Goal: Task Accomplishment & Management: Use online tool/utility

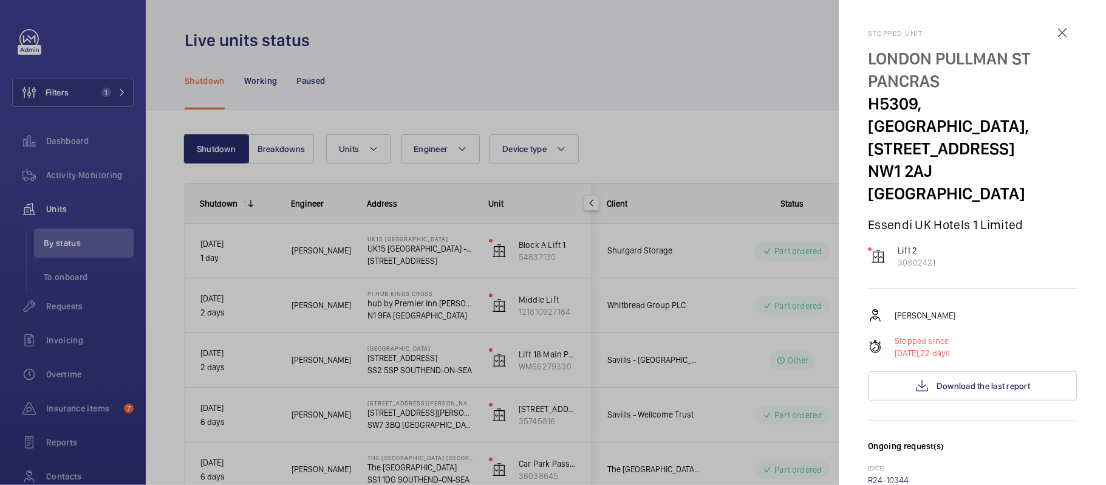
click at [145, 169] on div at bounding box center [553, 242] width 1106 height 485
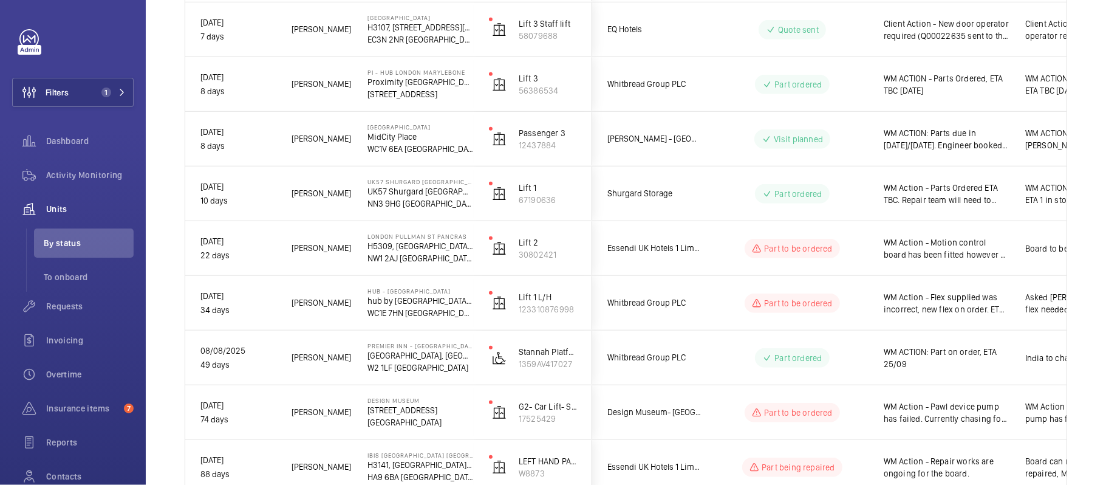
click at [114, 88] on span "1" at bounding box center [111, 92] width 29 height 10
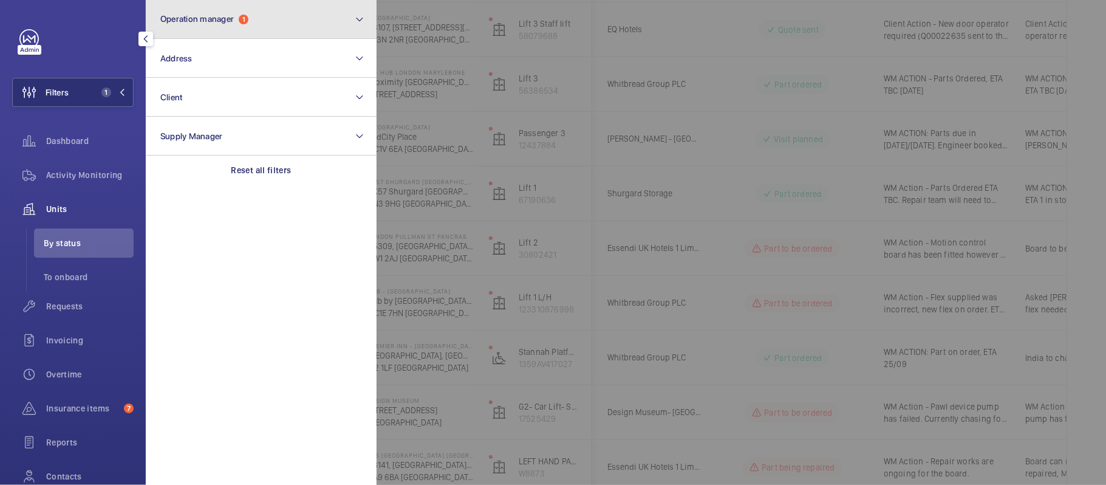
click at [205, 30] on button "Operation manager 1" at bounding box center [261, 19] width 231 height 39
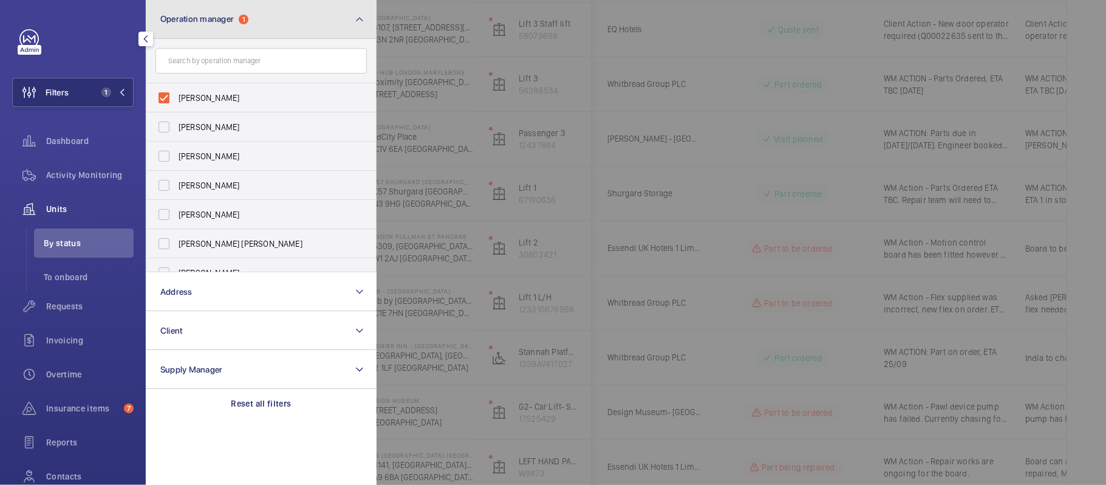
click at [209, 30] on button "Operation manager 1" at bounding box center [261, 19] width 231 height 39
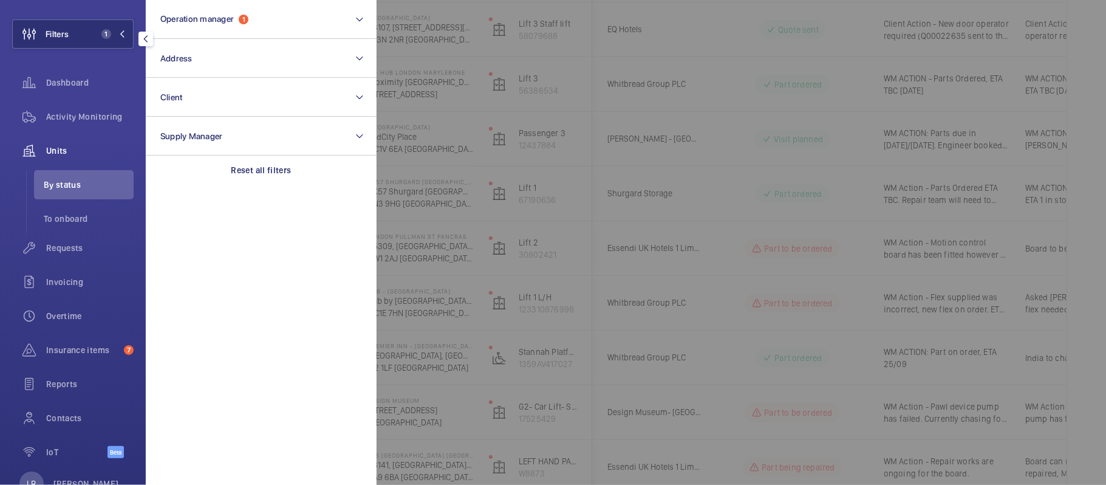
scroll to position [81, 0]
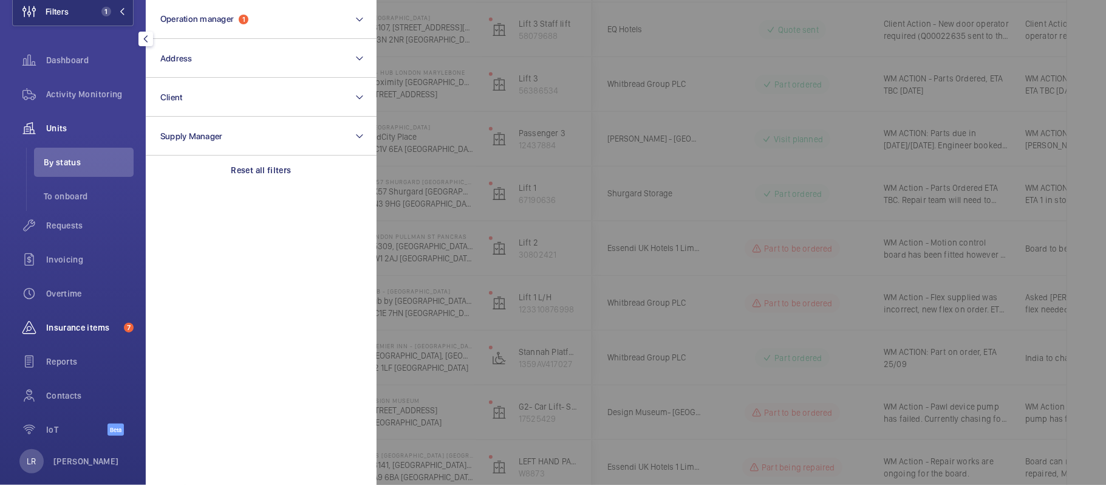
click at [81, 333] on div "Insurance items 7" at bounding box center [72, 327] width 121 height 29
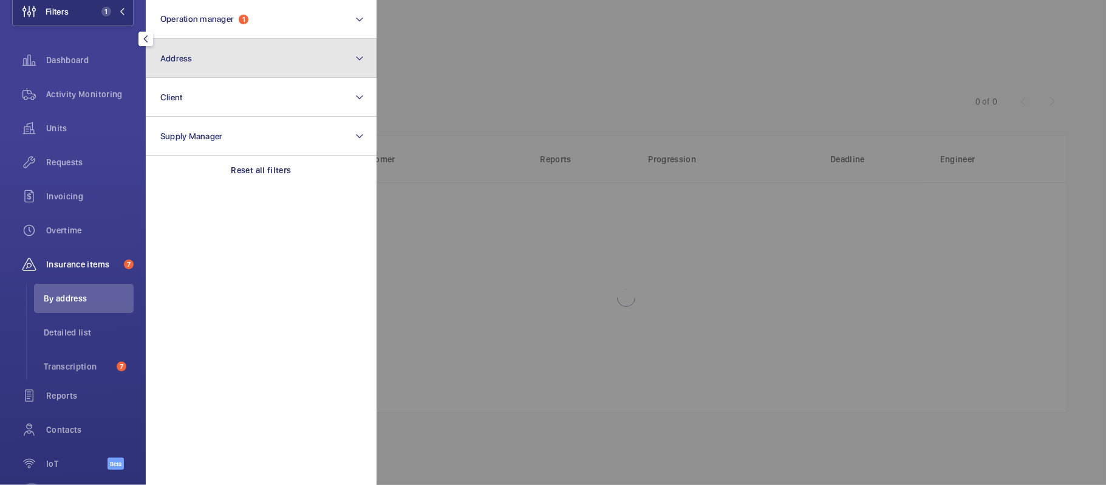
click at [190, 47] on button "Address" at bounding box center [261, 58] width 231 height 39
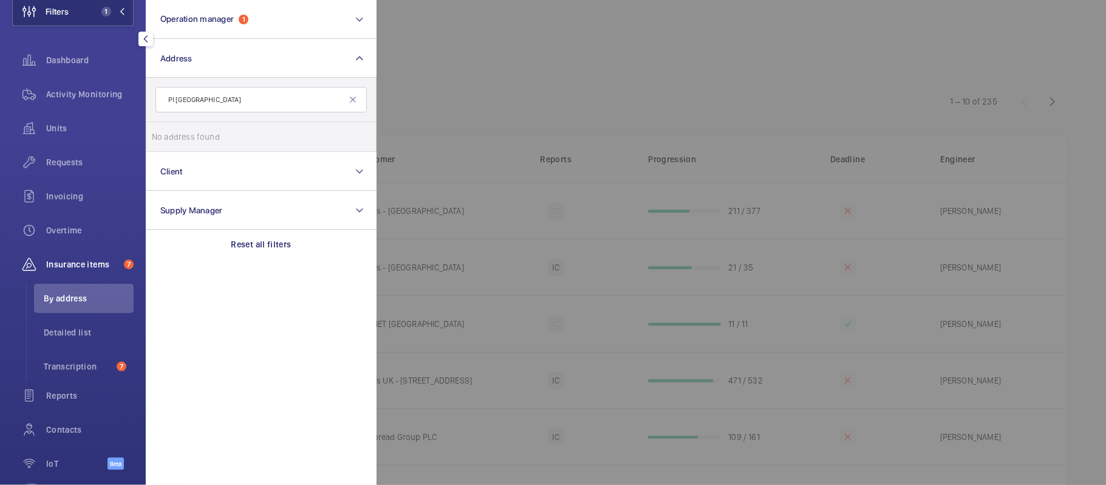
click at [197, 103] on input "PI London Stratford" at bounding box center [260, 100] width 211 height 26
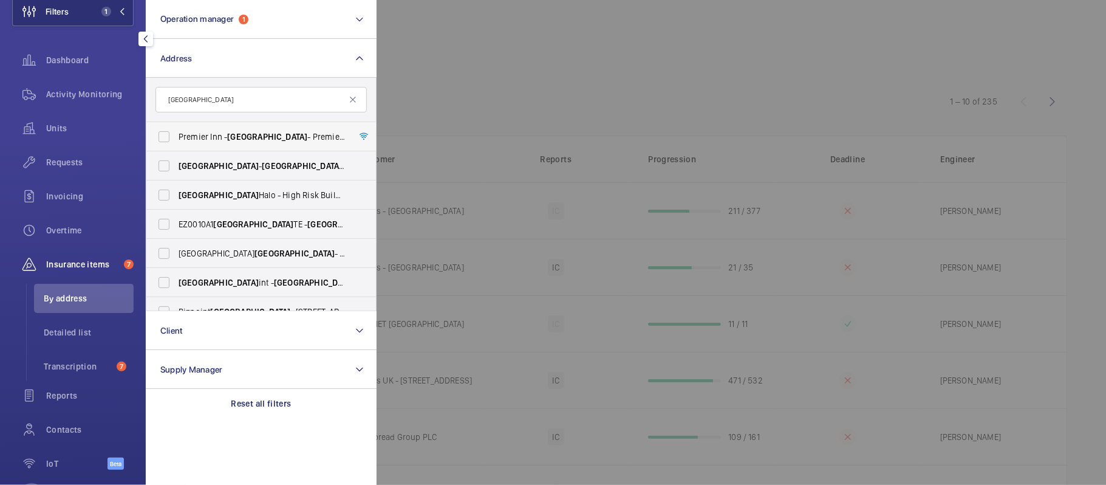
type input "Stratford"
click at [214, 128] on label "Premier Inn - Stratford - Premier Inn London Stratford hotel, LONDON E20 1EE" at bounding box center [251, 136] width 211 height 29
click at [176, 128] on input "Premier Inn - Stratford - Premier Inn London Stratford hotel, LONDON E20 1EE" at bounding box center [164, 137] width 24 height 24
checkbox input "true"
click at [525, 112] on div at bounding box center [930, 242] width 1106 height 485
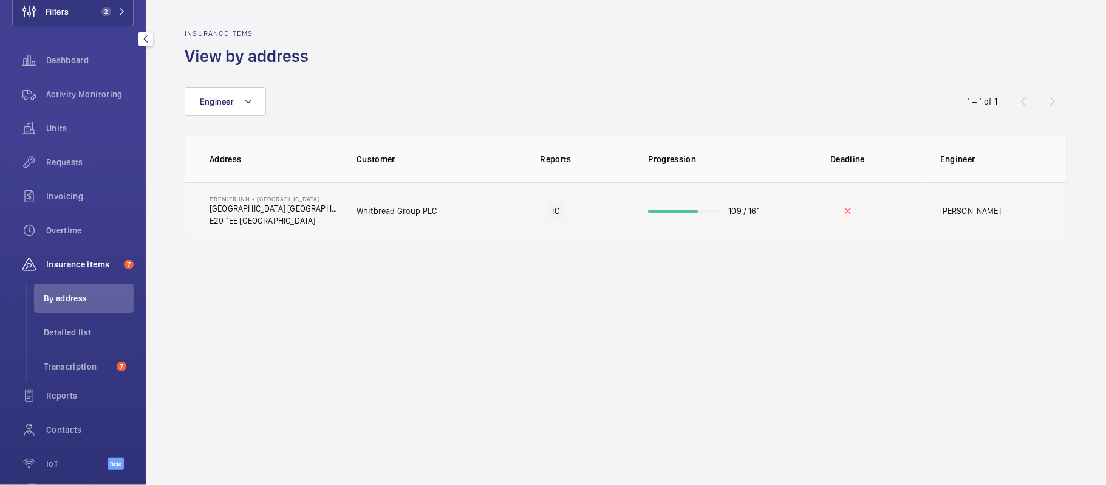
click at [299, 236] on td "Premier Inn - Stratford Premier Inn London Stratford hotel E20 1EE LONDON" at bounding box center [261, 210] width 152 height 57
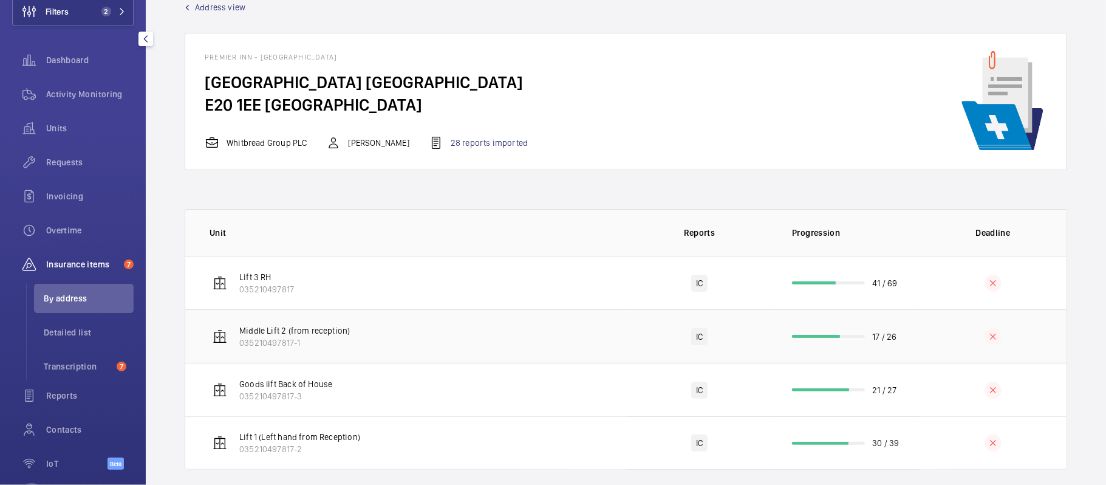
scroll to position [43, 0]
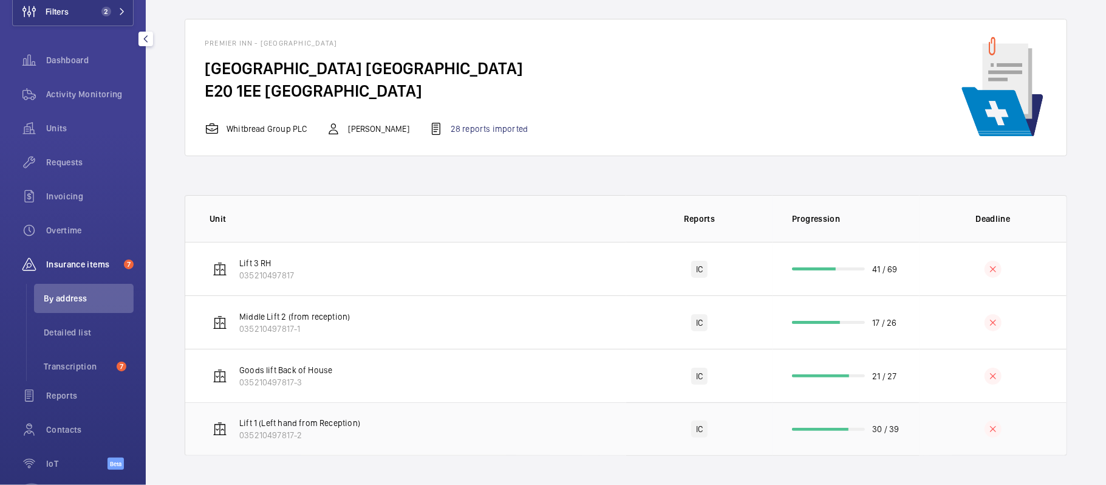
click at [361, 430] on td "Lift 1 (Left hand from Reception) 035210497817-2" at bounding box center [405, 428] width 441 height 53
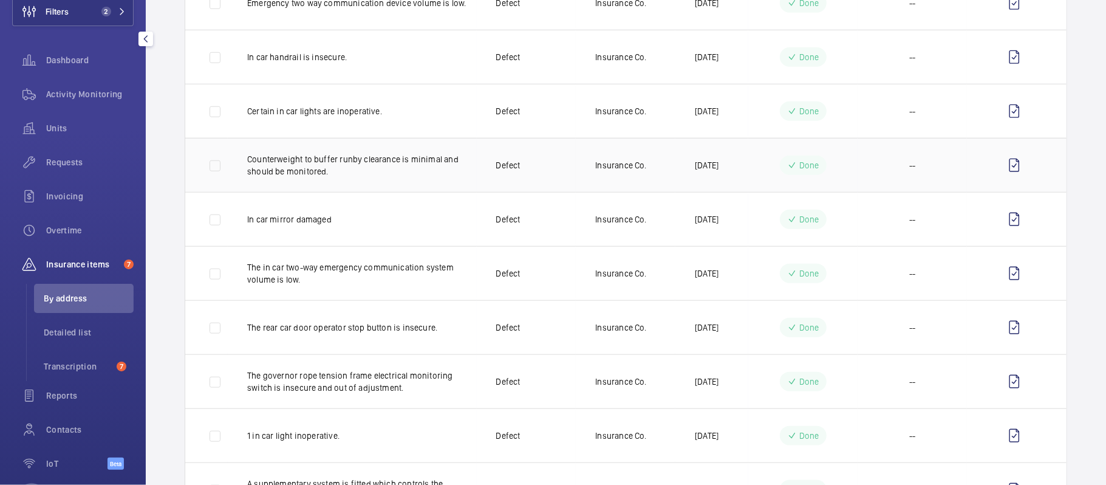
scroll to position [729, 0]
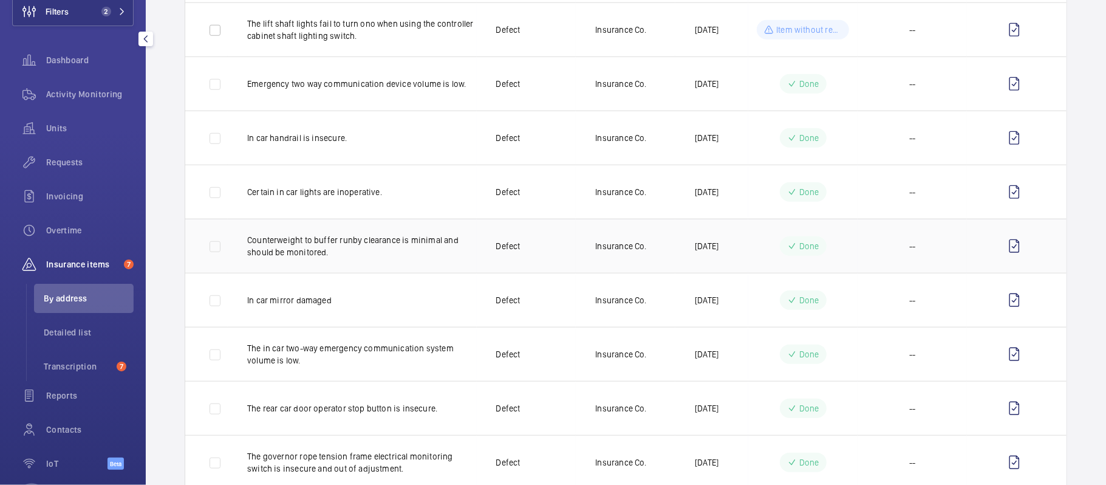
drag, startPoint x: 555, startPoint y: 258, endPoint x: 564, endPoint y: 256, distance: 9.3
click at [555, 258] on td "Defect" at bounding box center [527, 246] width 100 height 54
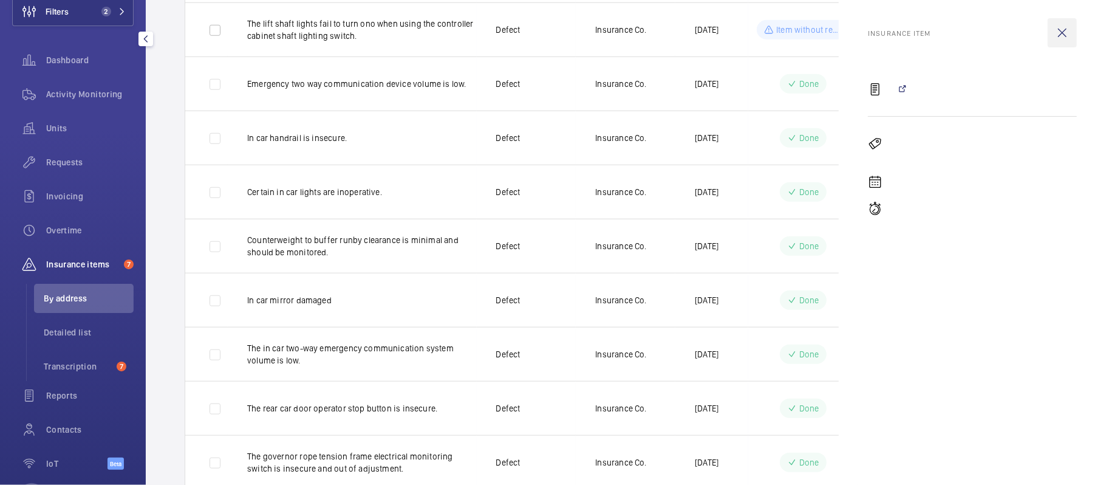
click at [1059, 30] on wm-front-icon-button at bounding box center [1062, 32] width 29 height 29
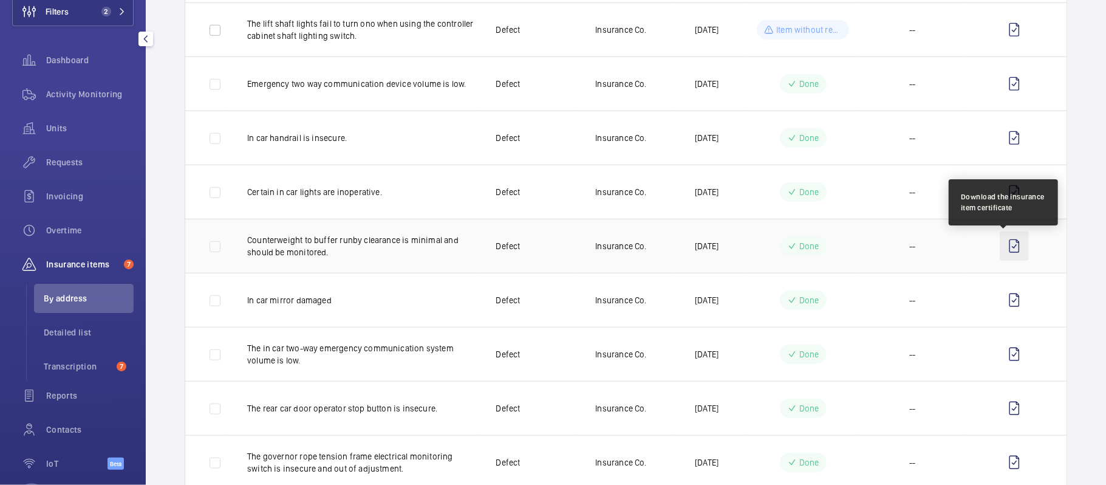
click at [1003, 249] on wm-front-icon-button at bounding box center [1014, 245] width 29 height 29
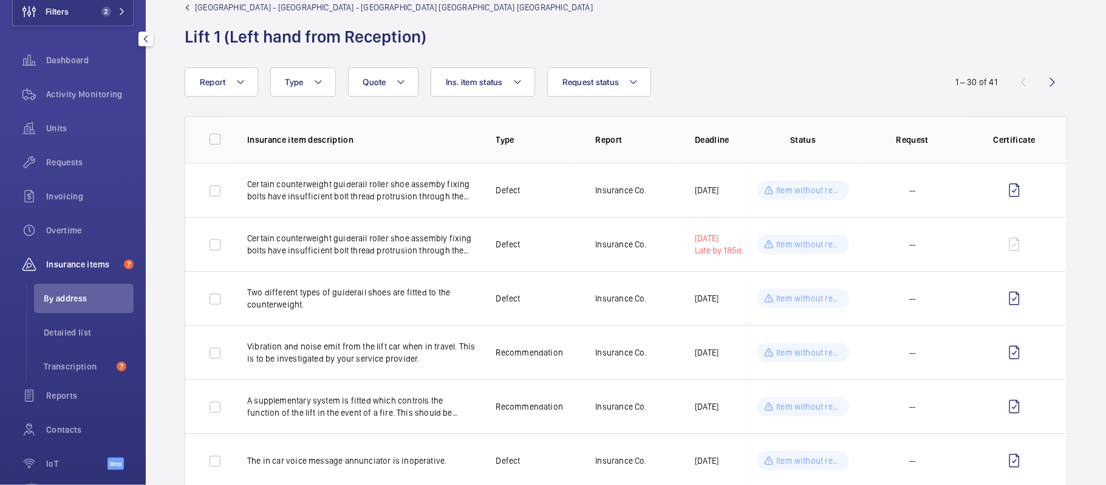
scroll to position [0, 0]
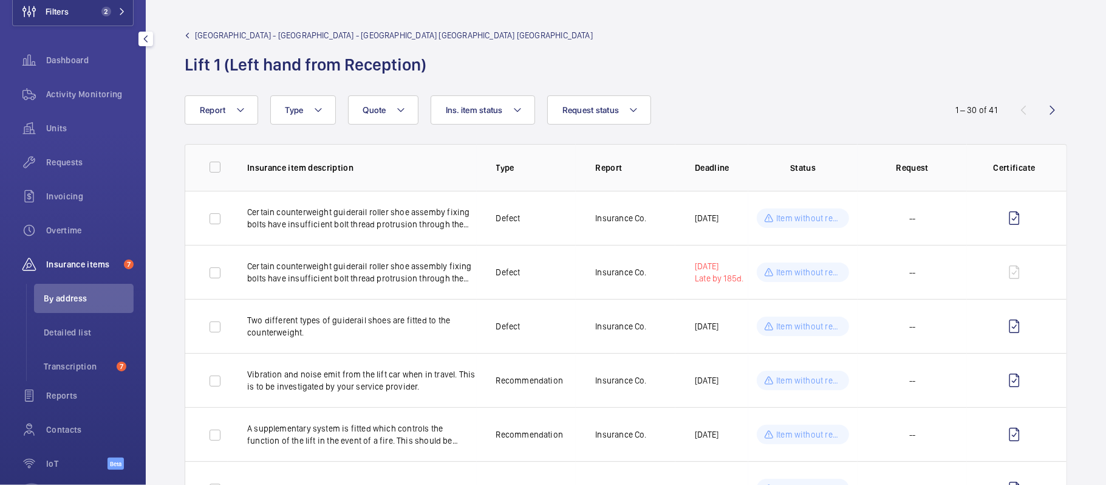
click at [202, 32] on span "Premier Inn - Stratford - Premier Inn London Stratford hotel" at bounding box center [394, 35] width 398 height 12
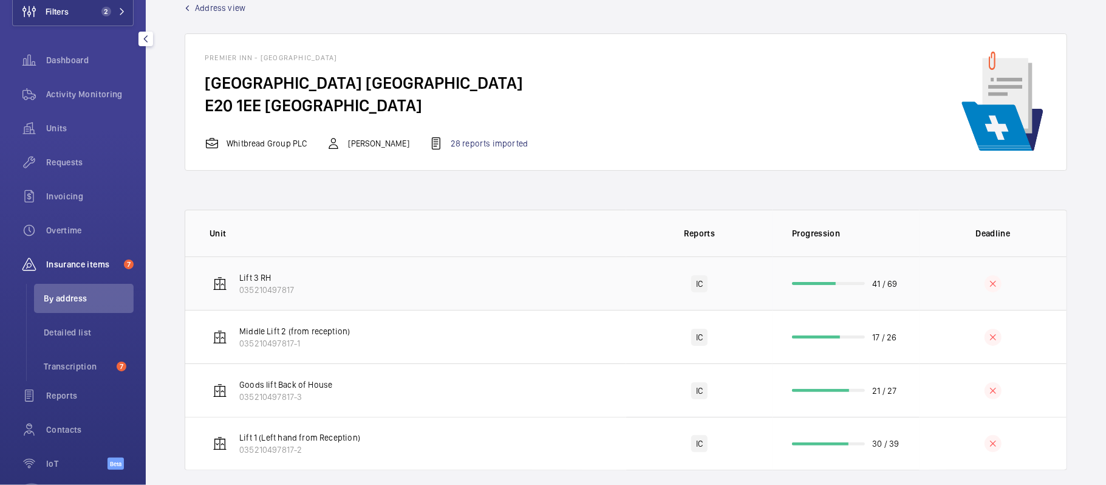
scroll to position [43, 0]
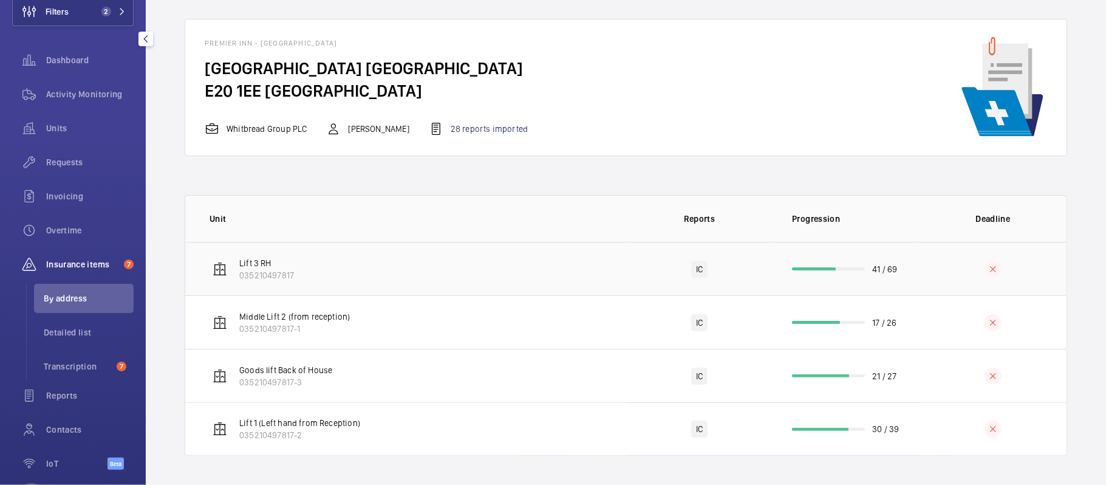
click at [358, 275] on td "Lift 3 RH 035210497817" at bounding box center [405, 268] width 441 height 53
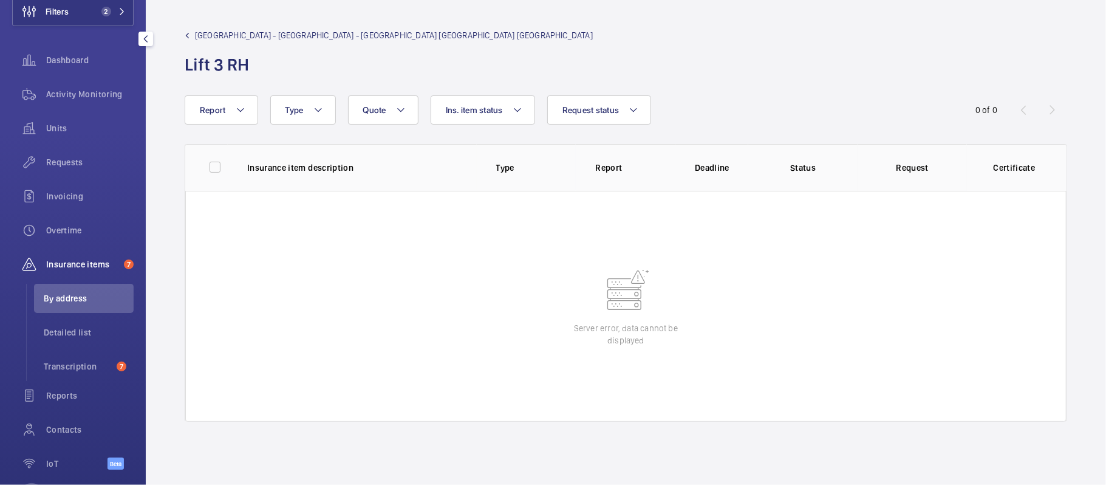
click at [226, 35] on span "Premier Inn - Stratford - Premier Inn London Stratford hotel" at bounding box center [394, 35] width 398 height 12
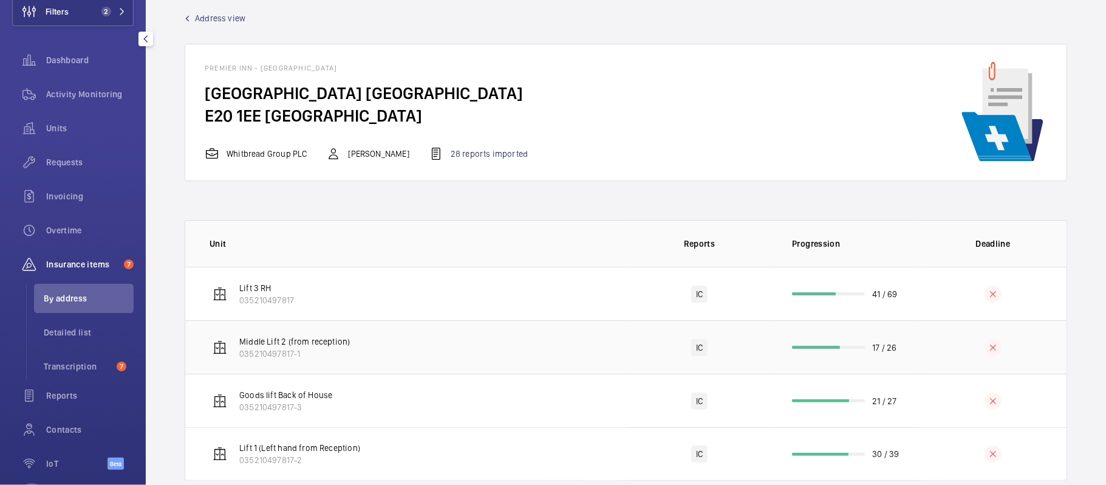
scroll to position [43, 0]
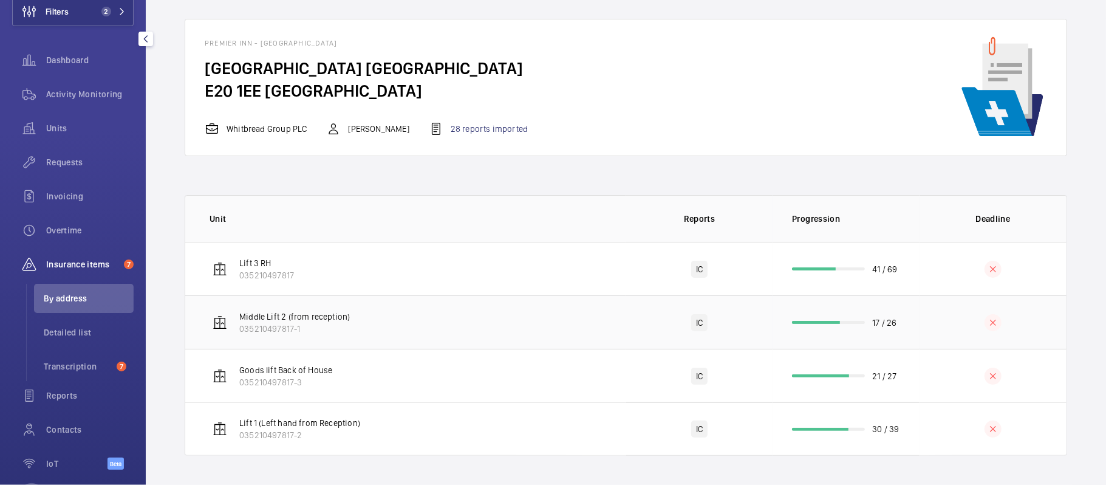
click at [383, 318] on td "Middle Lift 2 (from reception) 035210497817-1" at bounding box center [405, 321] width 441 height 53
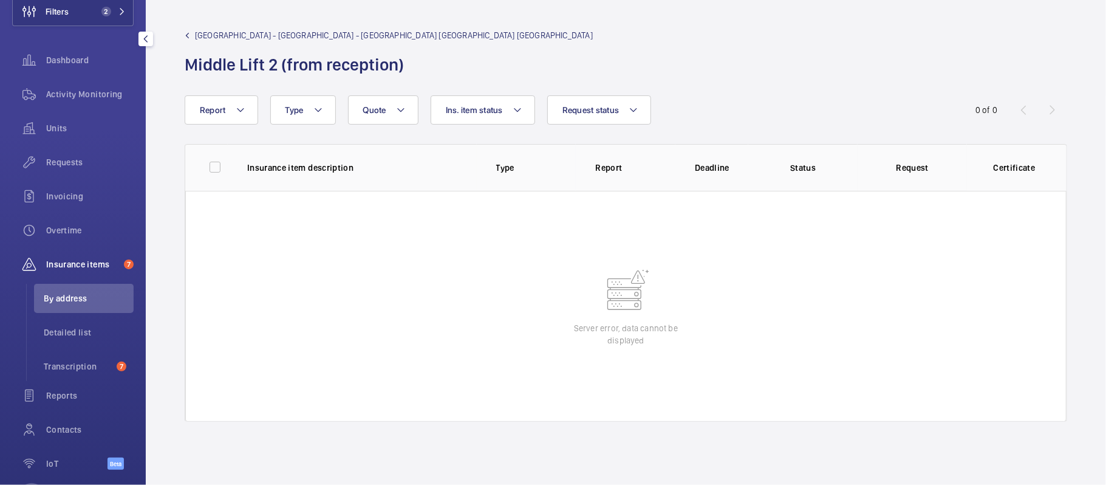
click at [253, 32] on span "Premier Inn - Stratford - Premier Inn London Stratford hotel" at bounding box center [394, 35] width 398 height 12
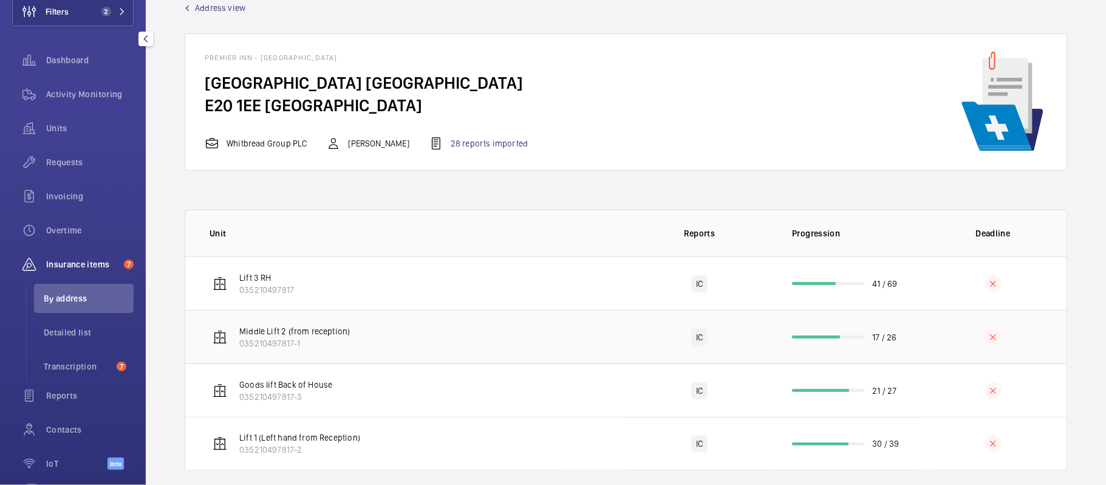
scroll to position [43, 0]
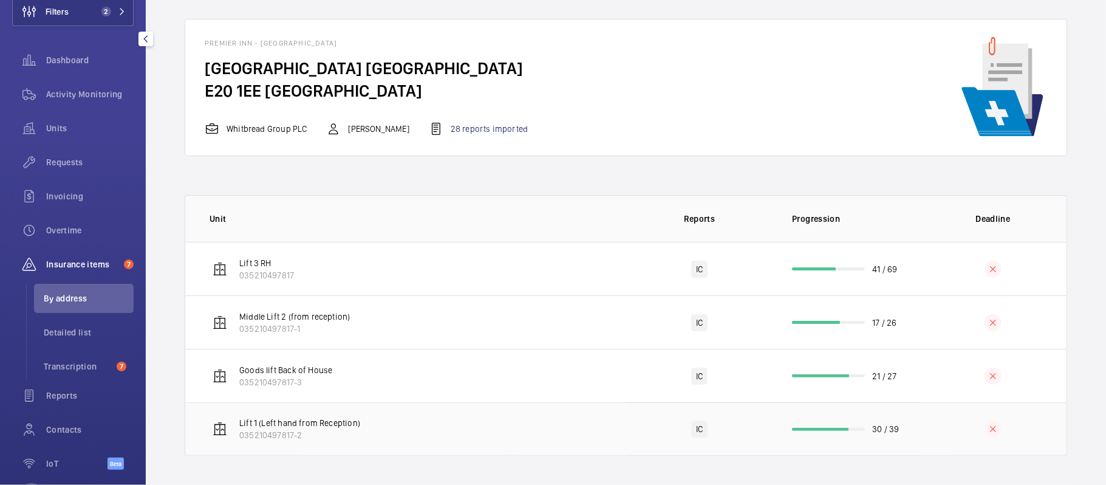
click at [438, 418] on td "Lift 1 (Left hand from Reception) 035210497817-2" at bounding box center [405, 428] width 441 height 53
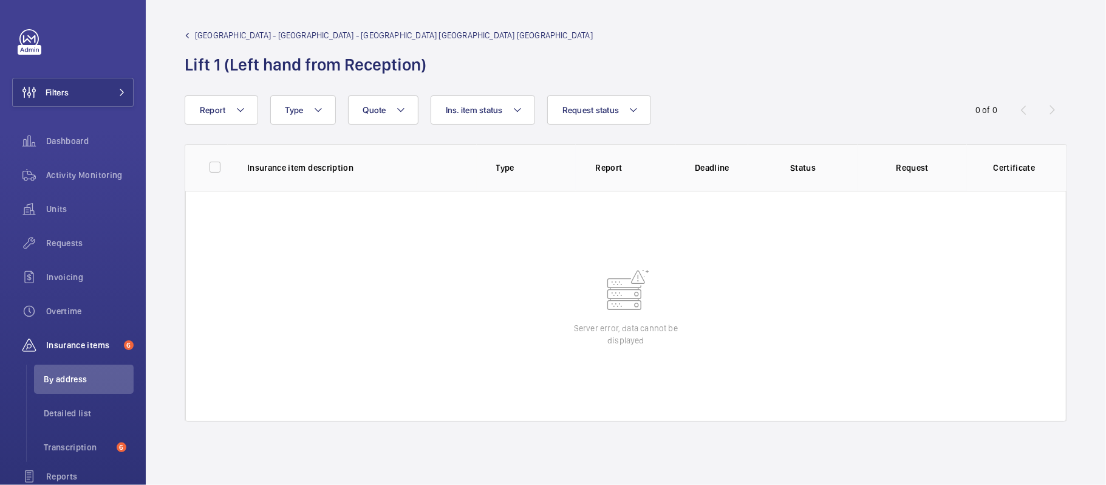
click at [282, 37] on span "[GEOGRAPHIC_DATA] - [GEOGRAPHIC_DATA] - [GEOGRAPHIC_DATA] [GEOGRAPHIC_DATA] [GE…" at bounding box center [394, 35] width 398 height 12
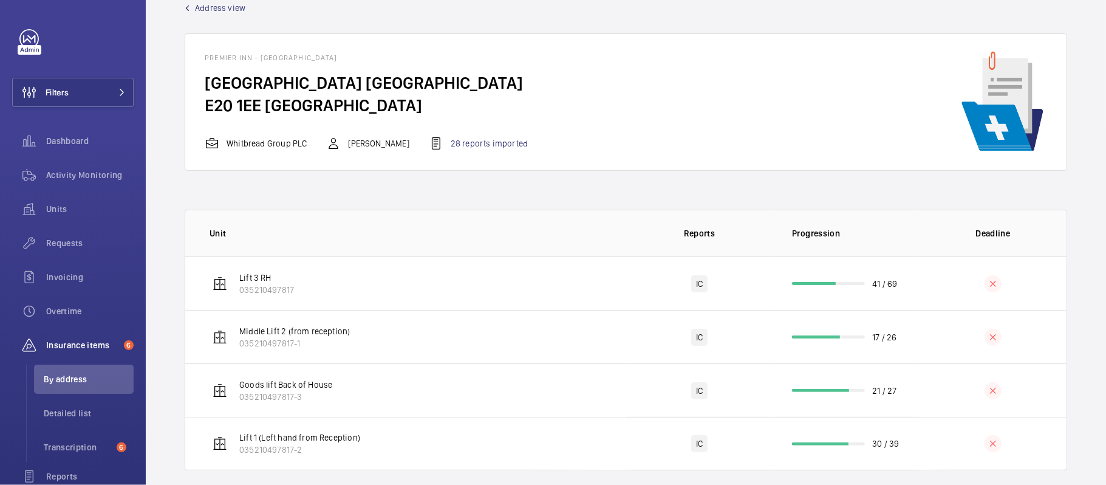
scroll to position [43, 0]
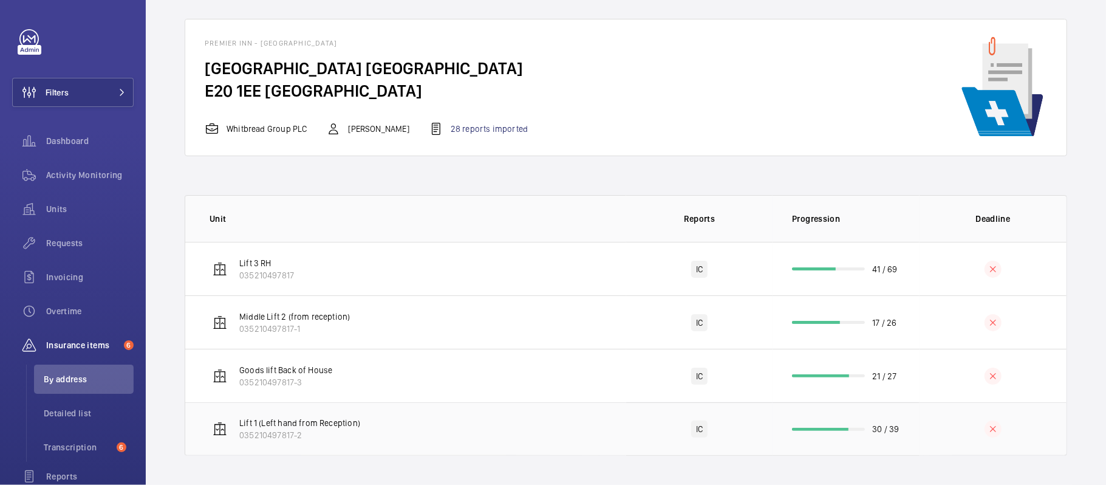
click at [302, 417] on p "Lift 1 (Left hand from Reception)" at bounding box center [299, 423] width 121 height 12
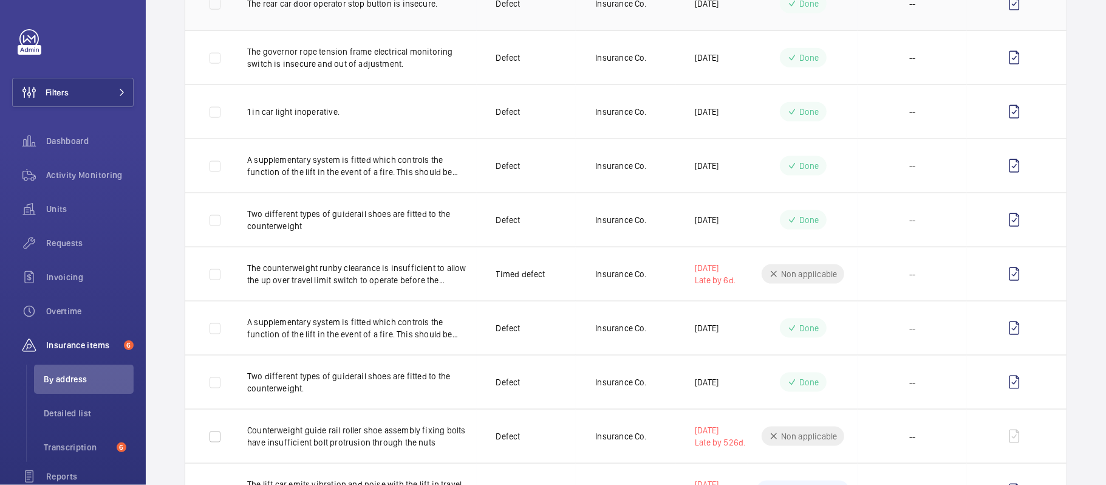
scroll to position [1215, 0]
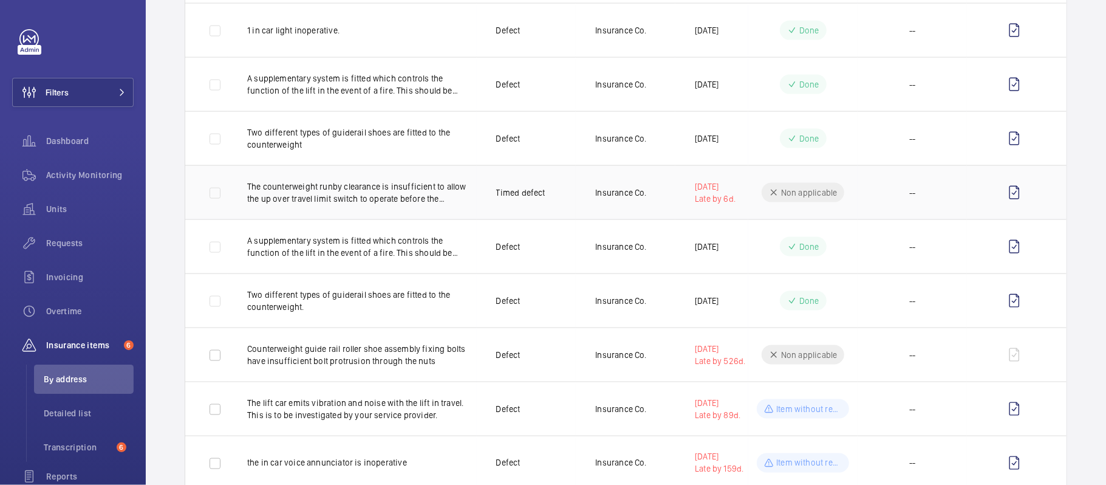
click at [561, 198] on td "Timed defect" at bounding box center [527, 192] width 100 height 54
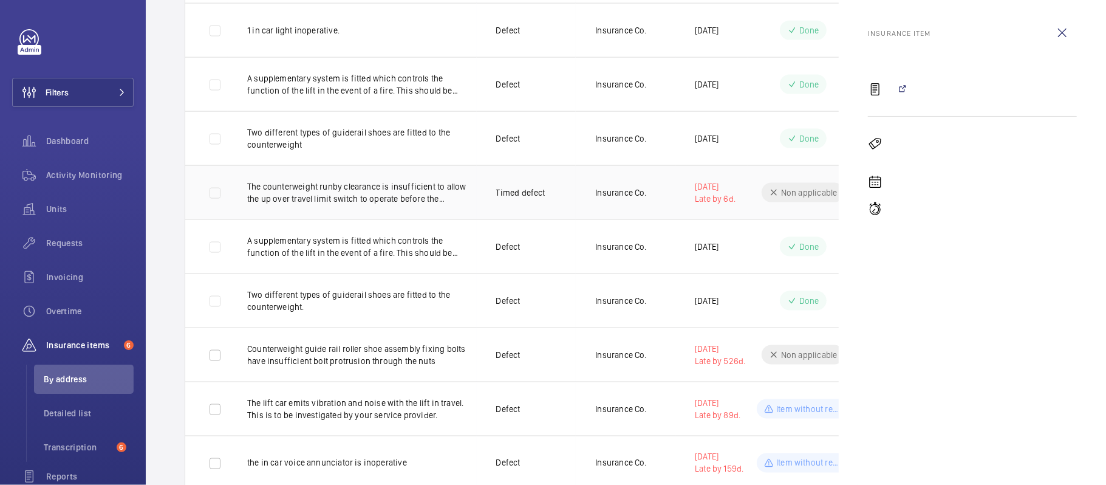
click at [558, 198] on td "Timed defect" at bounding box center [527, 192] width 100 height 54
click at [1059, 27] on wm-front-icon-button at bounding box center [1062, 32] width 29 height 29
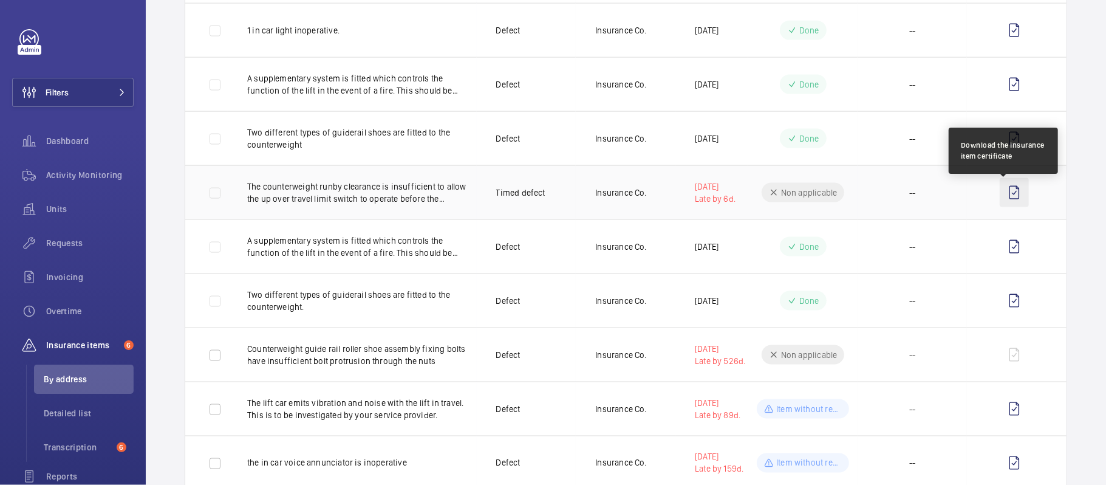
click at [1000, 200] on wm-front-icon-button at bounding box center [1014, 192] width 29 height 29
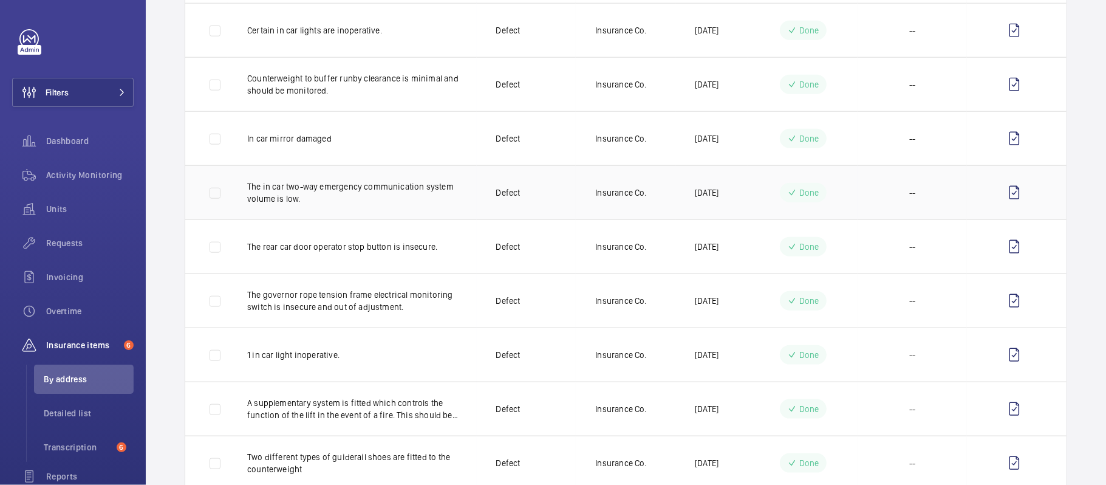
scroll to position [810, 0]
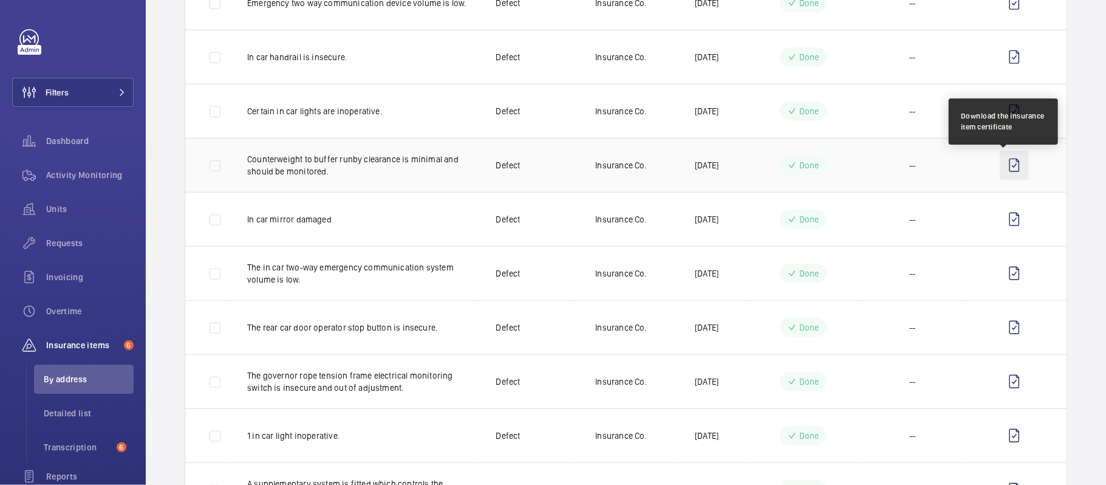
click at [1000, 168] on wm-front-icon-button at bounding box center [1014, 165] width 29 height 29
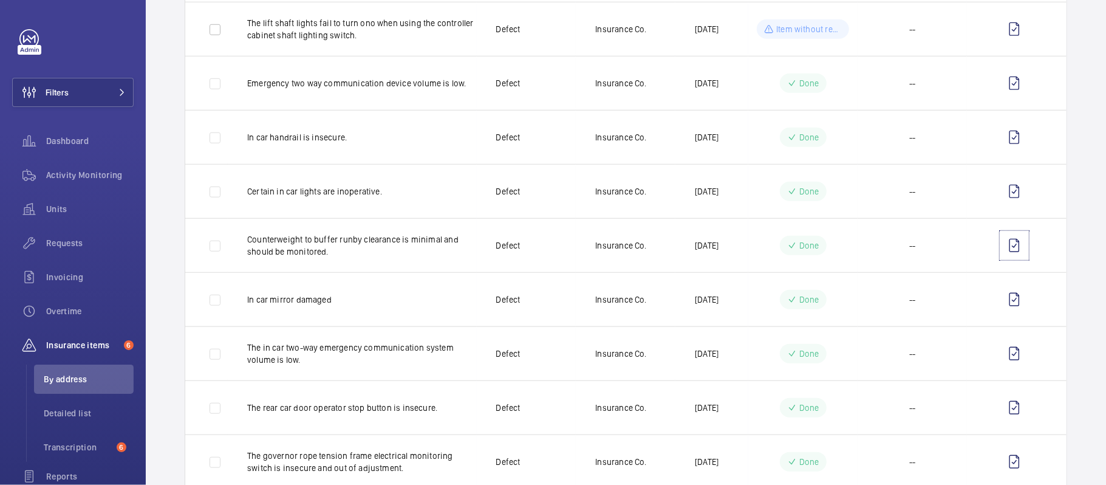
scroll to position [729, 0]
click at [111, 95] on span at bounding box center [118, 92] width 15 height 7
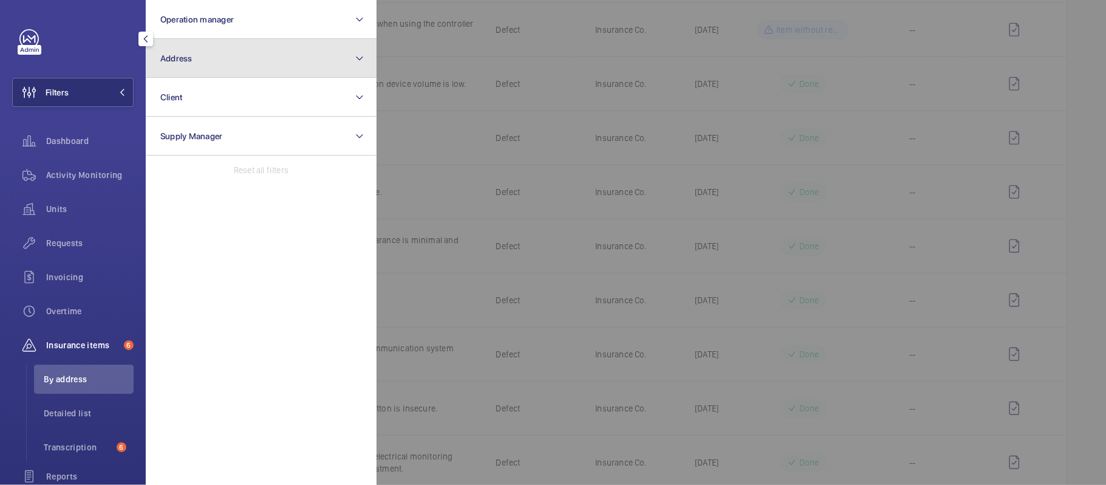
click at [219, 68] on button "Address" at bounding box center [261, 58] width 231 height 39
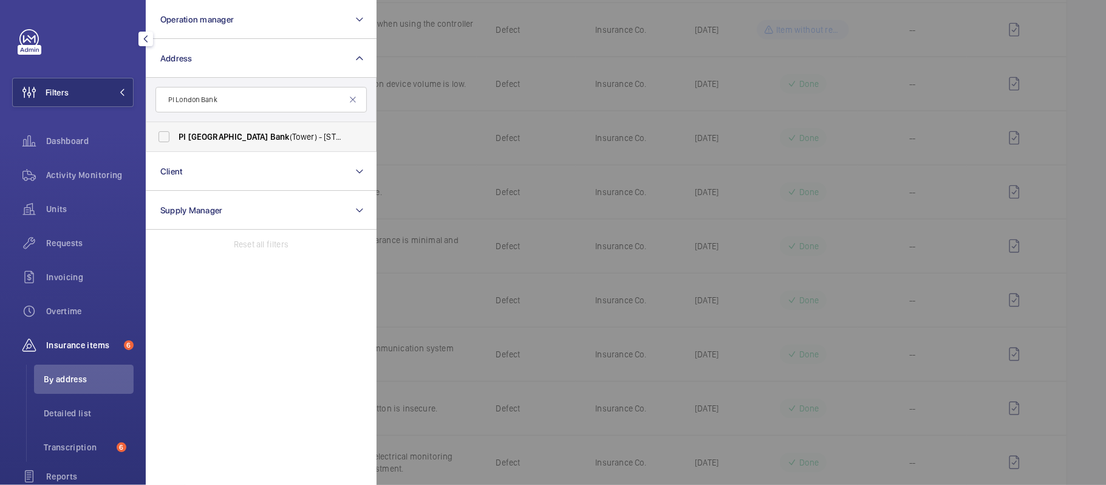
type input "PI London Bank"
click at [324, 129] on label "PI London Bank (Tower) - 20 St Mary at Hill, LONDON EC3R 8EE" at bounding box center [251, 136] width 211 height 29
click at [270, 136] on span "Bank" at bounding box center [279, 137] width 19 height 10
click at [176, 136] on input "PI London Bank (Tower) - 20 St Mary at Hill, LONDON EC3R 8EE" at bounding box center [164, 137] width 24 height 24
checkbox input "true"
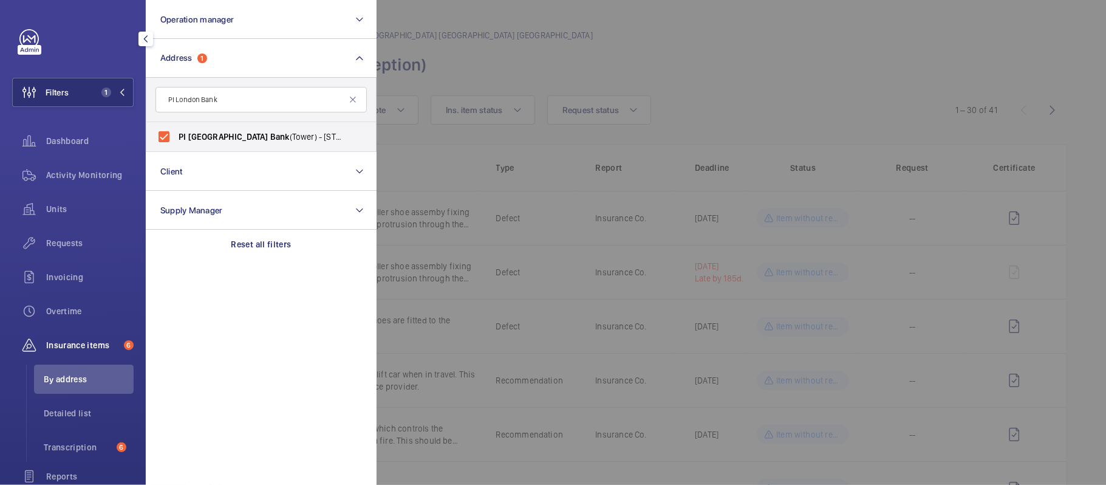
click at [417, 187] on div at bounding box center [930, 242] width 1106 height 485
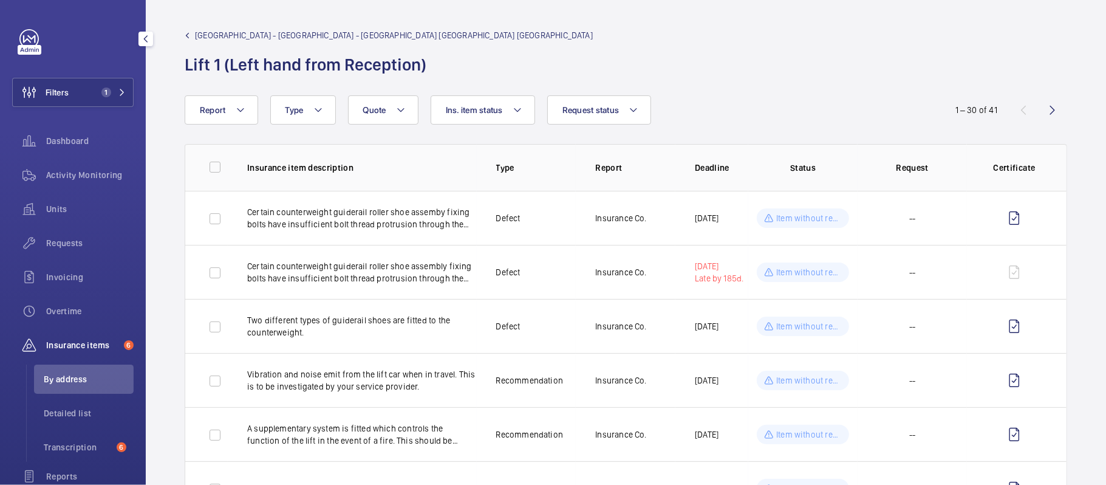
click at [239, 28] on wm-front-admin-header "Premier Inn - Stratford - Premier Inn London Stratford hotel Lift 1 (Left hand …" at bounding box center [626, 47] width 960 height 95
click at [248, 36] on span "Premier Inn - Stratford - Premier Inn London Stratford hotel" at bounding box center [394, 35] width 398 height 12
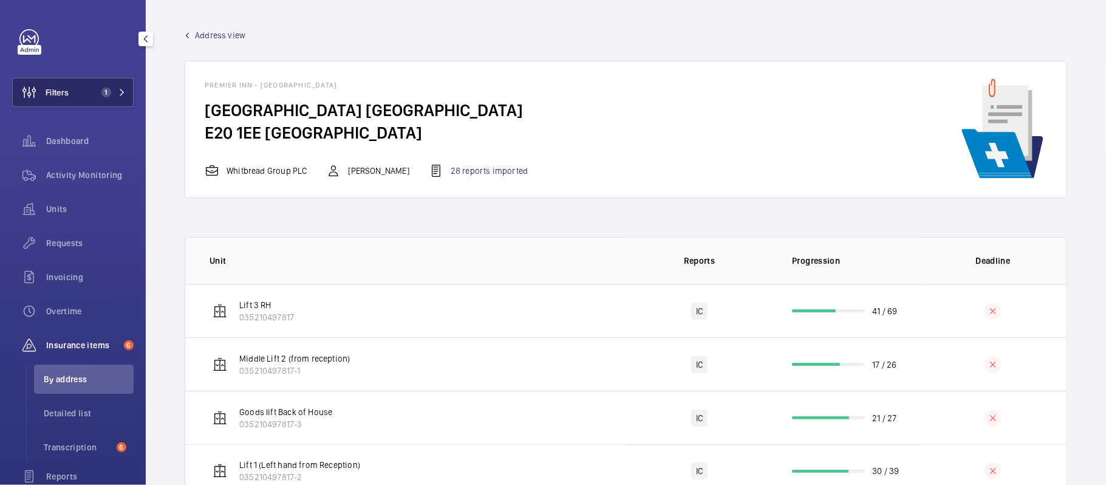
click at [108, 81] on button "Filters 1" at bounding box center [72, 92] width 121 height 29
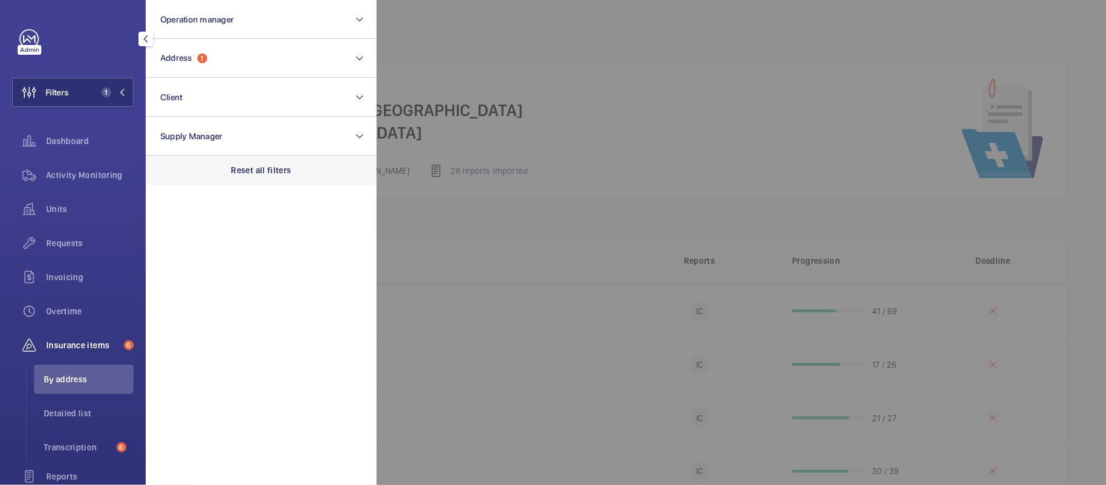
click at [270, 166] on p "Reset all filters" at bounding box center [261, 170] width 60 height 12
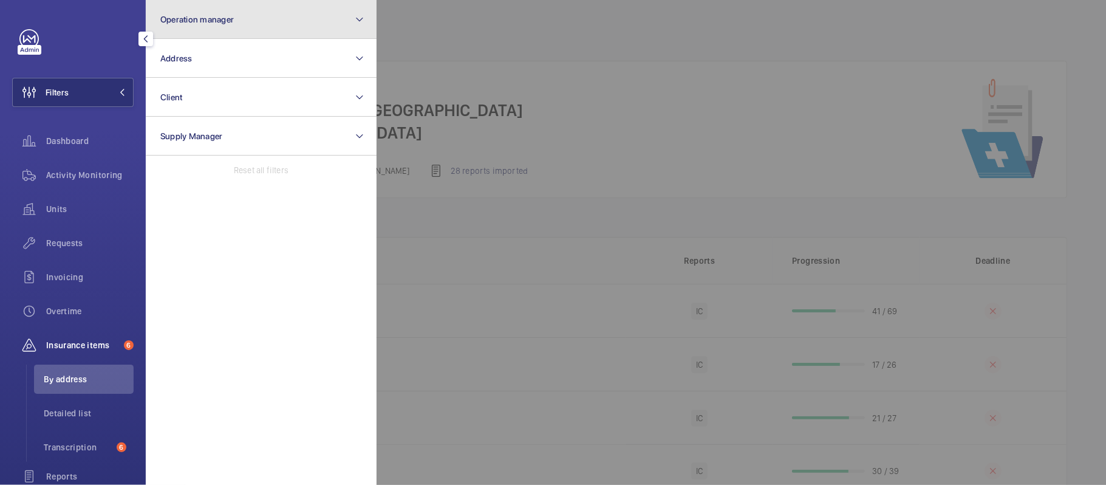
click at [259, 6] on button "Operation manager" at bounding box center [261, 19] width 231 height 39
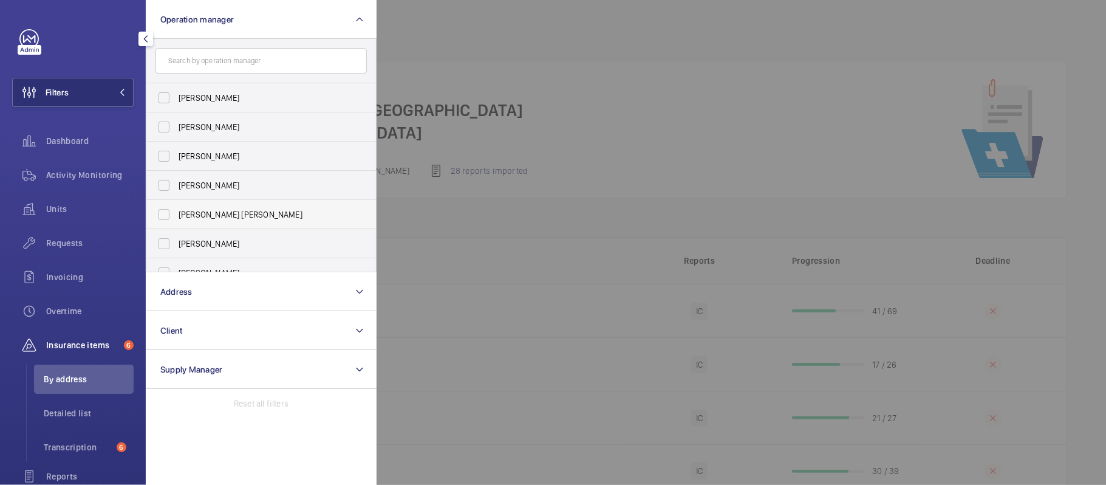
click at [217, 203] on label "[PERSON_NAME] [PERSON_NAME]" at bounding box center [251, 214] width 211 height 29
click at [176, 203] on input "[PERSON_NAME] [PERSON_NAME]" at bounding box center [164, 214] width 24 height 24
checkbox input "true"
click at [618, 195] on div at bounding box center [930, 242] width 1106 height 485
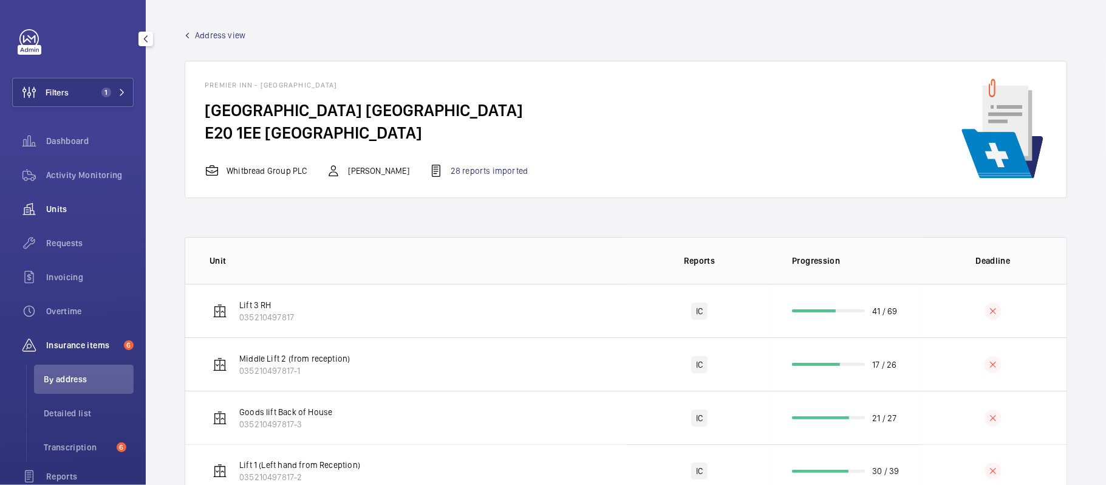
drag, startPoint x: 88, startPoint y: 210, endPoint x: 94, endPoint y: 202, distance: 10.1
click at [86, 211] on span "Units" at bounding box center [89, 209] width 87 height 12
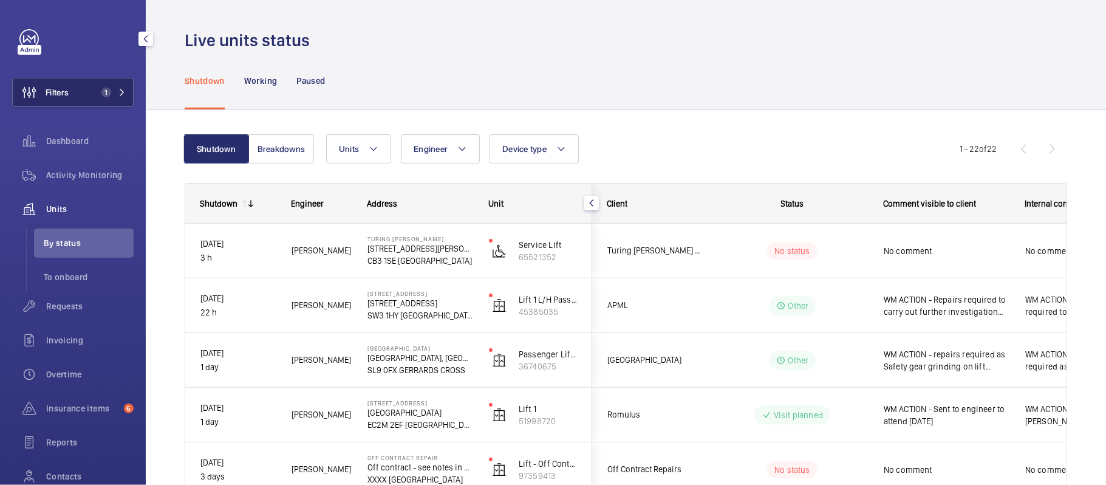
click at [125, 90] on button "Filters 1" at bounding box center [72, 92] width 121 height 29
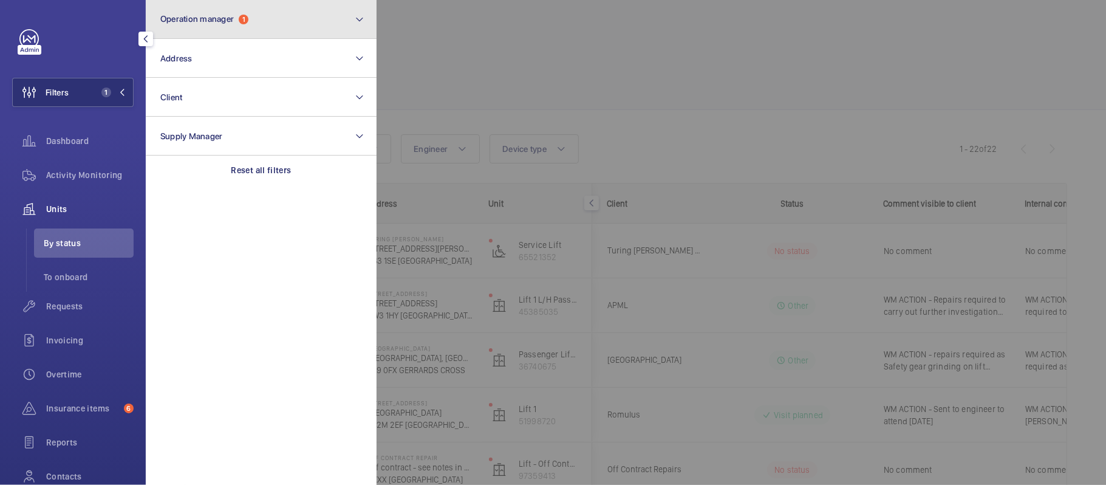
click at [258, 18] on button "Operation manager 1" at bounding box center [261, 19] width 231 height 39
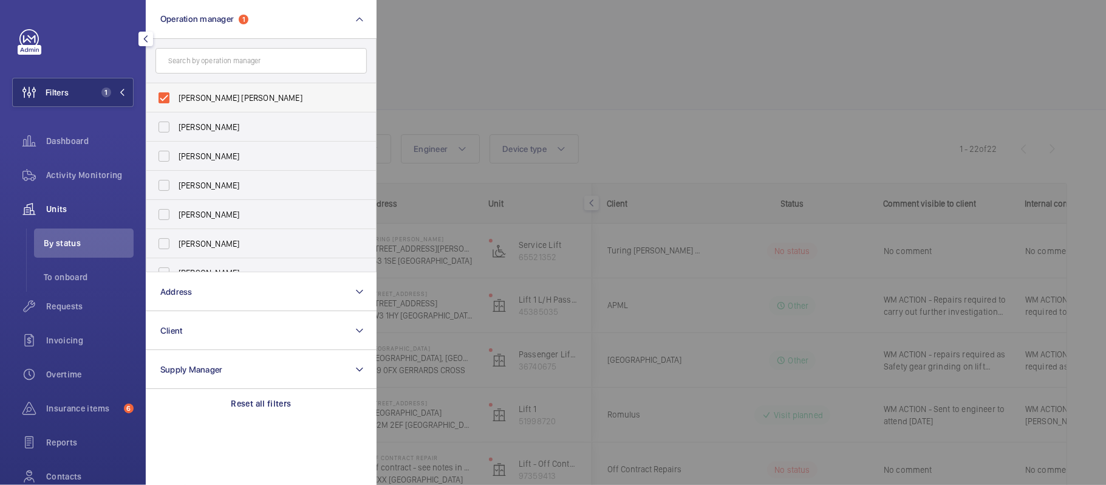
click at [224, 92] on span "[PERSON_NAME] [PERSON_NAME]" at bounding box center [262, 98] width 167 height 12
click at [176, 91] on input "[PERSON_NAME] [PERSON_NAME]" at bounding box center [164, 98] width 24 height 24
checkbox input "false"
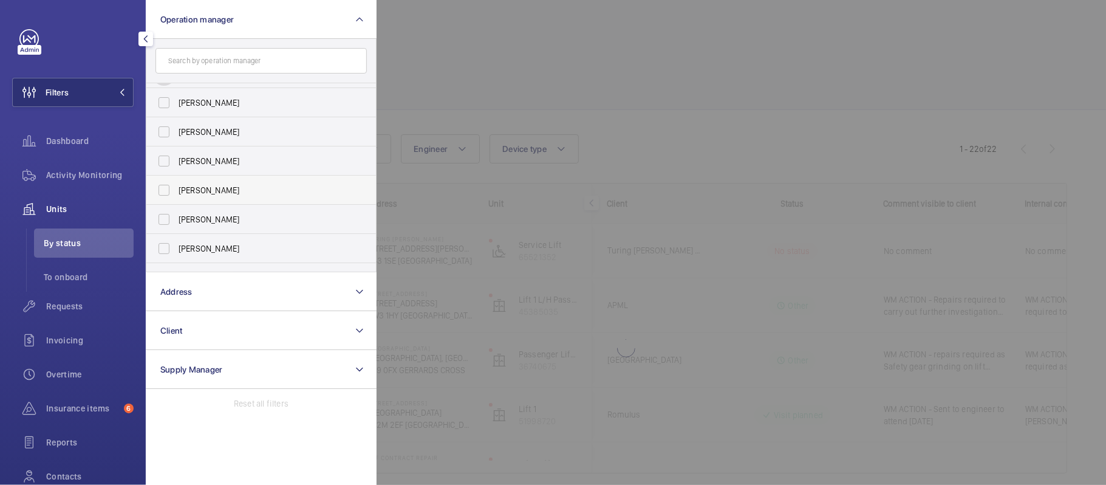
scroll to position [44, 0]
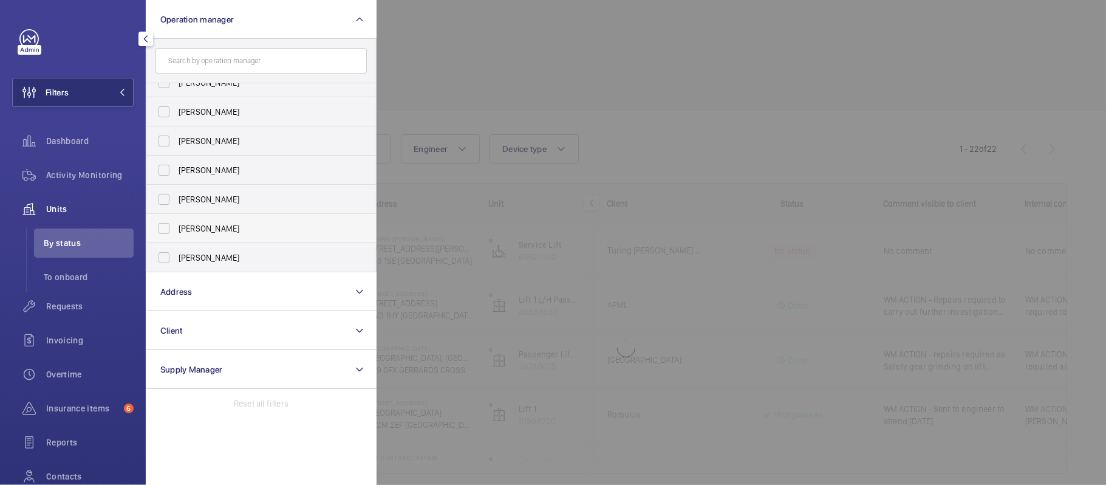
click at [241, 222] on span "[PERSON_NAME]" at bounding box center [262, 228] width 167 height 12
click at [176, 222] on input "[PERSON_NAME]" at bounding box center [164, 228] width 24 height 24
checkbox input "true"
click at [502, 80] on div at bounding box center [930, 242] width 1106 height 485
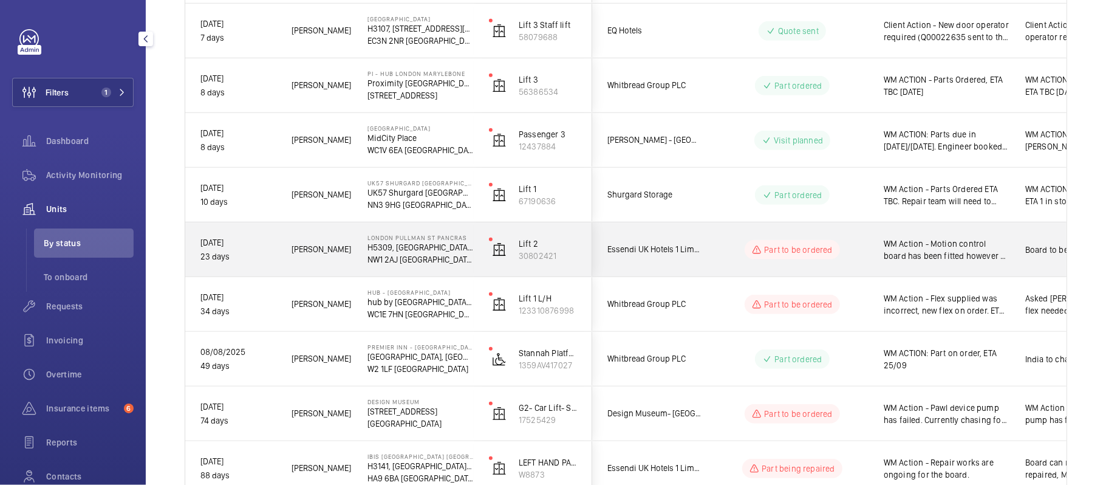
scroll to position [549, 0]
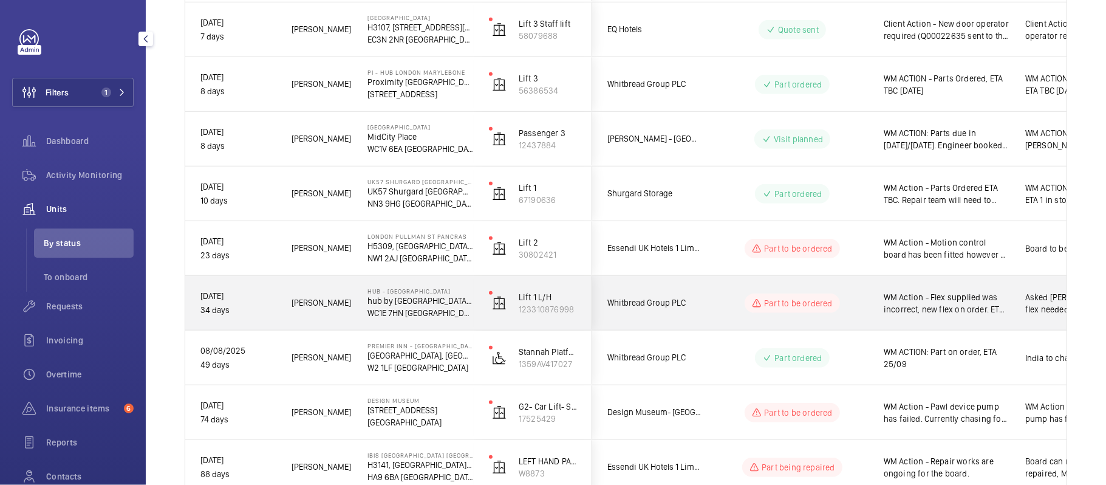
click at [694, 312] on div "Whitbread Group PLC" at bounding box center [647, 303] width 108 height 38
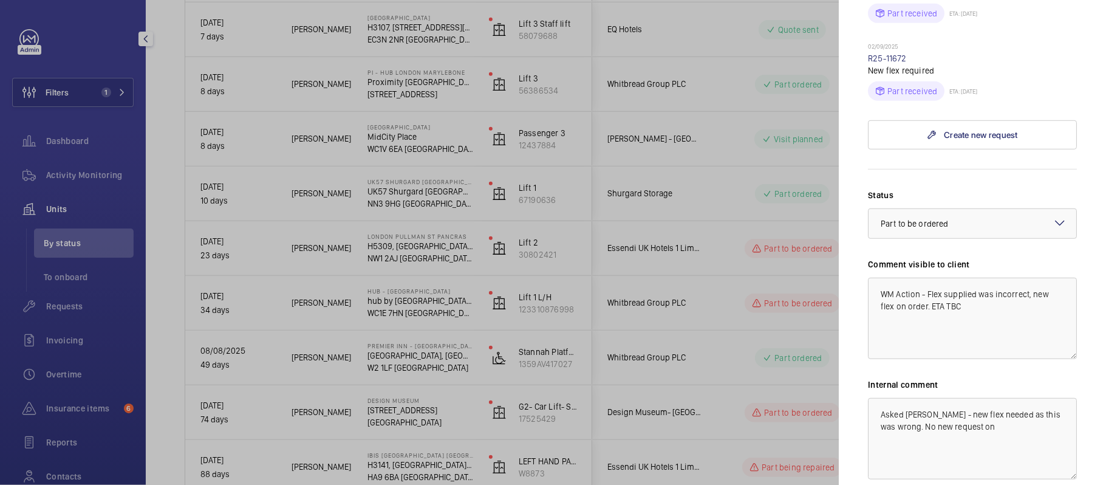
scroll to position [486, 0]
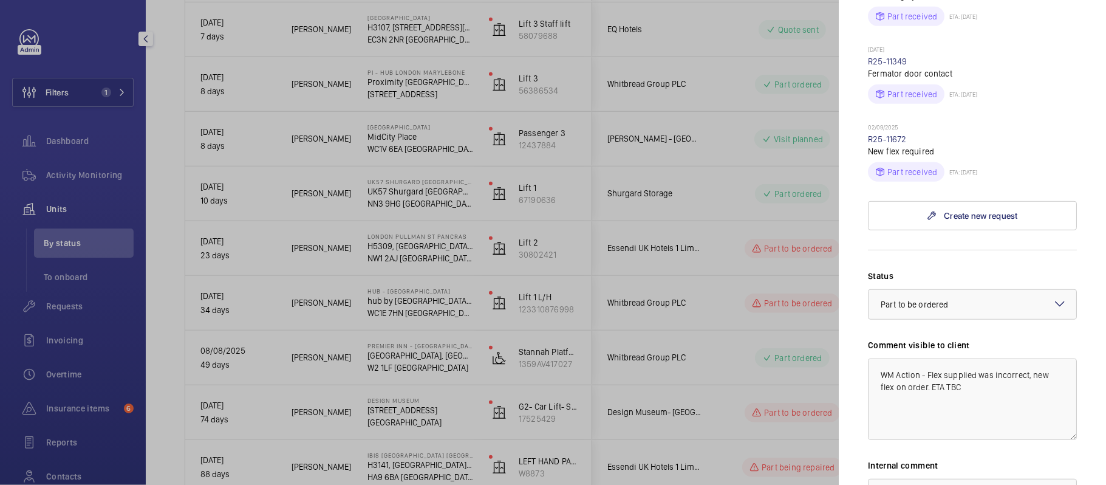
click at [783, 380] on div at bounding box center [553, 242] width 1106 height 485
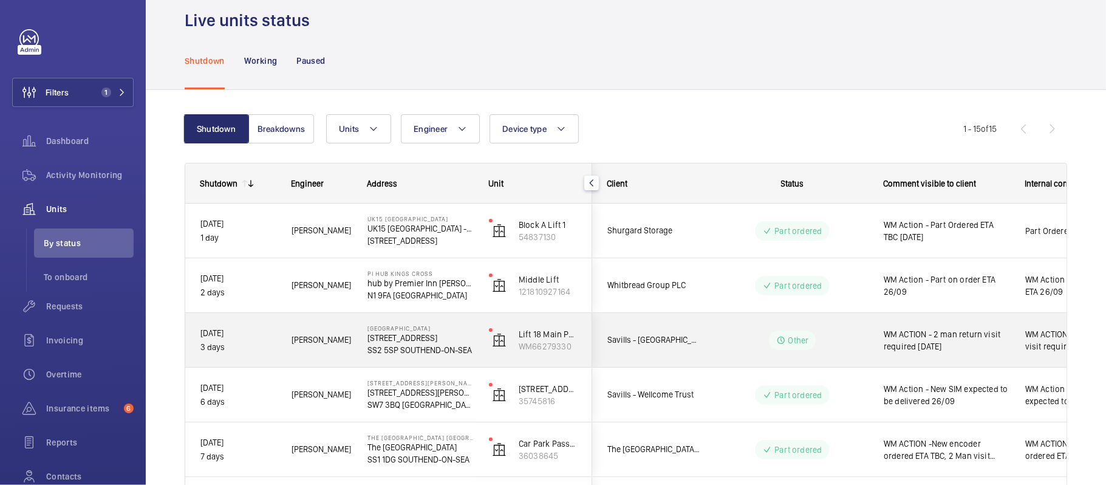
scroll to position [0, 0]
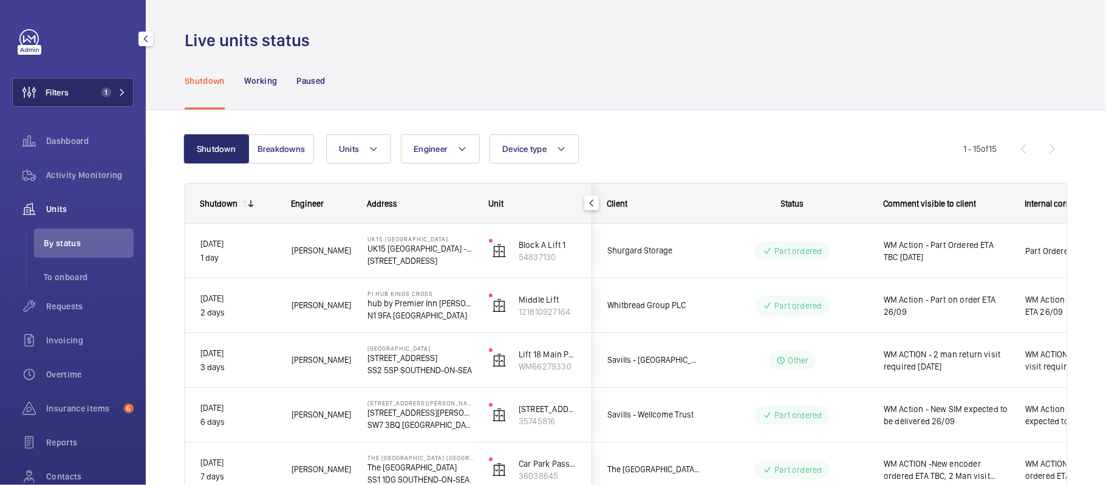
click at [111, 106] on button "Filters 1" at bounding box center [72, 92] width 121 height 29
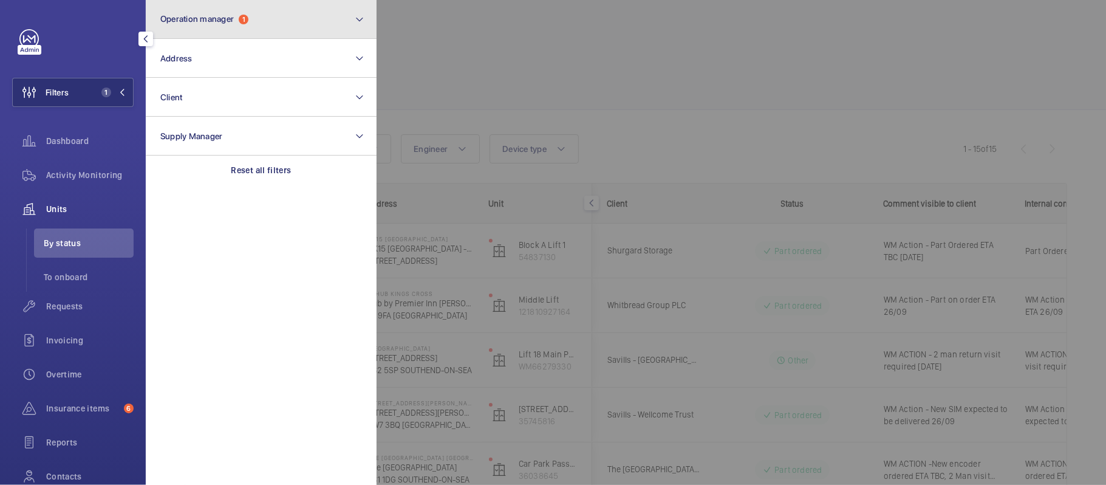
click at [237, 30] on button "Operation manager 1" at bounding box center [261, 19] width 231 height 39
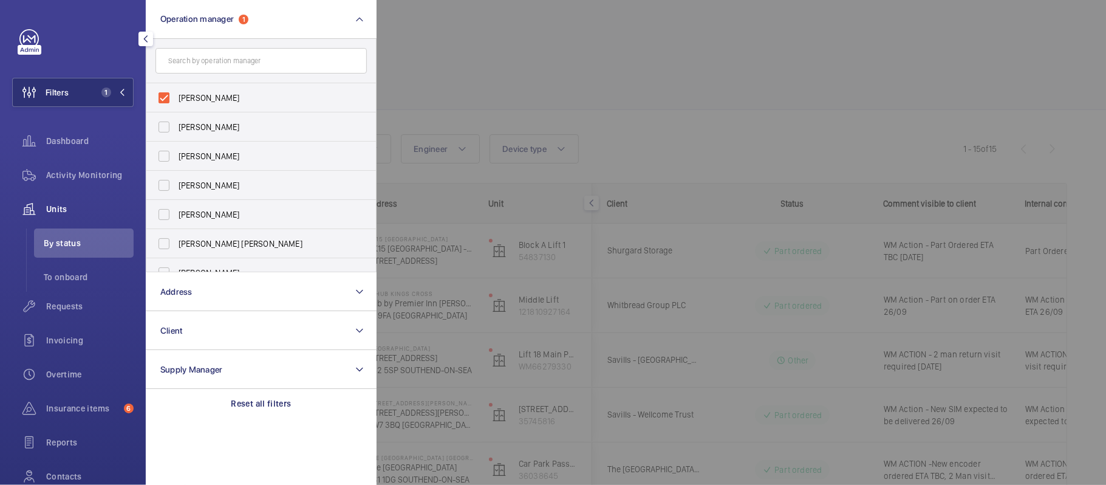
click at [520, 93] on div at bounding box center [930, 242] width 1106 height 485
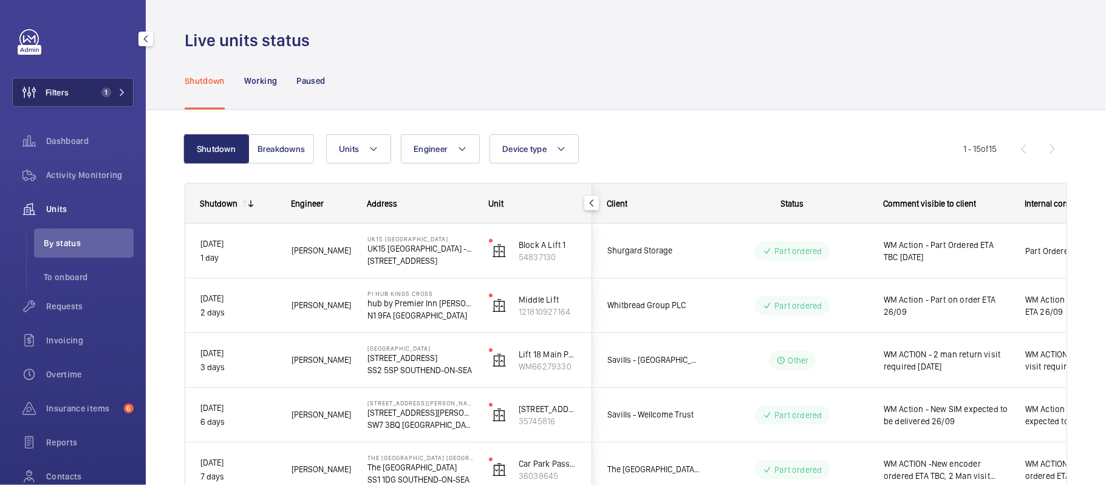
click at [127, 104] on button "Filters 1" at bounding box center [72, 92] width 121 height 29
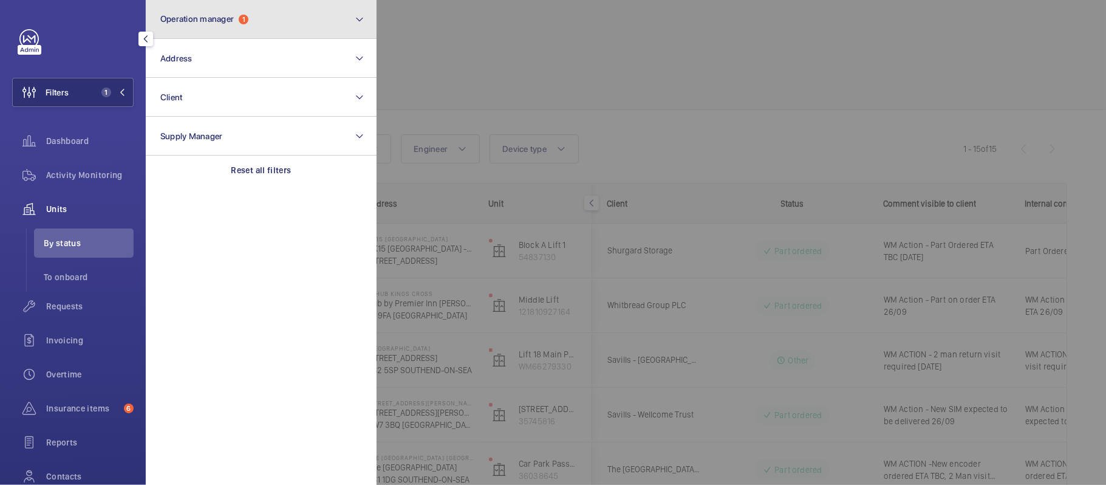
click at [242, 27] on button "Operation manager 1" at bounding box center [261, 19] width 231 height 39
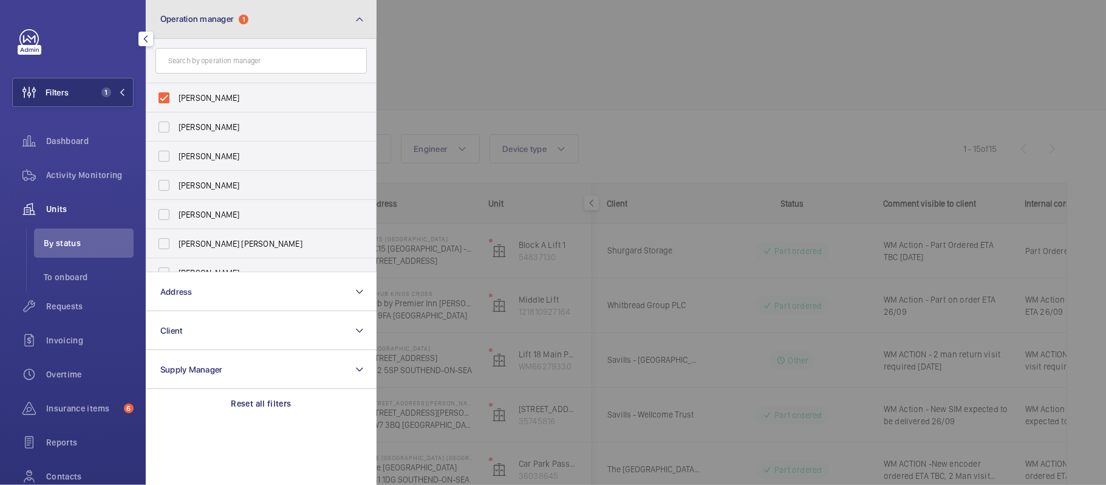
click at [250, 32] on button "Operation manager 1" at bounding box center [261, 19] width 231 height 39
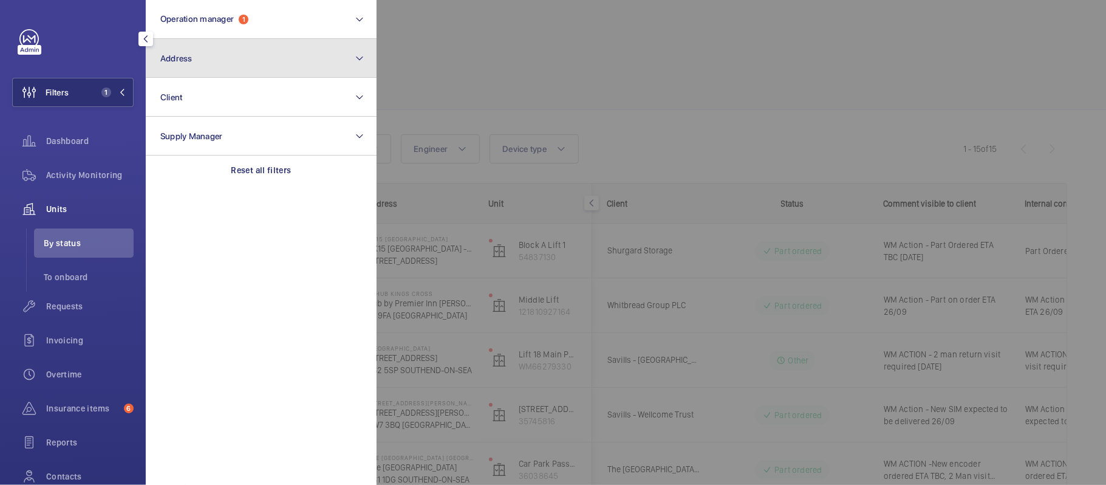
drag, startPoint x: 256, startPoint y: 56, endPoint x: 243, endPoint y: 56, distance: 13.4
click at [255, 56] on button "Address" at bounding box center [261, 58] width 231 height 39
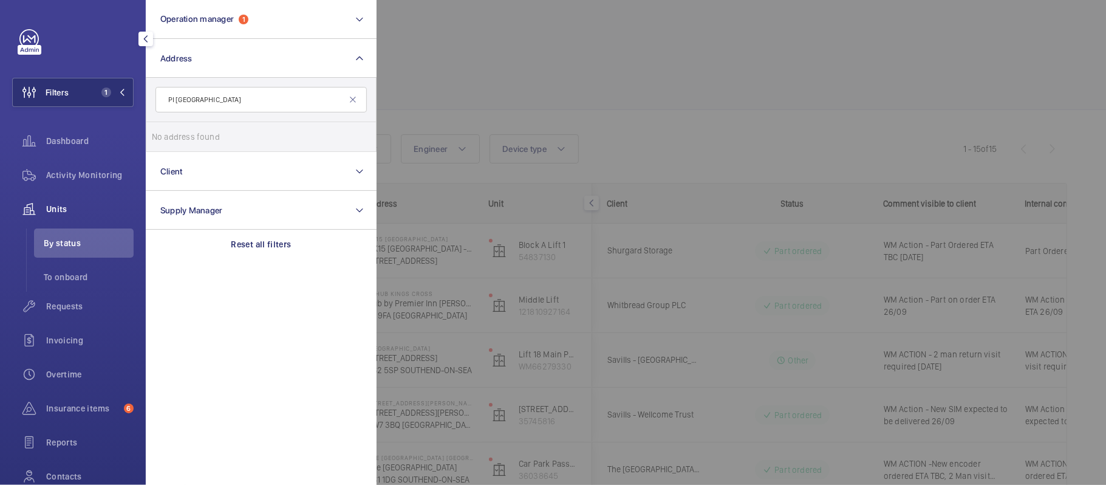
click at [200, 100] on input "PI London Stratford" at bounding box center [260, 100] width 211 height 26
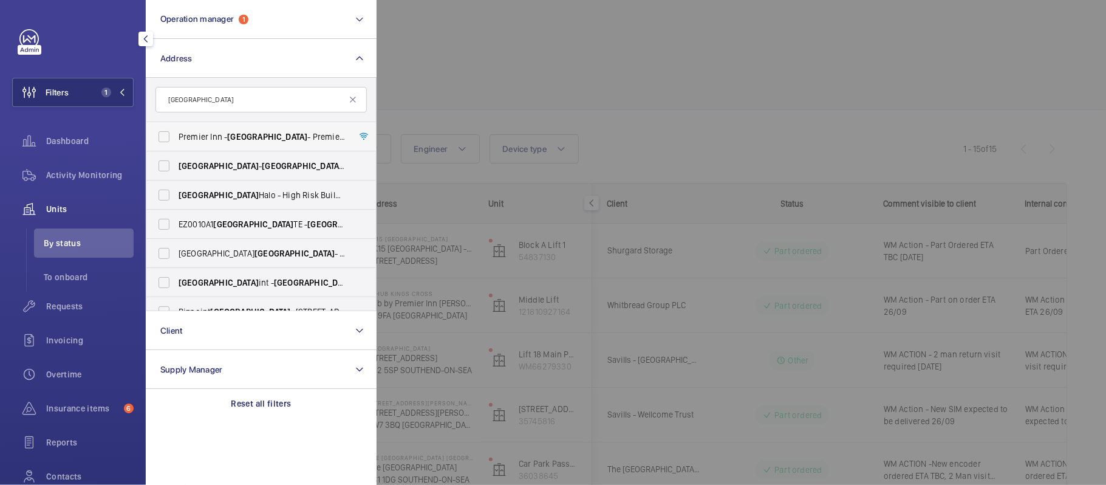
type input "Stratford"
click at [261, 143] on label "Premier Inn - Stratford - Premier Inn London Stratford hotel, LONDON E20 1EE" at bounding box center [251, 136] width 211 height 29
click at [176, 143] on input "Premier Inn - Stratford - Premier Inn London Stratford hotel, LONDON E20 1EE" at bounding box center [164, 137] width 24 height 24
checkbox input "true"
click at [414, 114] on div at bounding box center [930, 242] width 1106 height 485
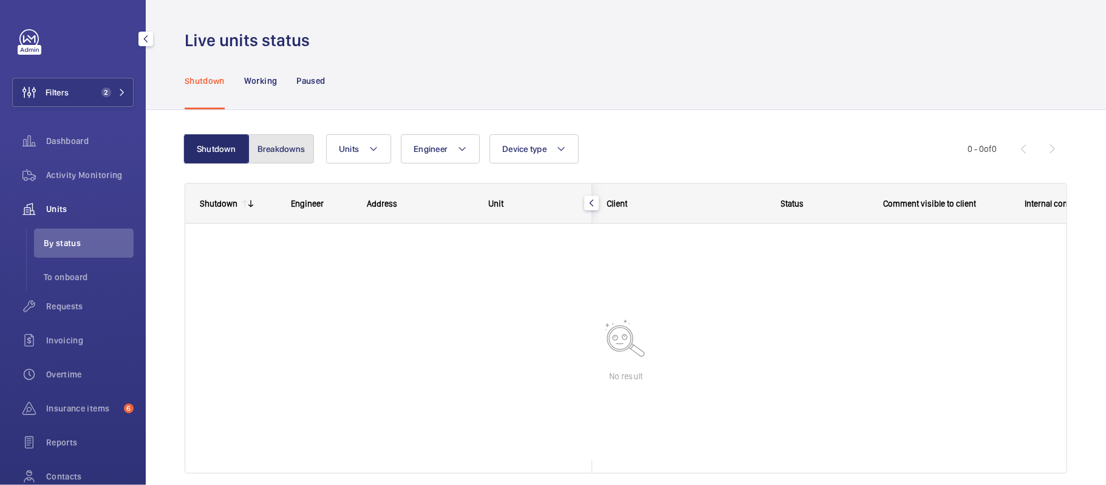
click at [282, 149] on button "Breakdowns" at bounding box center [281, 148] width 66 height 29
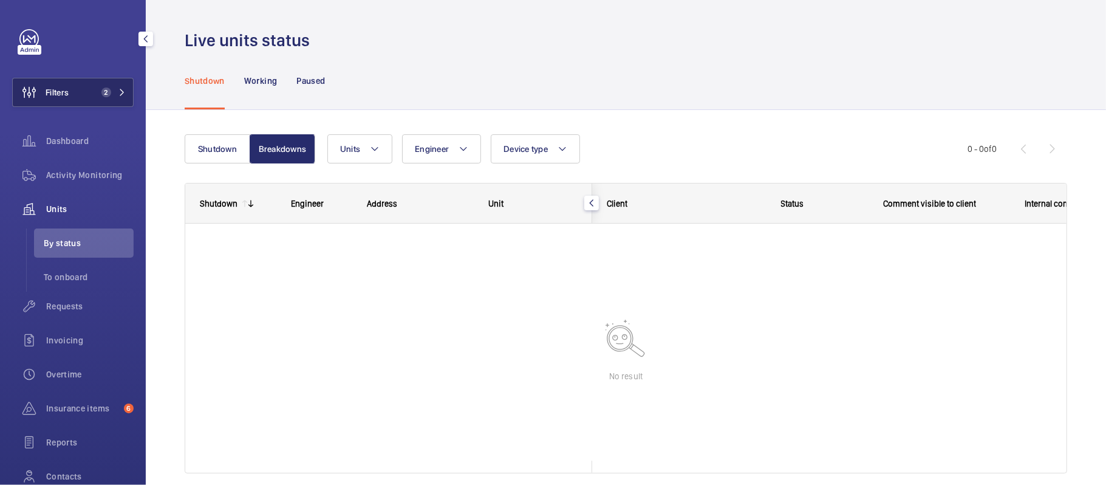
click at [113, 98] on button "Filters 2" at bounding box center [72, 92] width 121 height 29
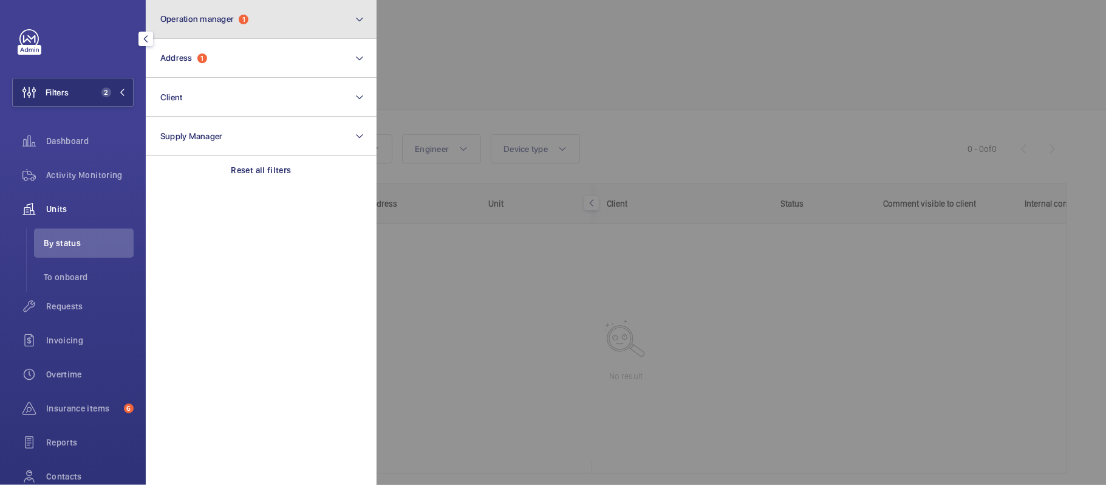
click at [229, 27] on button "Operation manager 1" at bounding box center [261, 19] width 231 height 39
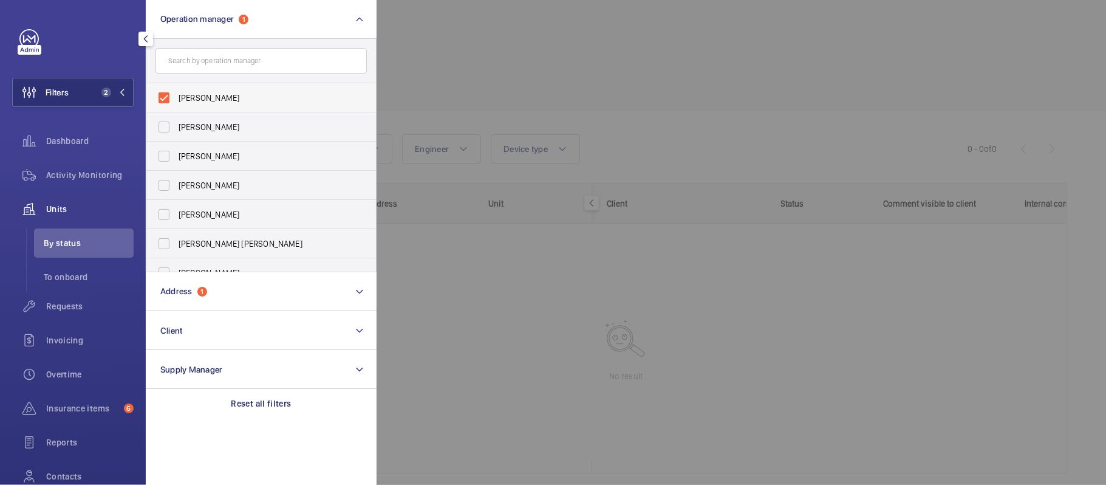
click at [230, 95] on span "[PERSON_NAME]" at bounding box center [262, 98] width 167 height 12
click at [176, 95] on input "[PERSON_NAME]" at bounding box center [164, 98] width 24 height 24
checkbox input "false"
click at [473, 121] on div at bounding box center [930, 242] width 1106 height 485
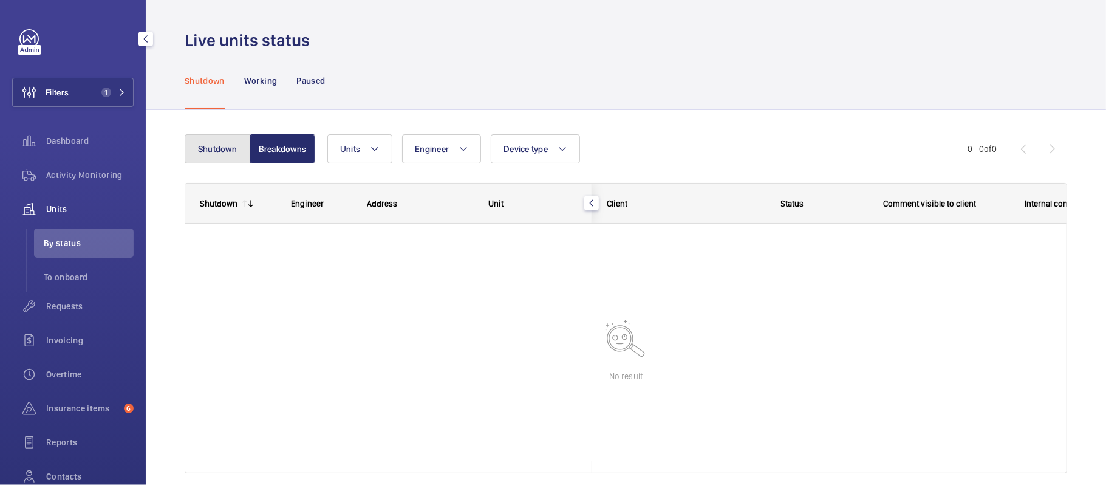
drag, startPoint x: 211, startPoint y: 151, endPoint x: 219, endPoint y: 152, distance: 7.3
click at [214, 152] on button "Shutdown" at bounding box center [218, 148] width 66 height 29
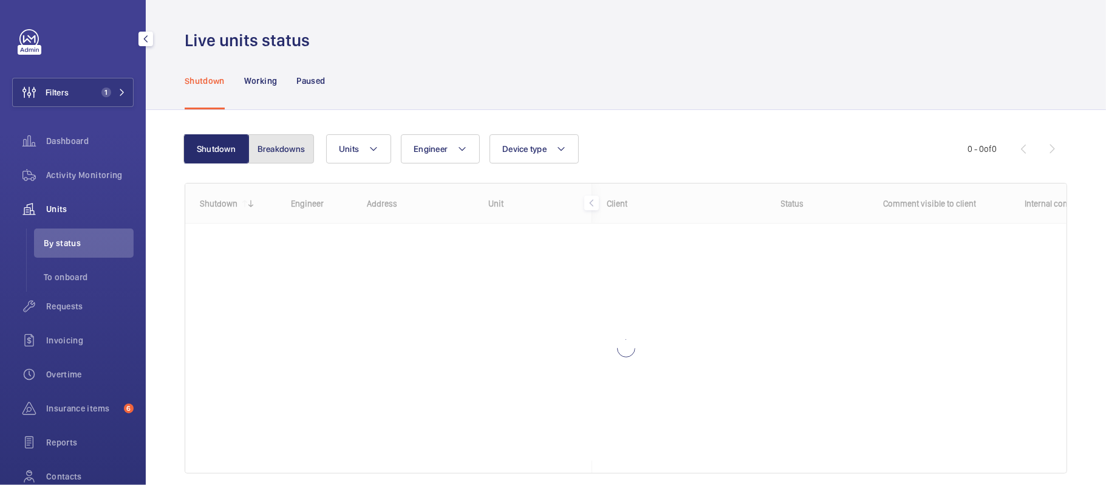
click at [285, 149] on button "Breakdowns" at bounding box center [281, 148] width 66 height 29
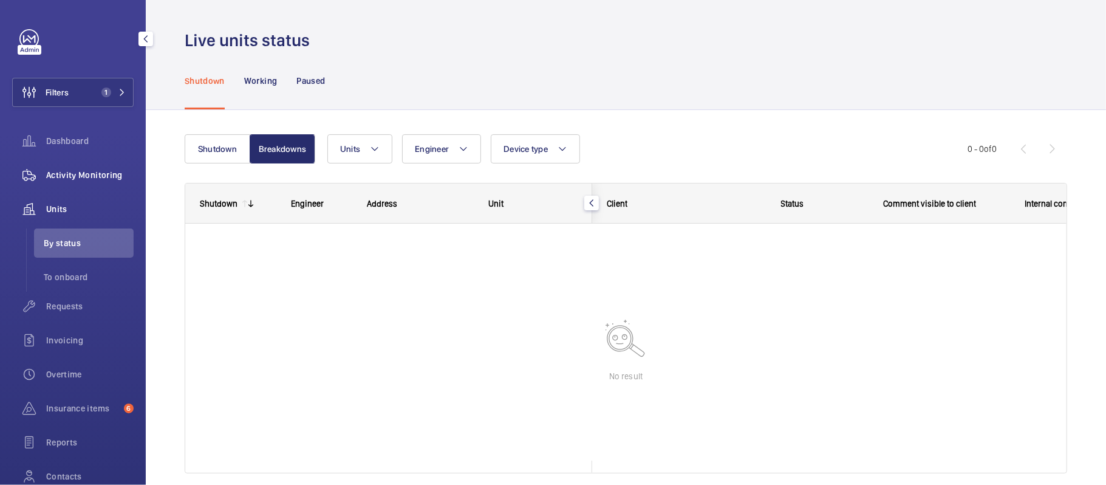
click at [96, 172] on span "Activity Monitoring" at bounding box center [89, 175] width 87 height 12
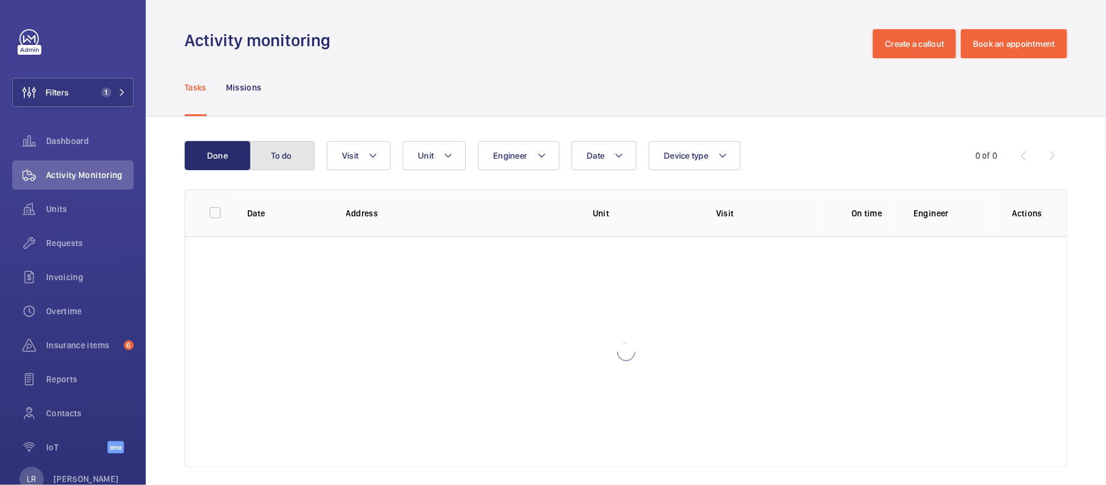
click at [294, 157] on button "To do" at bounding box center [282, 155] width 66 height 29
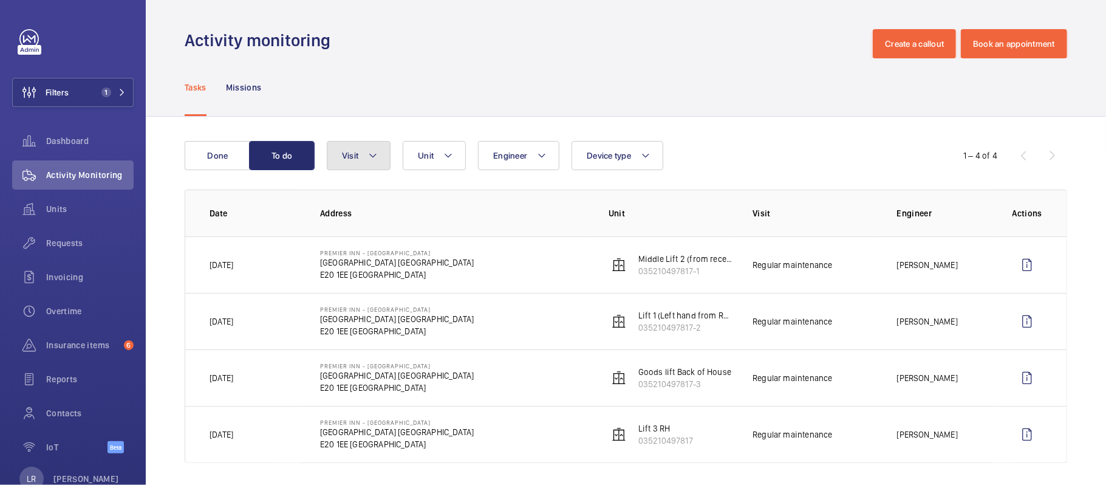
click at [373, 157] on mat-icon at bounding box center [373, 155] width 10 height 15
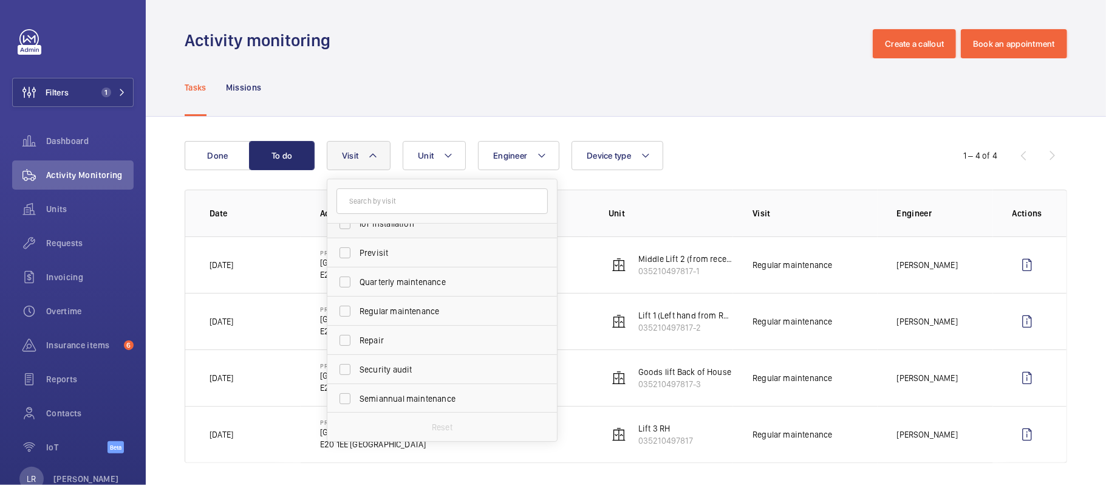
scroll to position [162, 0]
drag, startPoint x: 515, startPoint y: 103, endPoint x: 589, endPoint y: 134, distance: 80.1
click at [528, 105] on div "Tasks Missions" at bounding box center [626, 87] width 882 height 58
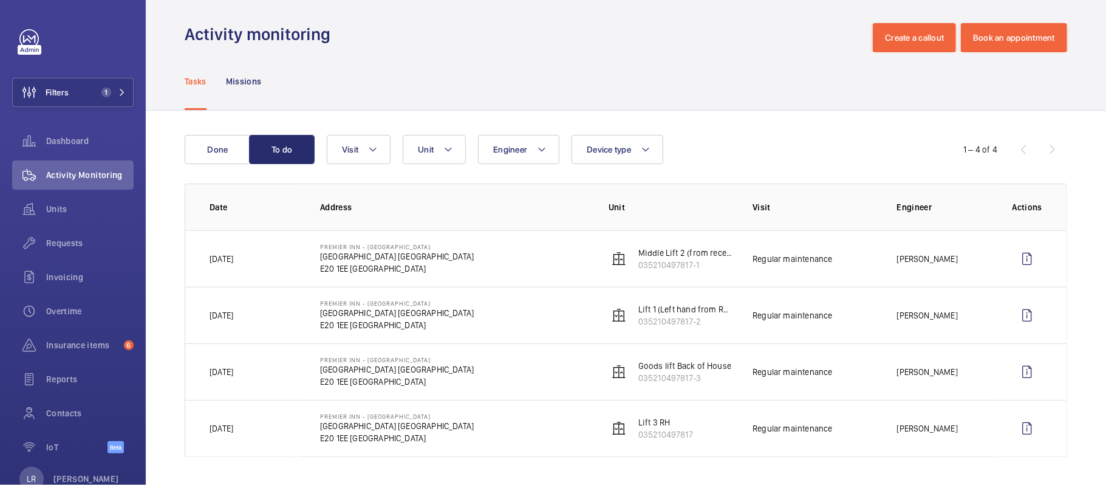
scroll to position [8, 0]
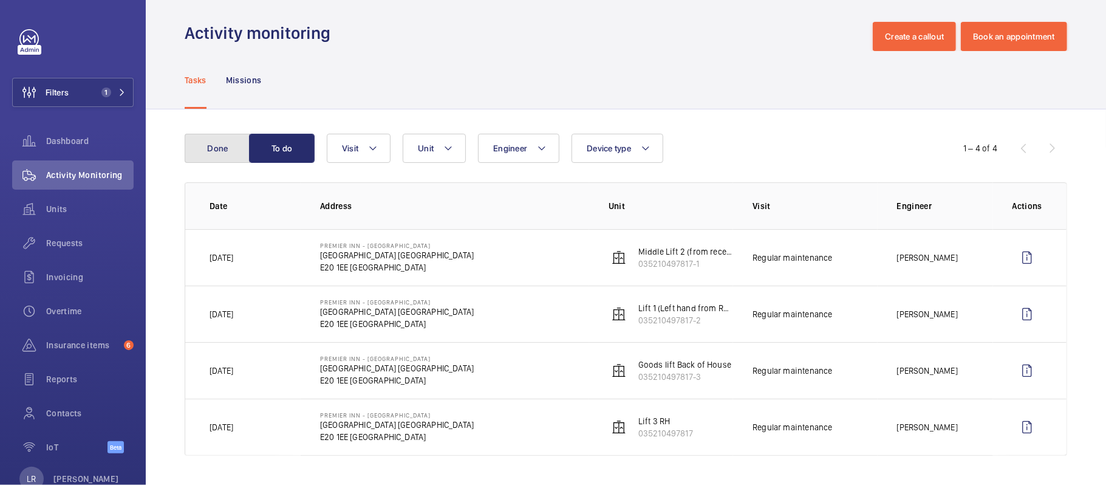
drag, startPoint x: 220, startPoint y: 145, endPoint x: 230, endPoint y: 149, distance: 10.6
click at [221, 146] on button "Done" at bounding box center [218, 148] width 66 height 29
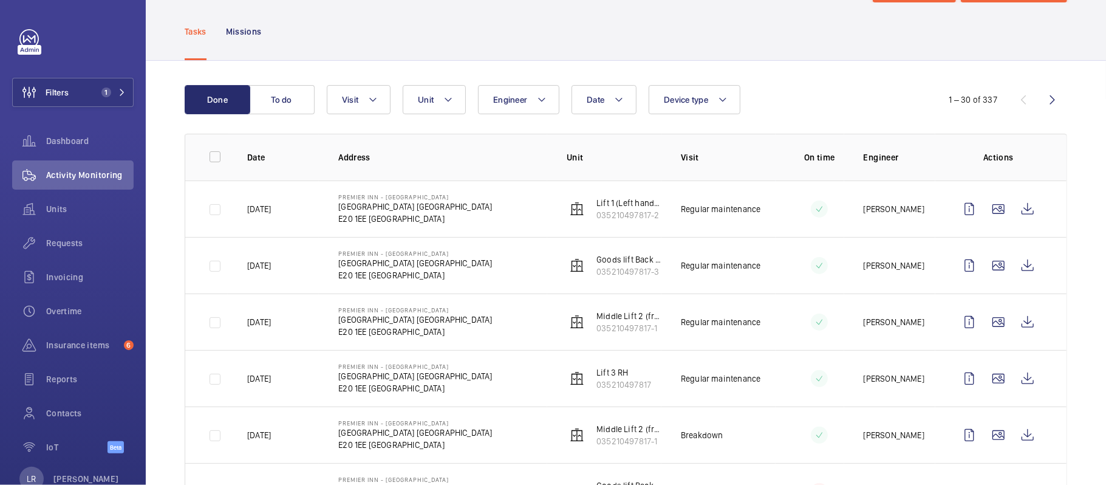
scroll to position [92, 0]
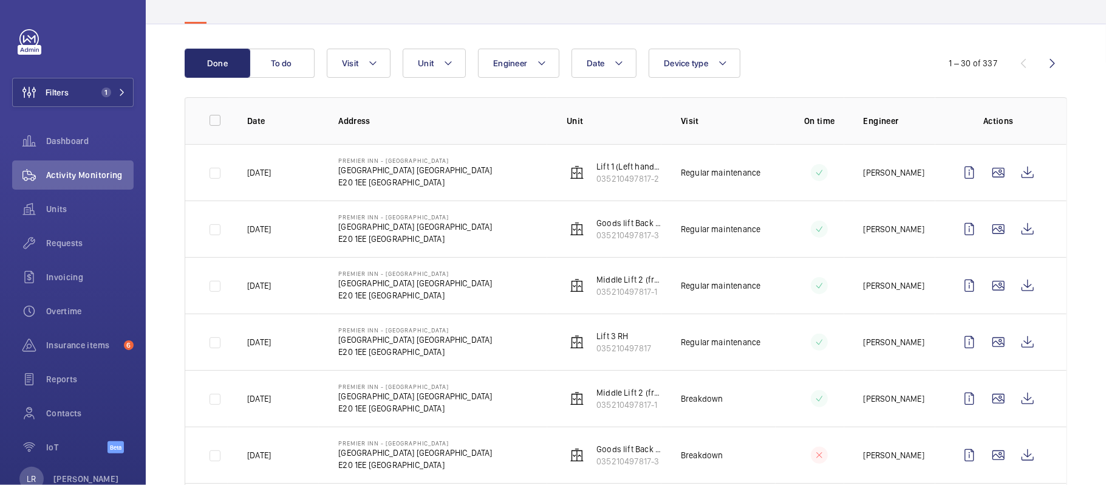
drag, startPoint x: 610, startPoint y: 70, endPoint x: 618, endPoint y: 63, distance: 11.2
click at [610, 69] on button "Date" at bounding box center [604, 63] width 65 height 29
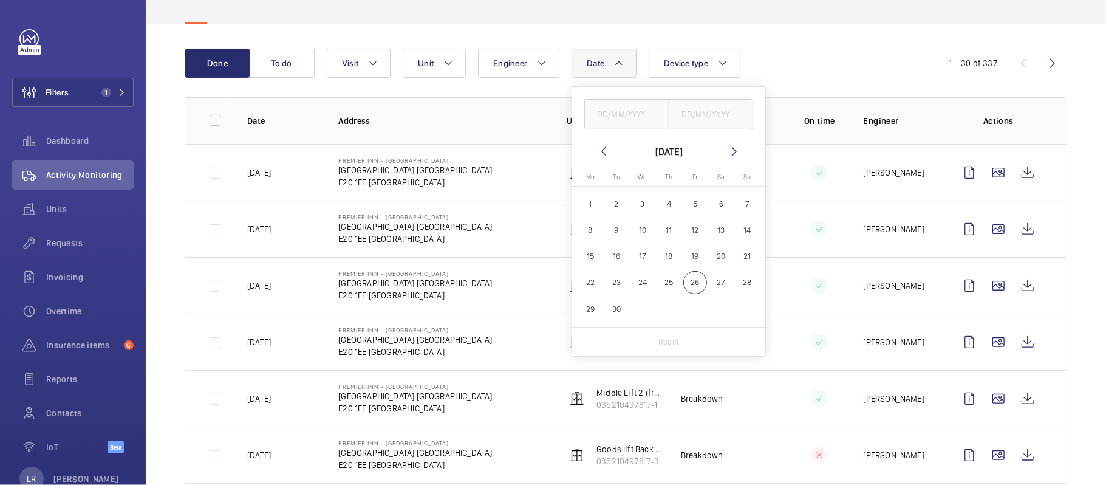
click at [603, 159] on mat-calendar "September 2025 Monday Mo Tuesday Tu Wednesday We Thursday Th Friday Fr Saturday…" at bounding box center [668, 235] width 193 height 183
click at [607, 154] on mat-icon at bounding box center [603, 151] width 15 height 15
click at [606, 151] on mat-icon at bounding box center [603, 151] width 15 height 15
click at [603, 151] on mat-icon at bounding box center [603, 151] width 15 height 15
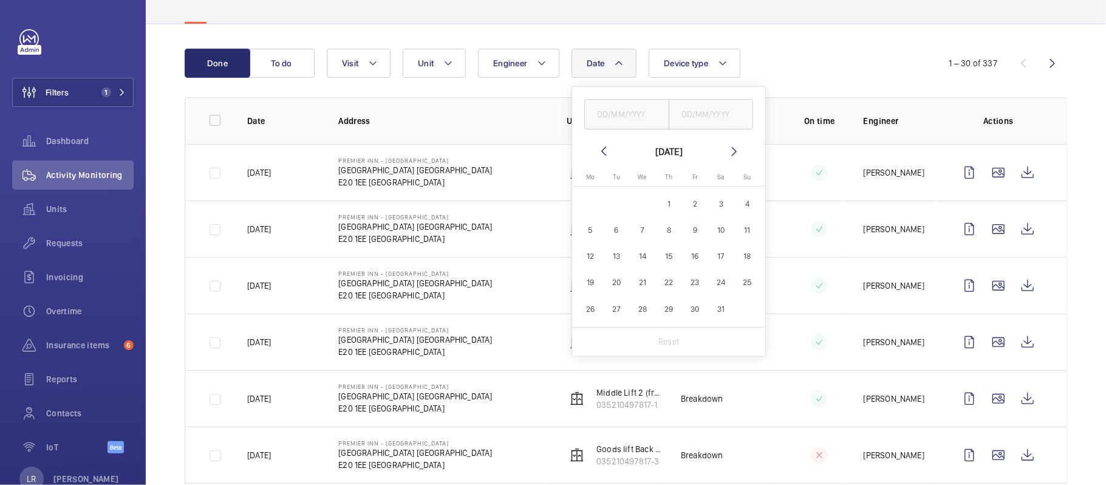
click at [603, 149] on mat-icon at bounding box center [603, 151] width 15 height 15
click at [616, 149] on wm-front-date-range-picker-header "April 2025" at bounding box center [668, 151] width 145 height 15
click at [601, 146] on mat-icon at bounding box center [603, 151] width 15 height 15
click at [725, 204] on span "1" at bounding box center [721, 204] width 24 height 24
type input "01/03/2025"
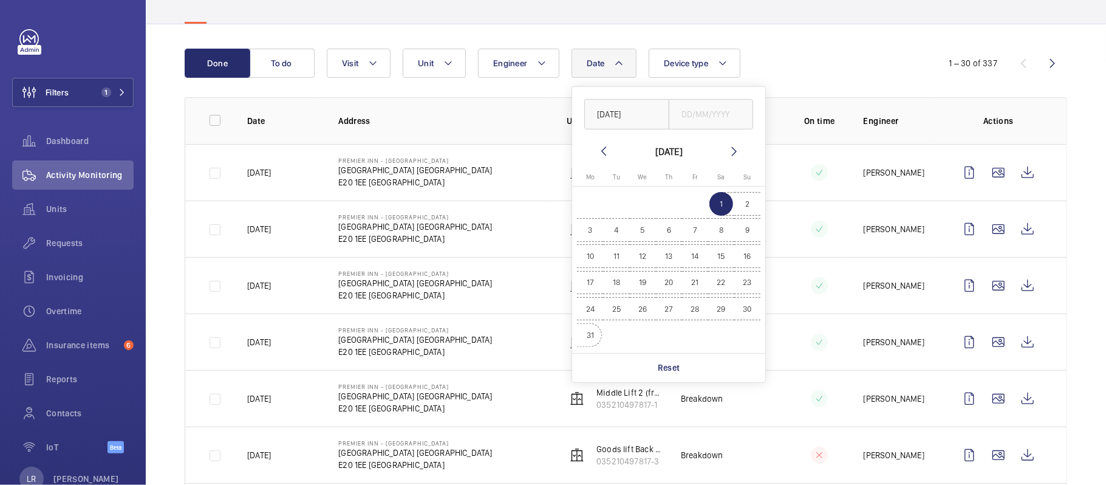
click at [593, 336] on span "31" at bounding box center [590, 335] width 24 height 24
type input "31/03/2025"
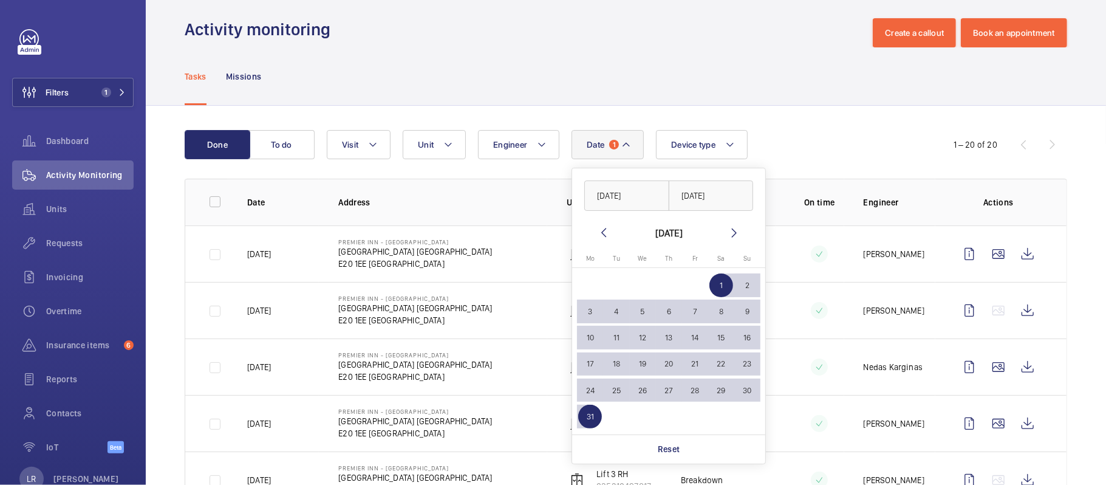
scroll to position [92, 0]
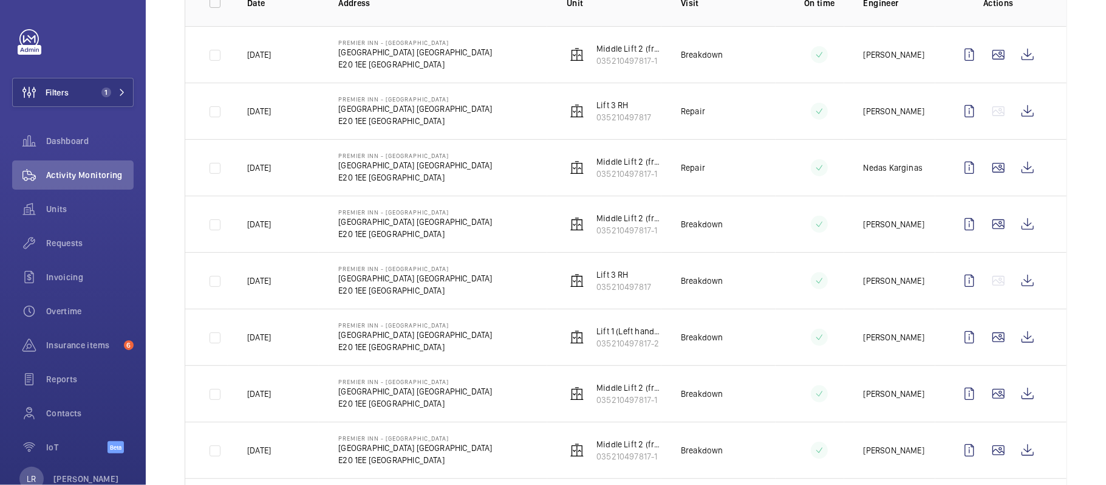
scroll to position [173, 0]
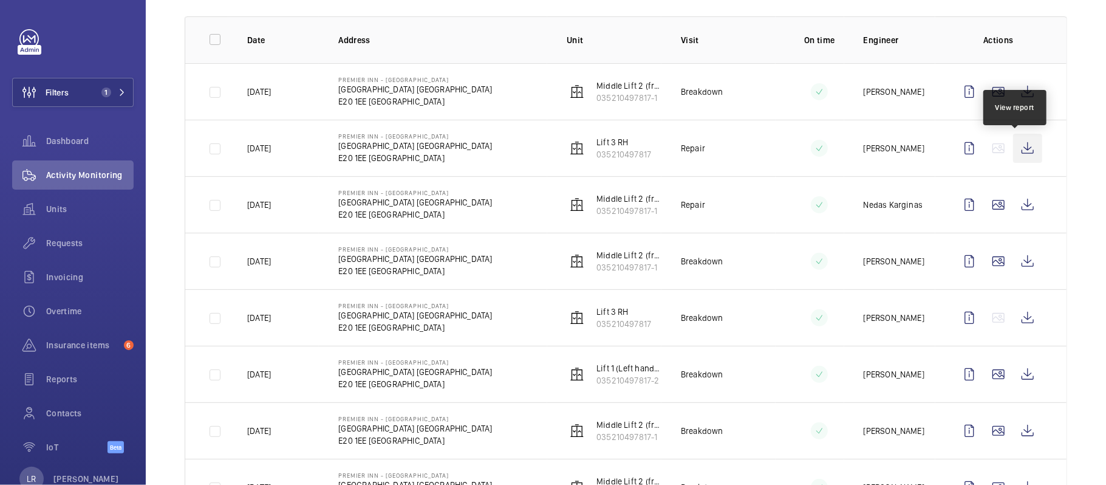
click at [1018, 147] on wm-front-icon-button at bounding box center [1027, 148] width 29 height 29
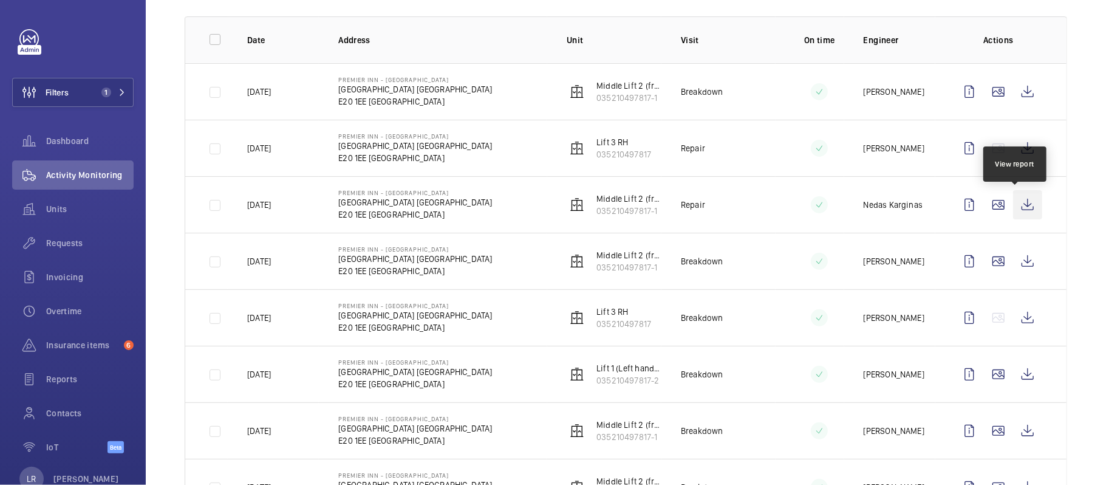
click at [1019, 210] on wm-front-icon-button at bounding box center [1027, 204] width 29 height 29
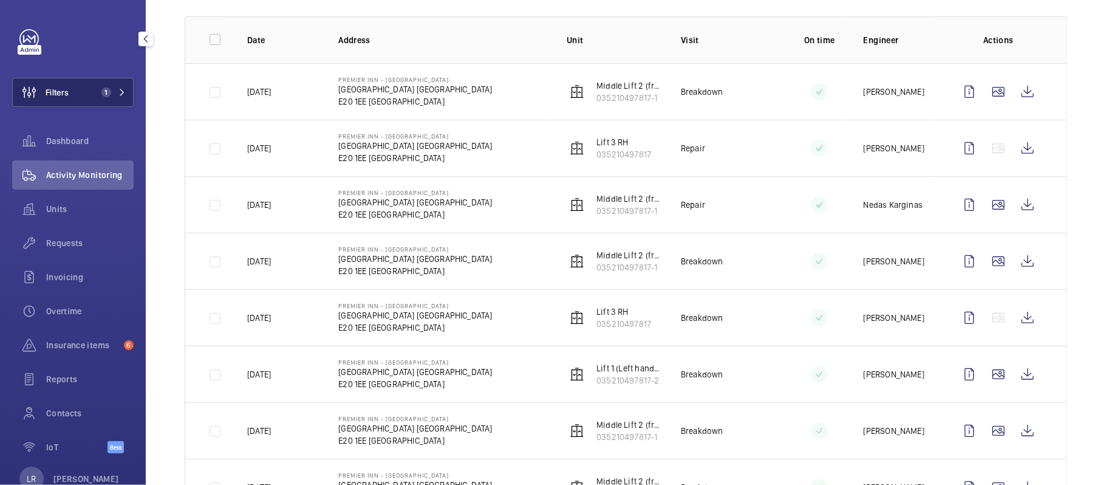
click at [101, 81] on button "Filters 1" at bounding box center [72, 92] width 121 height 29
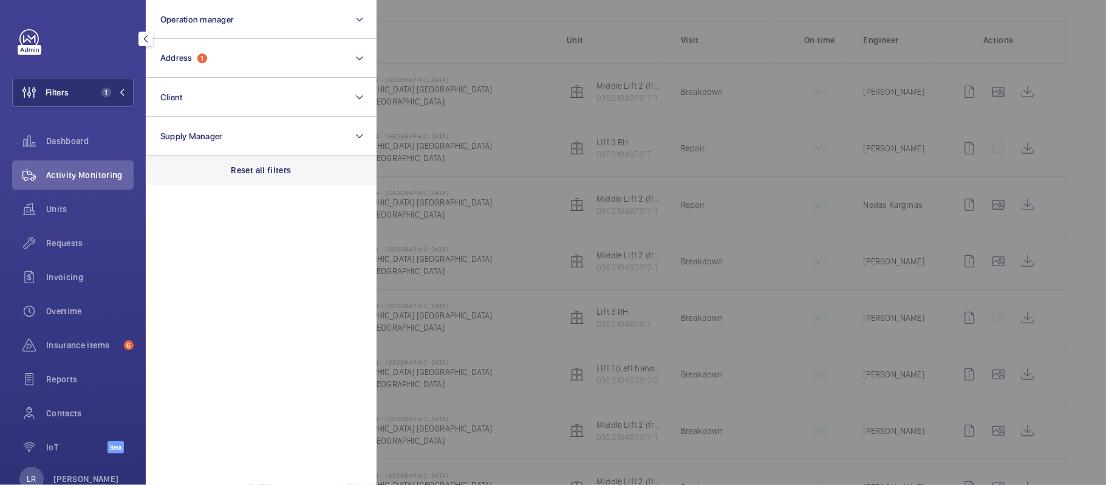
click at [227, 157] on div "Reset all filters" at bounding box center [261, 169] width 231 height 29
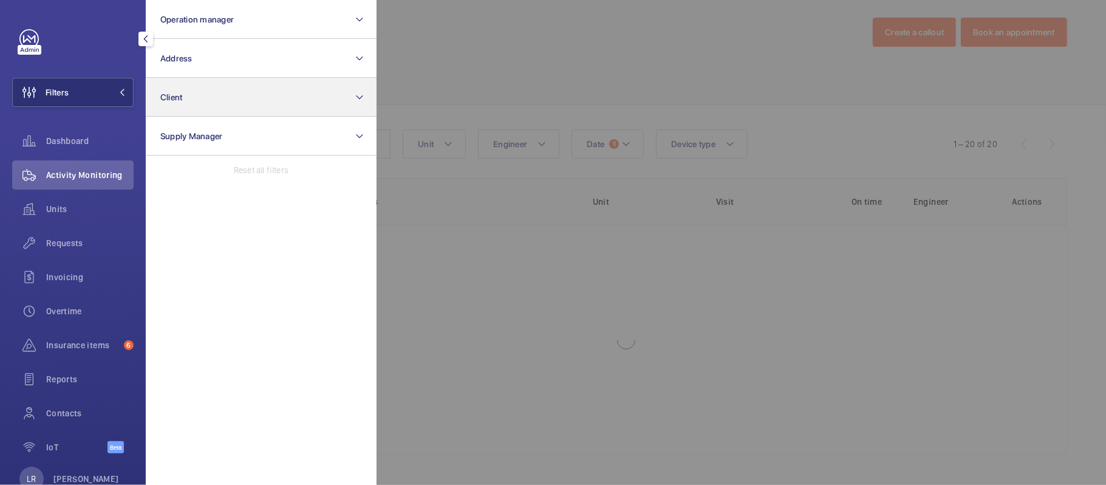
scroll to position [11, 0]
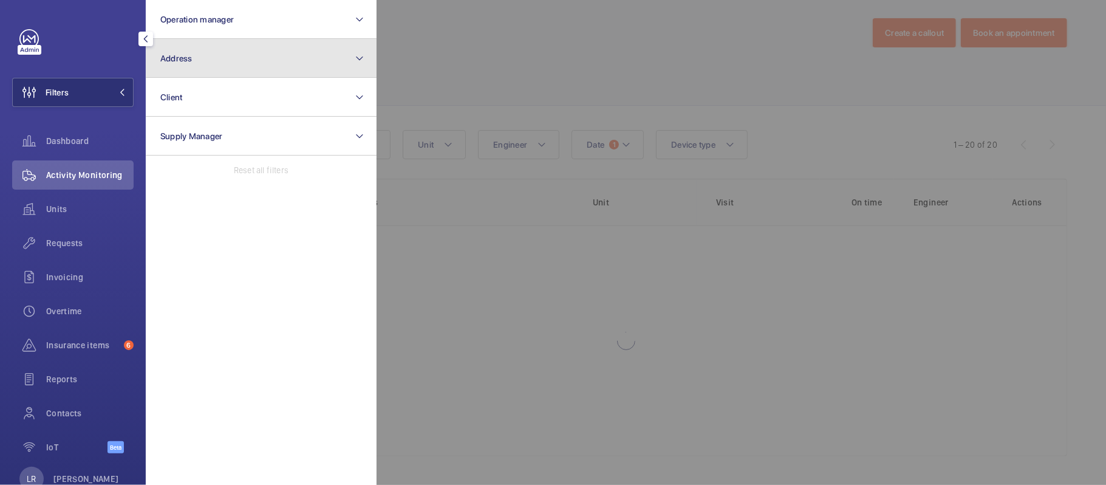
click at [228, 64] on button "Address" at bounding box center [261, 58] width 231 height 39
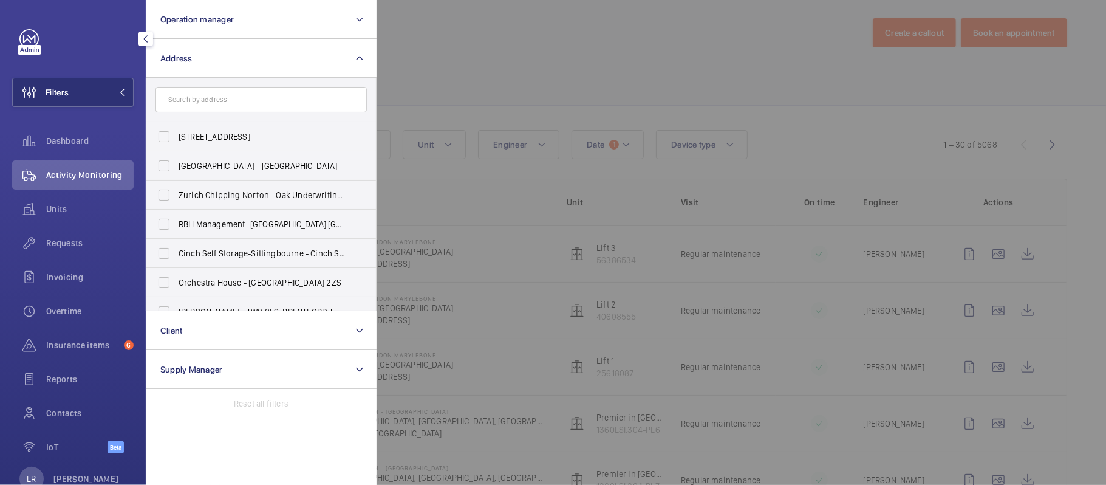
scroll to position [173, 0]
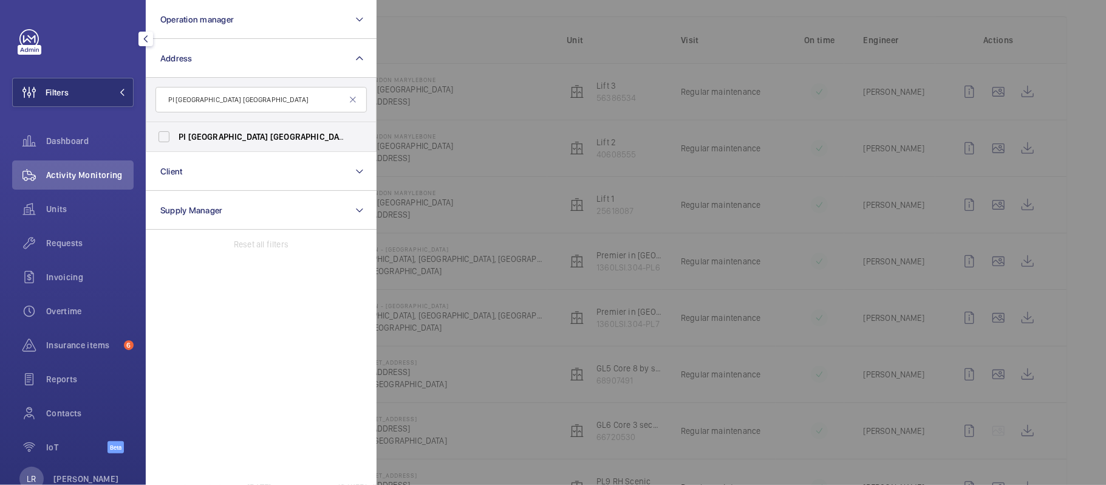
type input "PI London Kensington"
click at [458, 225] on div at bounding box center [930, 242] width 1106 height 485
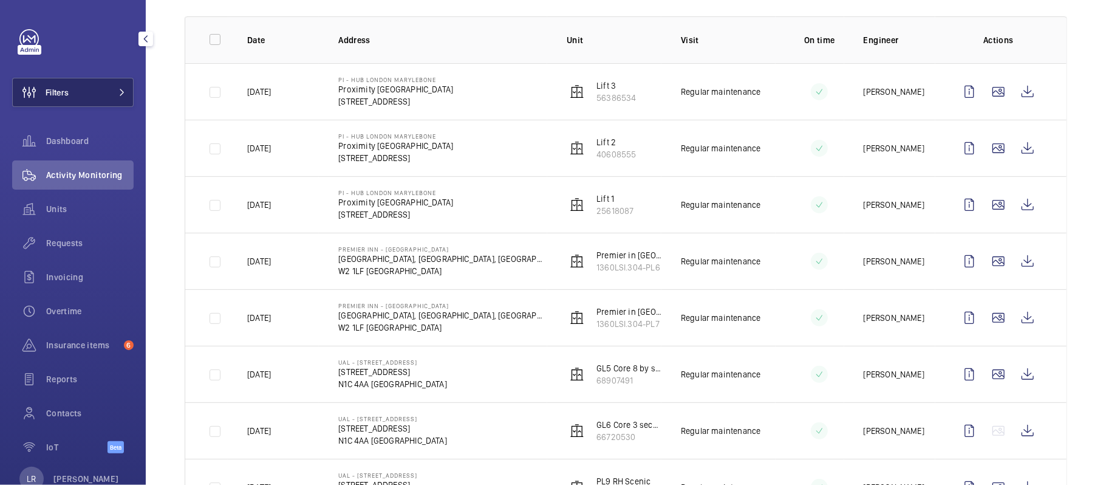
click at [101, 78] on button "Filters" at bounding box center [72, 92] width 121 height 29
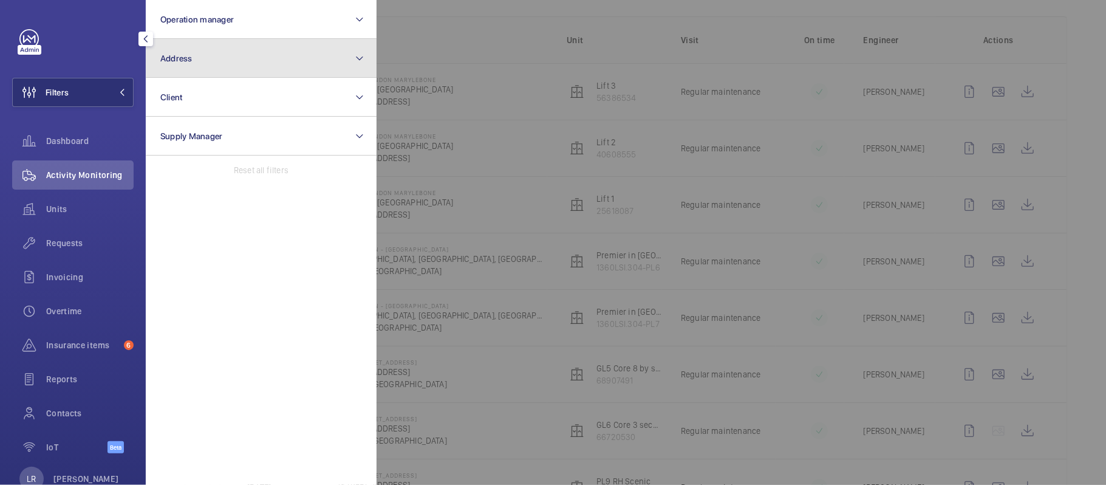
click at [202, 61] on button "Address" at bounding box center [261, 58] width 231 height 39
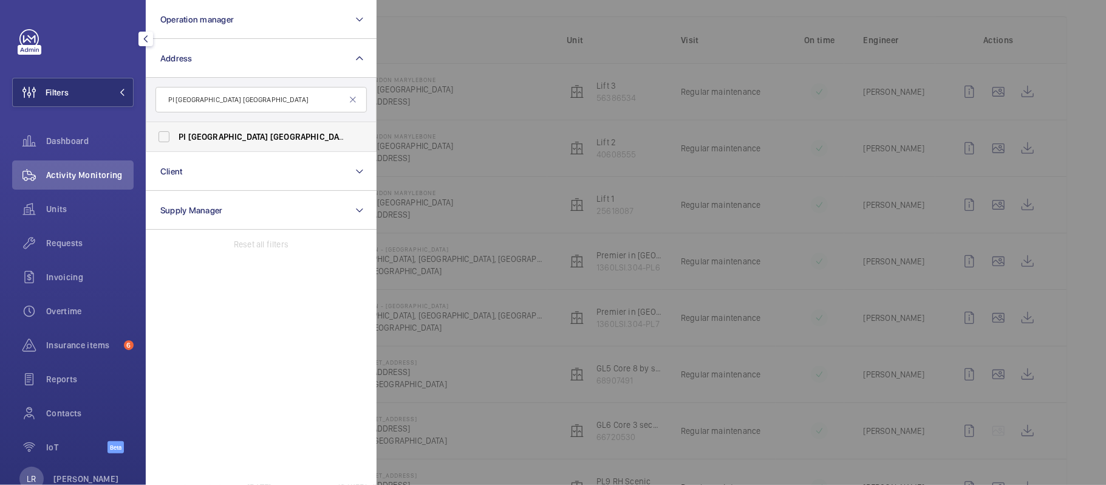
type input "PI London Kensington"
click at [270, 137] on span "Kensington" at bounding box center [310, 137] width 80 height 10
click at [176, 137] on input "PI London Kensington (Olym pi a) - 22-32 West Cromwell Road, KENSINGTON SW5 9QJ" at bounding box center [164, 137] width 24 height 24
checkbox input "true"
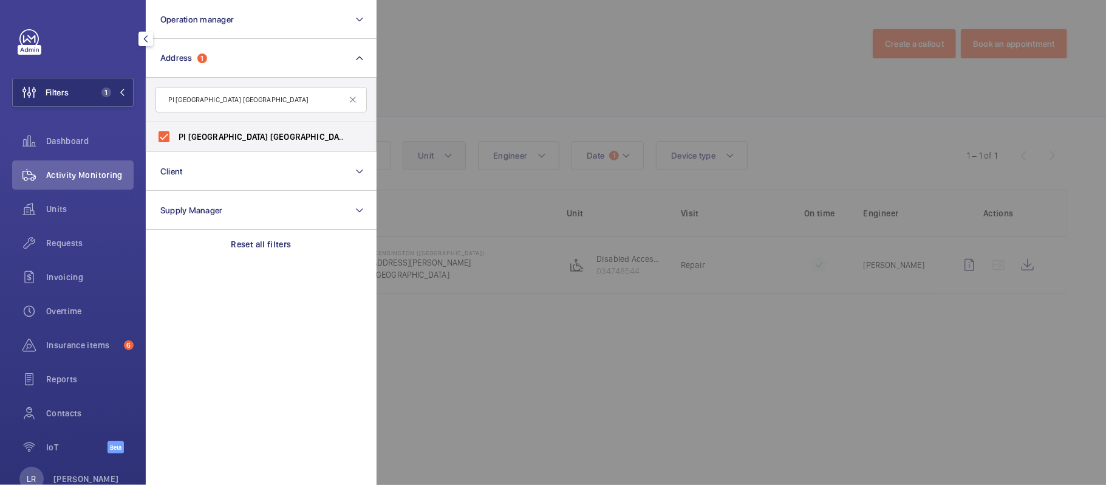
drag, startPoint x: 448, startPoint y: 161, endPoint x: 442, endPoint y: 151, distance: 11.7
click at [446, 163] on div at bounding box center [930, 242] width 1106 height 485
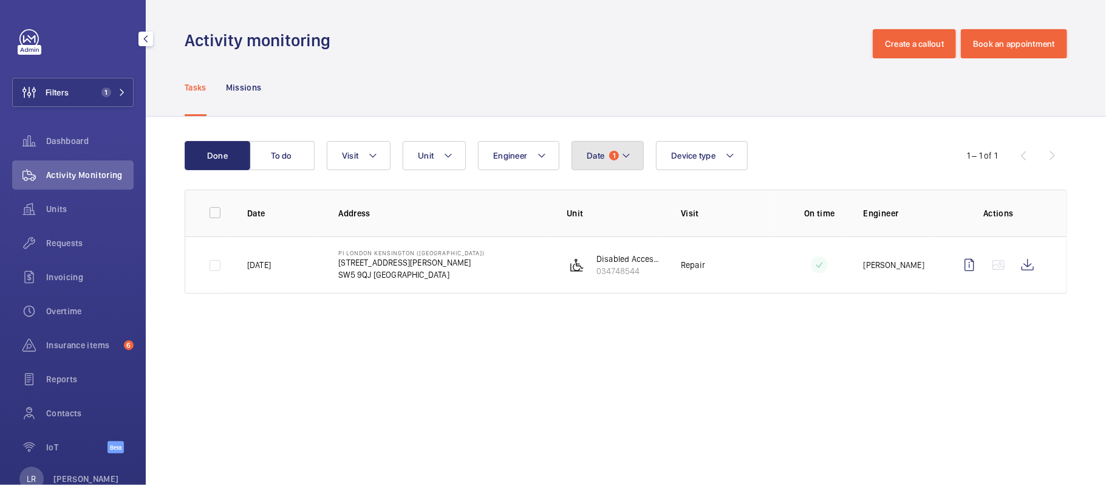
click at [581, 147] on button "Date 1" at bounding box center [608, 155] width 72 height 29
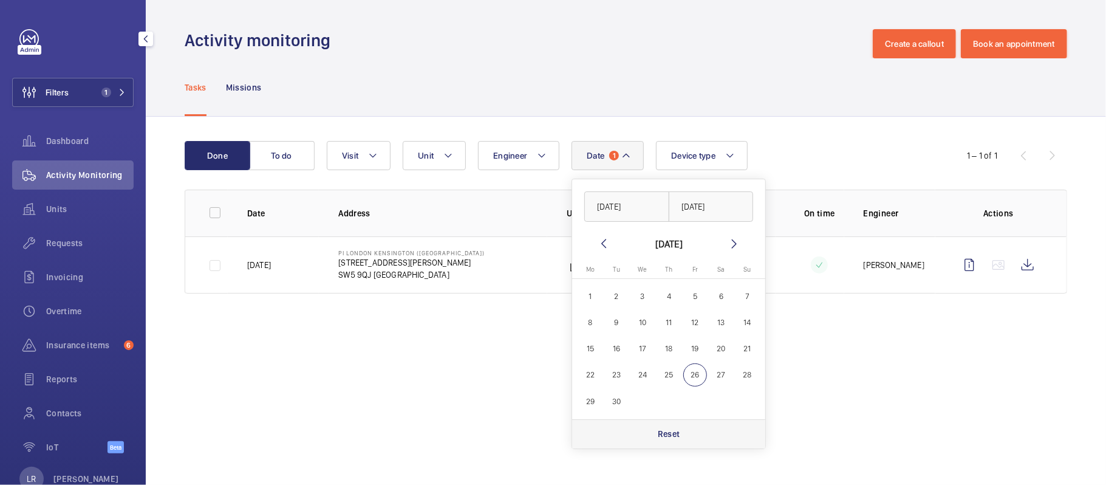
click at [655, 433] on div "Reset" at bounding box center [668, 433] width 193 height 29
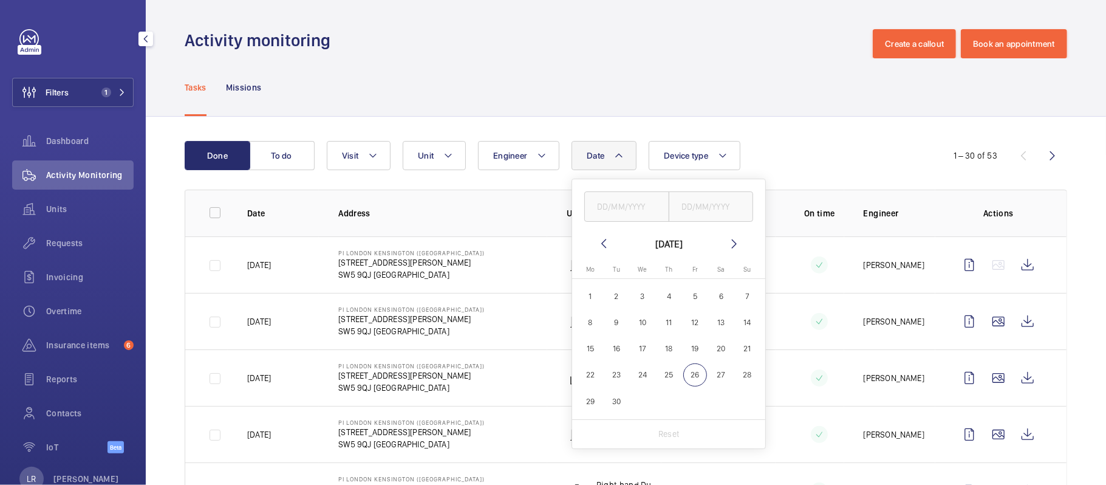
click at [606, 247] on mat-icon at bounding box center [603, 243] width 15 height 15
click at [606, 242] on mat-icon at bounding box center [603, 243] width 15 height 15
click at [606, 241] on mat-icon at bounding box center [603, 243] width 15 height 15
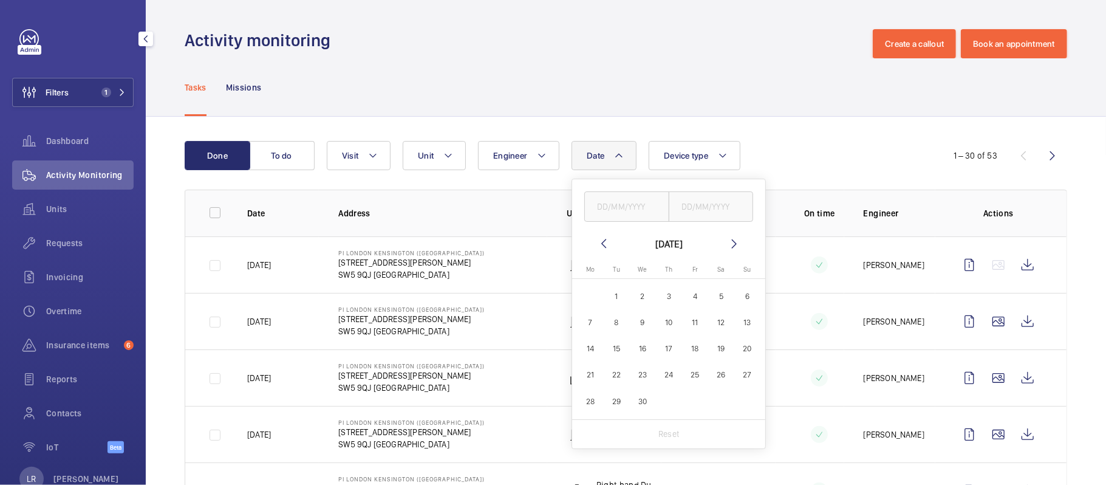
click at [606, 241] on mat-icon at bounding box center [603, 243] width 15 height 15
click at [730, 239] on mat-icon at bounding box center [734, 243] width 15 height 15
click at [669, 297] on span "1" at bounding box center [669, 296] width 24 height 24
type input "01/05/2025"
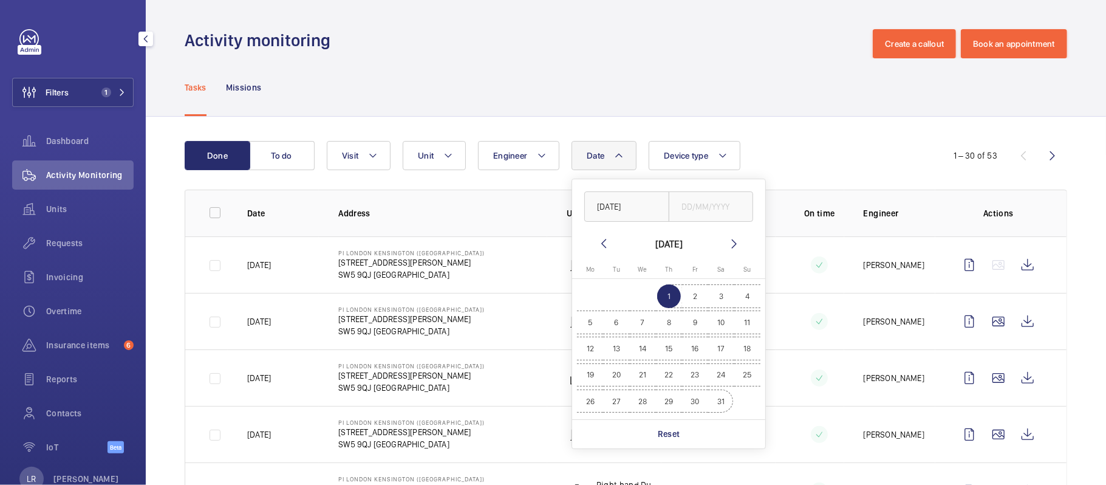
click at [714, 400] on span "31" at bounding box center [721, 401] width 24 height 24
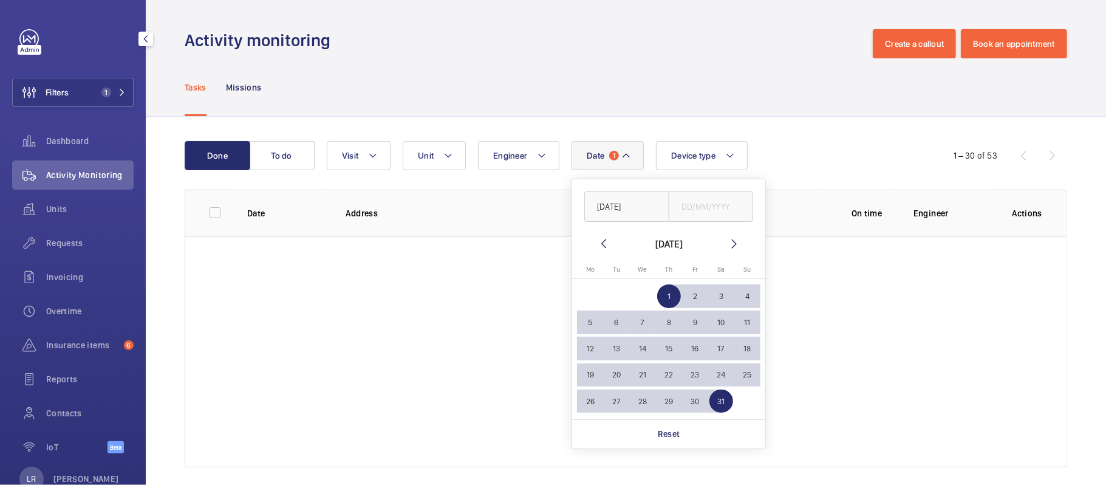
type input "31/05/2025"
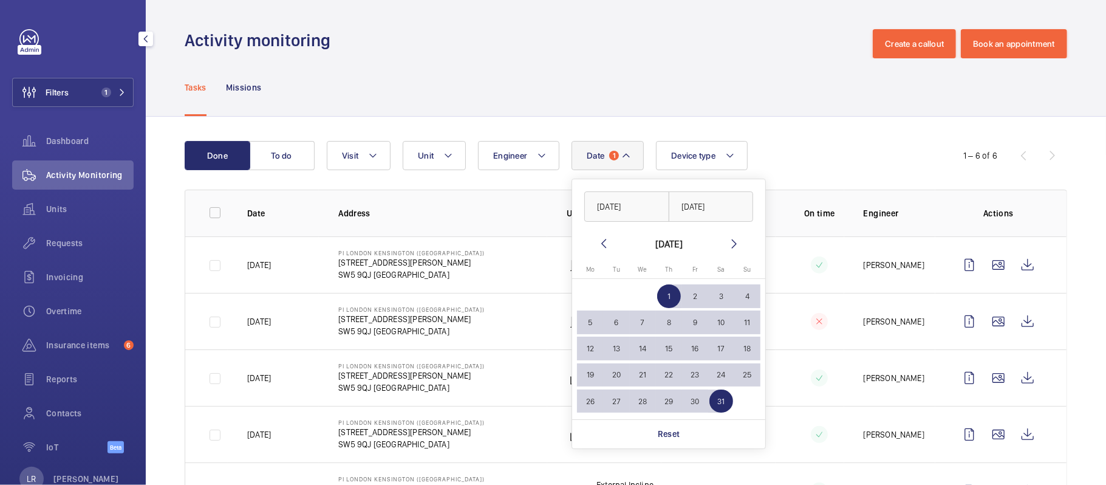
click at [737, 61] on div "Tasks Missions" at bounding box center [626, 87] width 882 height 58
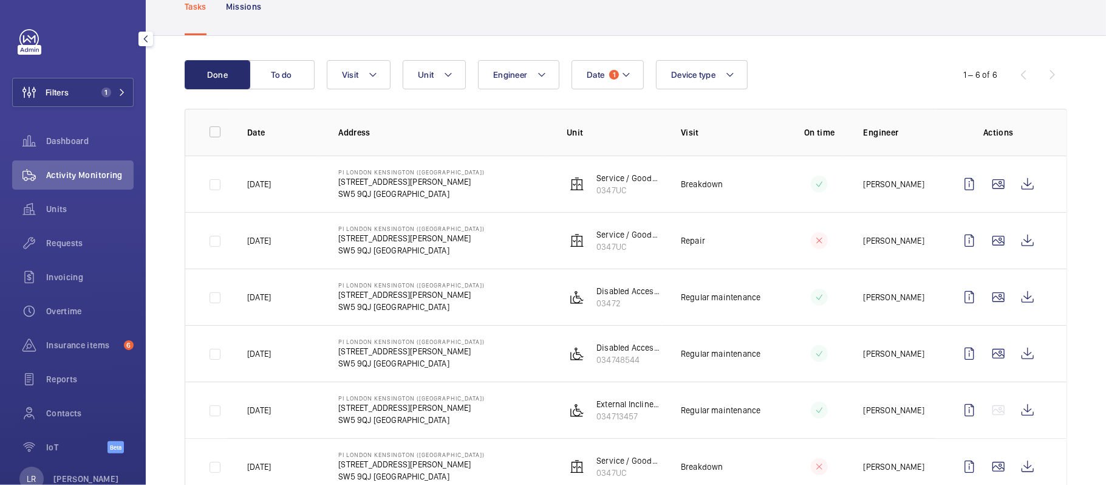
scroll to position [121, 0]
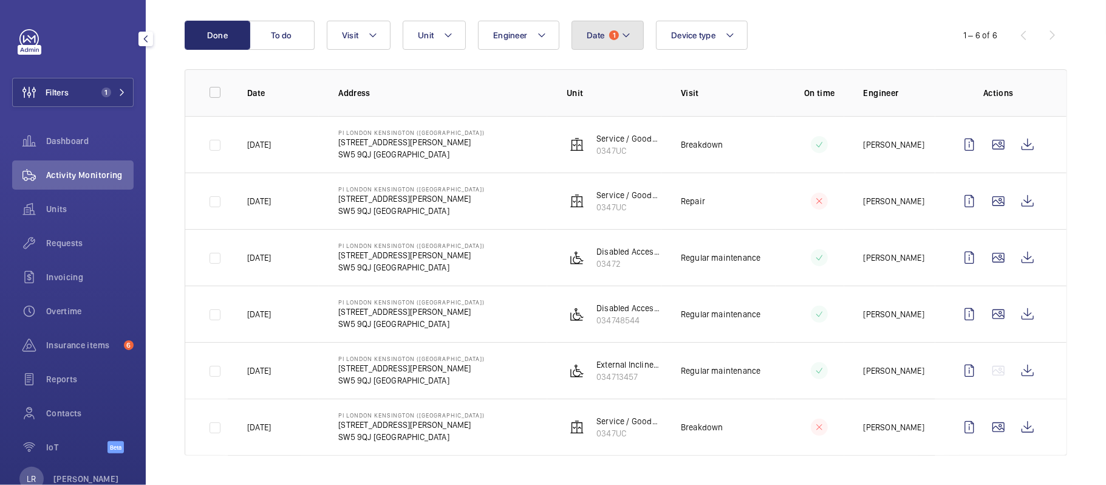
click at [618, 35] on span "1" at bounding box center [614, 35] width 10 height 10
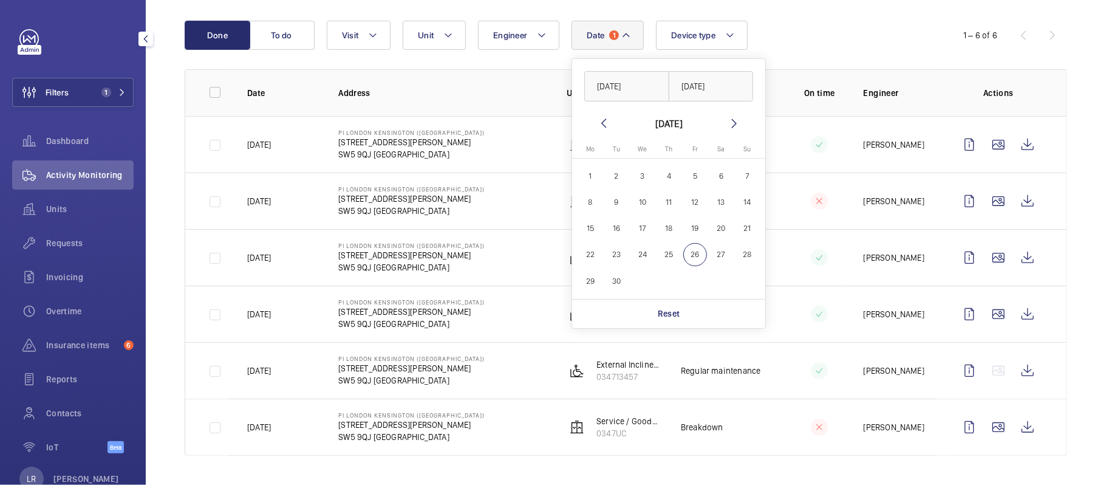
click at [601, 126] on mat-icon at bounding box center [603, 123] width 15 height 15
click at [778, 35] on div "Date 1 01/05/2025 31/05/2025 July 2025 Monday Mo Tuesday Tu Wednesday We Thursd…" at bounding box center [624, 35] width 595 height 29
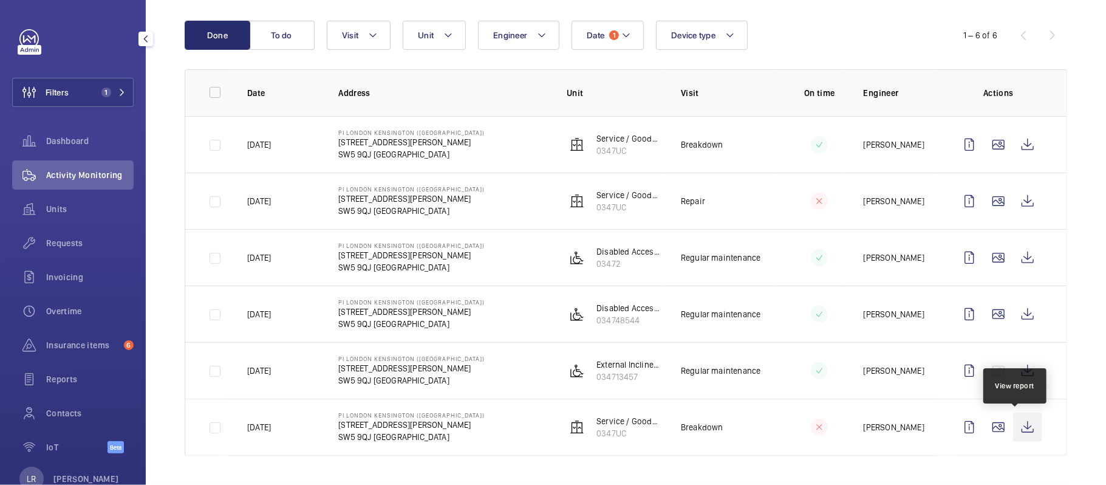
click at [1024, 426] on wm-front-icon-button at bounding box center [1027, 426] width 29 height 29
click at [1019, 226] on td at bounding box center [1000, 200] width 131 height 56
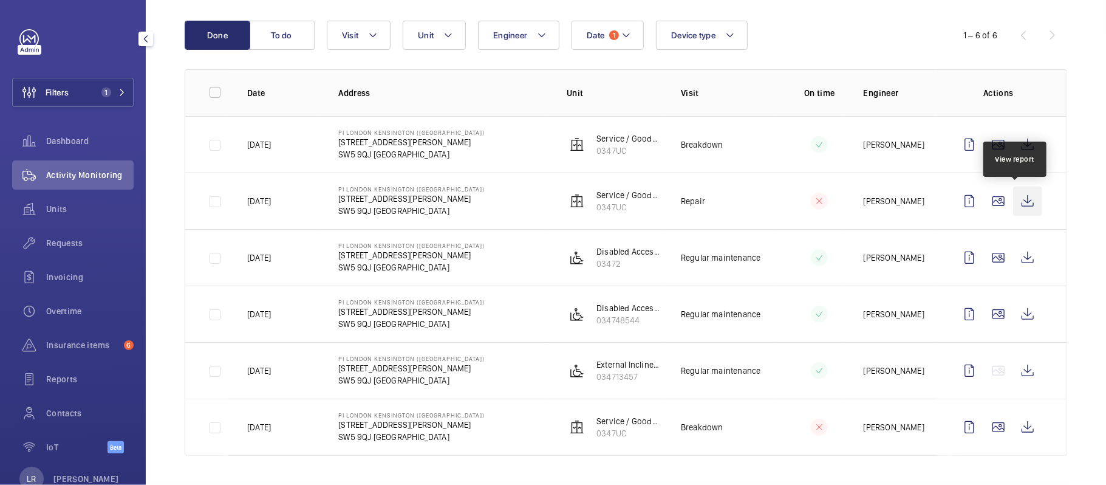
click at [1013, 205] on wm-front-icon-button at bounding box center [1027, 200] width 29 height 29
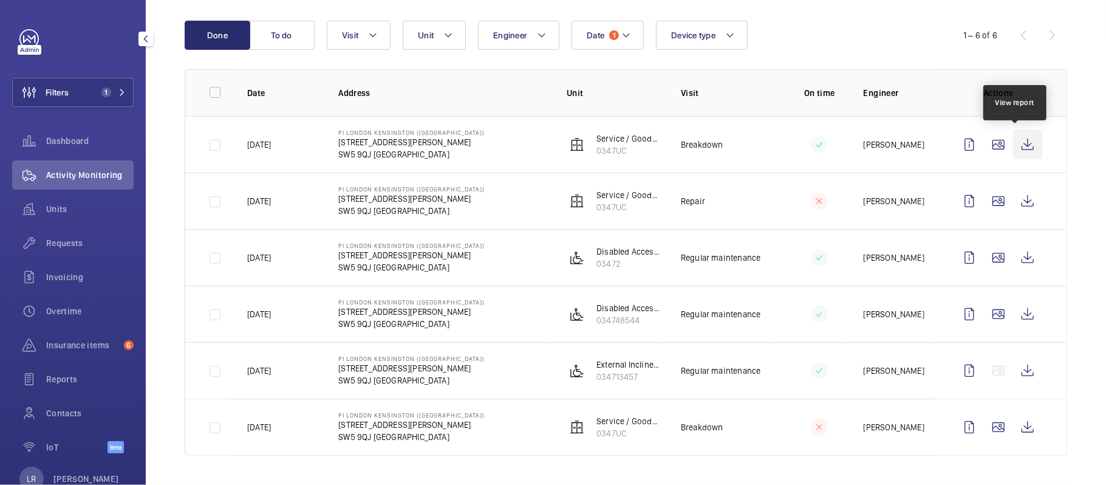
click at [1019, 151] on wm-front-icon-button at bounding box center [1027, 144] width 29 height 29
click at [92, 347] on span "Insurance items" at bounding box center [82, 345] width 73 height 12
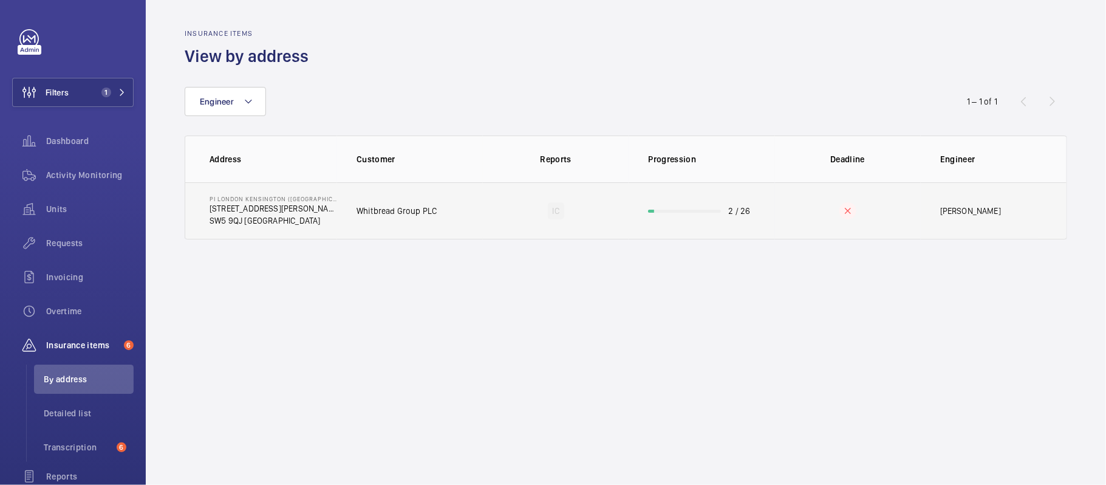
click at [384, 217] on p "Whitbread Group PLC" at bounding box center [397, 211] width 80 height 12
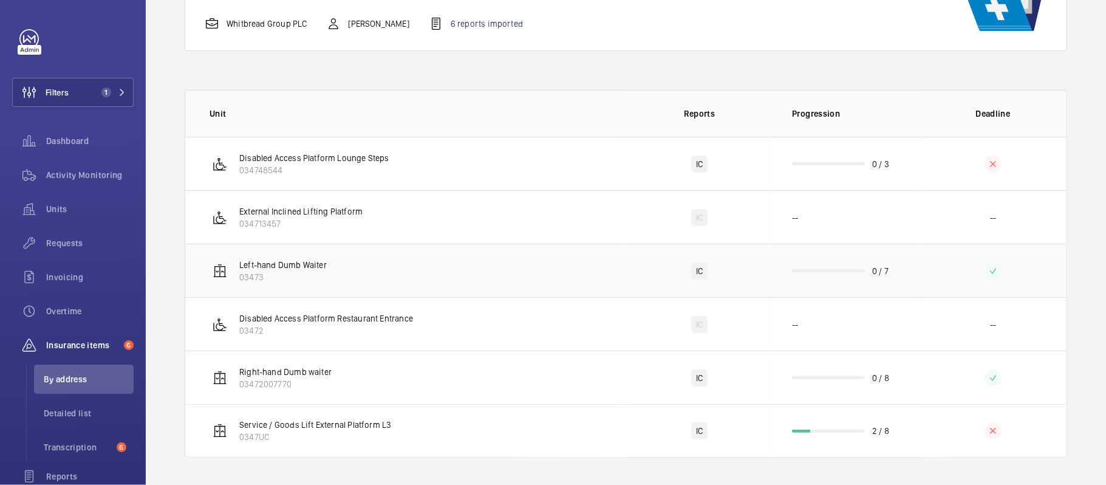
scroll to position [149, 0]
click at [397, 414] on td "Service / Goods Lift External Platform L3 0347UC" at bounding box center [405, 428] width 441 height 53
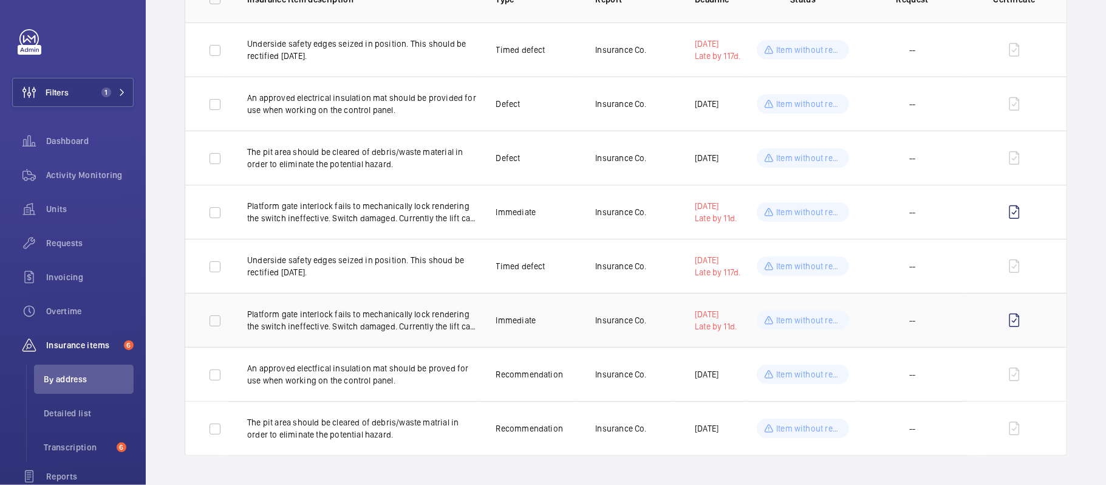
scroll to position [89, 0]
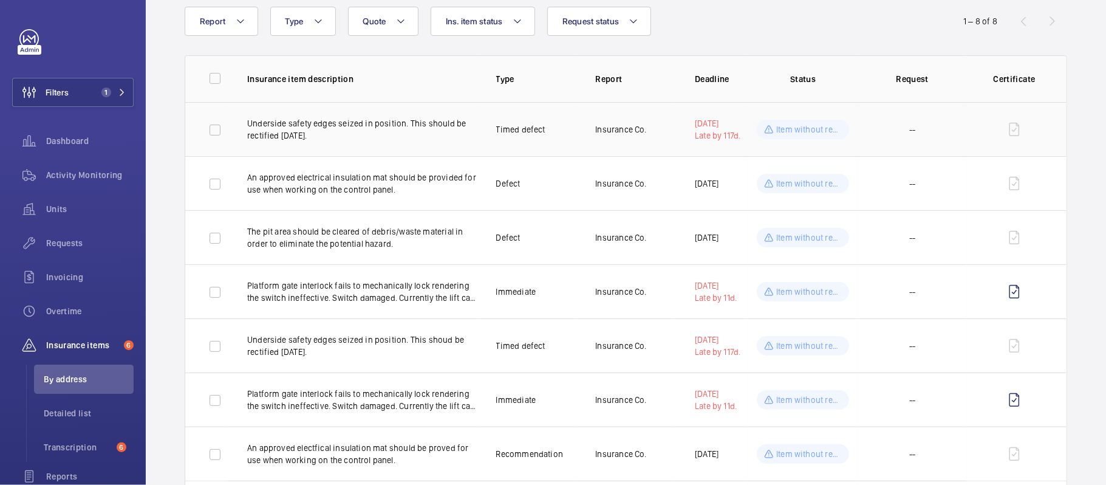
click at [661, 140] on td "Insurance Co." at bounding box center [626, 129] width 100 height 54
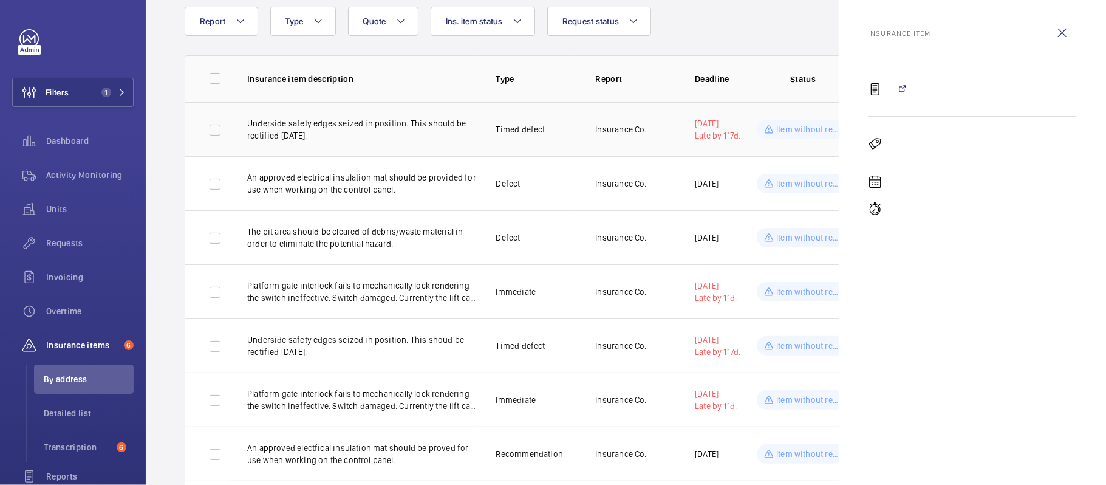
click at [661, 140] on td "Insurance Co." at bounding box center [626, 129] width 100 height 54
click at [1066, 39] on wm-front-icon-button at bounding box center [1062, 32] width 29 height 29
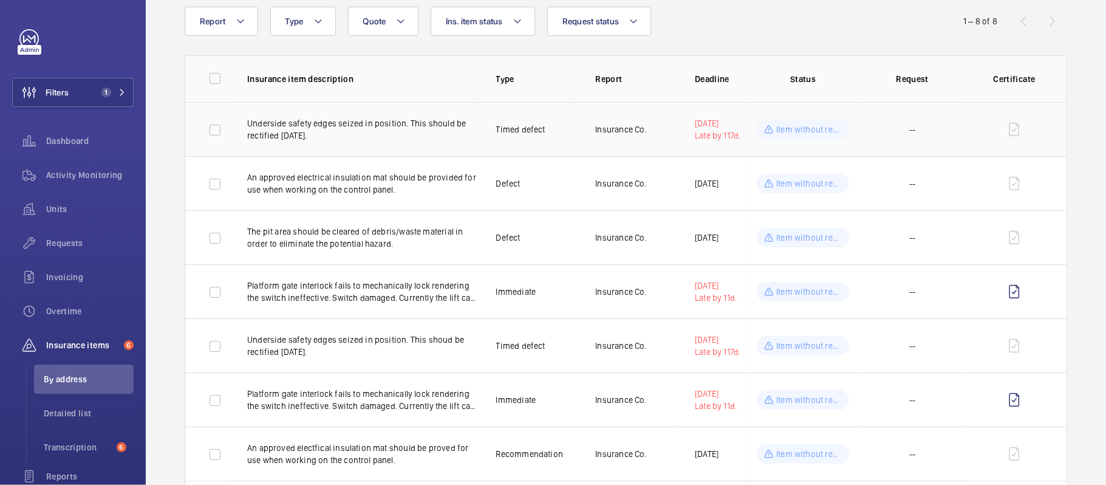
click at [383, 126] on p "Underside safety edges seized in position. This should be rectified within one …" at bounding box center [362, 129] width 230 height 24
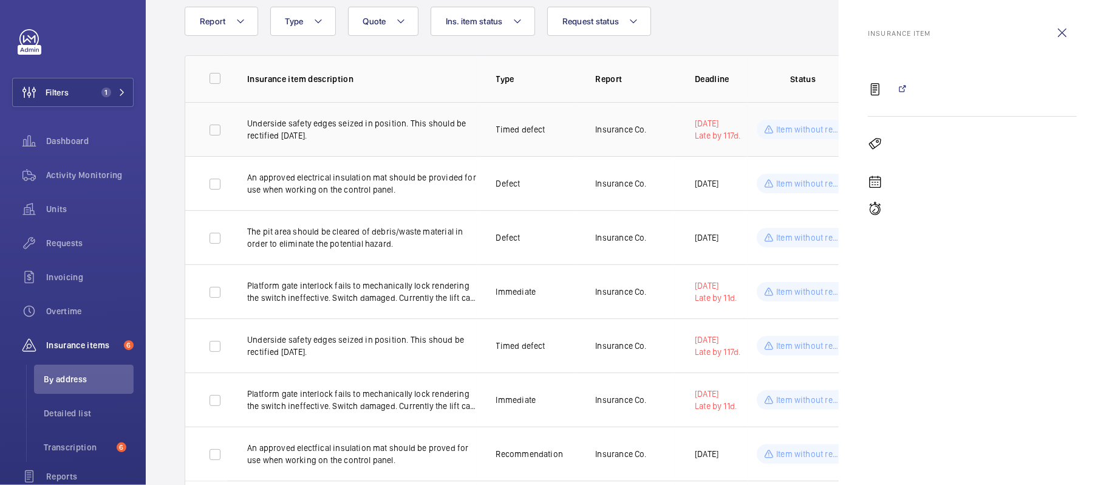
click at [559, 130] on td "Timed defect" at bounding box center [527, 129] width 100 height 54
click at [1067, 27] on wm-front-icon-button at bounding box center [1062, 32] width 29 height 29
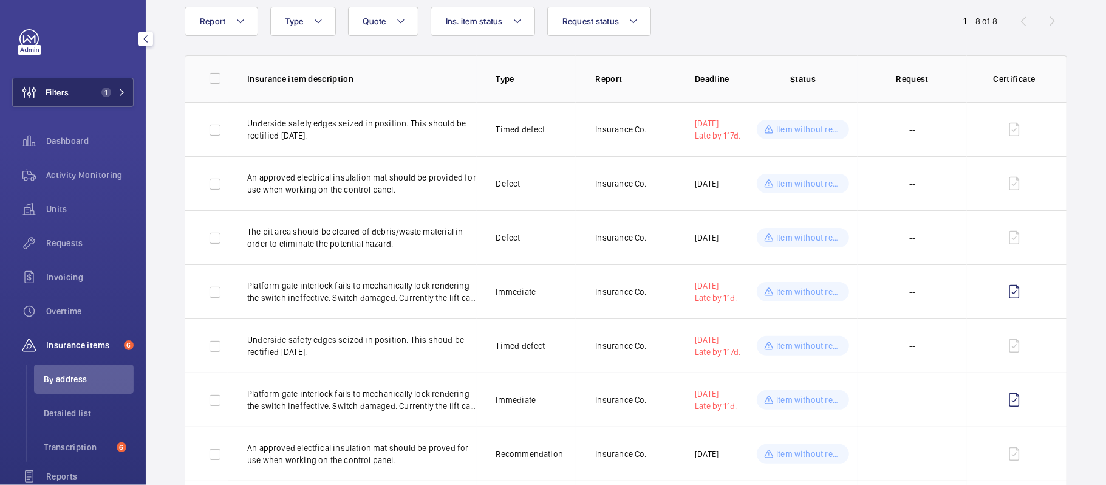
click at [113, 92] on span "1" at bounding box center [111, 92] width 29 height 10
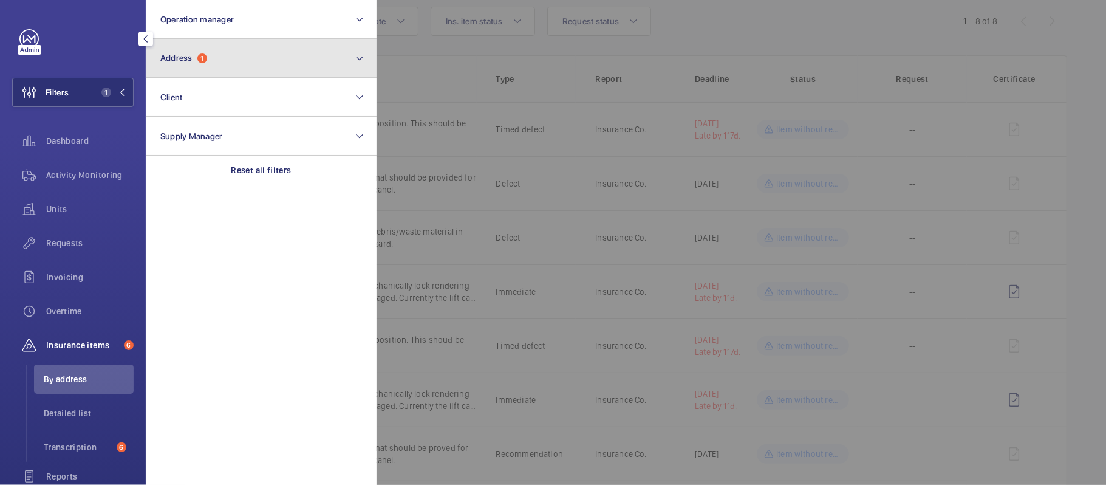
click at [178, 47] on button "Address 1" at bounding box center [261, 58] width 231 height 39
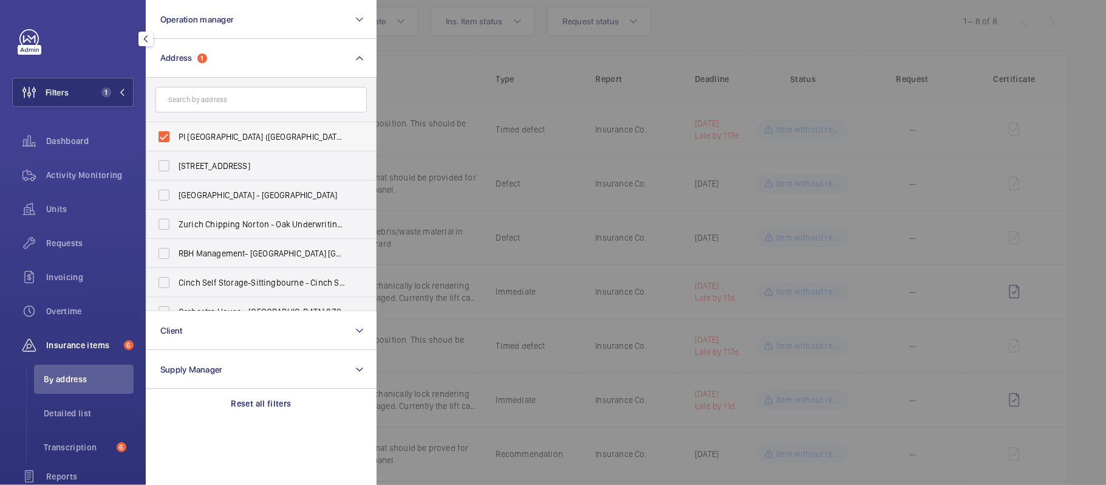
click at [213, 137] on span "PI London Kensington (Olympia) - 22-32 West Cromwell Road, KENSINGTON SW5 9QJ" at bounding box center [262, 137] width 167 height 12
click at [176, 137] on input "PI London Kensington (Olympia) - 22-32 West Cromwell Road, KENSINGTON SW5 9QJ" at bounding box center [164, 137] width 24 height 24
checkbox input "false"
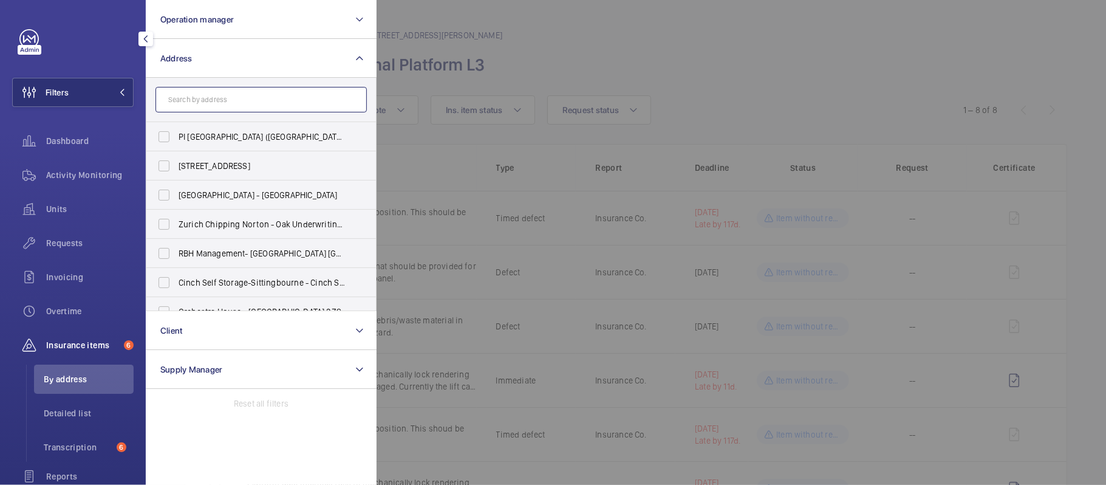
paste input "PI London Bank"
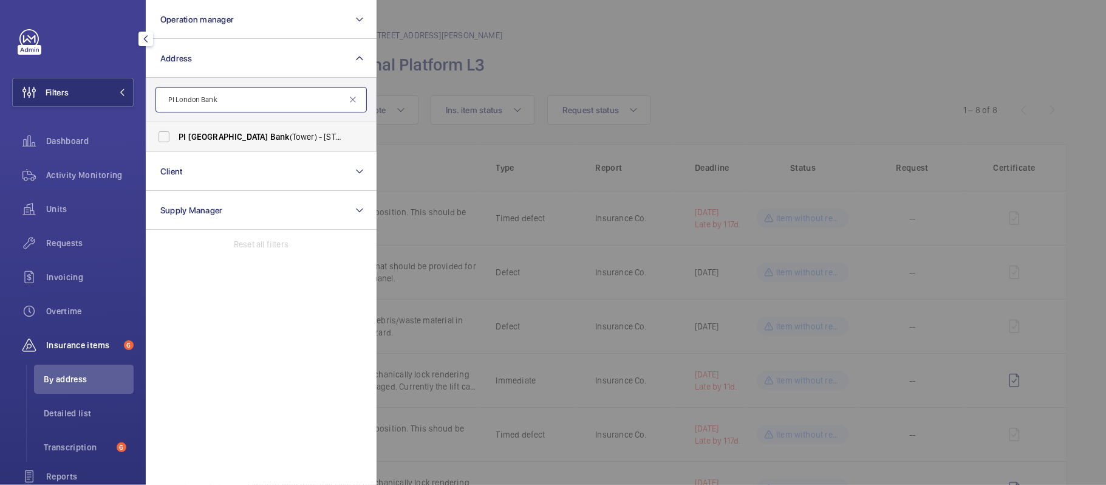
type input "PI London Bank"
click at [222, 142] on span "PI London Bank (Tower) - 20 St Mary at Hill, LONDON EC3R 8EE" at bounding box center [262, 137] width 167 height 12
click at [176, 142] on input "PI London Bank (Tower) - 20 St Mary at Hill, LONDON EC3R 8EE" at bounding box center [164, 137] width 24 height 24
checkbox input "true"
click at [599, 103] on div at bounding box center [930, 242] width 1106 height 485
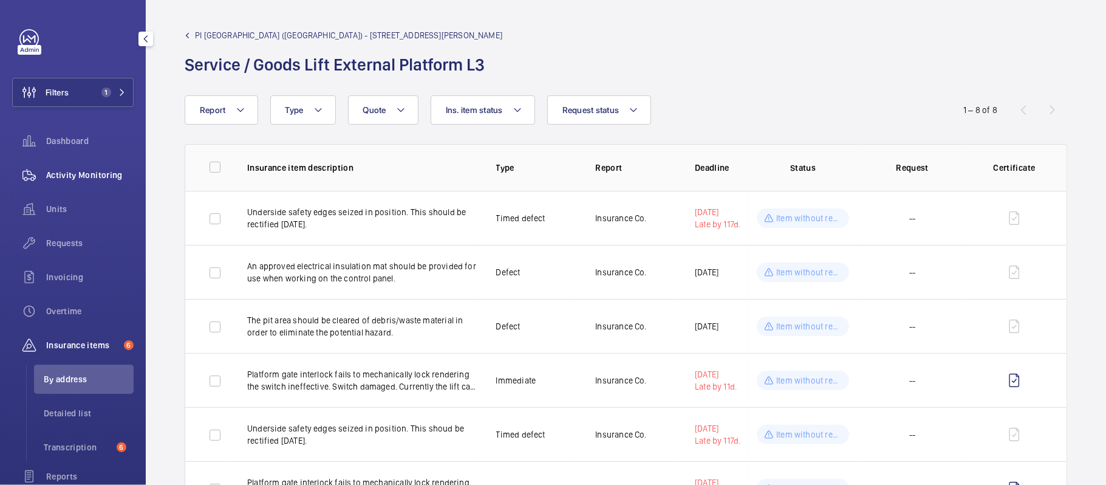
click at [100, 163] on div "Activity Monitoring" at bounding box center [72, 174] width 121 height 29
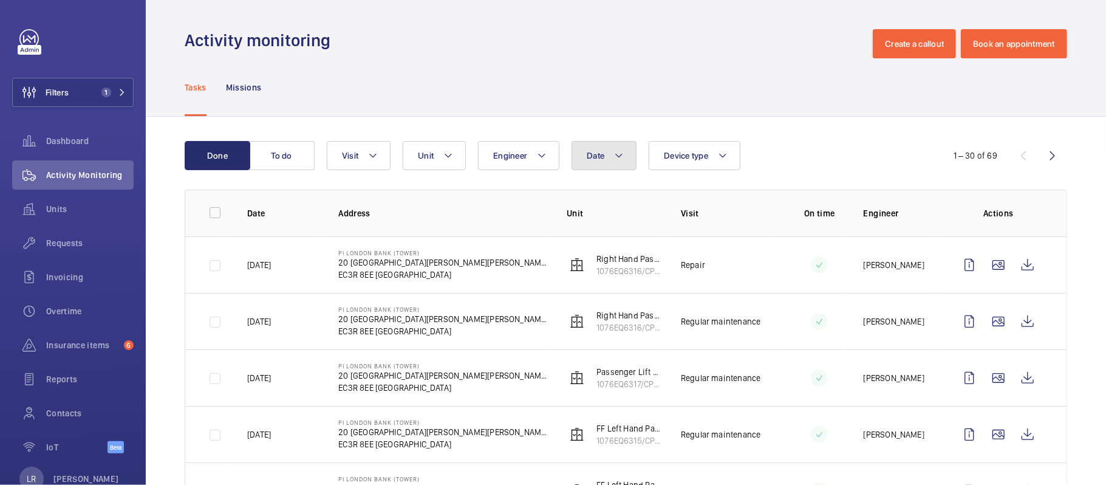
drag, startPoint x: 607, startPoint y: 159, endPoint x: 607, endPoint y: 136, distance: 23.1
click at [607, 159] on button "Date" at bounding box center [604, 155] width 65 height 29
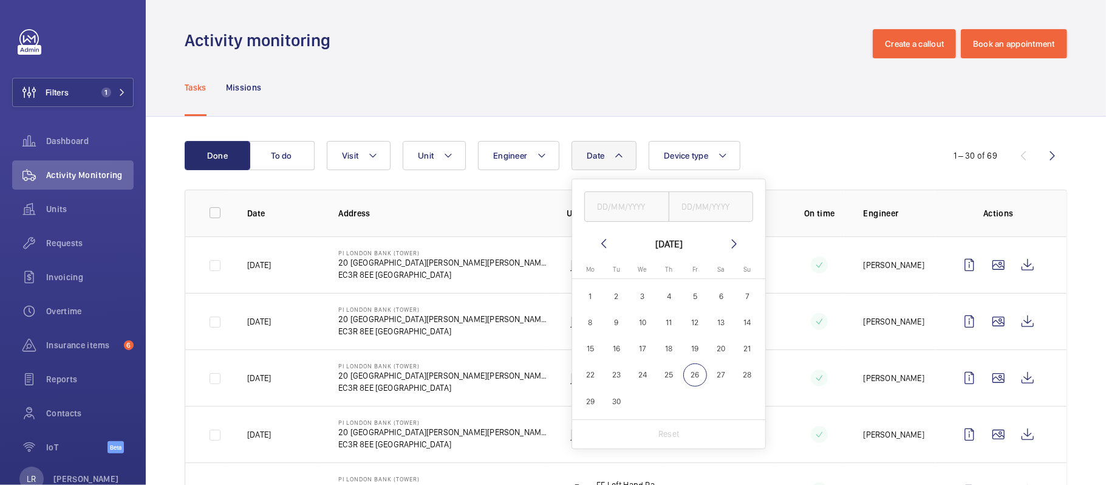
click at [606, 242] on mat-icon at bounding box center [603, 243] width 15 height 15
click at [605, 243] on mat-icon at bounding box center [603, 243] width 15 height 15
click at [606, 243] on mat-icon at bounding box center [603, 243] width 15 height 15
click at [742, 239] on mat-calendar "May 2025 Monday Mo Tuesday Tu Wednesday We Thursday Th Friday Fr Saturday Sa Su…" at bounding box center [668, 327] width 193 height 183
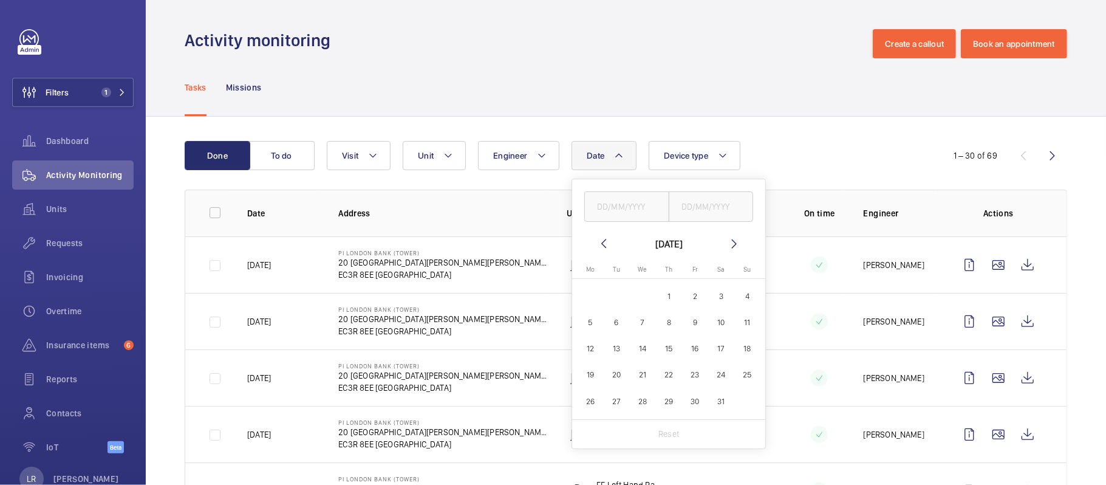
click at [732, 245] on mat-icon at bounding box center [734, 243] width 15 height 15
click at [741, 292] on span "1" at bounding box center [747, 296] width 24 height 24
type input "[DATE]"
click at [599, 431] on span "30" at bounding box center [590, 427] width 24 height 24
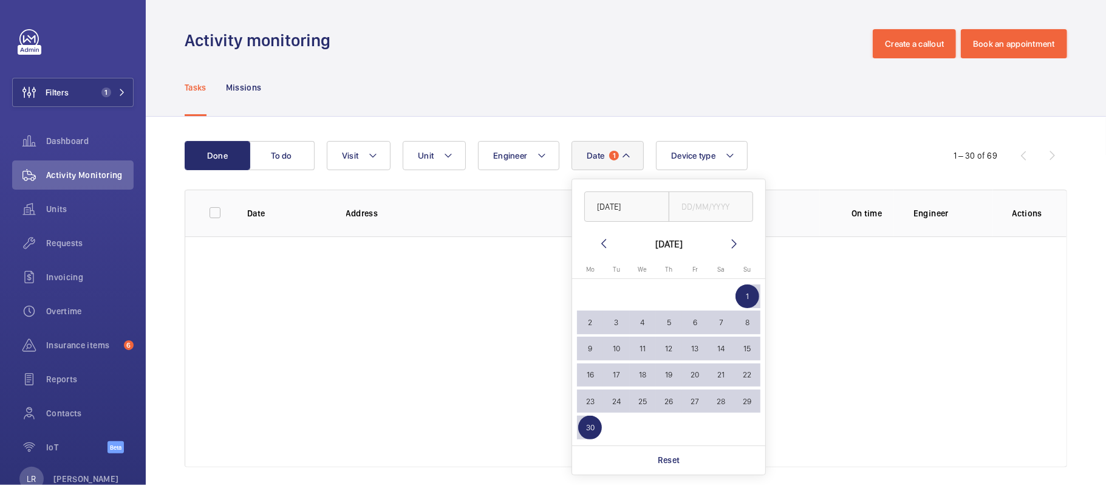
type input "30/06/2025"
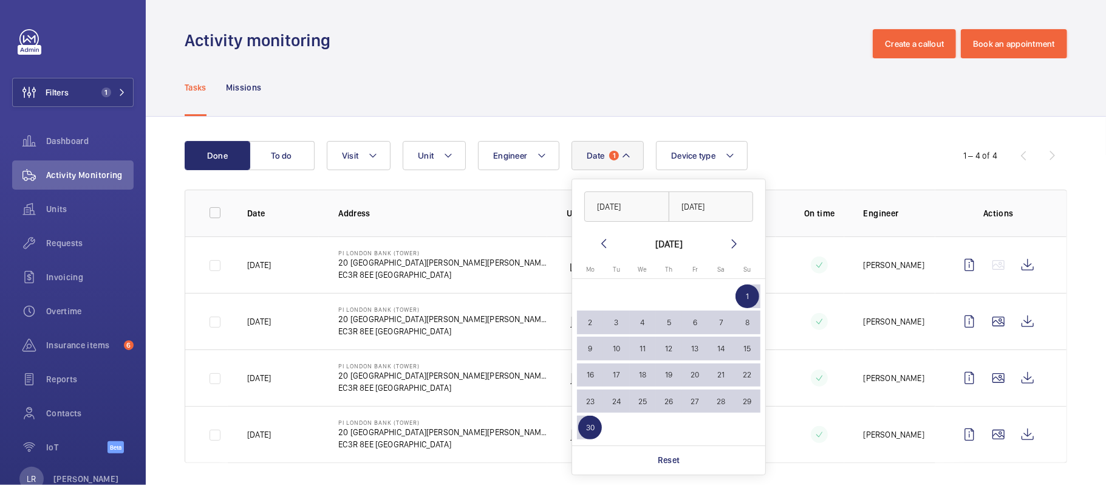
click at [454, 370] on td "PI London Bank (Tower) 20 St Mary at Hill EC3R 8EE LONDON" at bounding box center [433, 377] width 228 height 56
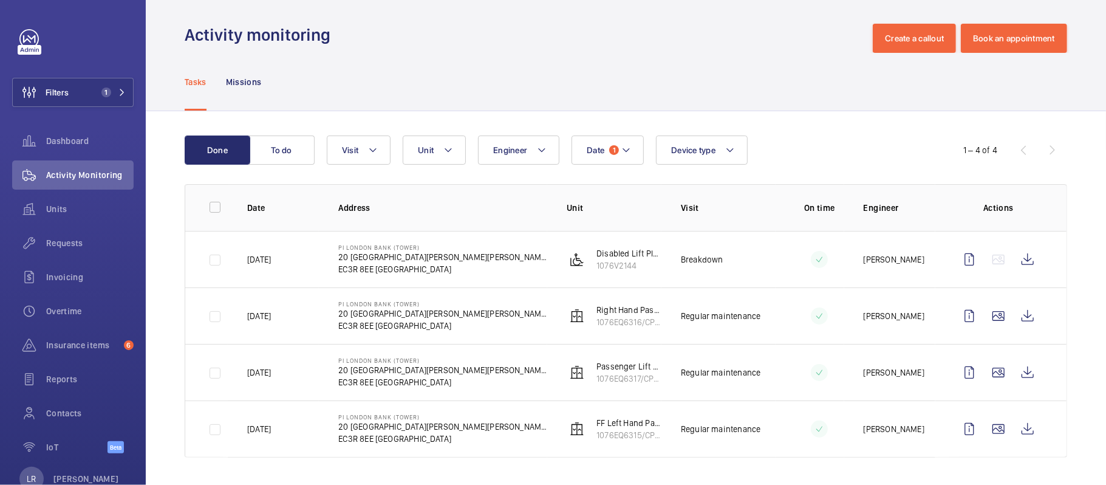
scroll to position [8, 0]
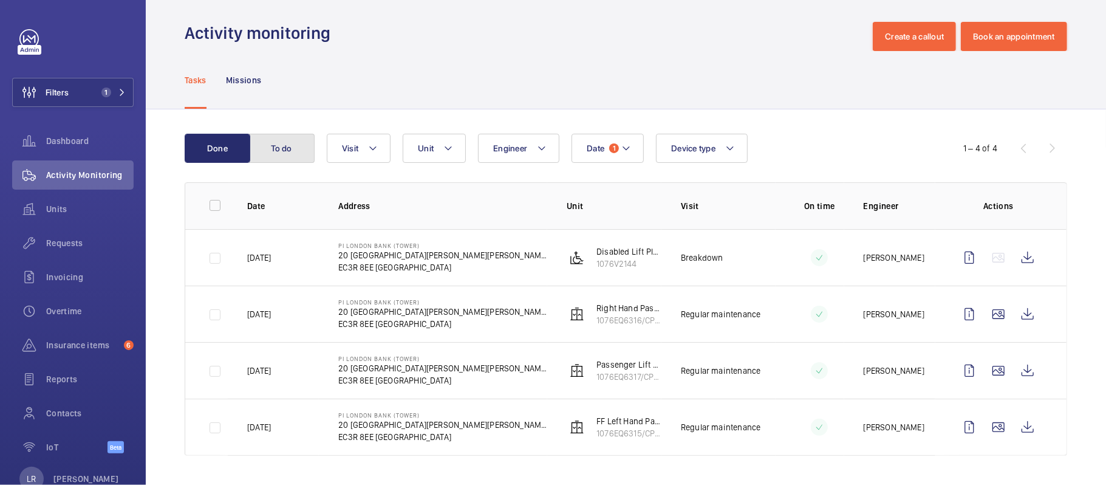
click at [297, 151] on button "To do" at bounding box center [282, 148] width 66 height 29
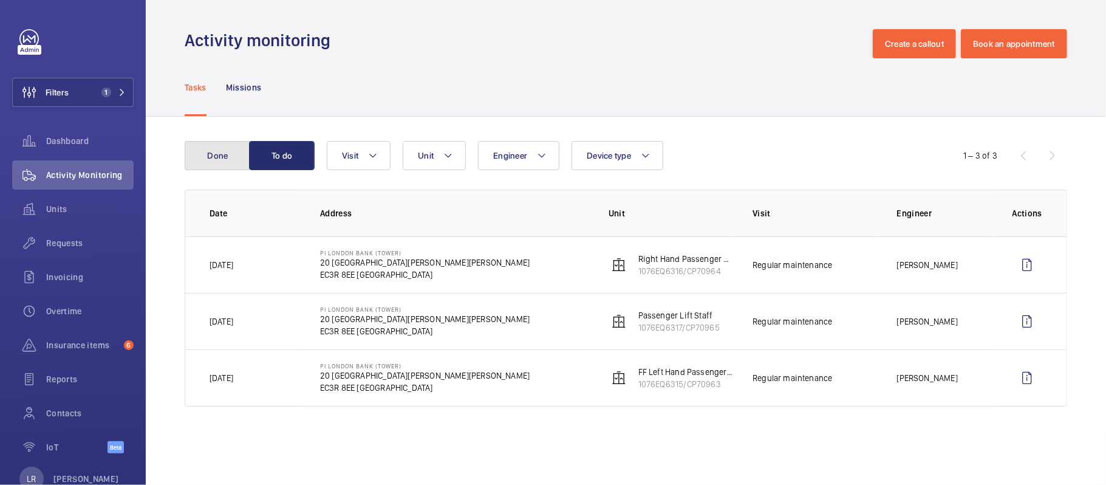
click at [214, 145] on button "Done" at bounding box center [218, 155] width 66 height 29
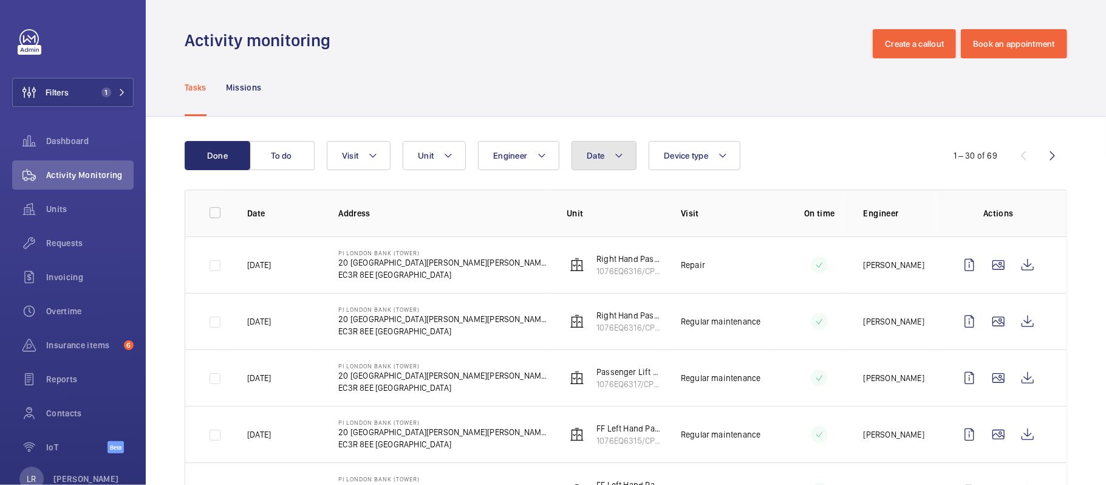
click at [583, 148] on button "Date" at bounding box center [604, 155] width 65 height 29
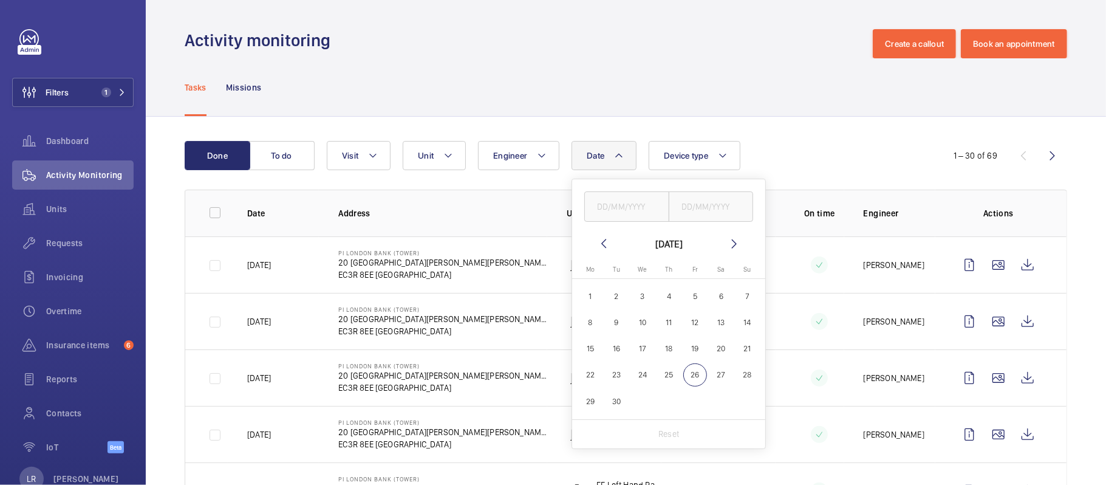
click at [604, 239] on mat-icon at bounding box center [603, 243] width 15 height 15
click at [732, 245] on mat-icon at bounding box center [734, 243] width 15 height 15
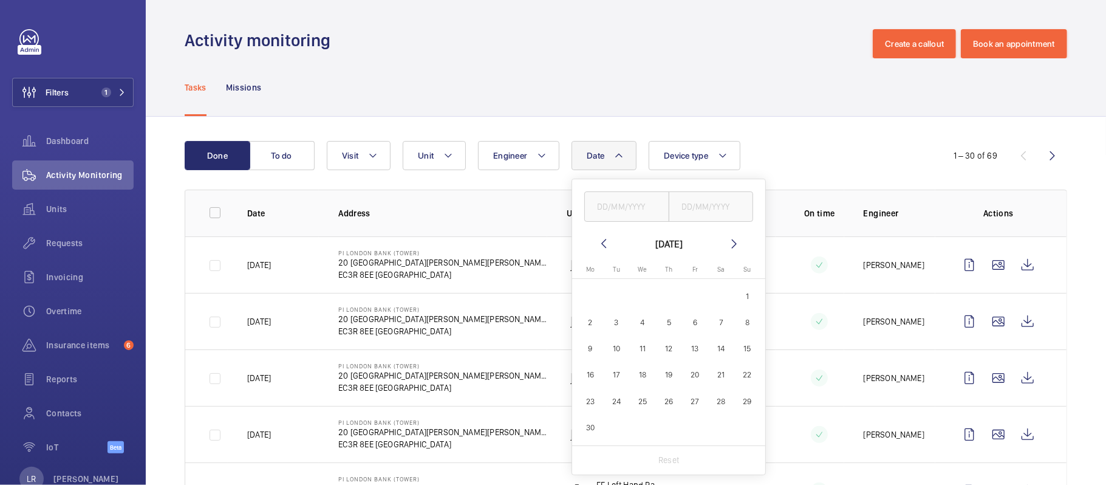
click at [739, 292] on span "1" at bounding box center [747, 296] width 24 height 24
type input "[DATE]"
click at [596, 431] on span "30" at bounding box center [590, 427] width 24 height 24
type input "30/06/2025"
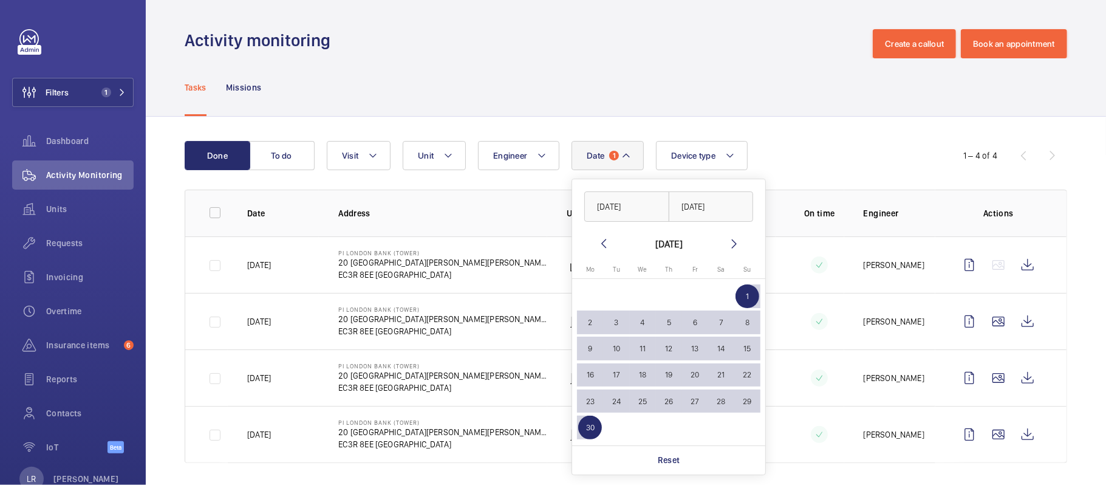
click at [742, 85] on div "Tasks Missions" at bounding box center [626, 87] width 882 height 58
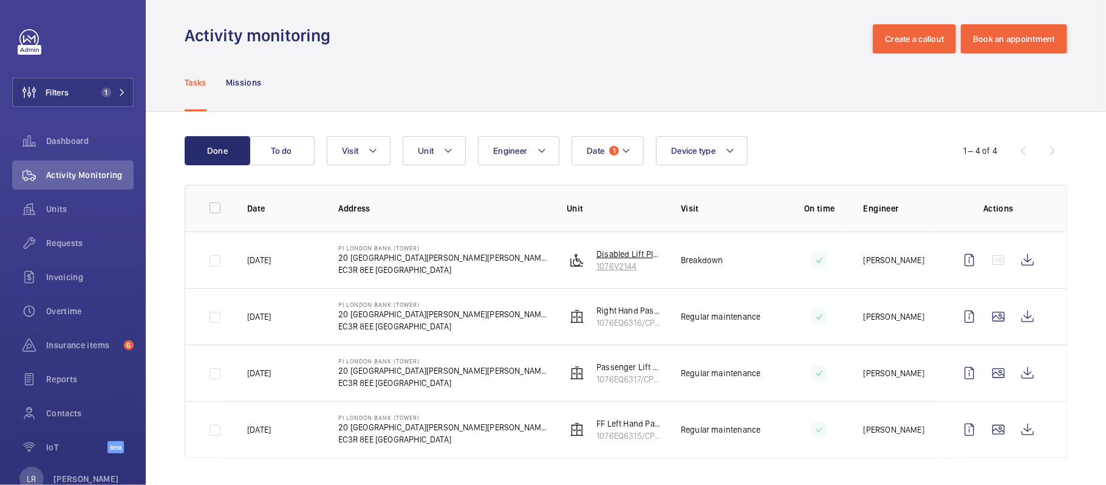
scroll to position [8, 0]
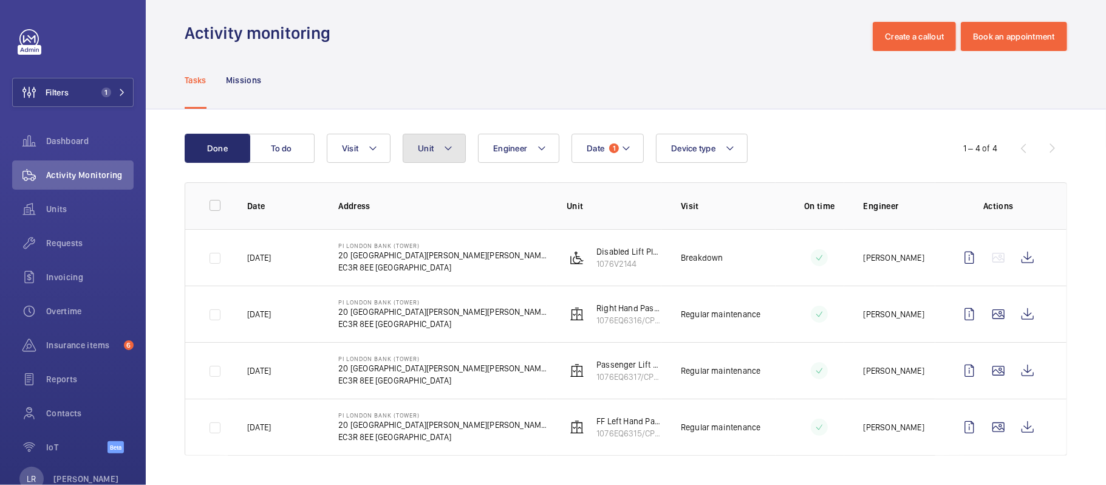
click at [428, 151] on span "Unit" at bounding box center [426, 148] width 16 height 10
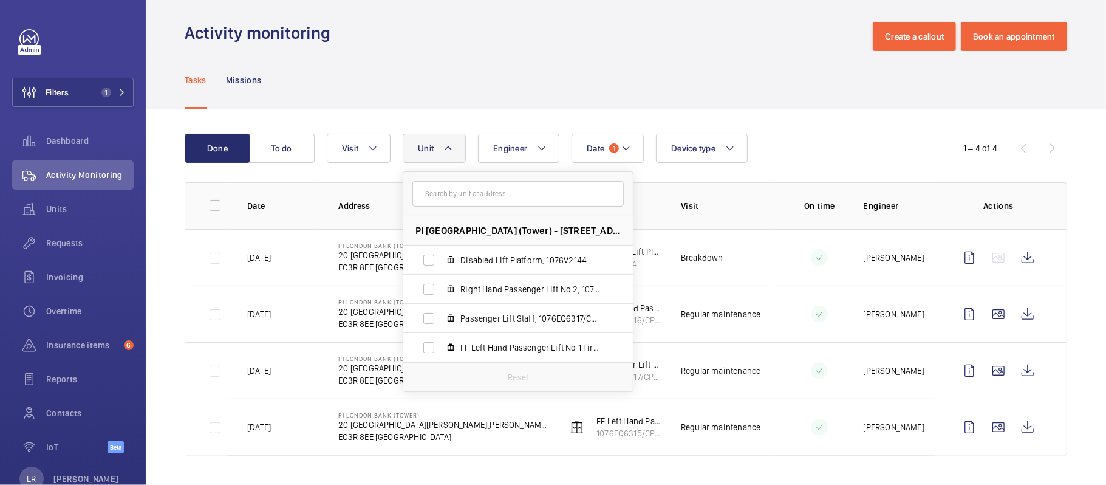
drag, startPoint x: 521, startPoint y: 90, endPoint x: 528, endPoint y: 73, distance: 18.3
click at [520, 87] on div "Tasks Missions" at bounding box center [626, 80] width 882 height 58
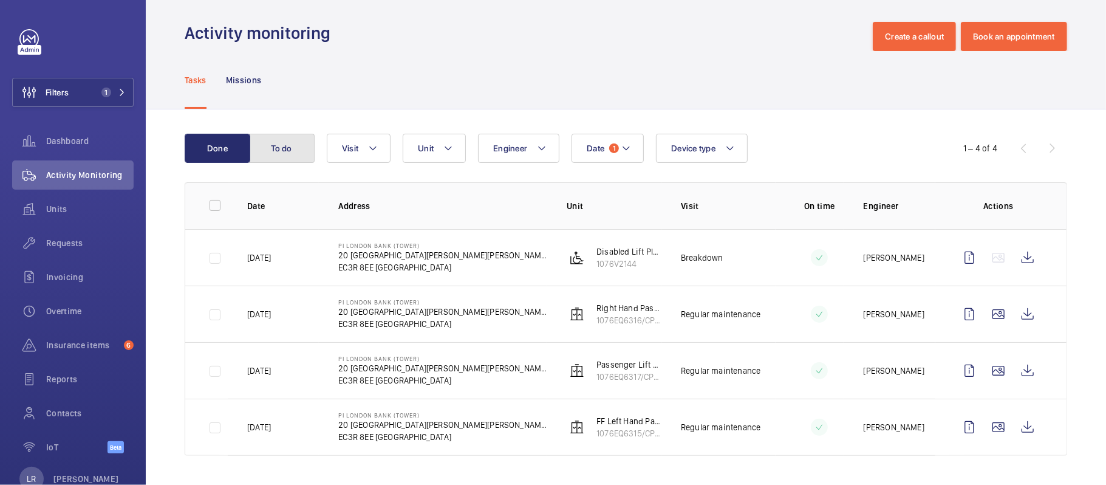
click at [295, 155] on button "To do" at bounding box center [282, 148] width 66 height 29
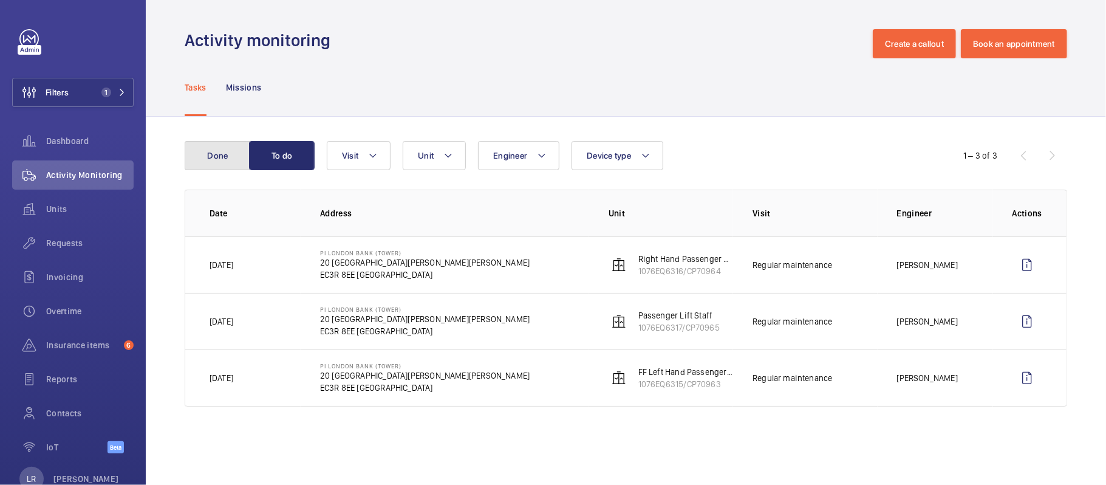
click at [217, 159] on button "Done" at bounding box center [218, 155] width 66 height 29
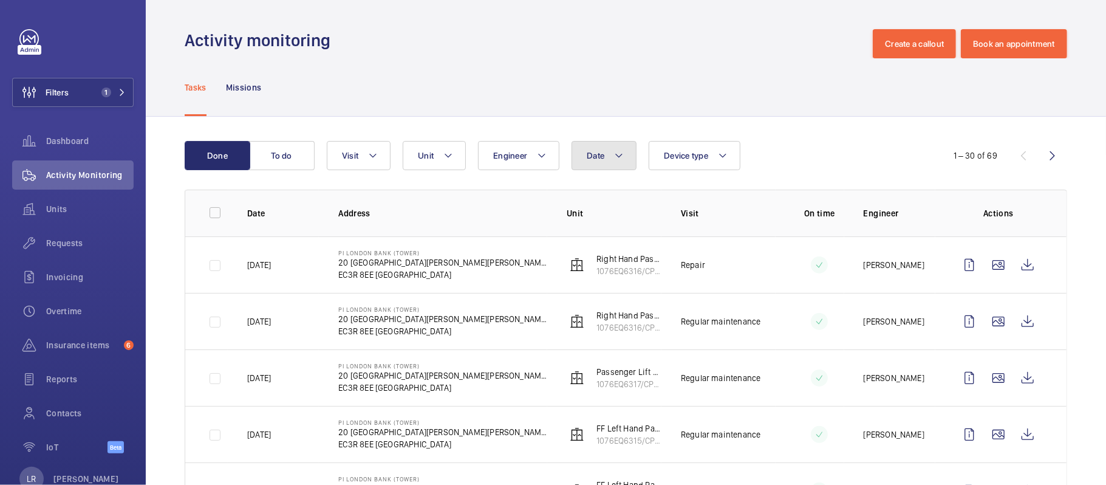
click at [619, 156] on mat-icon at bounding box center [619, 155] width 10 height 15
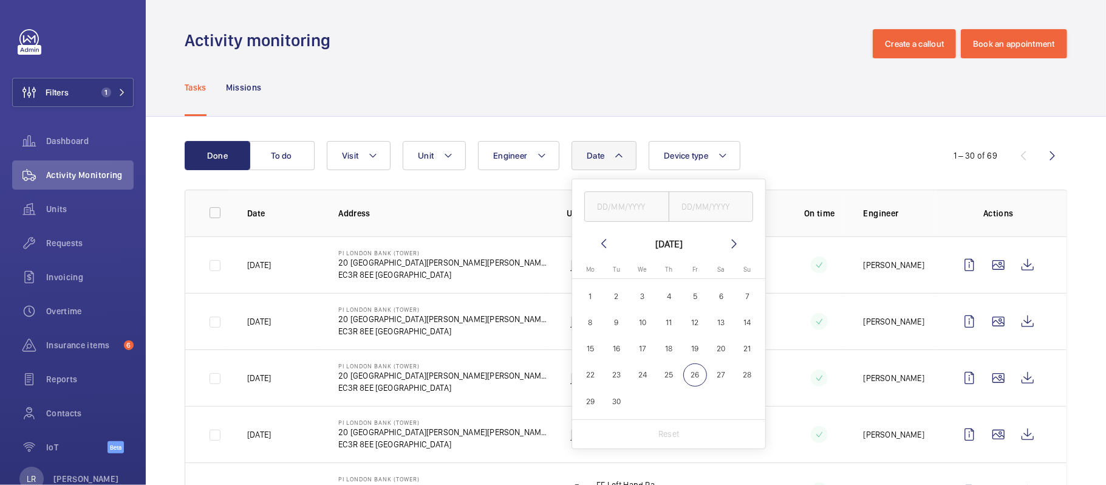
click at [606, 253] on mat-calendar "September 2025 Monday Mo Tuesday Tu Wednesday We Thursday Th Friday Fr Saturday…" at bounding box center [668, 327] width 193 height 183
click at [605, 246] on mat-icon at bounding box center [603, 243] width 15 height 15
click at [746, 300] on span "1" at bounding box center [747, 296] width 24 height 24
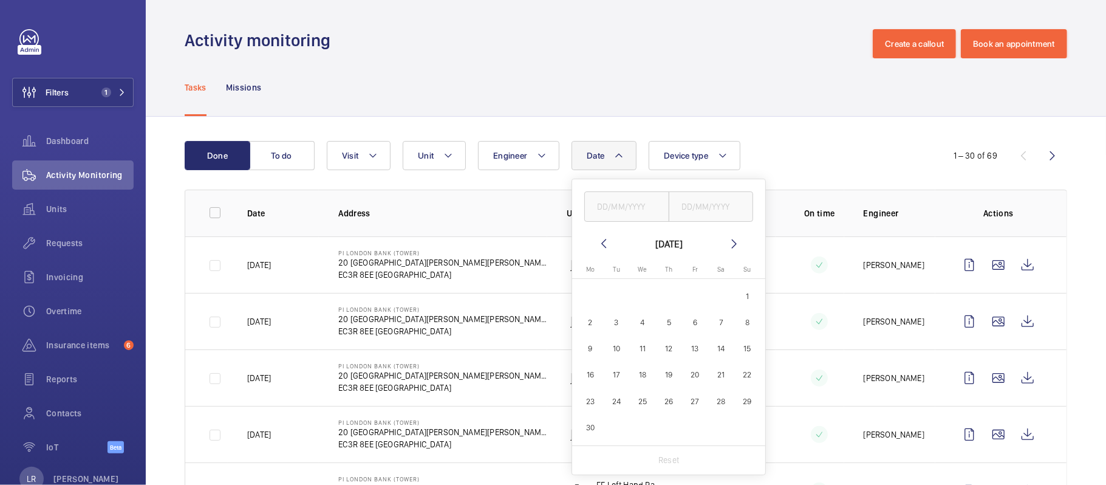
type input "[DATE]"
click at [585, 430] on span "30" at bounding box center [590, 427] width 24 height 24
type input "30/06/2025"
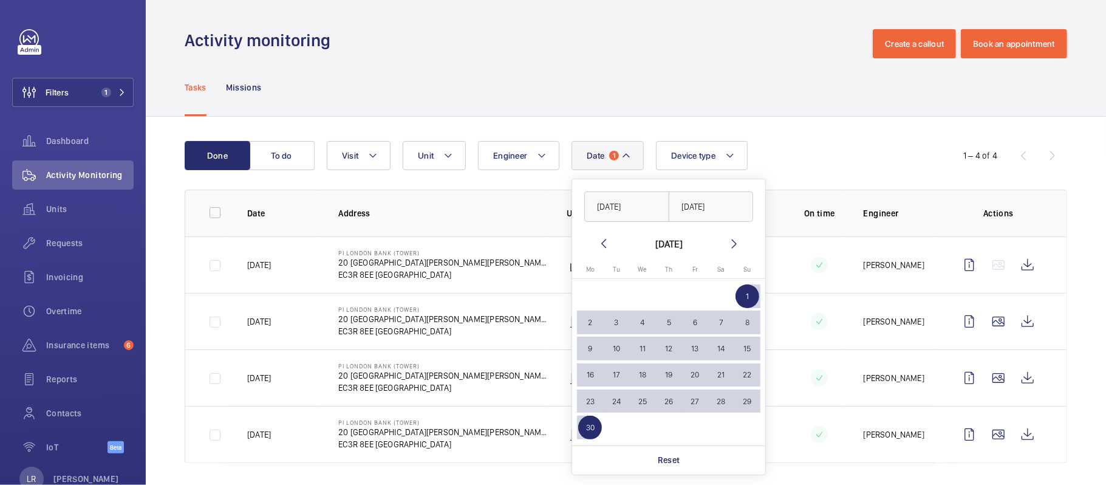
click at [443, 373] on td "PI London Bank (Tower) 20 St Mary at Hill EC3R 8EE LONDON" at bounding box center [433, 377] width 228 height 56
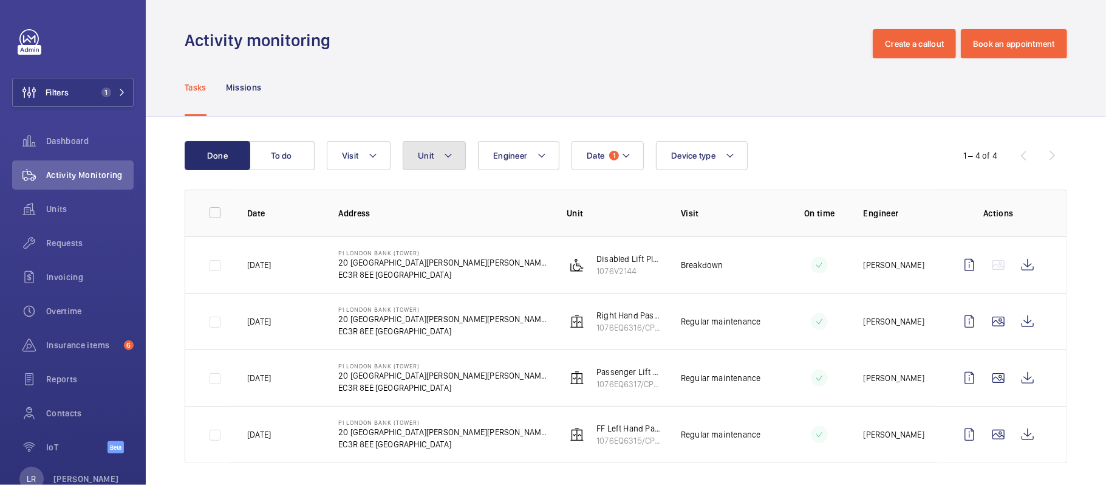
click at [449, 159] on mat-icon at bounding box center [448, 155] width 10 height 15
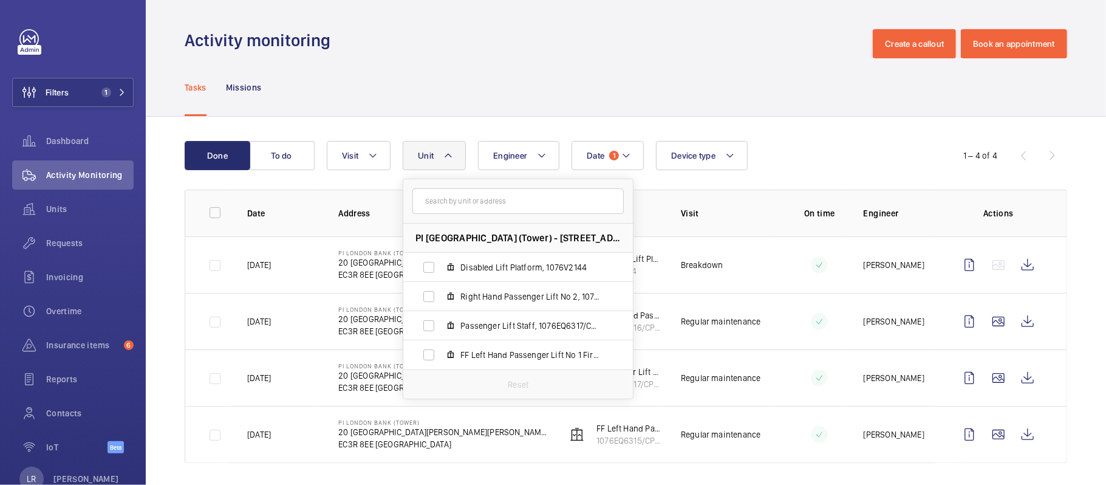
click at [783, 138] on div "Done To do Date 1 Engineer Unit PI London Bank (Tower) - 20 St Mary at Hill, EC…" at bounding box center [626, 304] width 960 height 375
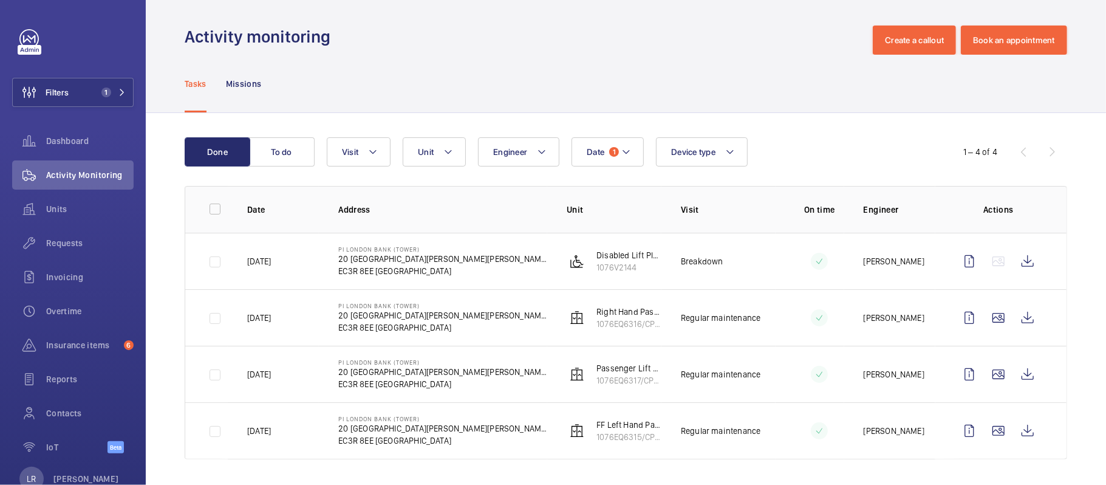
scroll to position [8, 0]
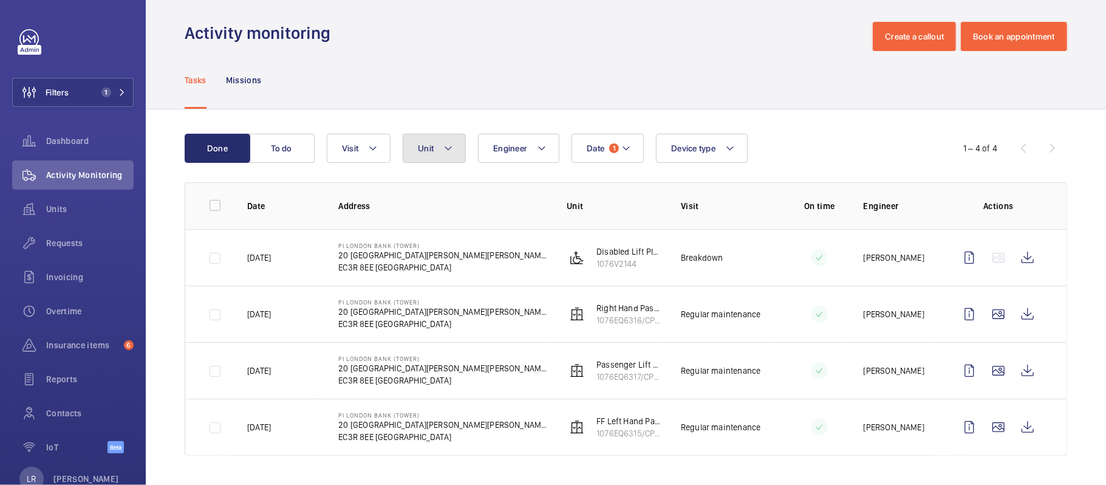
click at [447, 139] on button "Unit" at bounding box center [434, 148] width 63 height 29
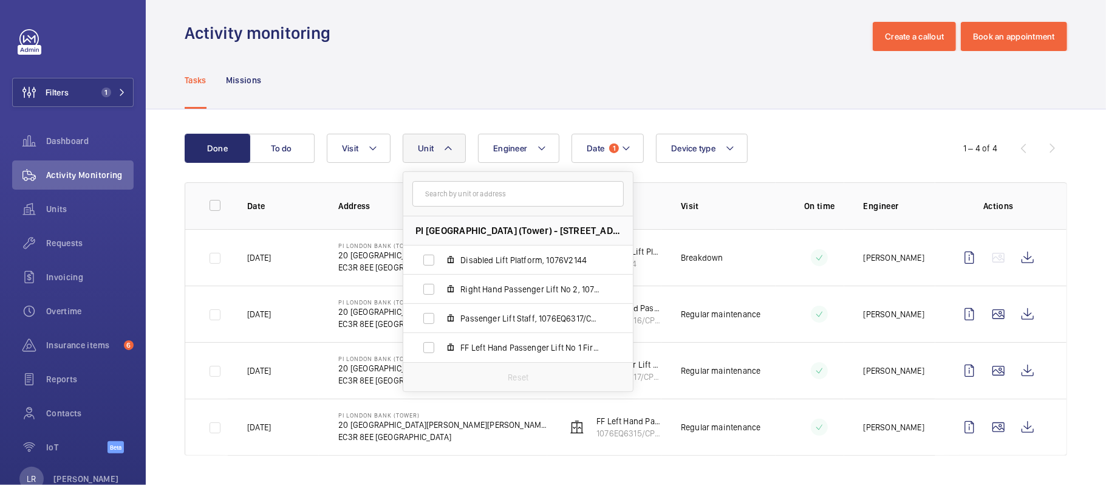
click at [796, 179] on wm-front-table "Done To do Date 1 Engineer Unit PI London Bank (Tower) - 20 St Mary at Hill, EC…" at bounding box center [626, 295] width 882 height 322
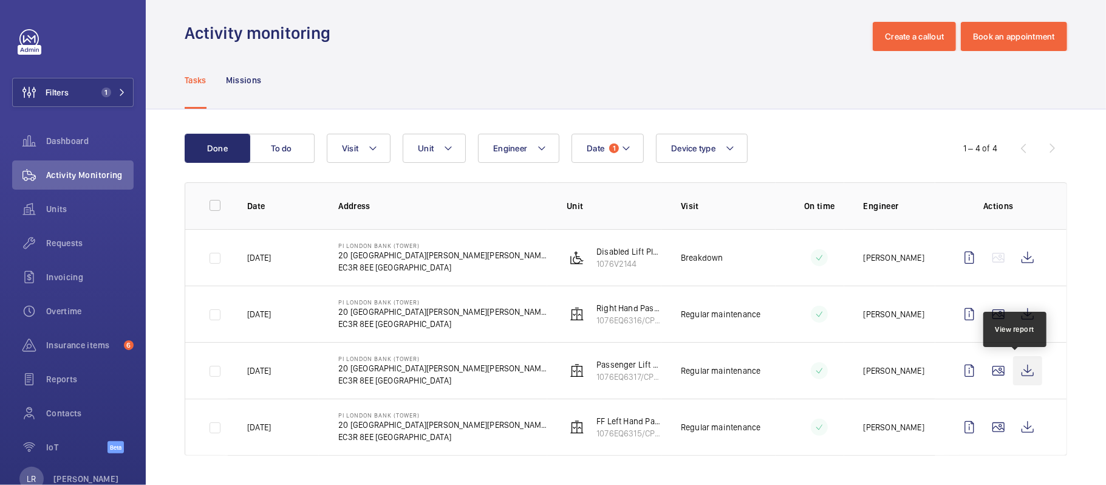
click at [1020, 375] on wm-front-icon-button at bounding box center [1027, 370] width 29 height 29
click at [103, 340] on span "Insurance items" at bounding box center [82, 345] width 73 height 12
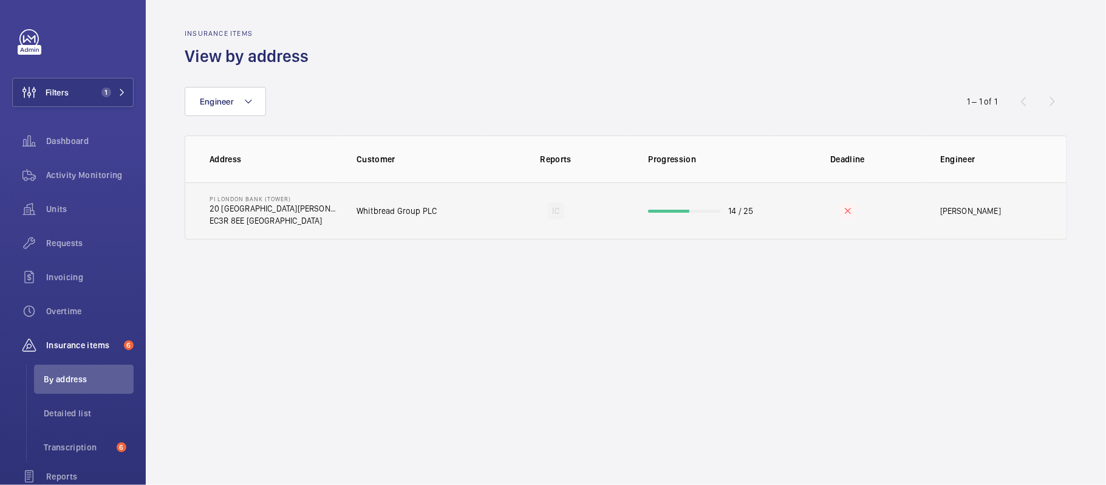
click at [293, 193] on td "PI London Bank (Tower) 20 St Mary at Hill EC3R 8EE LONDON" at bounding box center [261, 210] width 152 height 57
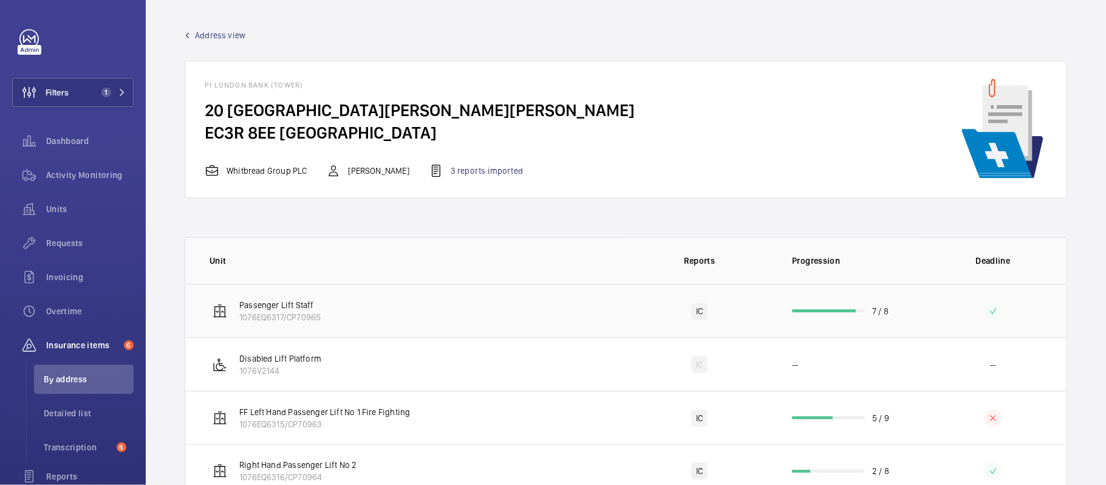
click at [343, 332] on td "Passenger Lift Staff 1076EQ6317/CP70965" at bounding box center [405, 310] width 441 height 53
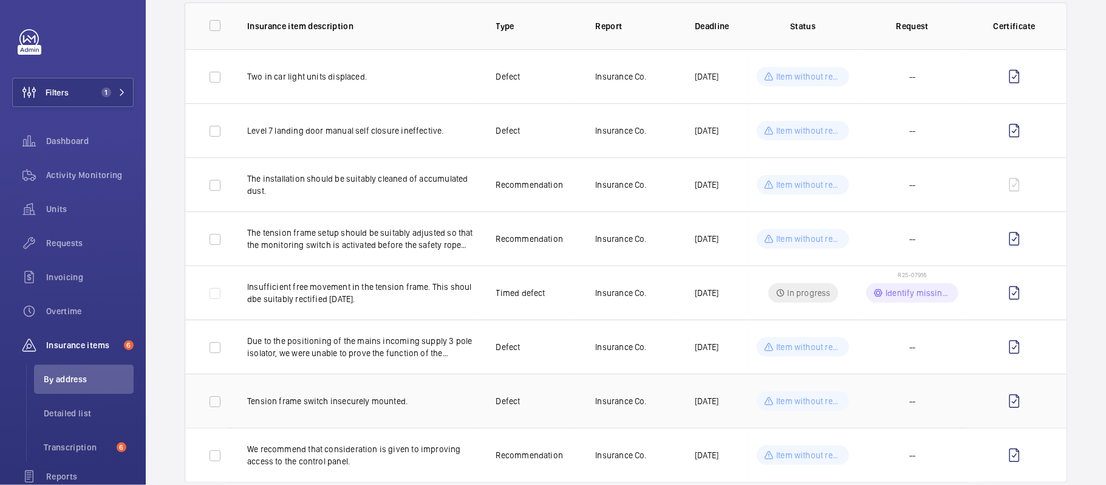
scroll to position [170, 0]
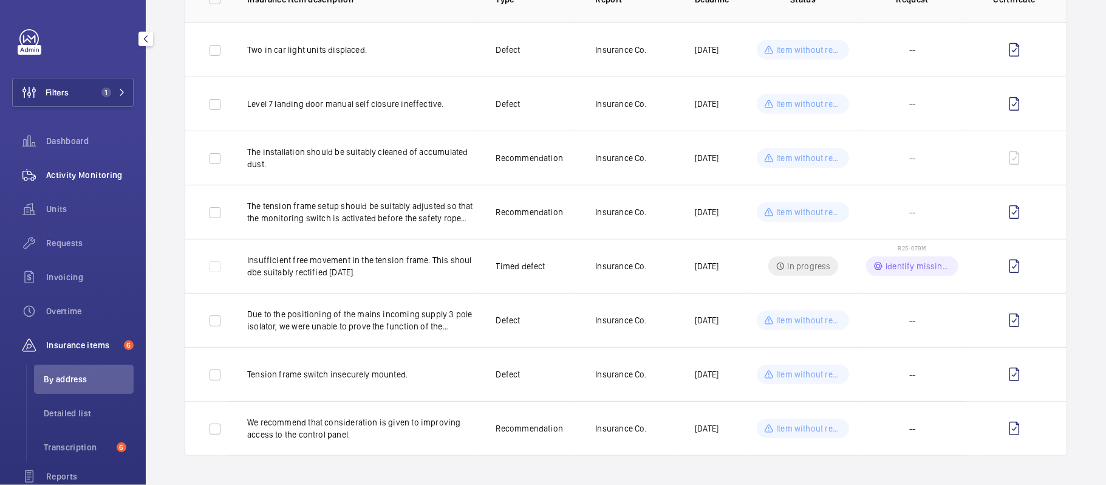
click at [90, 185] on div "Activity Monitoring" at bounding box center [72, 174] width 121 height 29
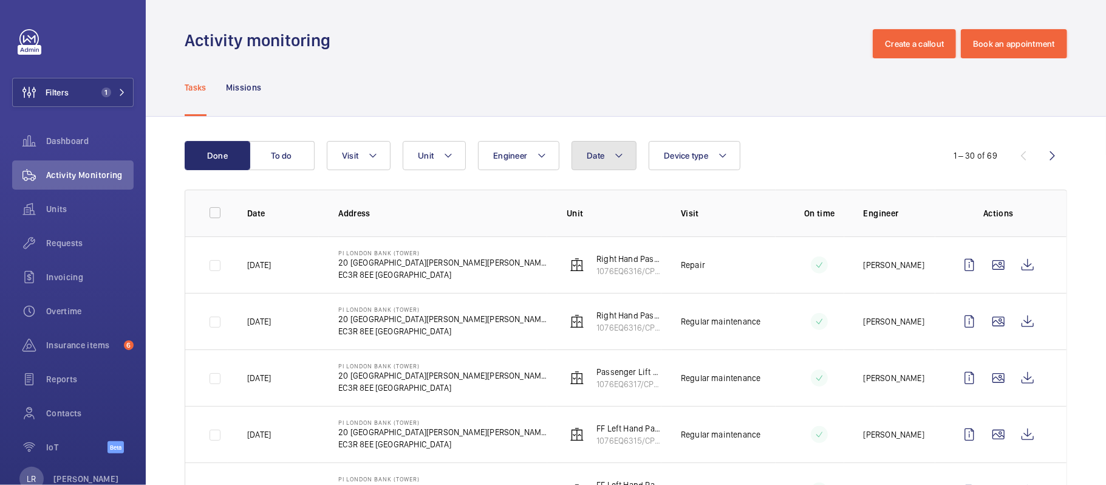
click at [587, 154] on button "Date" at bounding box center [604, 155] width 65 height 29
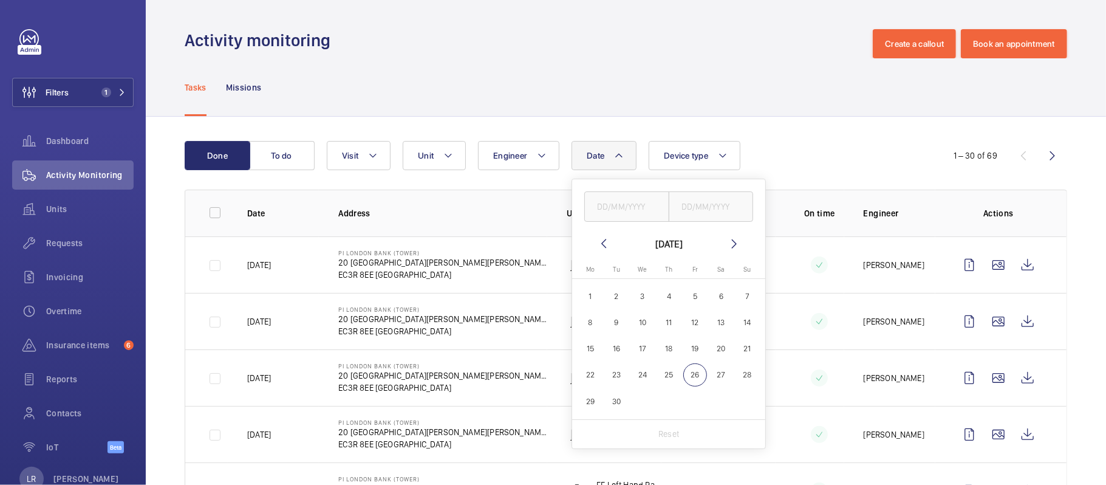
click at [730, 239] on mat-icon at bounding box center [734, 243] width 15 height 15
click at [599, 243] on mat-icon at bounding box center [603, 243] width 15 height 15
click at [608, 244] on mat-icon at bounding box center [603, 243] width 15 height 15
click at [604, 247] on mat-icon at bounding box center [603, 243] width 15 height 15
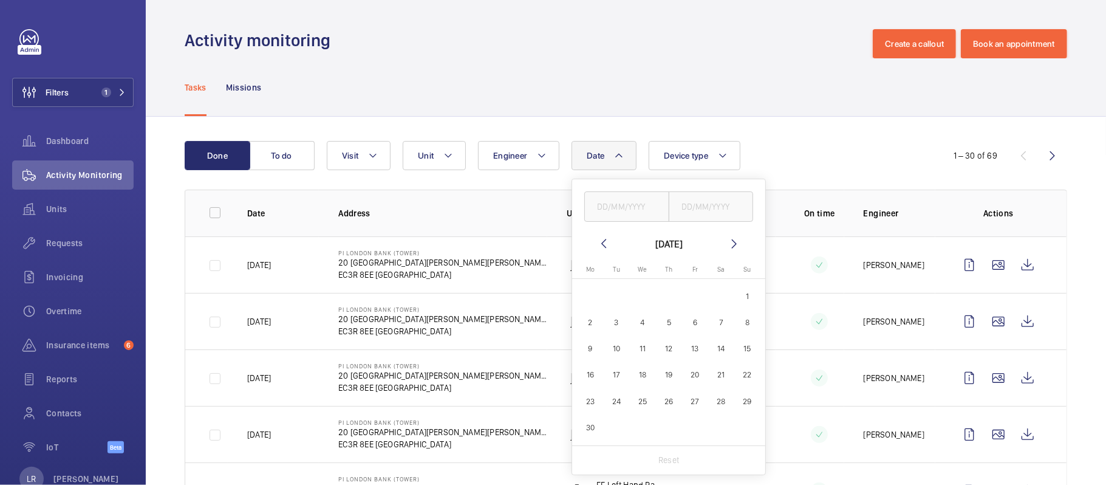
click at [746, 299] on span "1" at bounding box center [747, 296] width 24 height 24
type input "[DATE]"
click at [737, 244] on mat-icon at bounding box center [734, 243] width 15 height 15
click at [668, 401] on span "31" at bounding box center [669, 401] width 24 height 24
type input "[DATE]"
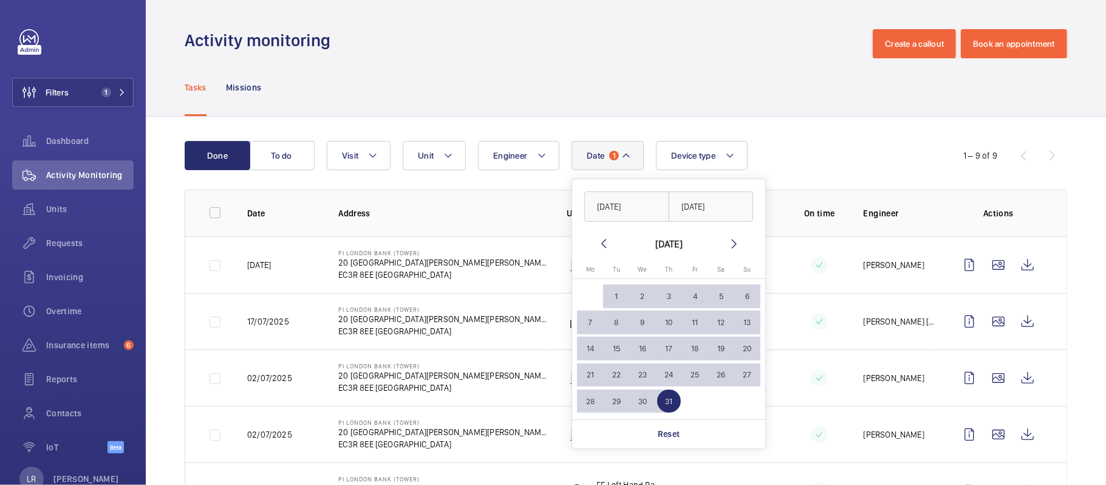
drag, startPoint x: 763, startPoint y: 154, endPoint x: 751, endPoint y: 187, distance: 35.0
click at [761, 157] on div "Date 1 01/06/2025 31/07/2025 July 2025 Monday Mo Tuesday Tu Wednesday We Thursd…" at bounding box center [624, 155] width 595 height 29
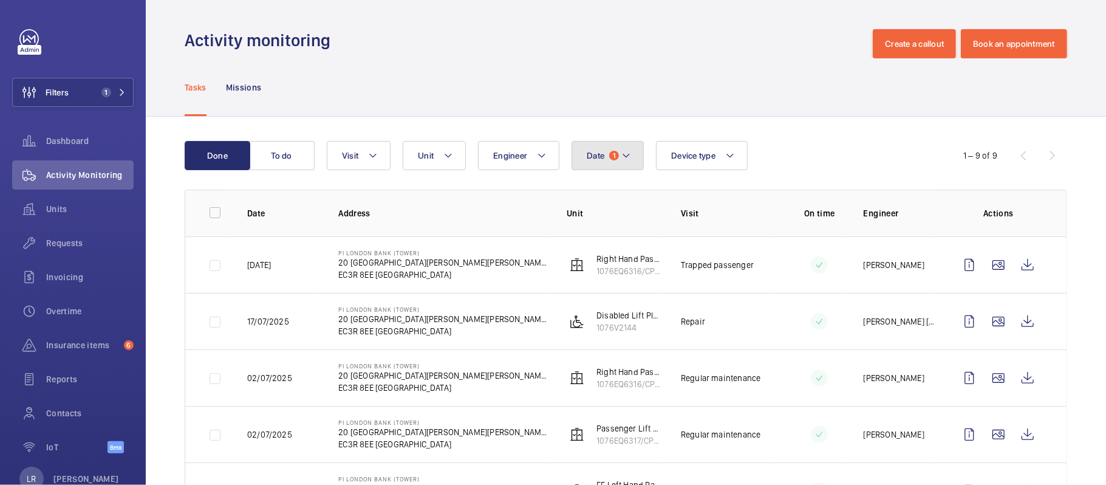
click at [615, 158] on span "1" at bounding box center [614, 156] width 10 height 10
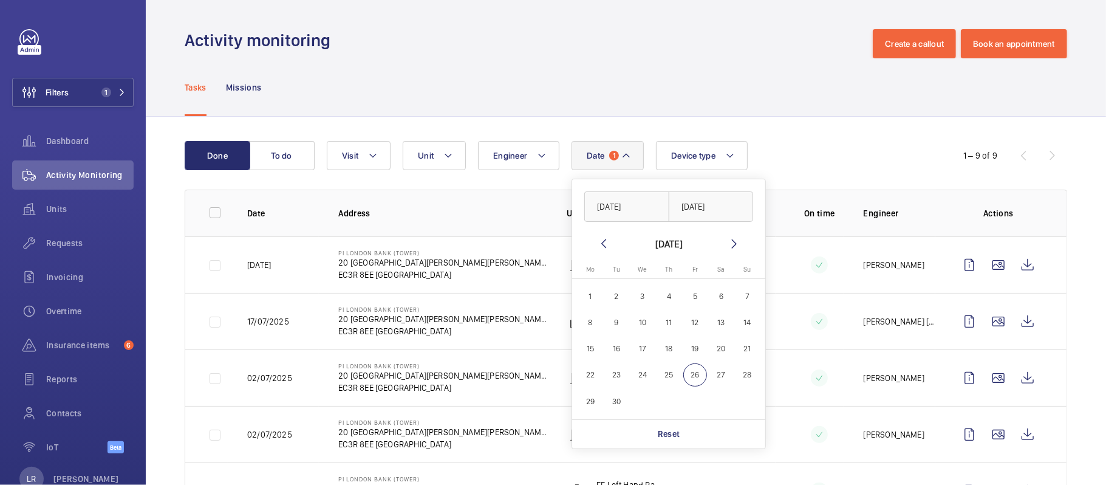
click at [606, 246] on mat-icon at bounding box center [603, 243] width 15 height 15
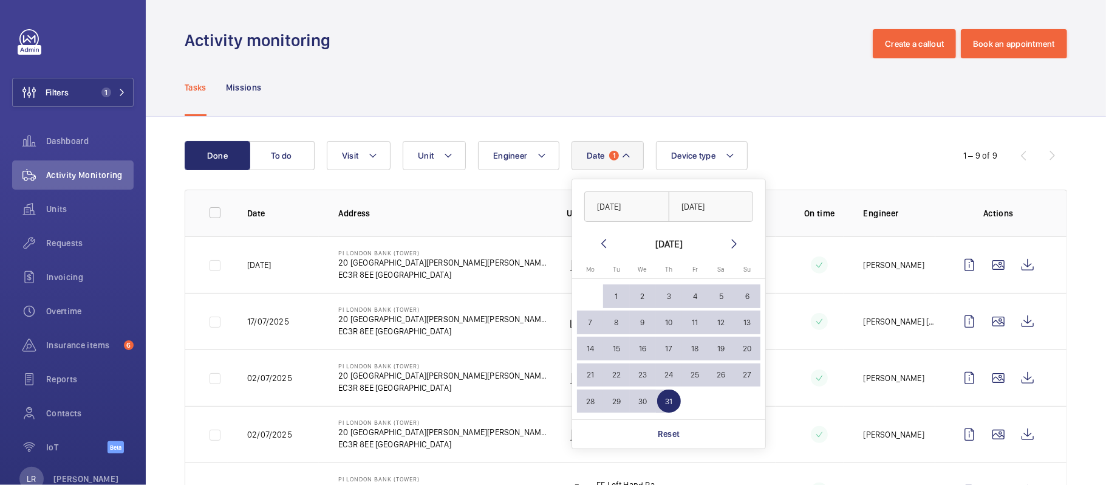
click at [606, 246] on mat-icon at bounding box center [603, 243] width 15 height 15
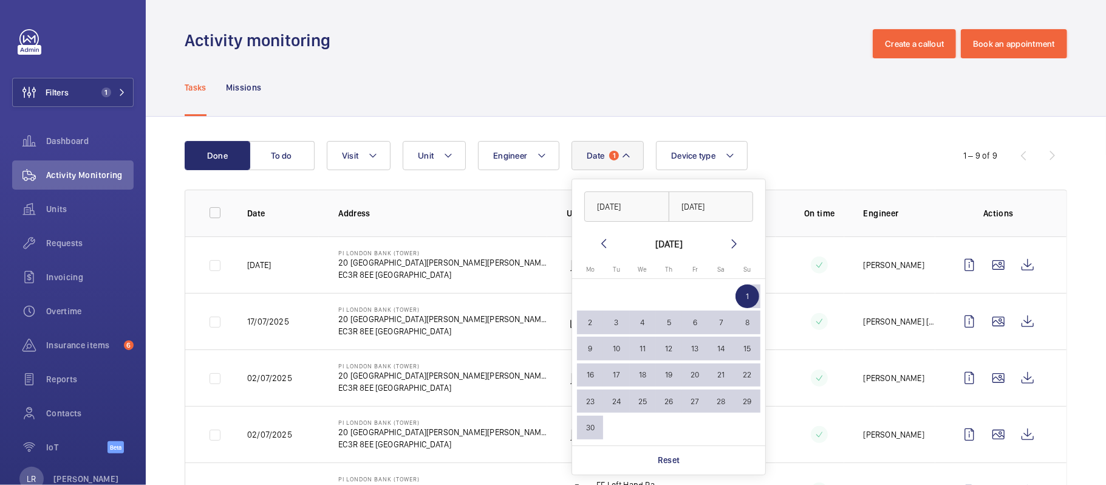
click at [743, 299] on span "1" at bounding box center [747, 296] width 24 height 24
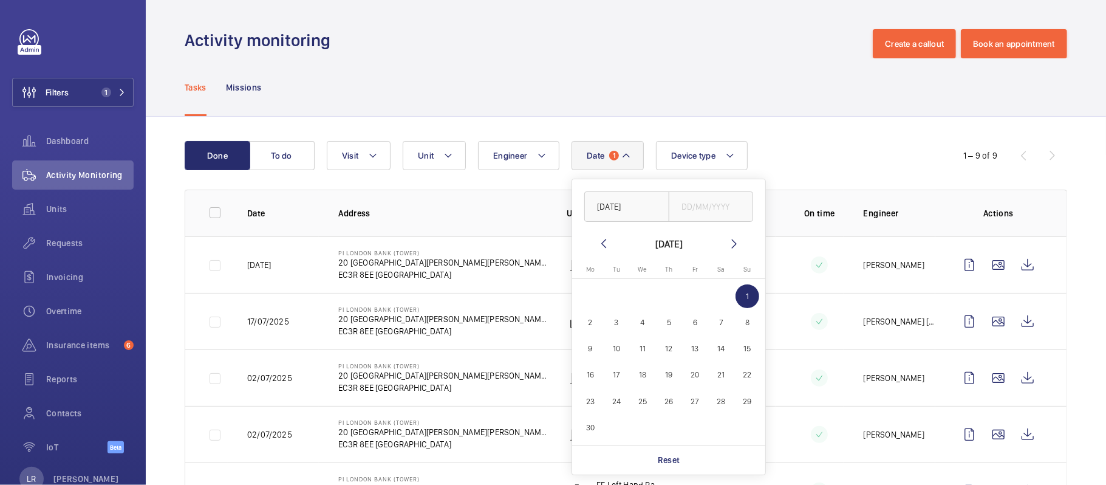
click at [744, 297] on span "1" at bounding box center [747, 296] width 24 height 24
type input "[DATE]"
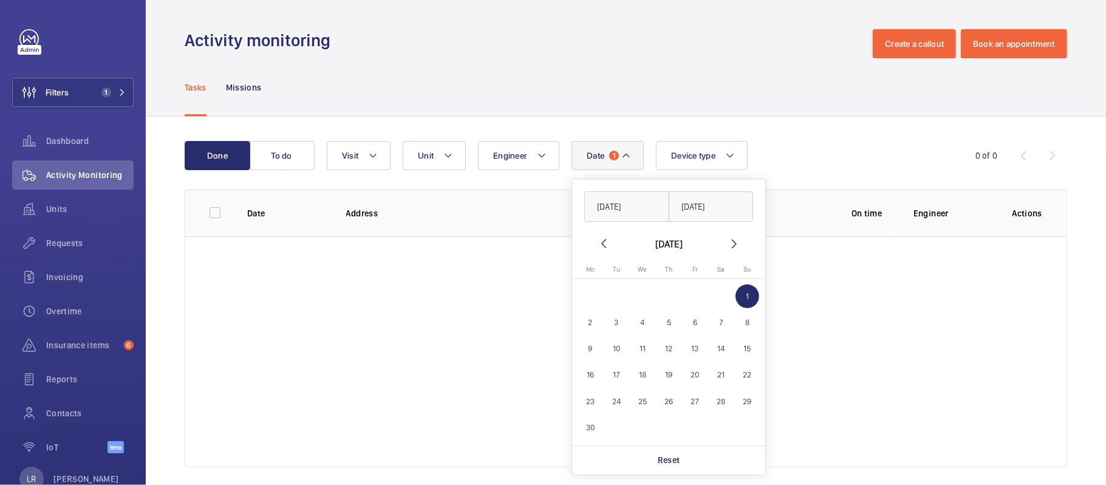
click at [734, 247] on mat-icon at bounding box center [734, 243] width 15 height 15
click at [749, 290] on span "6" at bounding box center [747, 296] width 24 height 24
type input "06/07/2025"
click at [606, 247] on mat-icon at bounding box center [603, 243] width 15 height 15
click at [742, 290] on span "1" at bounding box center [747, 296] width 24 height 24
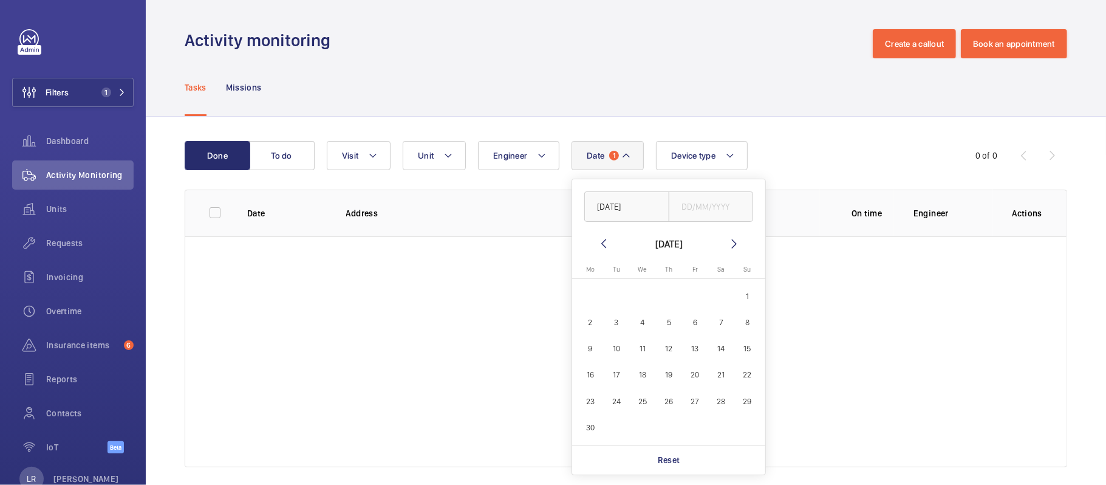
type input "[DATE]"
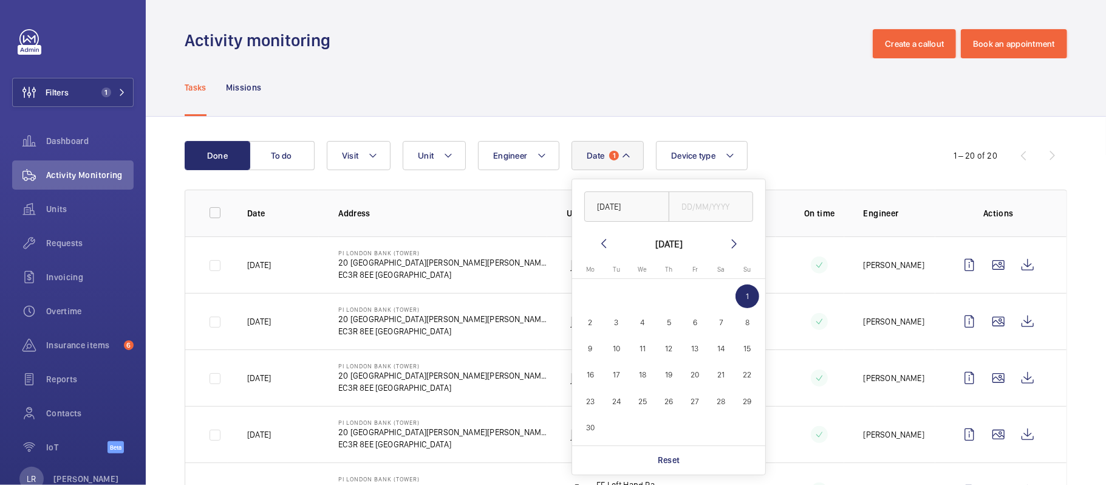
click at [739, 239] on mat-icon at bounding box center [734, 243] width 15 height 15
click at [742, 295] on span "6" at bounding box center [747, 296] width 24 height 24
type input "06/07/2025"
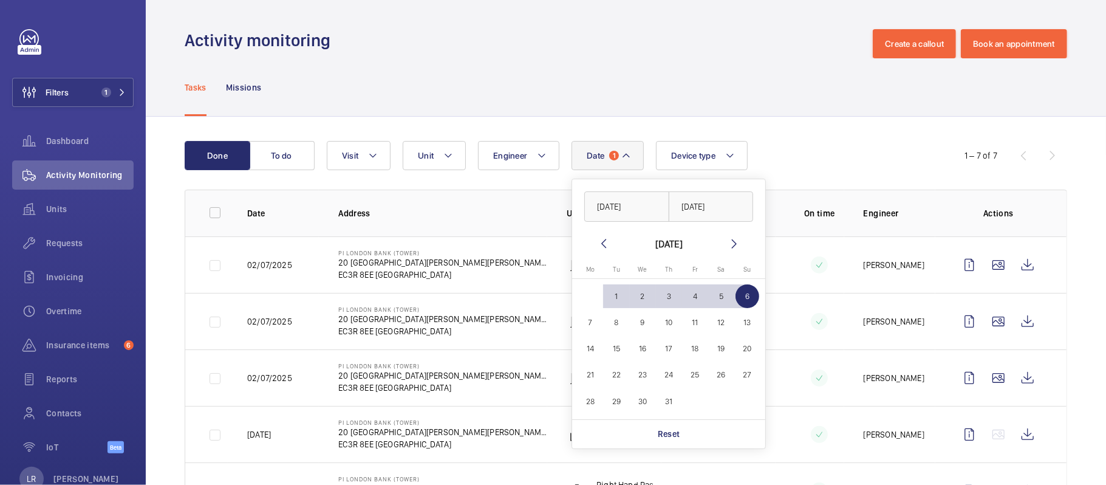
click at [0, 0] on tr "02/07/2025 PI London Bank (Tower) 20 St Mary at Hill EC3R 8EE LONDON Right Hand…" at bounding box center [0, 0] width 0 height 0
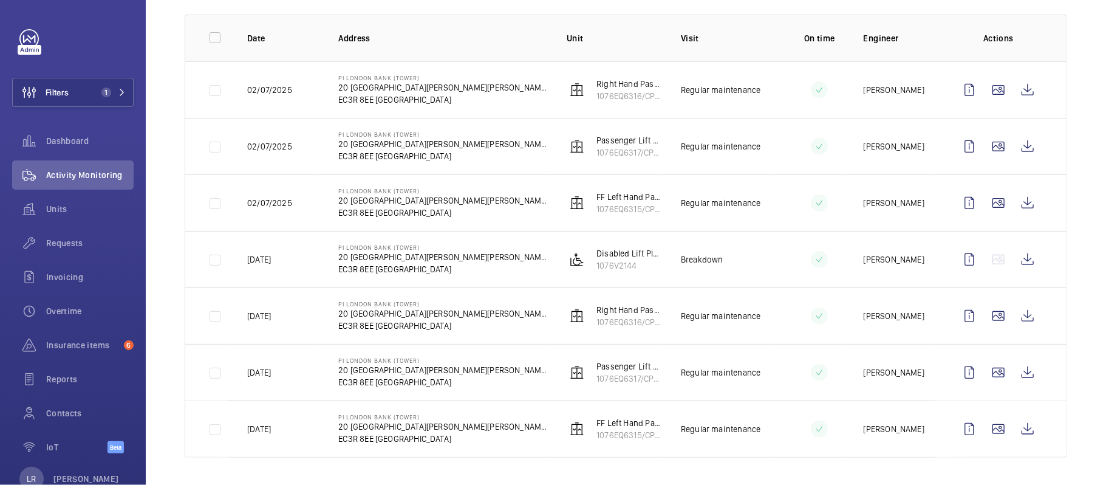
scroll to position [178, 0]
click at [86, 339] on span "Insurance items" at bounding box center [82, 345] width 73 height 12
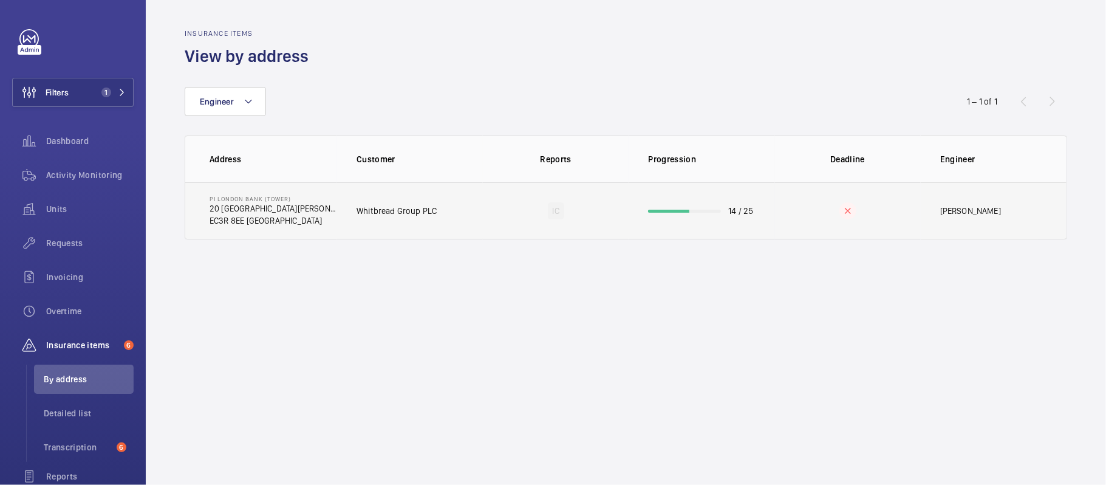
click at [315, 221] on td "PI London Bank (Tower) 20 St Mary at Hill EC3R 8EE LONDON" at bounding box center [261, 210] width 152 height 57
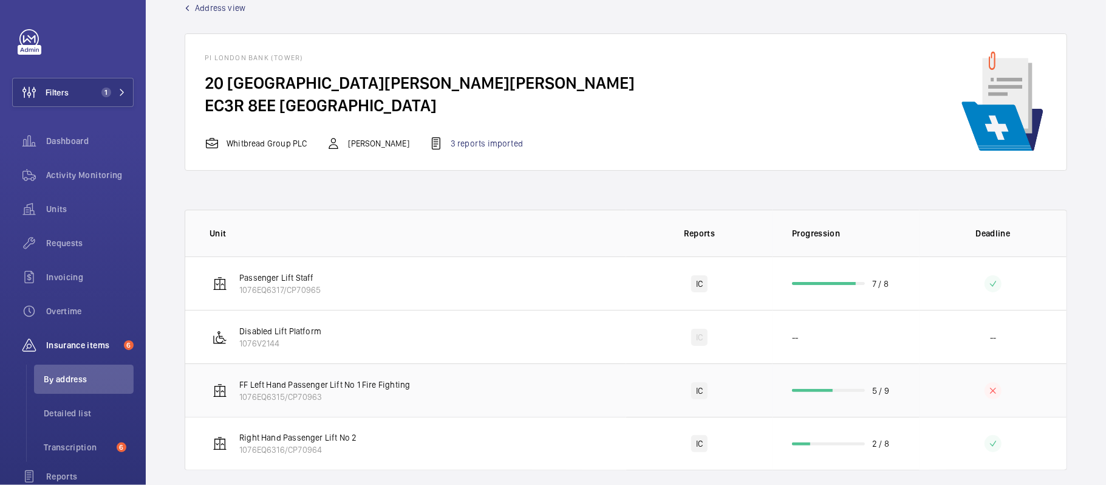
scroll to position [43, 0]
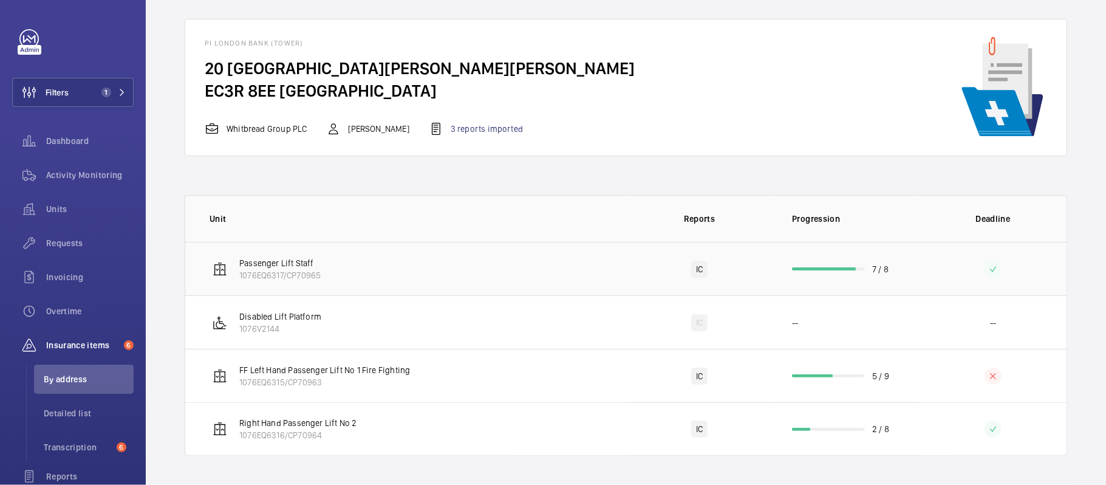
click at [438, 280] on td "Passenger Lift Staff 1076EQ6317/CP70965" at bounding box center [405, 268] width 441 height 53
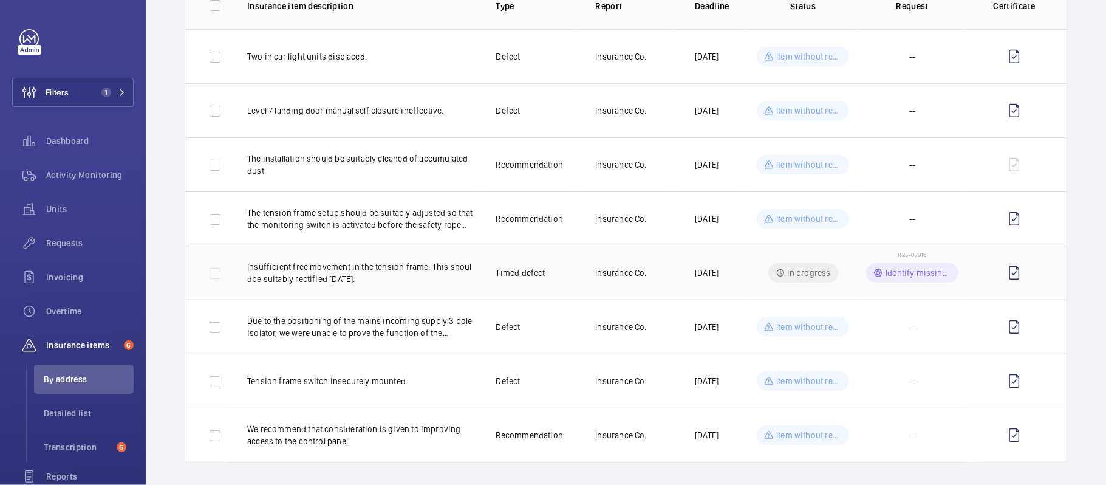
scroll to position [170, 0]
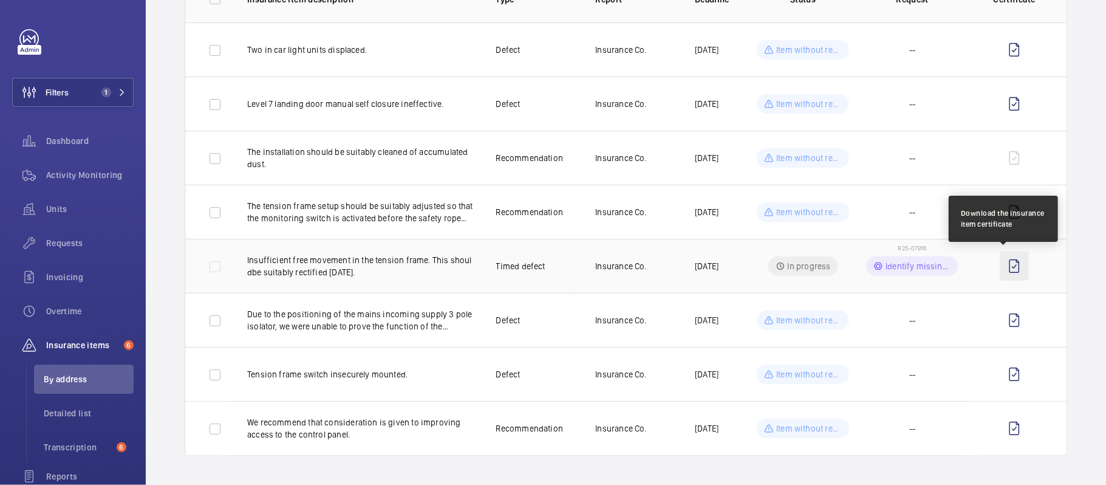
click at [1009, 259] on wm-front-icon-button at bounding box center [1014, 265] width 29 height 29
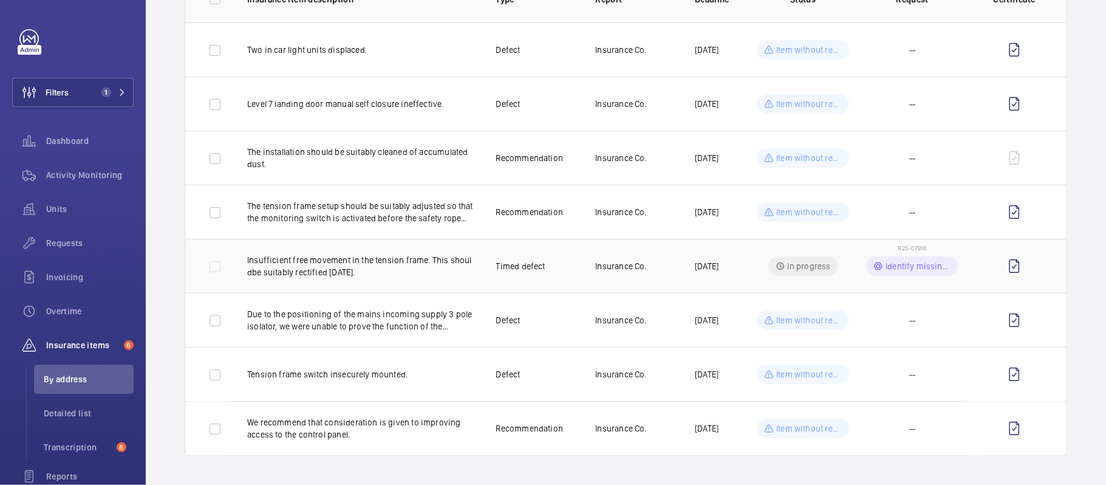
click at [901, 260] on p "Identify missing part" at bounding box center [918, 266] width 66 height 12
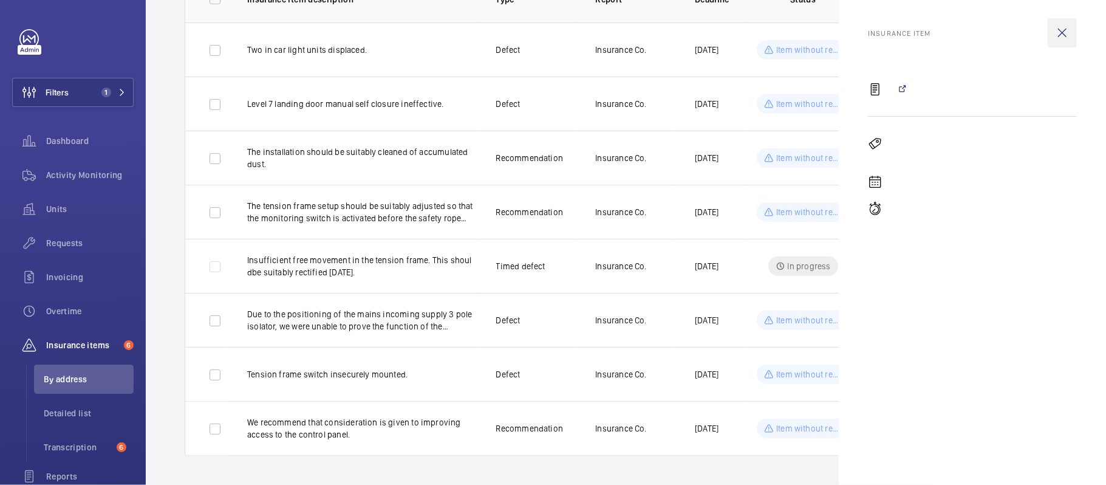
click at [1064, 28] on wm-front-icon-button at bounding box center [1062, 32] width 29 height 29
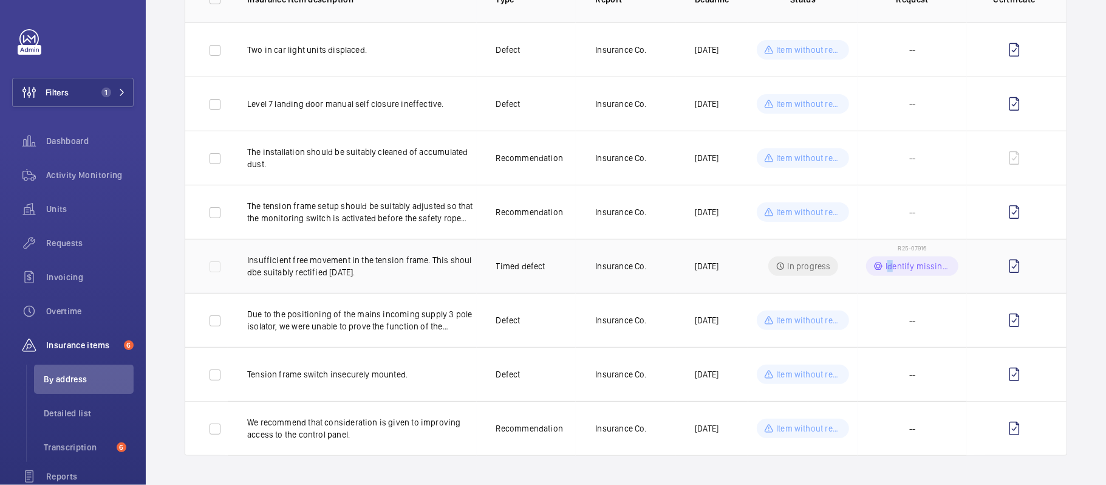
click at [882, 239] on td "R25-07916 Identify missing part" at bounding box center [912, 266] width 109 height 54
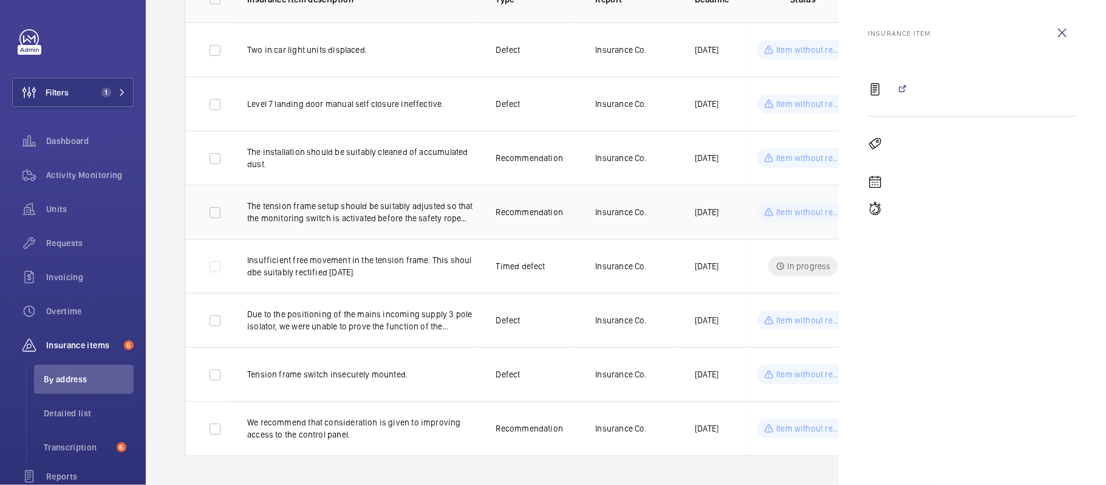
click at [827, 229] on td "Item without request" at bounding box center [802, 212] width 109 height 54
click at [1072, 28] on wm-front-icon-button at bounding box center [1062, 32] width 29 height 29
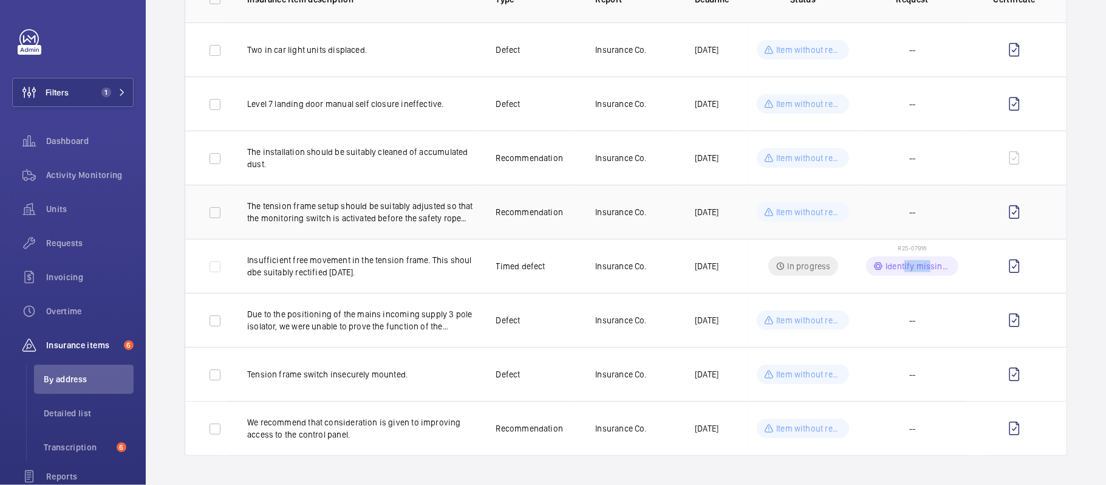
drag, startPoint x: 921, startPoint y: 242, endPoint x: 895, endPoint y: 234, distance: 27.7
click at [0, 0] on tbody "Two in car light units displaced. Defect Insurance Co. 15/11/2025 Item without …" at bounding box center [0, 0] width 0 height 0
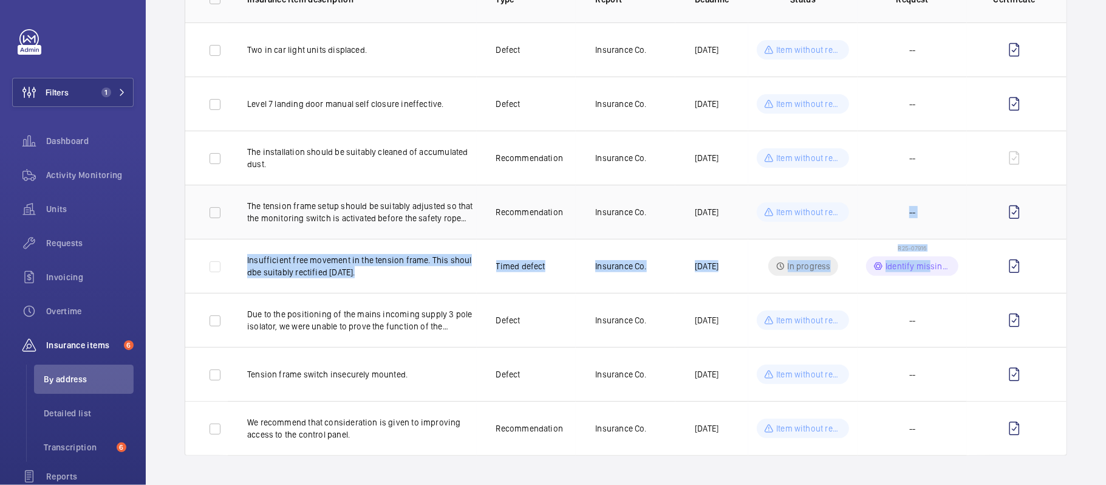
click at [926, 225] on td "--" at bounding box center [912, 212] width 109 height 54
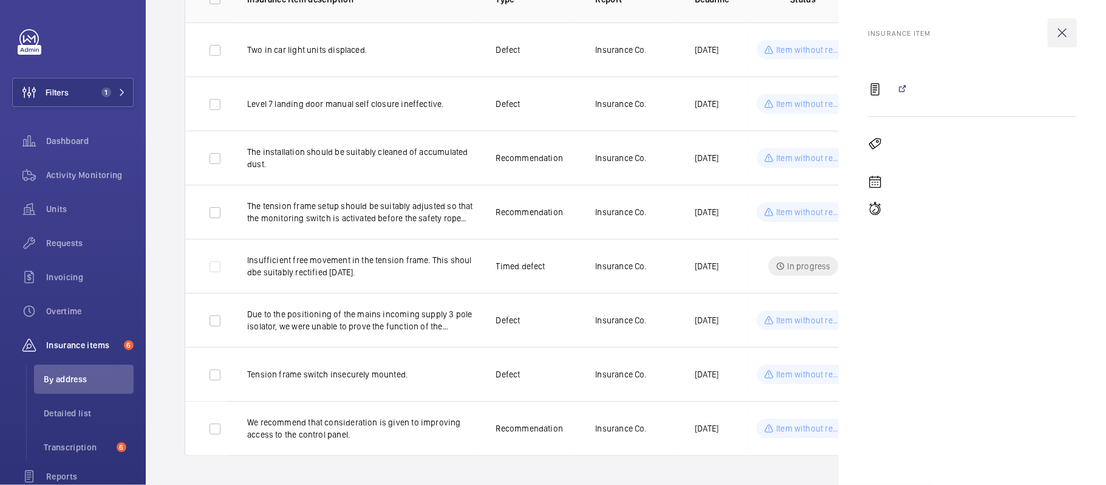
click at [1052, 26] on wm-front-icon-button at bounding box center [1062, 32] width 29 height 29
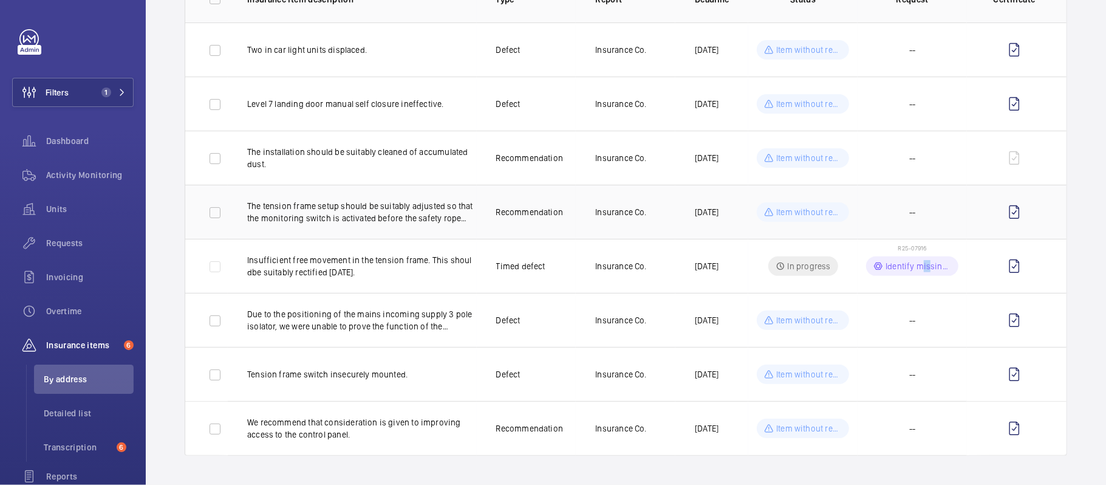
drag, startPoint x: 918, startPoint y: 239, endPoint x: 912, endPoint y: 236, distance: 7.1
click at [911, 239] on td "R25-07916 Identify missing part" at bounding box center [912, 266] width 109 height 54
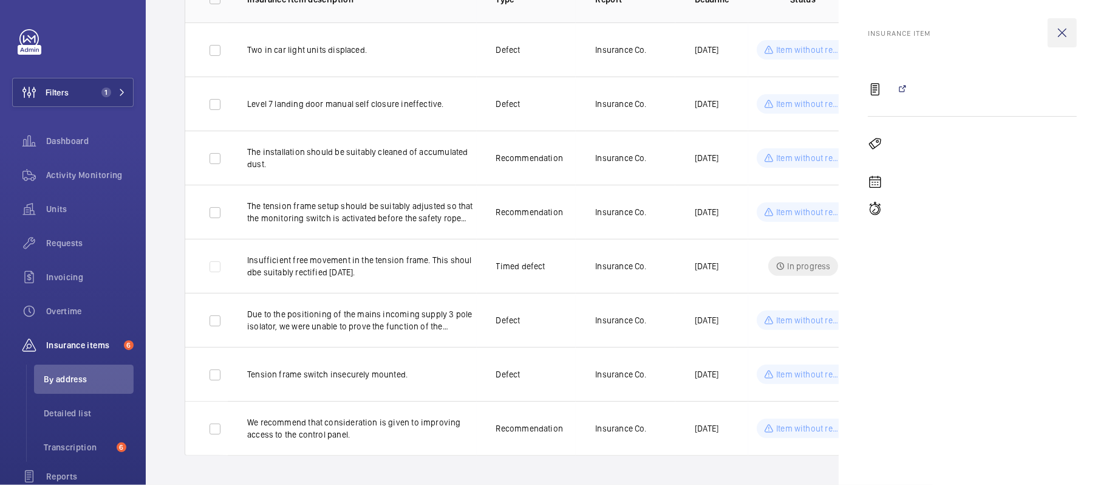
click at [1058, 27] on wm-front-icon-button at bounding box center [1062, 32] width 29 height 29
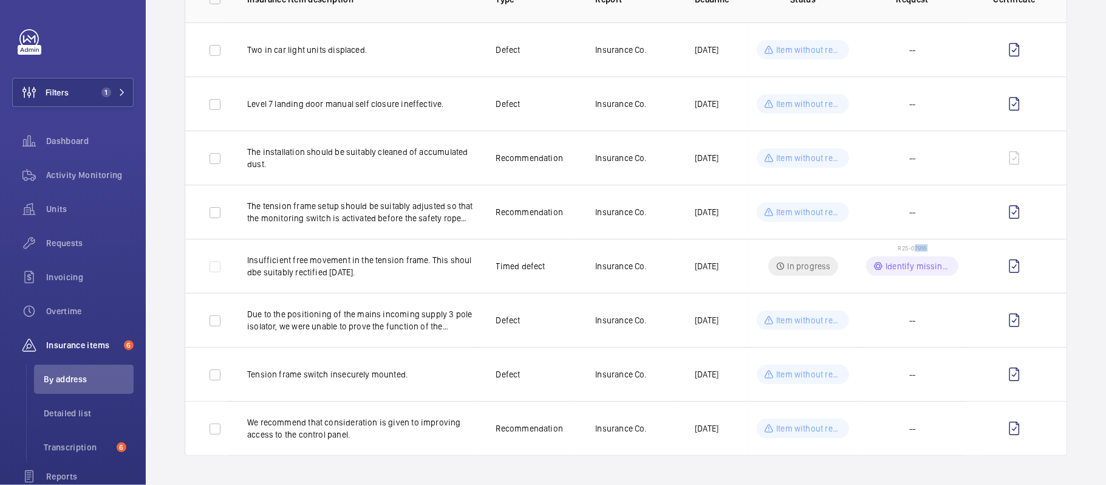
click at [861, 239] on td "R25-07916 Identify missing part" at bounding box center [912, 266] width 109 height 54
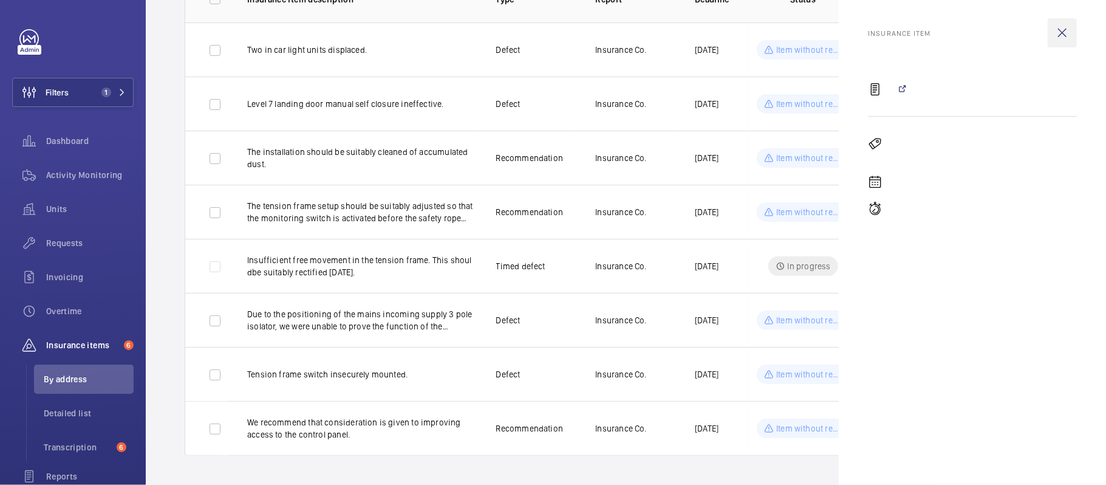
click at [1057, 30] on wm-front-icon-button at bounding box center [1062, 32] width 29 height 29
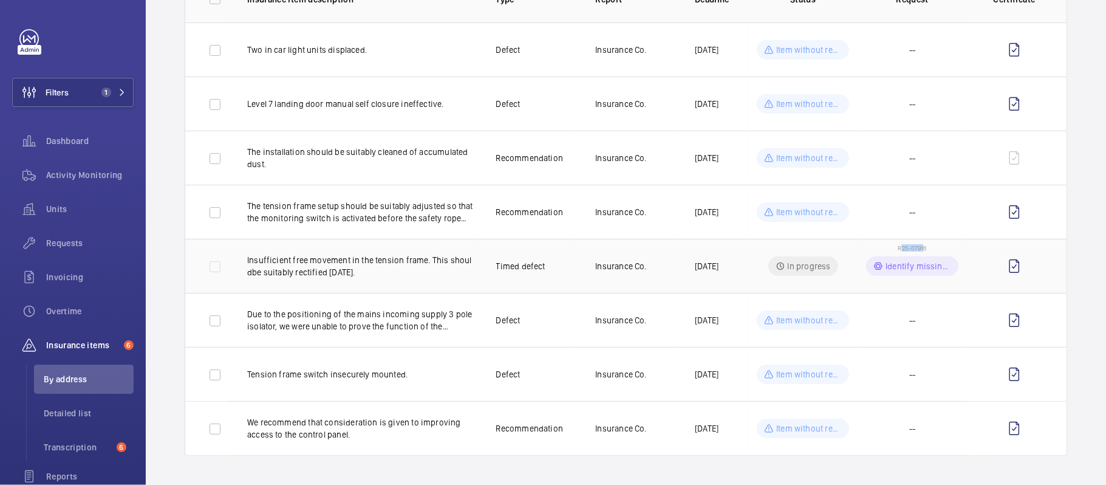
drag, startPoint x: 890, startPoint y: 244, endPoint x: 915, endPoint y: 246, distance: 25.0
click at [915, 246] on span "R25-07916" at bounding box center [912, 247] width 29 height 7
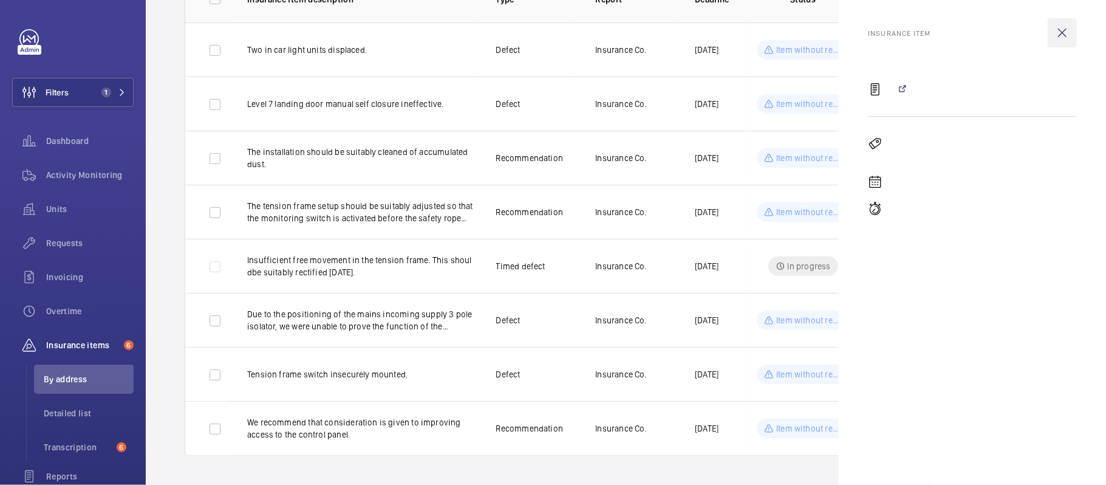
click at [1064, 33] on wm-front-icon-button at bounding box center [1062, 32] width 29 height 29
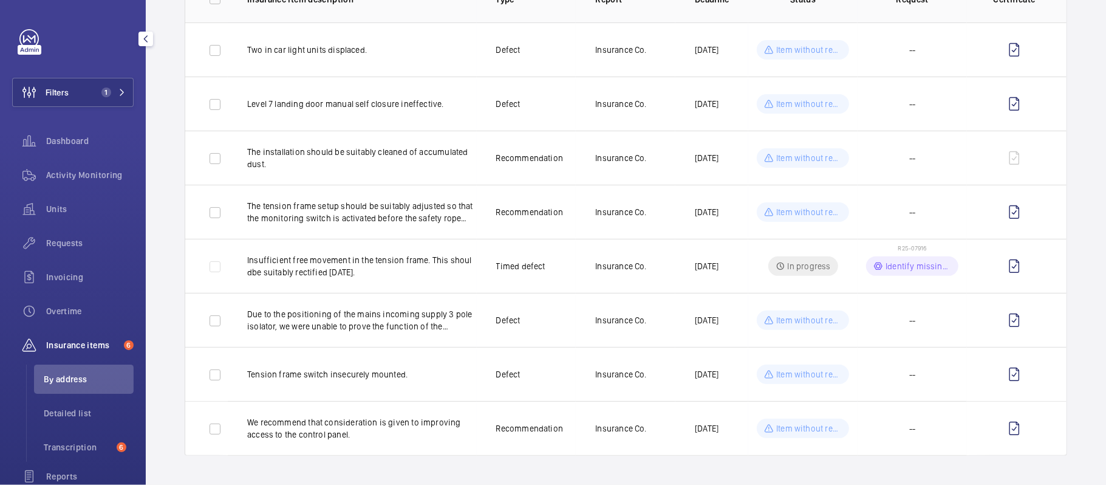
drag, startPoint x: 56, startPoint y: 248, endPoint x: 120, endPoint y: 258, distance: 64.4
click at [56, 248] on span "Requests" at bounding box center [89, 243] width 87 height 12
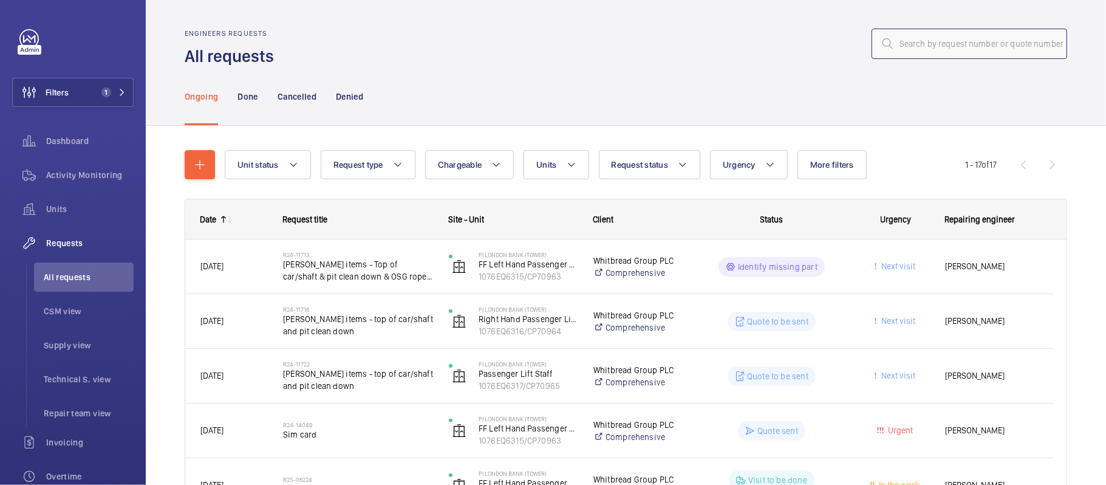
click at [926, 52] on input "text" at bounding box center [970, 44] width 196 height 30
type input "="
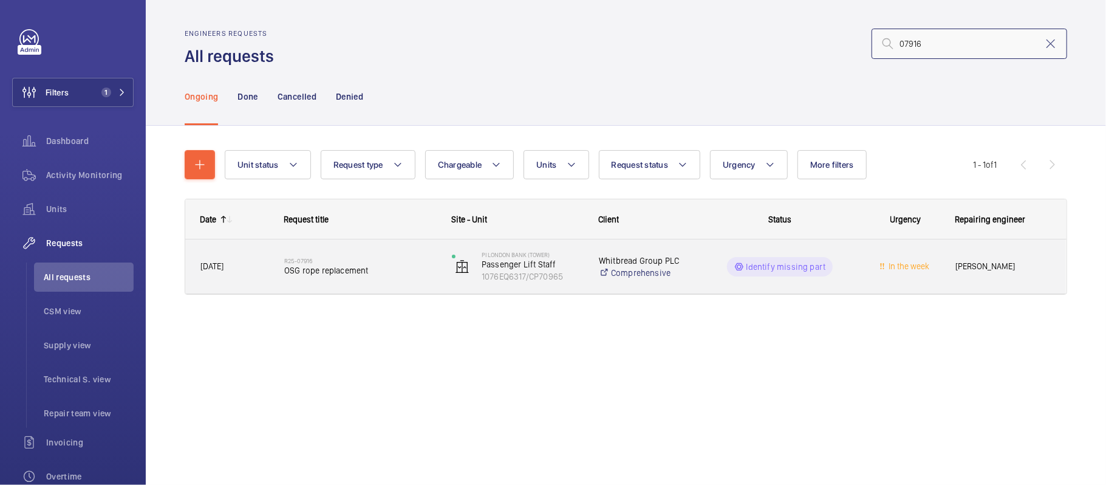
type input "07916"
click at [367, 261] on h2 "R25-07916" at bounding box center [360, 260] width 152 height 7
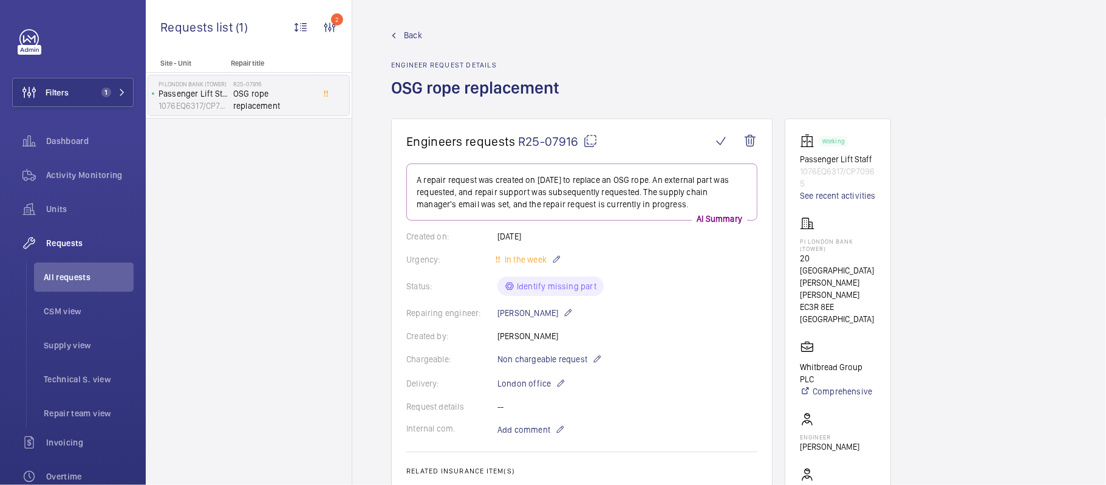
click at [589, 140] on mat-icon at bounding box center [590, 141] width 15 height 15
click at [100, 85] on button "Filters 1" at bounding box center [72, 92] width 121 height 29
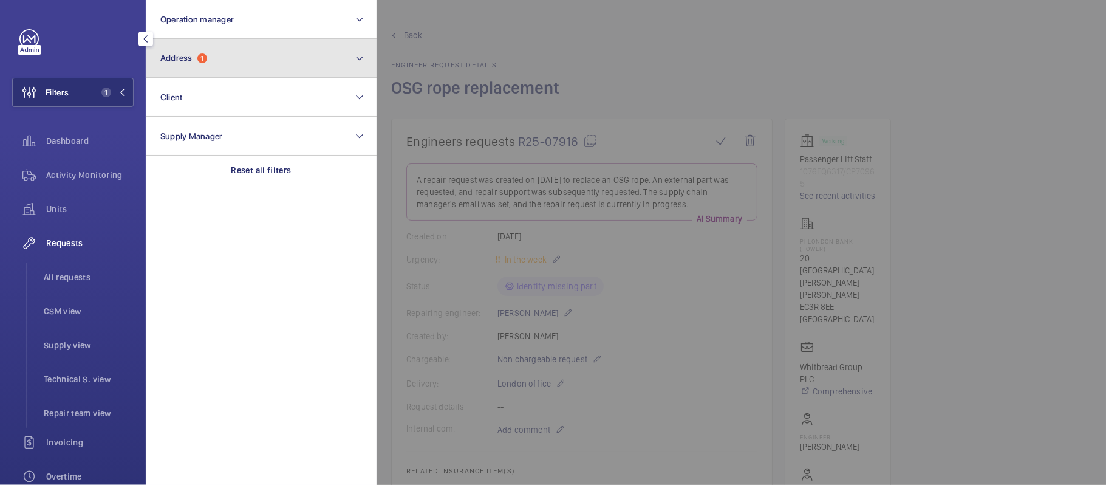
click at [234, 54] on button "Address 1" at bounding box center [261, 58] width 231 height 39
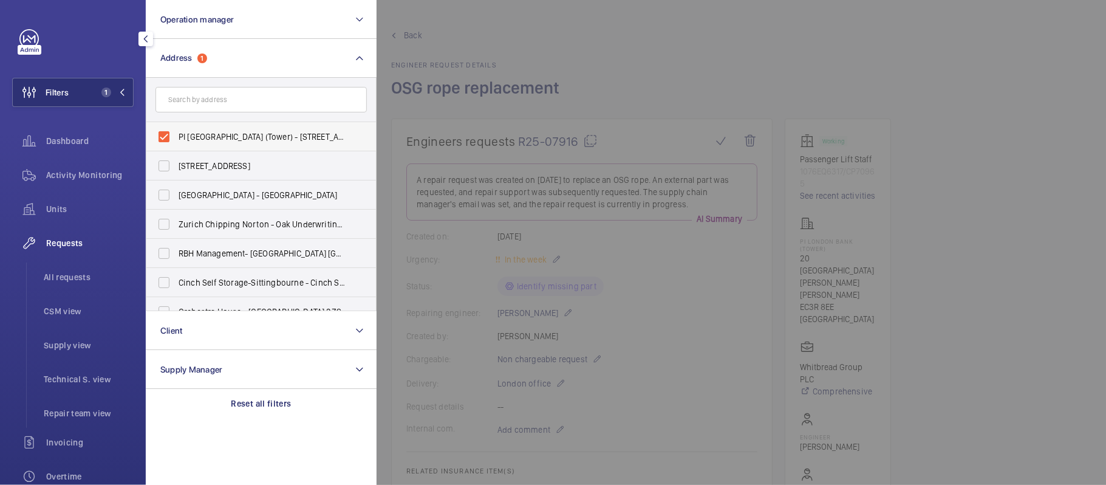
click at [216, 143] on label "PI London Bank (Tower) - 20 St Mary at Hill, LONDON EC3R 8EE" at bounding box center [251, 136] width 211 height 29
click at [176, 143] on input "PI London Bank (Tower) - 20 St Mary at Hill, LONDON EC3R 8EE" at bounding box center [164, 137] width 24 height 24
checkbox input "false"
drag, startPoint x: 231, startPoint y: 115, endPoint x: 239, endPoint y: 102, distance: 15.5
click at [239, 102] on input "text" at bounding box center [260, 100] width 211 height 26
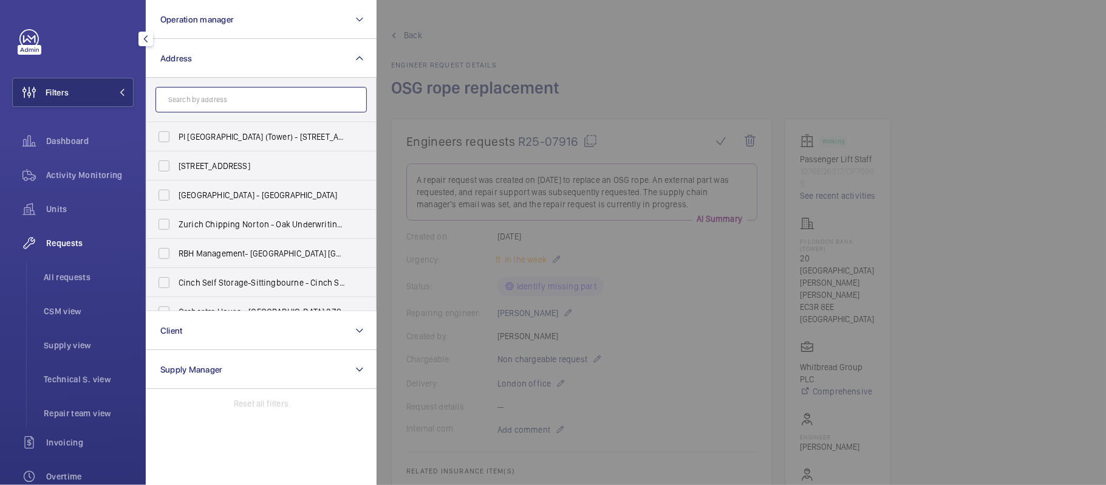
paste input "PI Hub London"
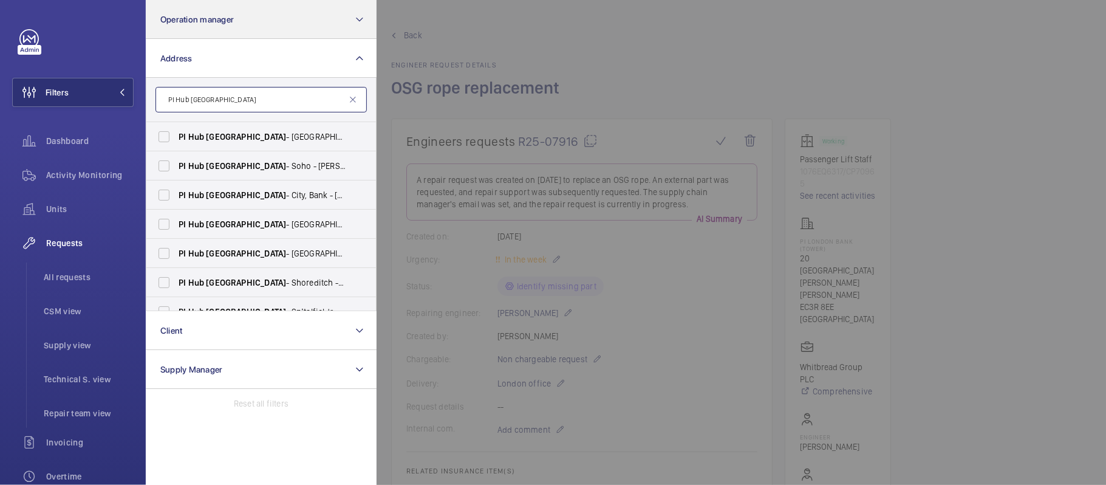
type input "PI Hub London"
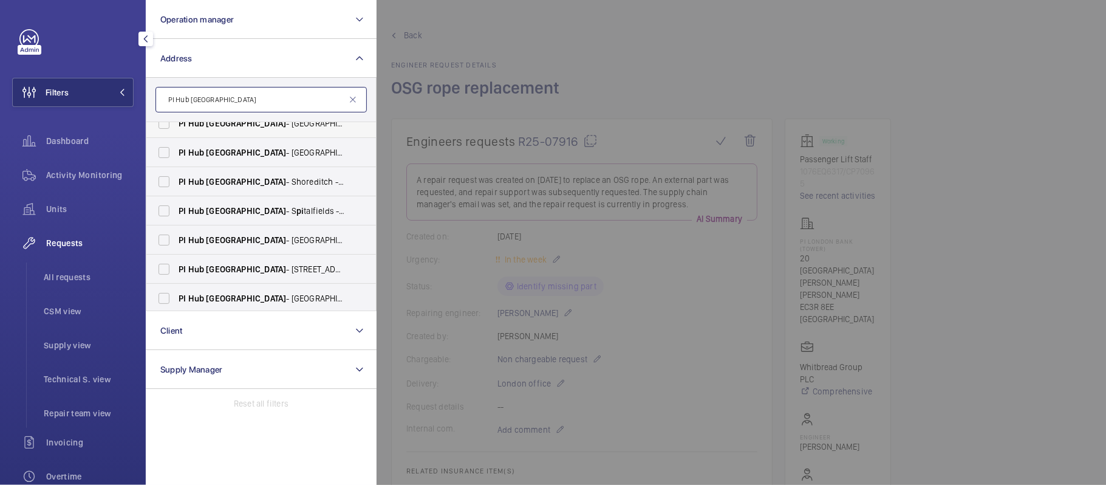
scroll to position [103, 0]
click at [285, 268] on span "PI Hub London - Westminster, St James Park - Dacre Street, WESTMINSTER SW1H 0DJ" at bounding box center [262, 267] width 167 height 12
click at [176, 268] on input "PI Hub London - Westminster, St James Park - Dacre Street, WESTMINSTER SW1H 0DJ" at bounding box center [164, 267] width 24 height 24
checkbox input "true"
click at [404, 256] on div at bounding box center [930, 242] width 1106 height 485
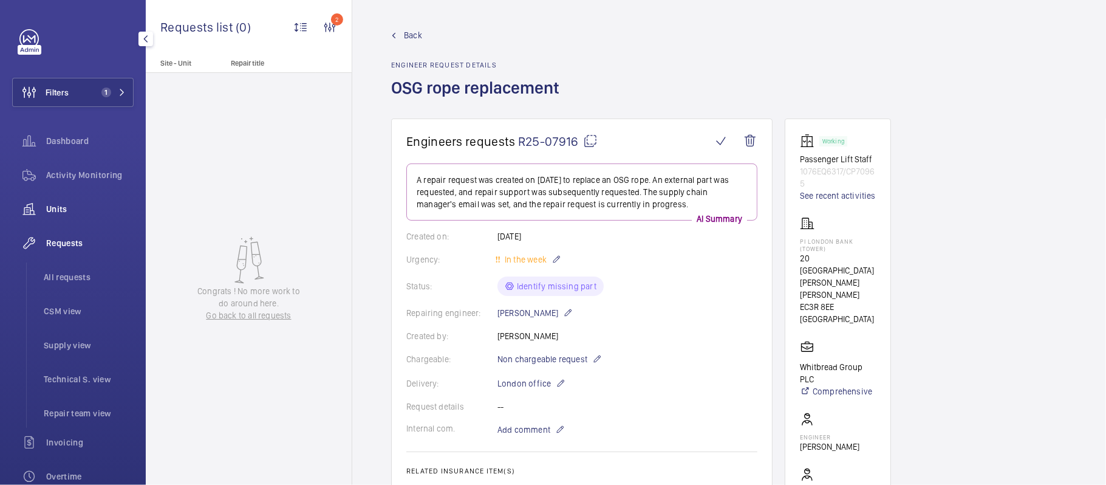
click at [86, 208] on span "Units" at bounding box center [89, 209] width 87 height 12
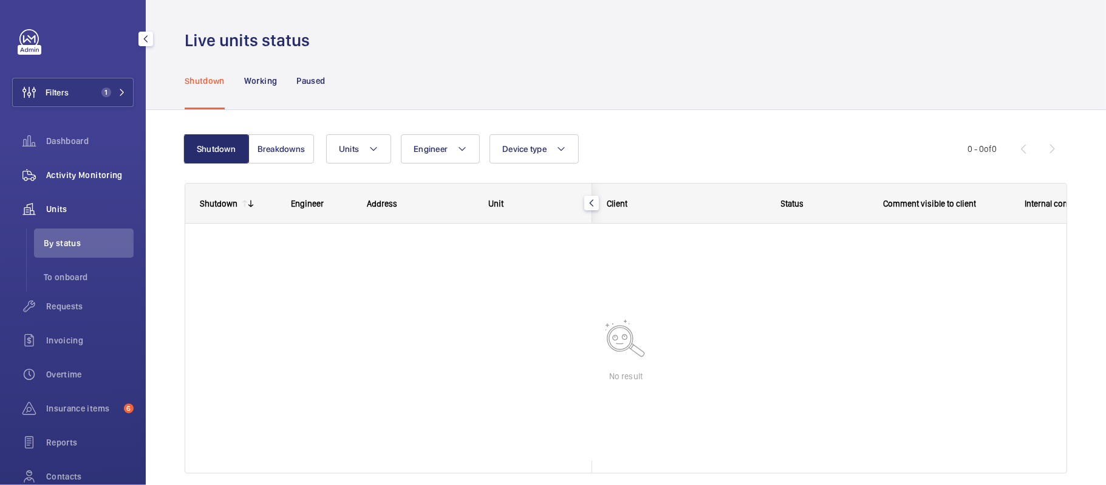
click at [100, 179] on span "Activity Monitoring" at bounding box center [89, 175] width 87 height 12
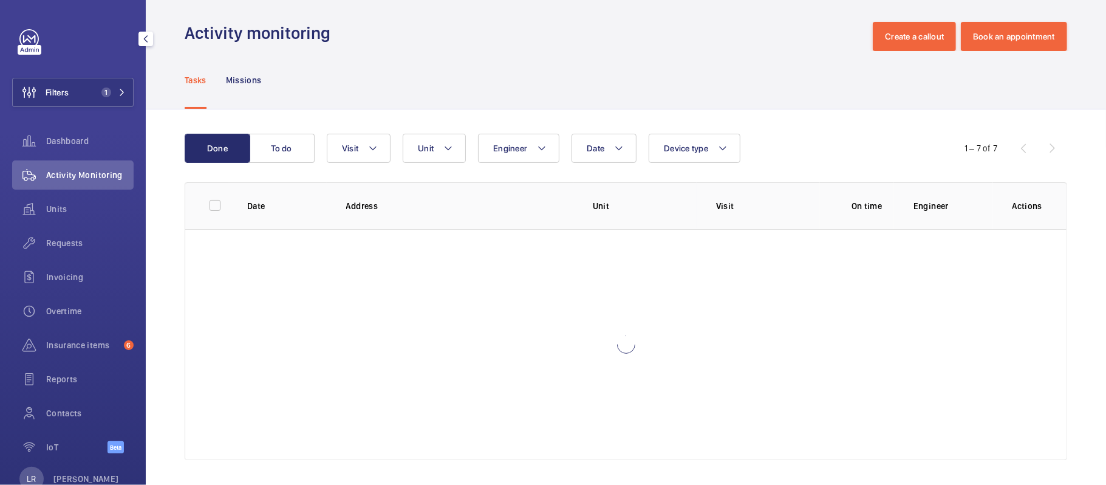
scroll to position [11, 0]
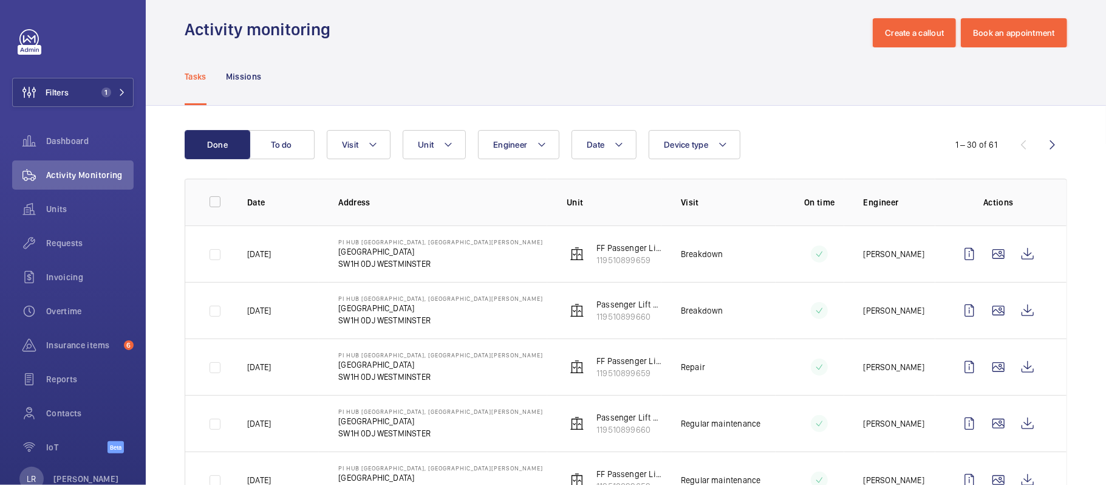
scroll to position [173, 0]
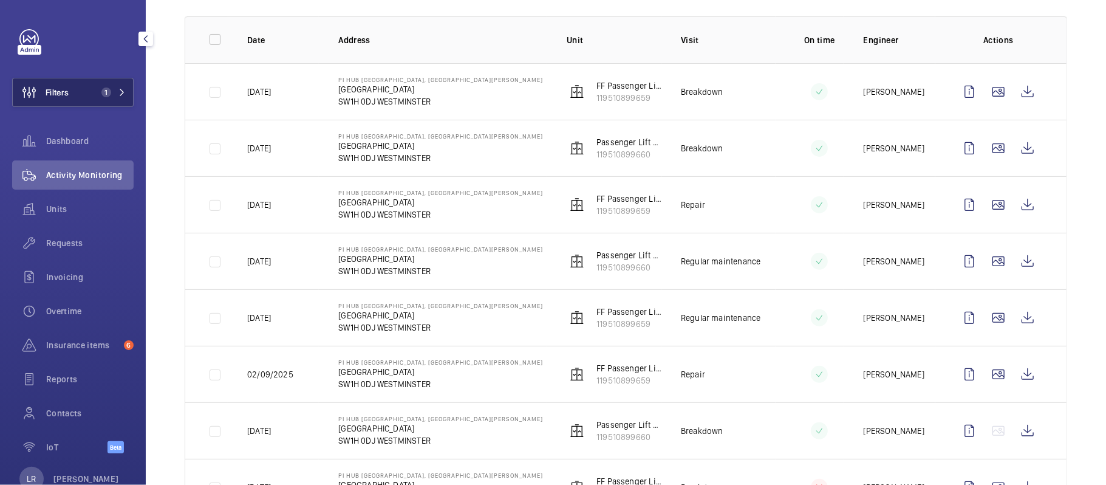
click at [117, 86] on button "Filters 1" at bounding box center [72, 92] width 121 height 29
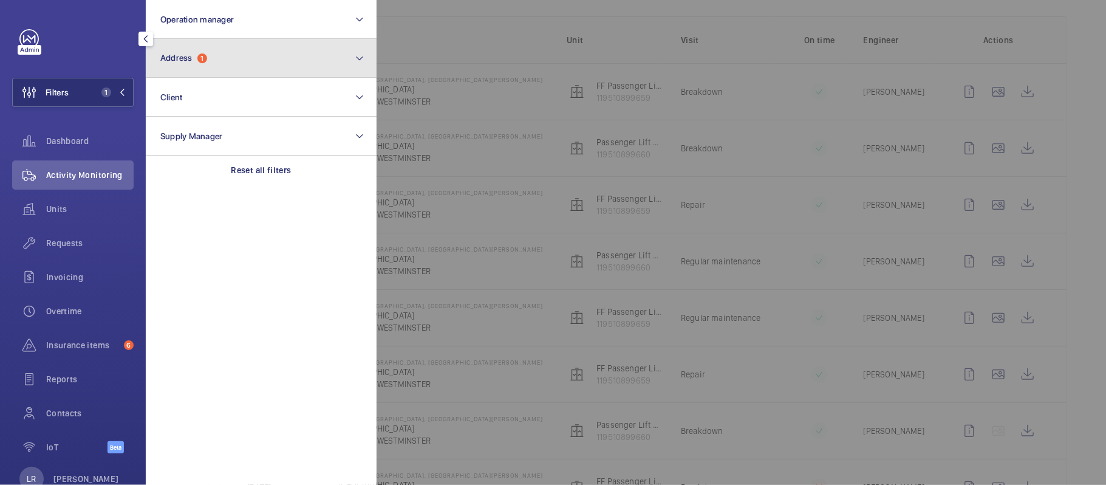
drag, startPoint x: 180, startPoint y: 62, endPoint x: 188, endPoint y: 70, distance: 11.6
click at [180, 61] on span "Address" at bounding box center [176, 58] width 32 height 10
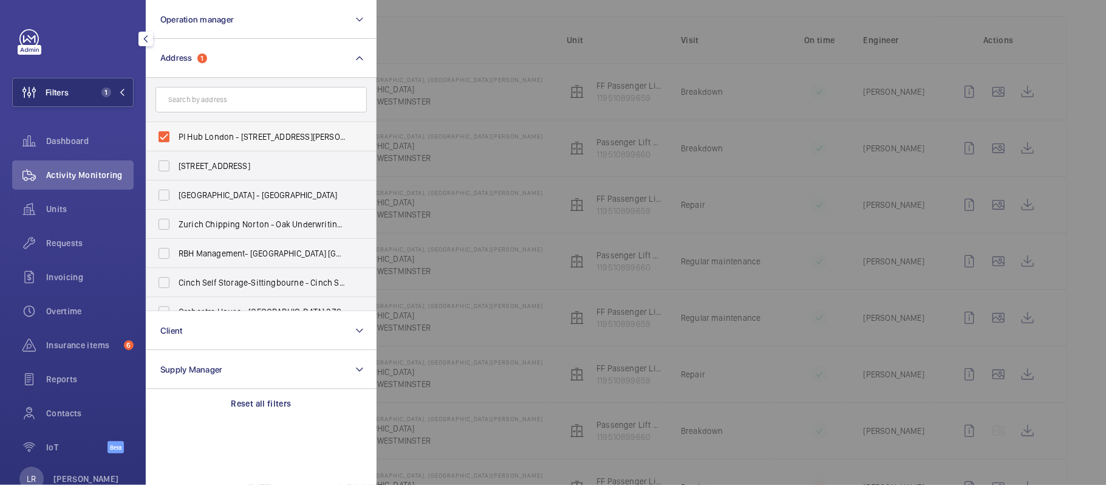
click at [220, 132] on span "PI Hub London - Westminster, St James Park - Dacre Street, WESTMINSTER SW1H 0DJ" at bounding box center [262, 137] width 167 height 12
click at [176, 132] on input "PI Hub London - Westminster, St James Park - Dacre Street, WESTMINSTER SW1H 0DJ" at bounding box center [164, 137] width 24 height 24
checkbox input "false"
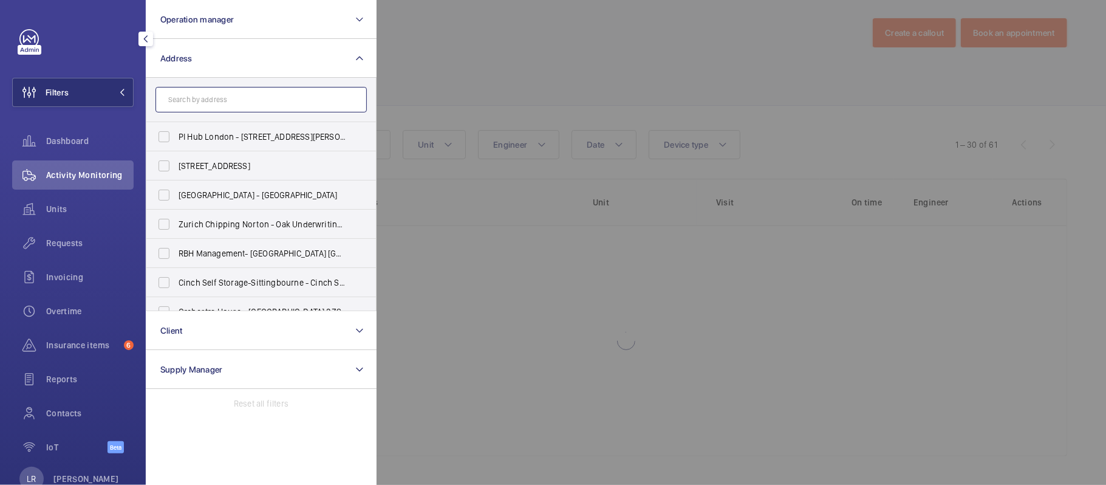
click at [230, 98] on input "text" at bounding box center [260, 100] width 211 height 26
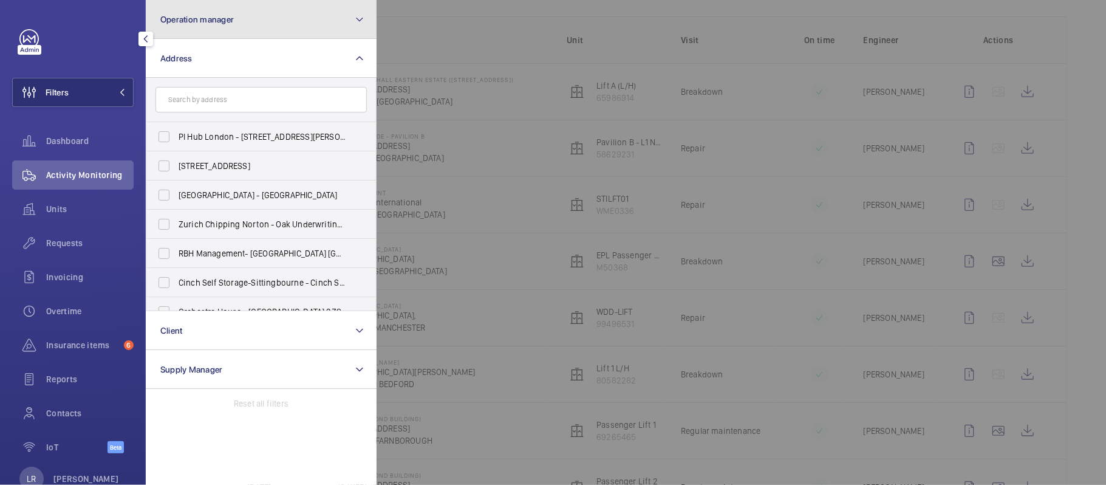
click at [205, 32] on button "Operation manager" at bounding box center [261, 19] width 231 height 39
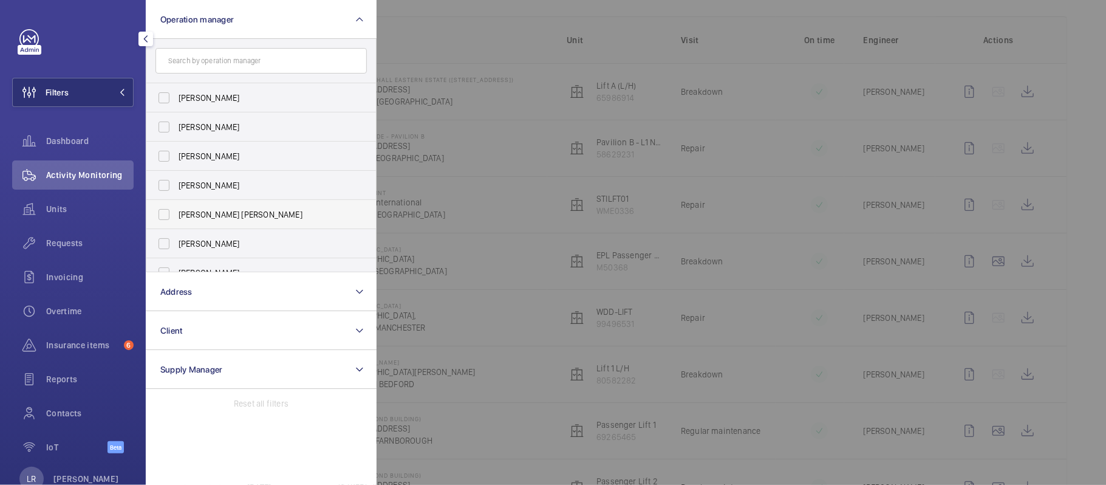
click at [236, 209] on span "[PERSON_NAME] [PERSON_NAME]" at bounding box center [262, 214] width 167 height 12
click at [176, 209] on input "[PERSON_NAME] [PERSON_NAME]" at bounding box center [164, 214] width 24 height 24
checkbox input "true"
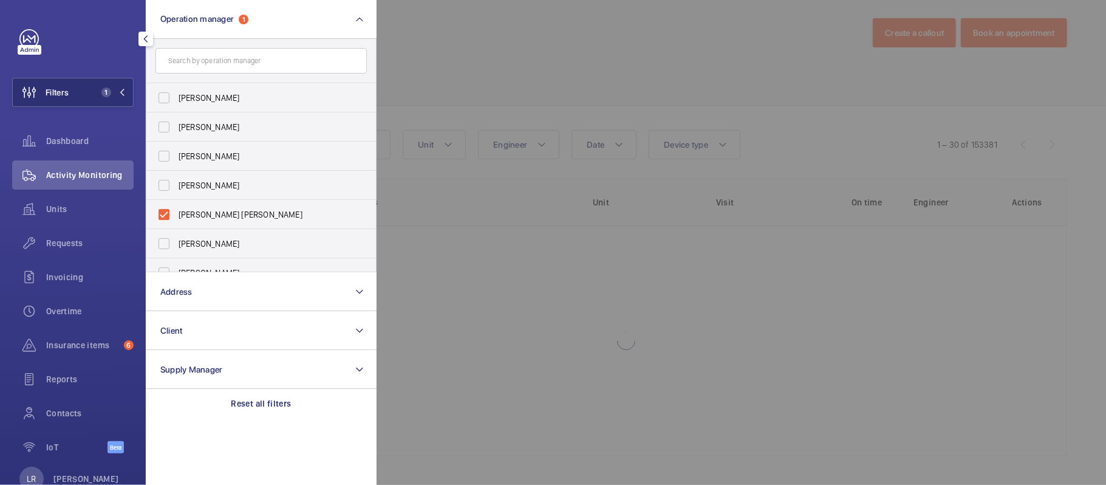
click at [414, 188] on div at bounding box center [930, 242] width 1106 height 485
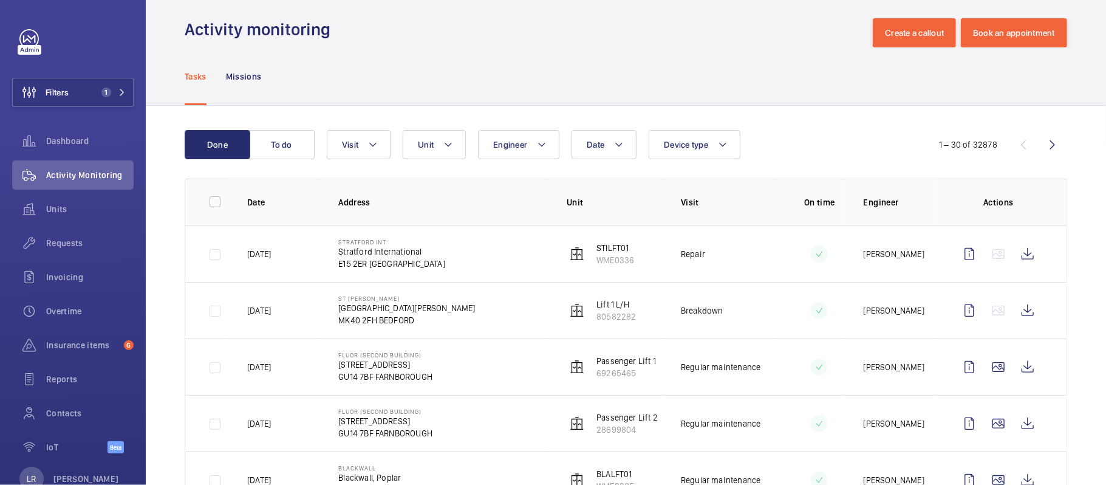
scroll to position [173, 0]
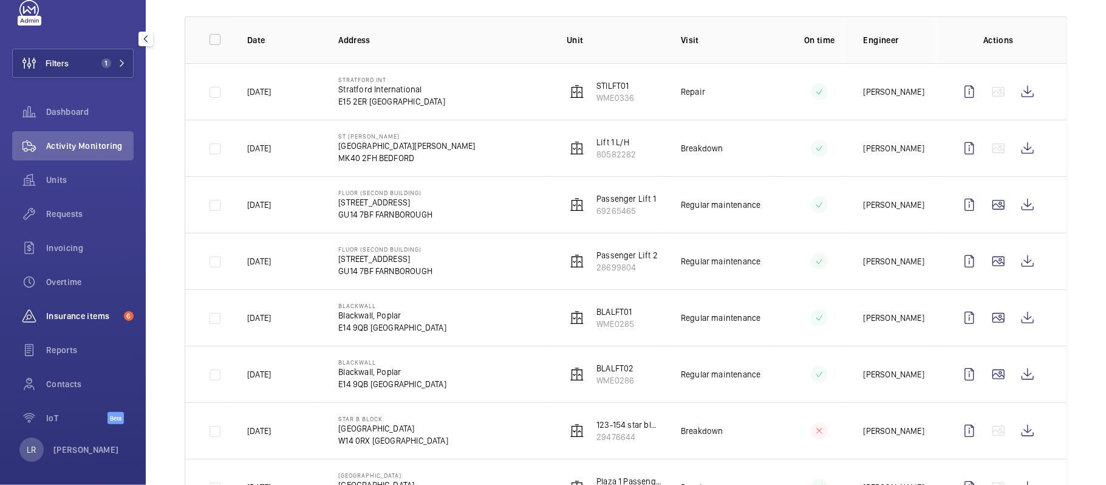
scroll to position [35, 0]
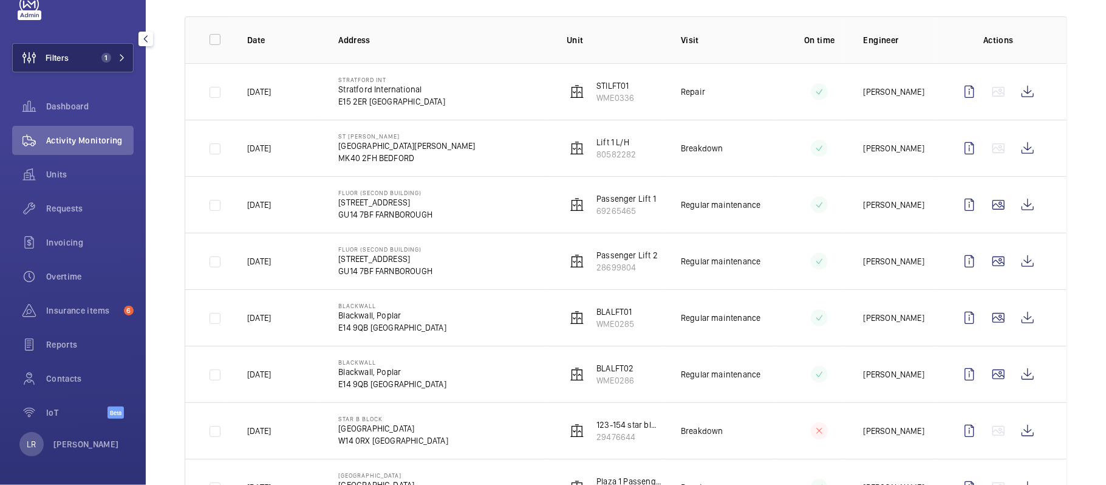
click at [95, 47] on button "Filters 1" at bounding box center [72, 57] width 121 height 29
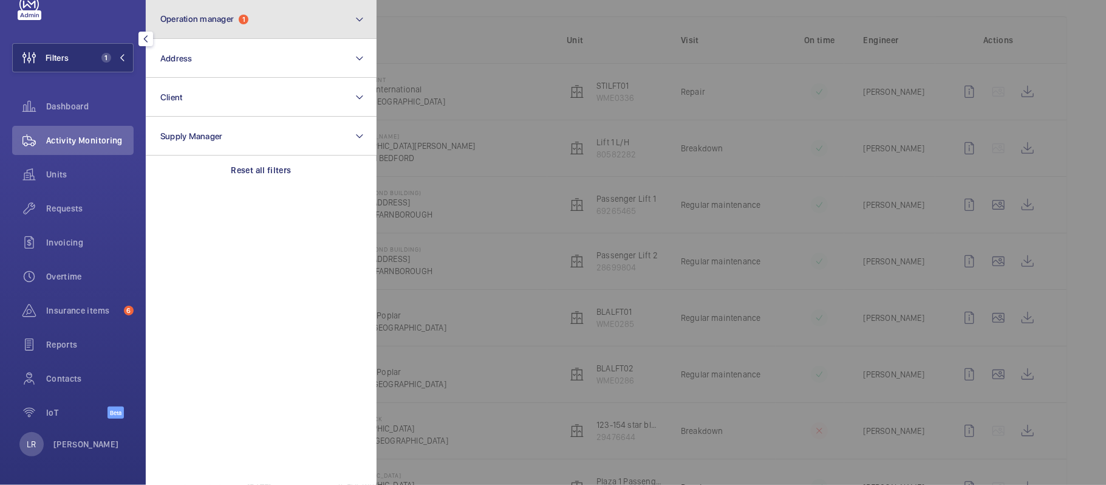
click at [241, 30] on button "Operation manager 1" at bounding box center [261, 19] width 231 height 39
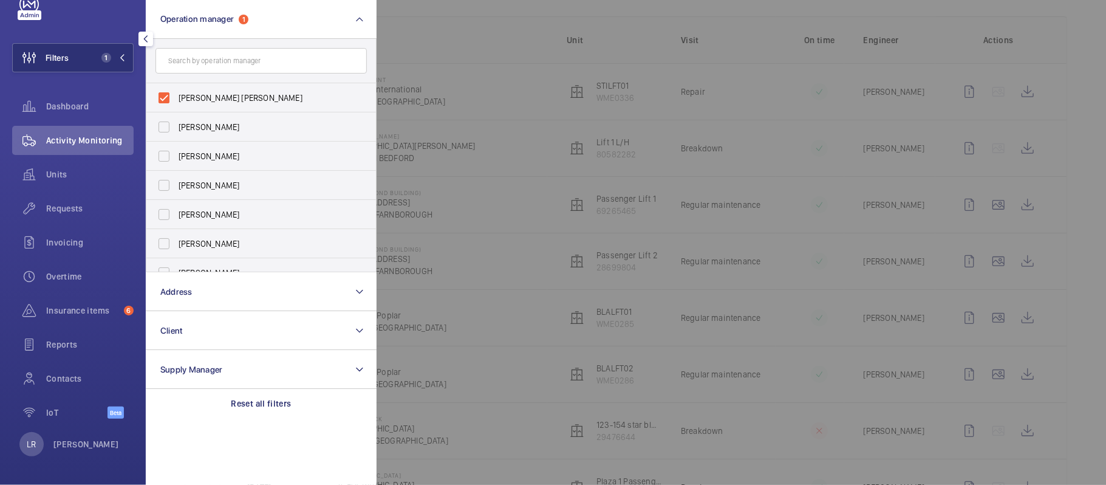
click at [448, 145] on div at bounding box center [930, 242] width 1106 height 485
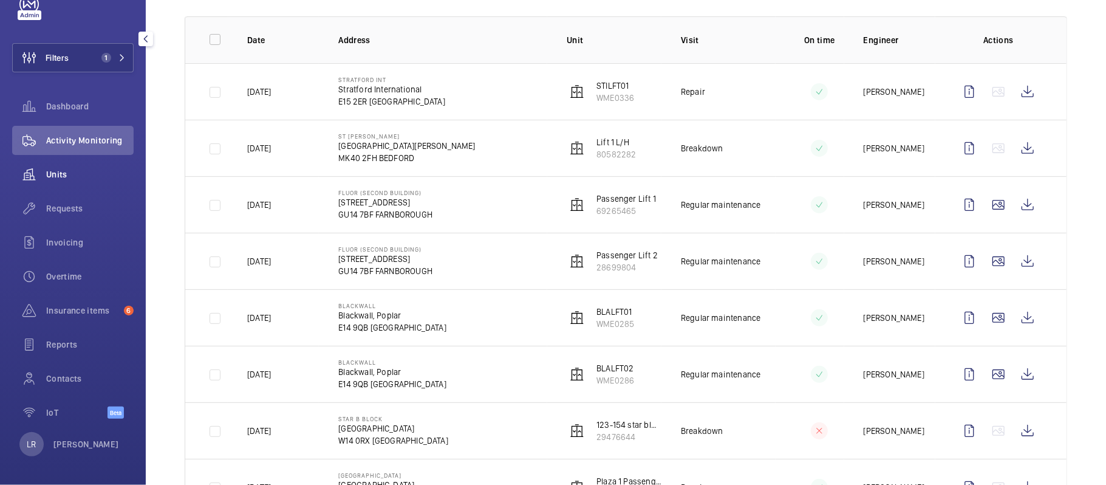
click at [103, 170] on span "Units" at bounding box center [89, 174] width 87 height 12
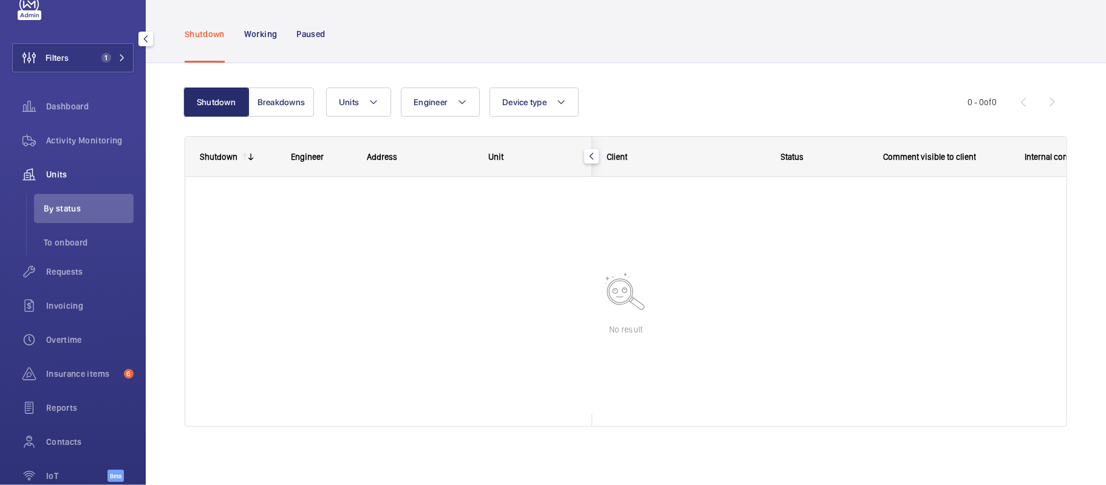
scroll to position [46, 0]
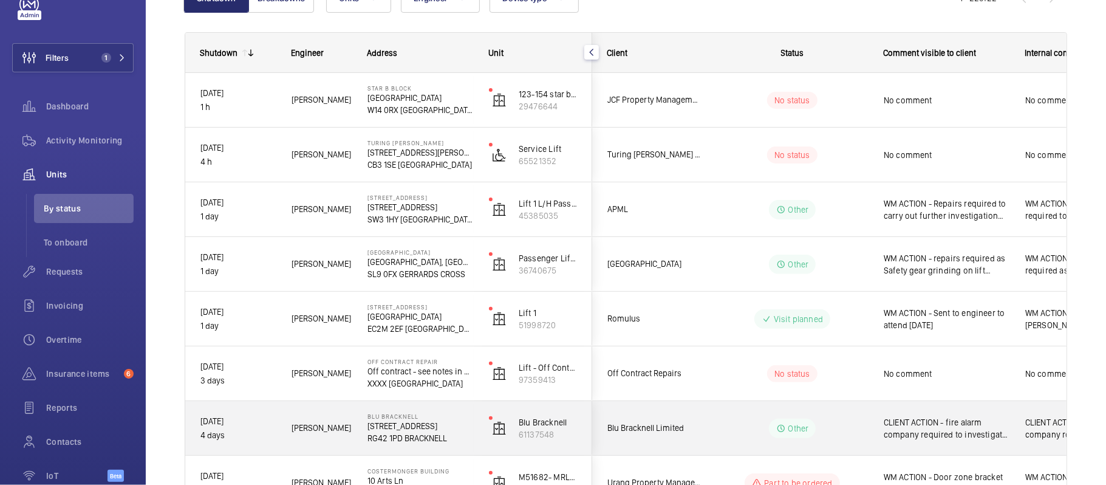
scroll to position [144, 0]
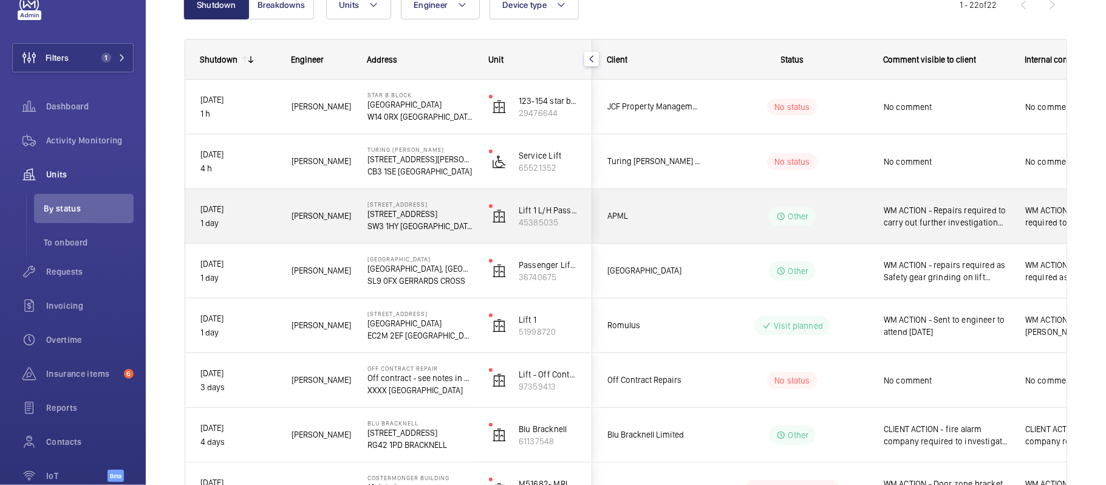
click at [698, 193] on div "APML" at bounding box center [646, 216] width 109 height 54
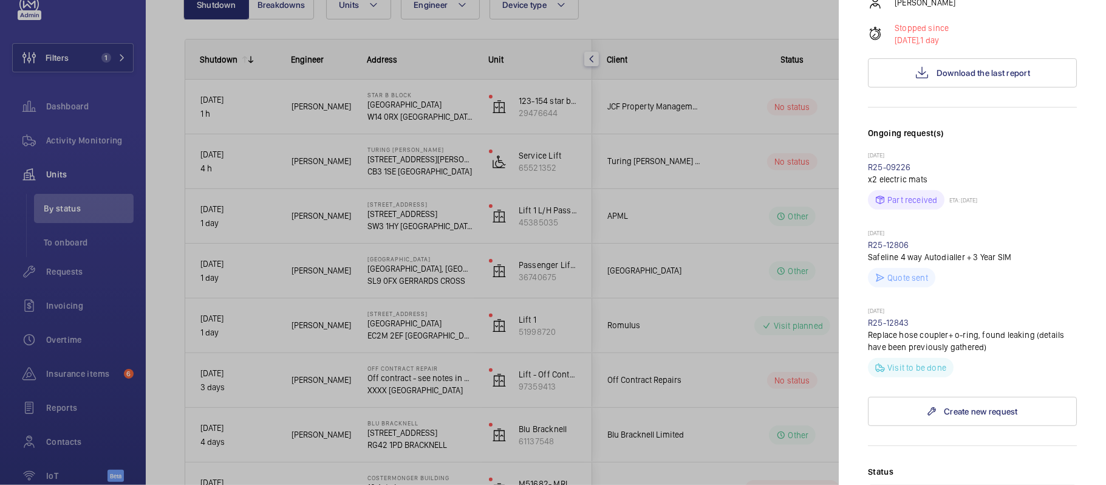
scroll to position [324, 0]
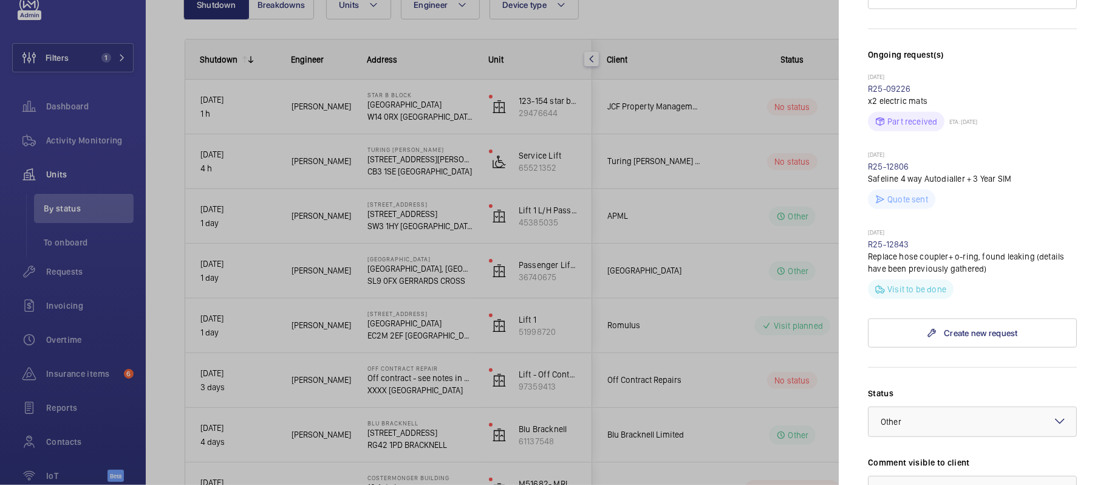
click at [797, 355] on div at bounding box center [553, 242] width 1106 height 485
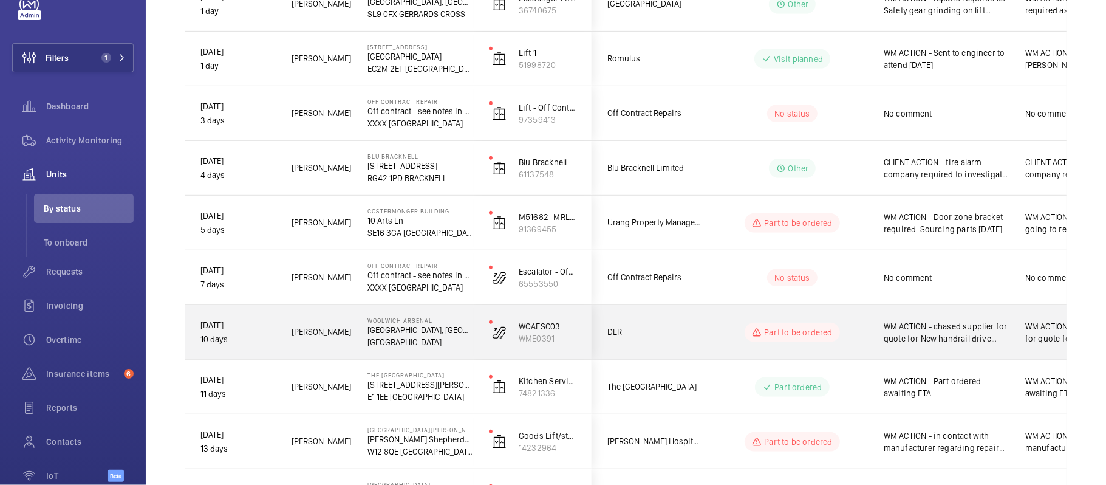
scroll to position [387, 0]
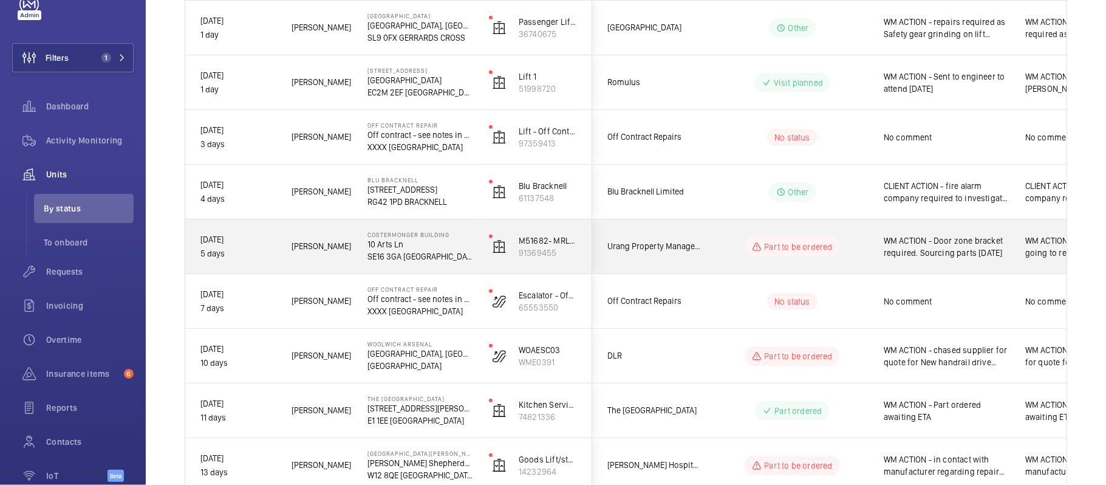
click at [720, 261] on div "Part to be ordered" at bounding box center [785, 247] width 166 height 44
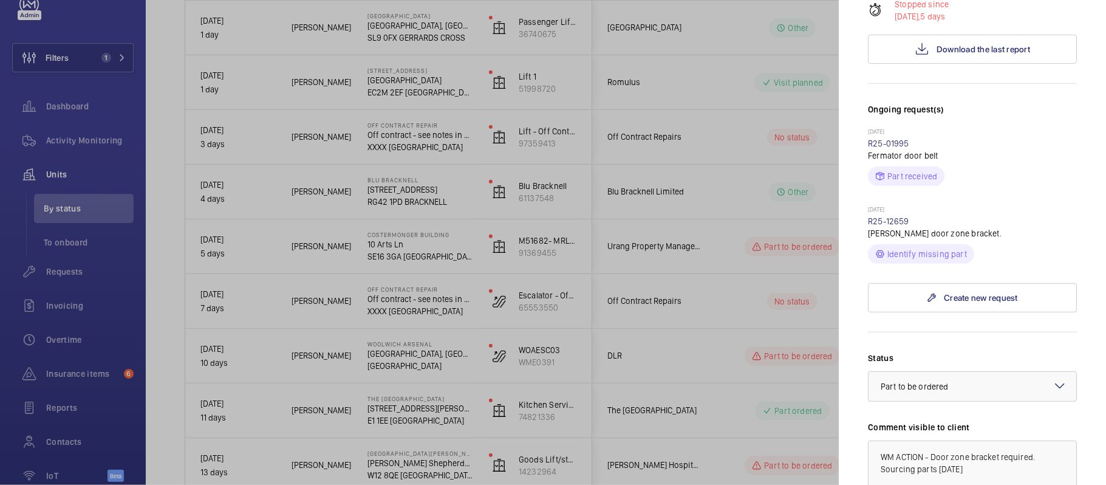
scroll to position [324, 0]
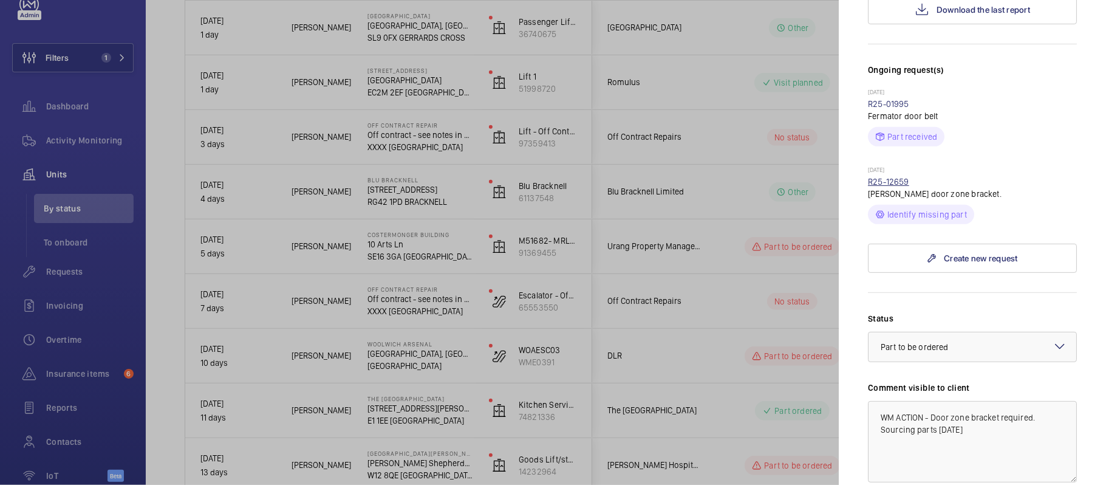
click at [899, 177] on link "R25-12659" at bounding box center [888, 182] width 41 height 10
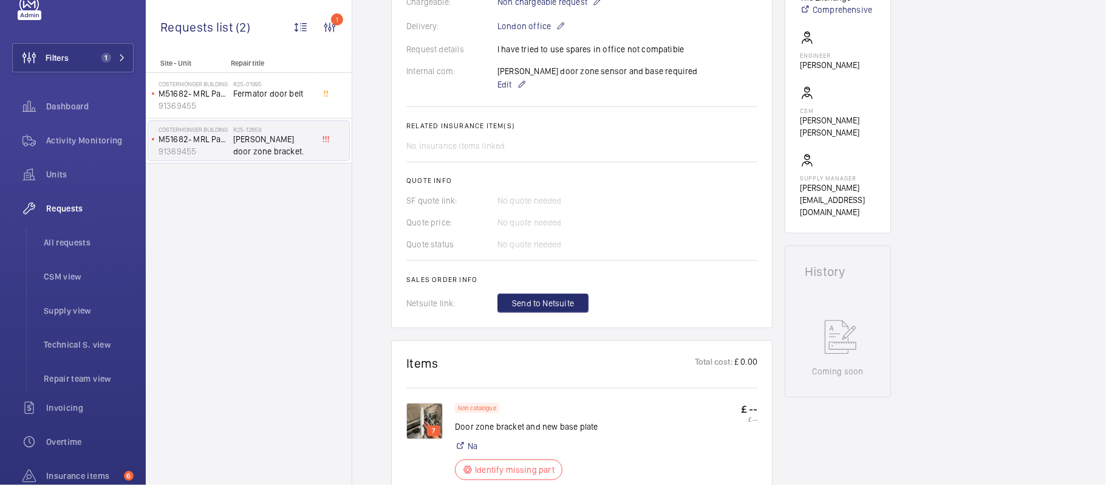
scroll to position [404, 0]
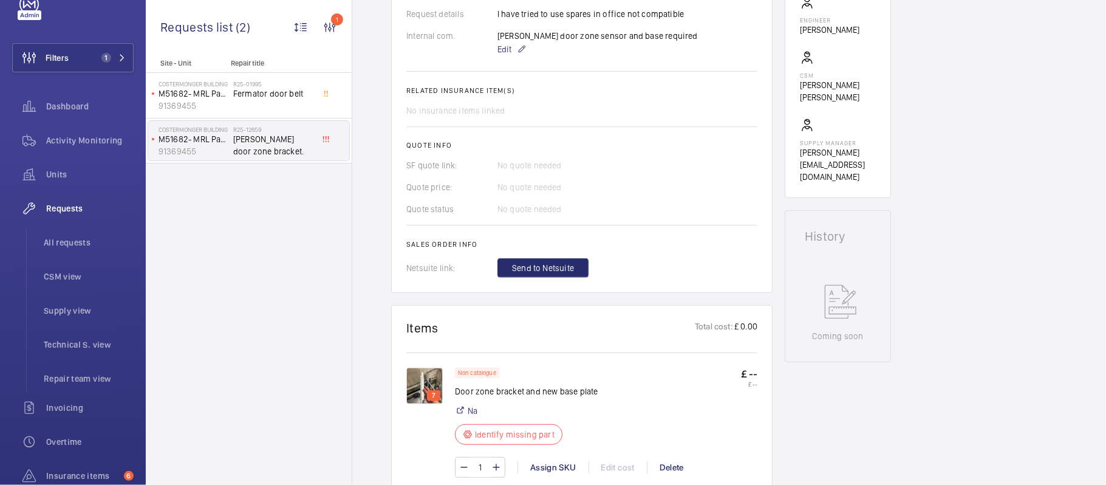
click at [431, 384] on img at bounding box center [424, 385] width 36 height 36
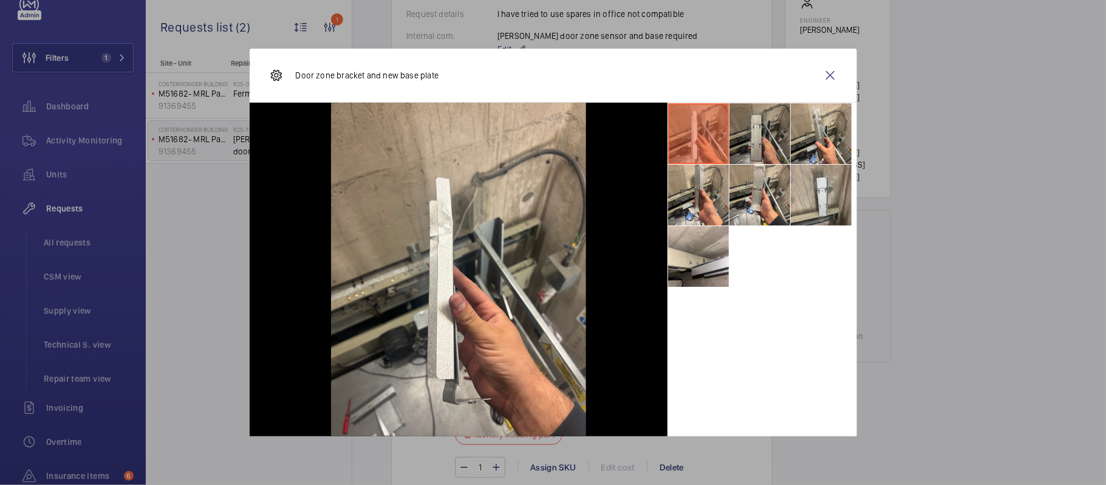
click at [743, 131] on li at bounding box center [759, 133] width 61 height 61
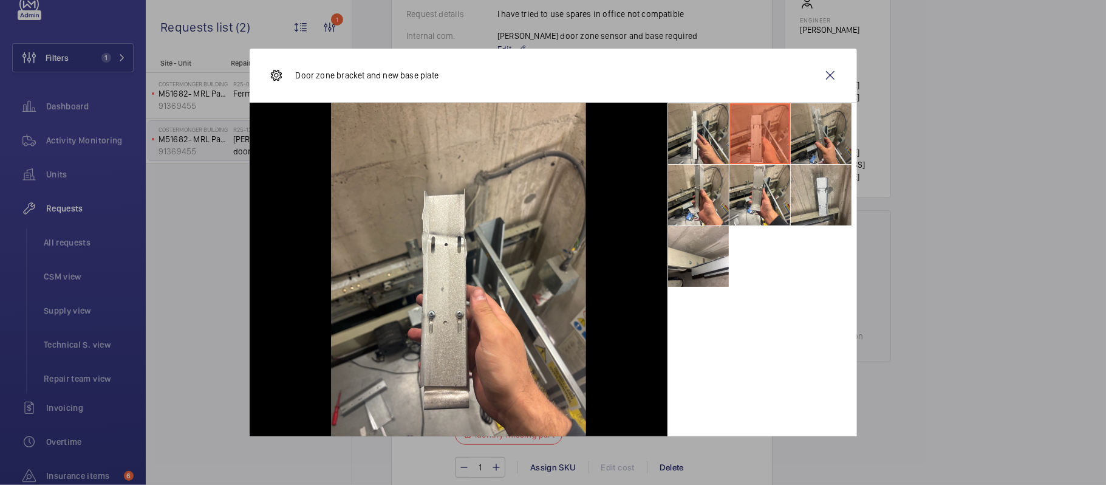
click at [805, 123] on li at bounding box center [821, 133] width 61 height 61
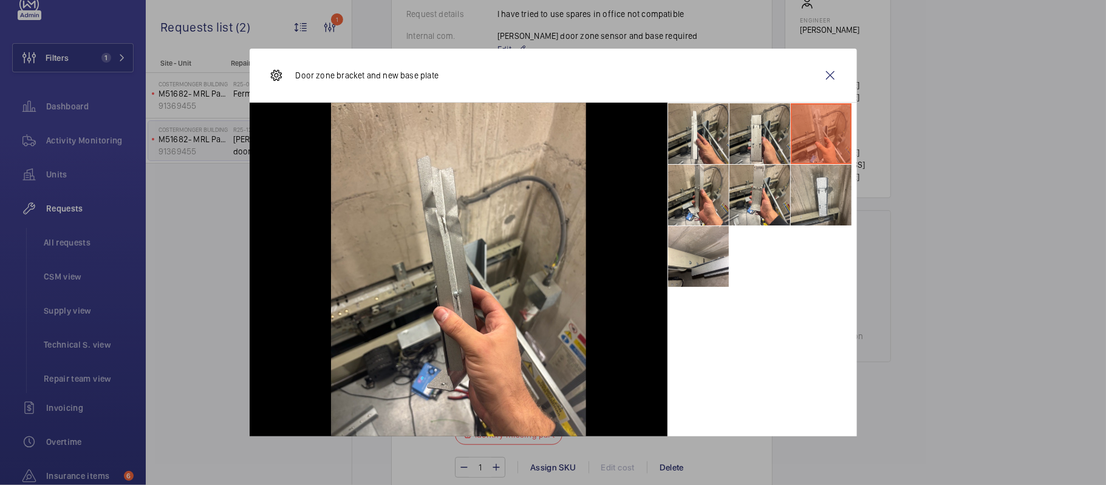
click at [816, 78] on wm-front-icon-button at bounding box center [830, 75] width 29 height 29
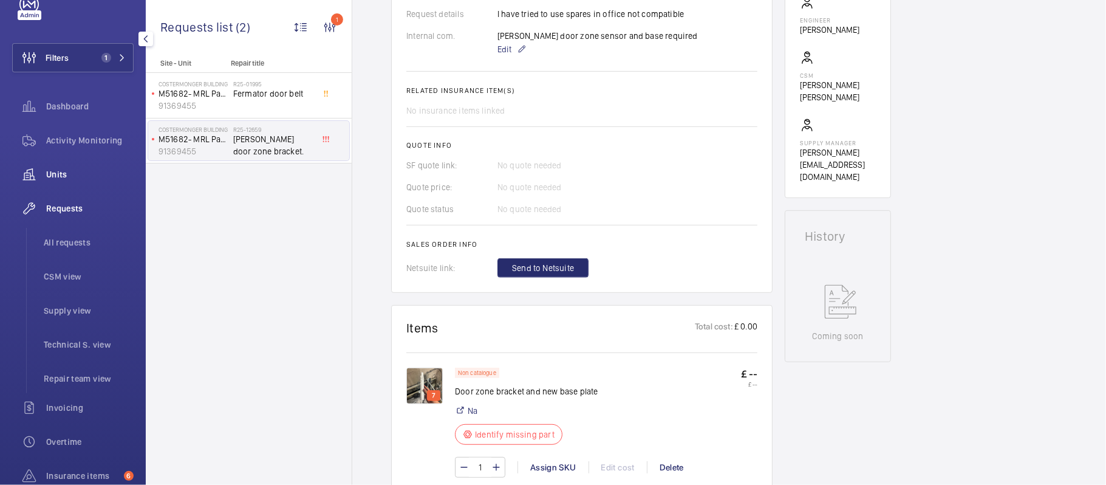
click at [103, 173] on span "Units" at bounding box center [89, 174] width 87 height 12
click at [55, 176] on span "Units" at bounding box center [89, 174] width 87 height 12
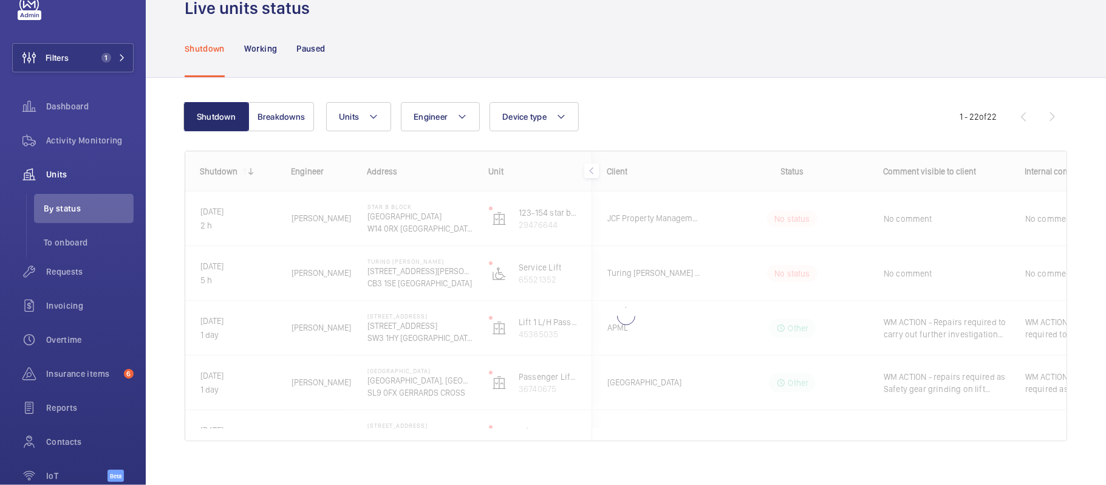
scroll to position [46, 0]
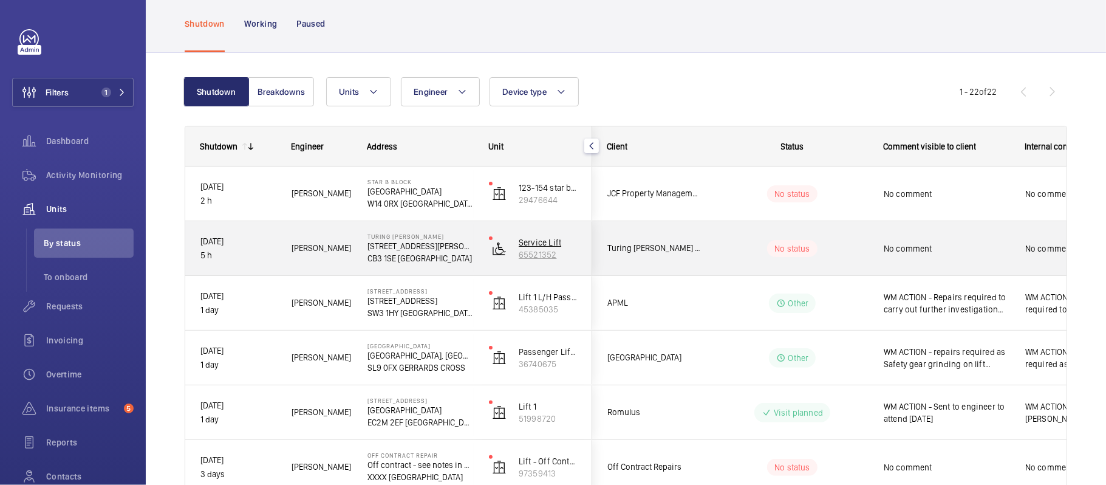
scroll to position [81, 0]
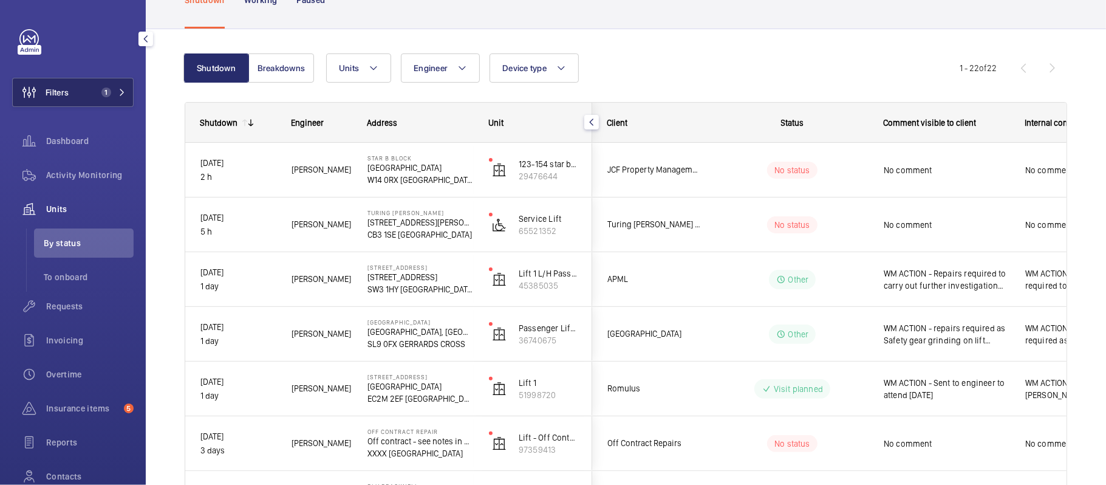
click at [86, 88] on button "Filters 1" at bounding box center [72, 92] width 121 height 29
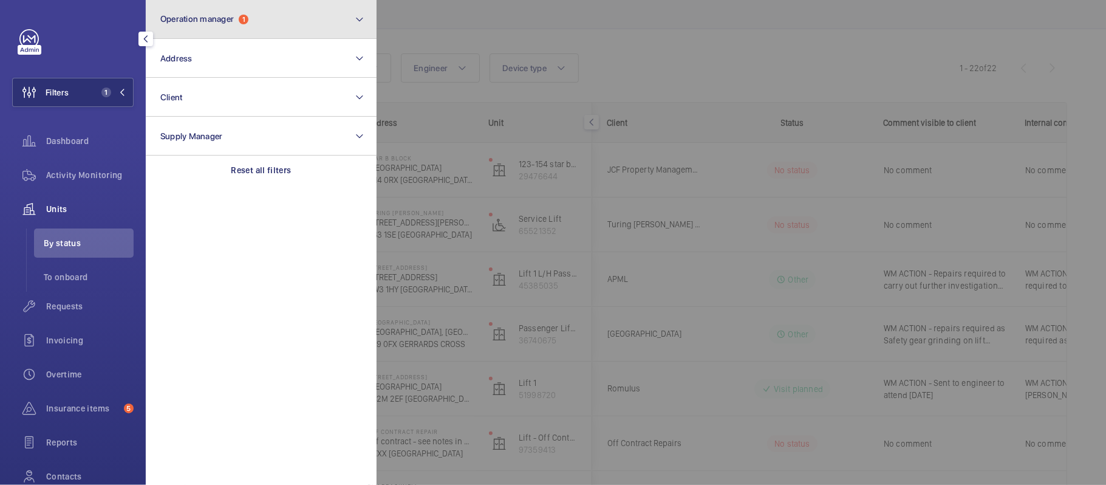
click at [241, 28] on button "Operation manager 1" at bounding box center [261, 19] width 231 height 39
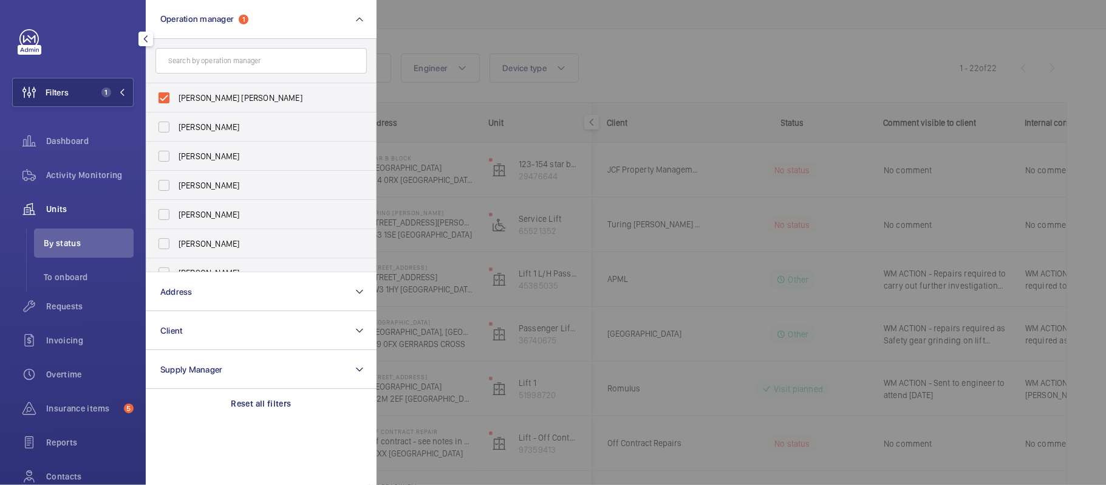
click at [496, 44] on div at bounding box center [930, 242] width 1106 height 485
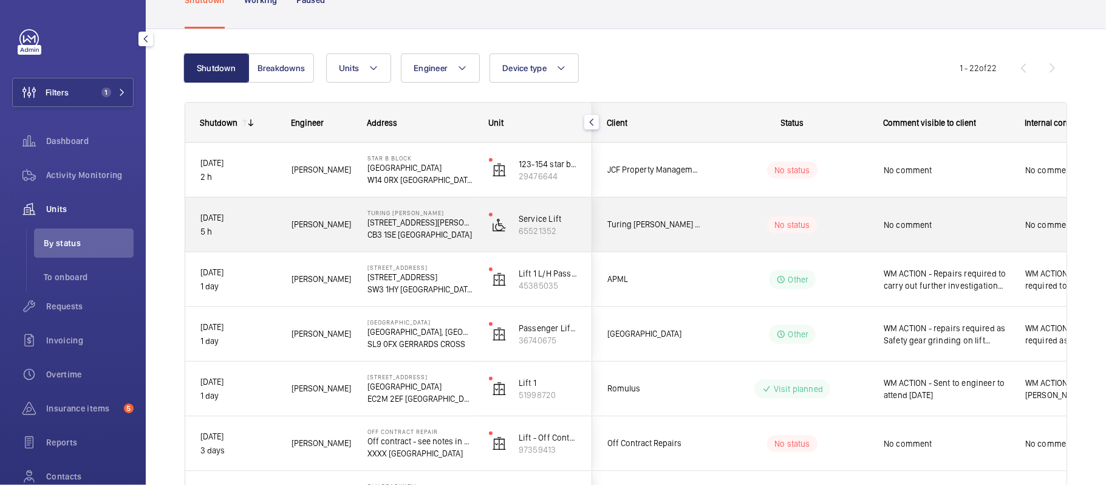
click at [728, 230] on wm-front-pills-cell "No status" at bounding box center [792, 224] width 151 height 17
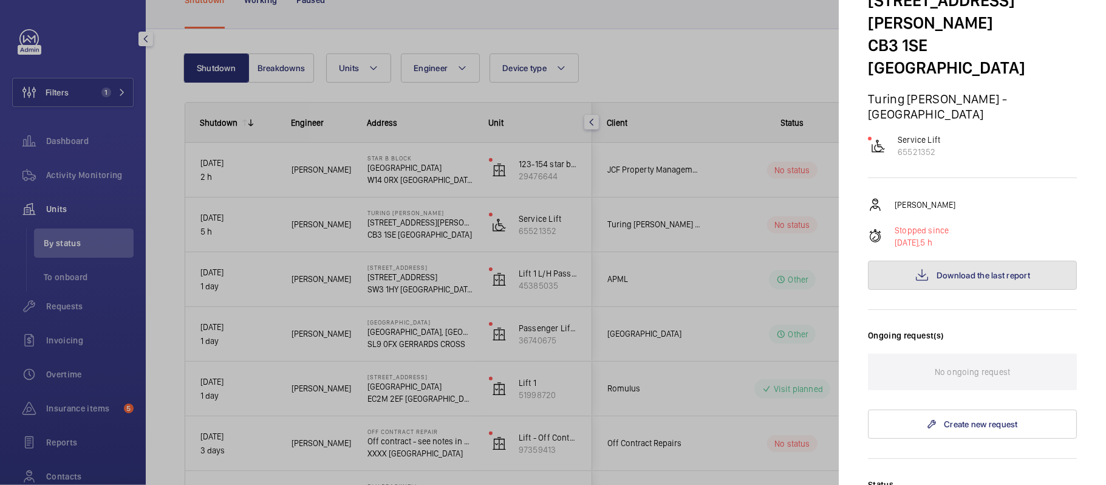
click at [924, 261] on button "Download the last report" at bounding box center [972, 275] width 209 height 29
click at [737, 226] on div at bounding box center [553, 242] width 1106 height 485
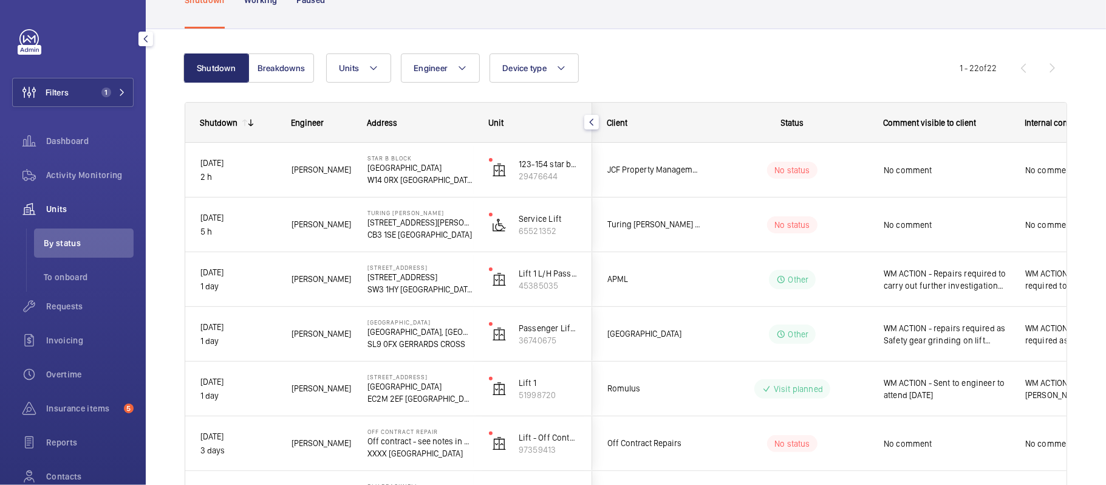
scroll to position [0, 0]
click at [714, 175] on mat-sidenav-container "Filters 1 Dashboard Activity Monitoring Units By status To onboard Requests Inv…" at bounding box center [553, 242] width 1106 height 485
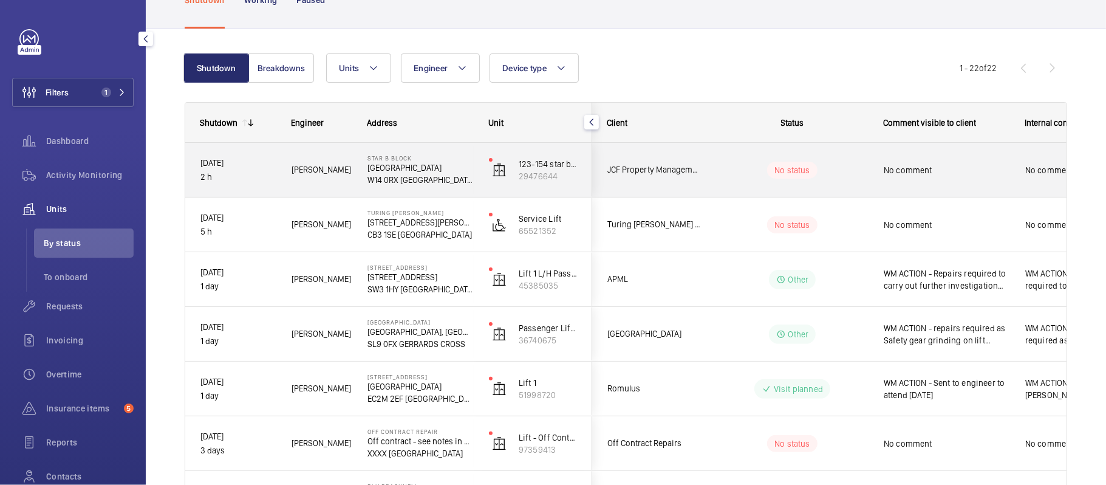
click at [736, 172] on wm-front-pills-cell "No status" at bounding box center [792, 170] width 151 height 17
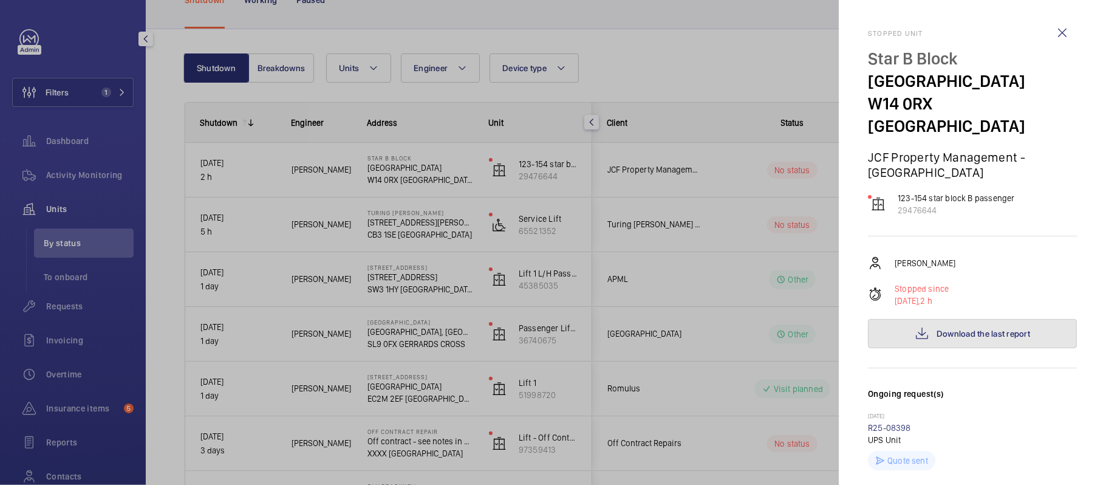
click at [905, 319] on button "Download the last report" at bounding box center [972, 333] width 209 height 29
click at [493, 216] on div at bounding box center [553, 242] width 1106 height 485
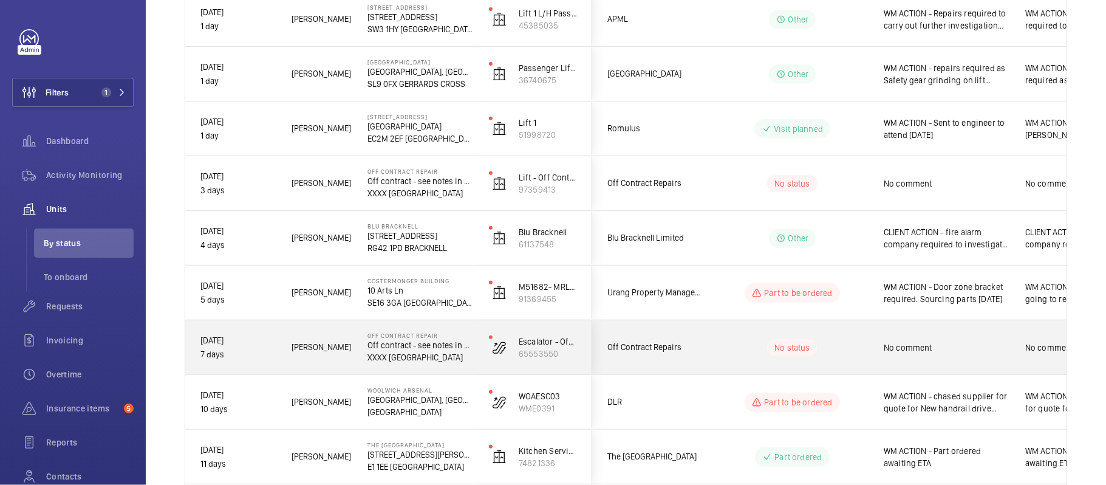
scroll to position [364, 0]
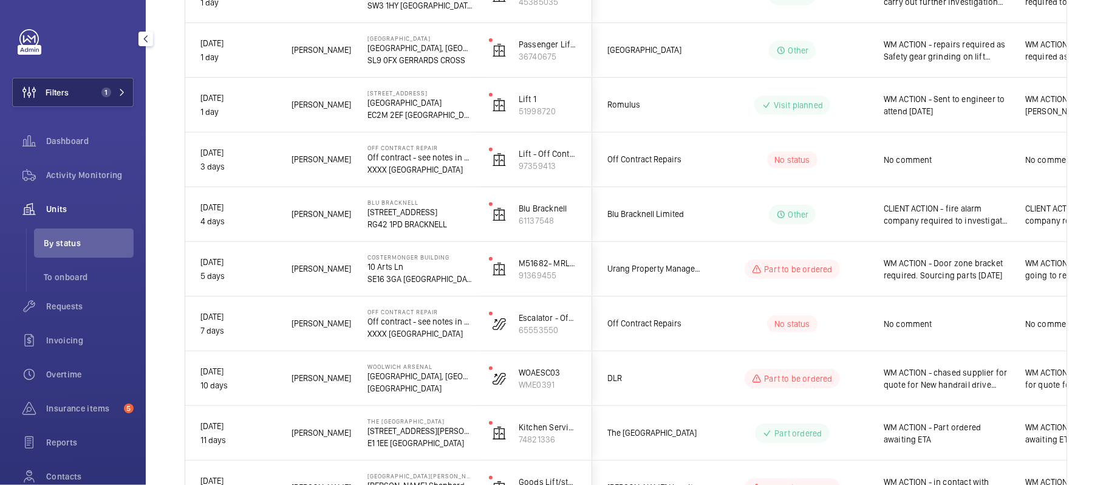
click at [124, 88] on button "Filters 1" at bounding box center [72, 92] width 121 height 29
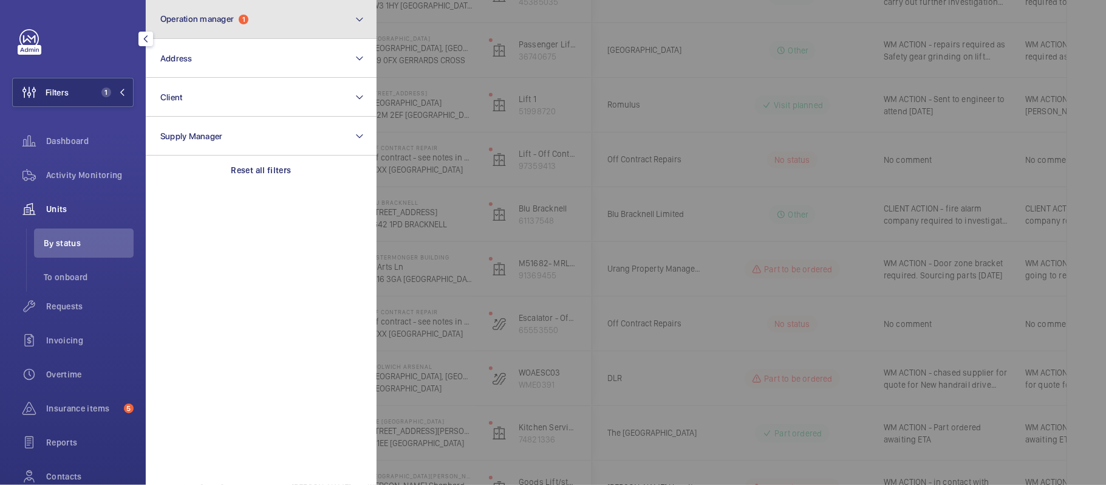
click at [289, 27] on button "Operation manager 1" at bounding box center [261, 19] width 231 height 39
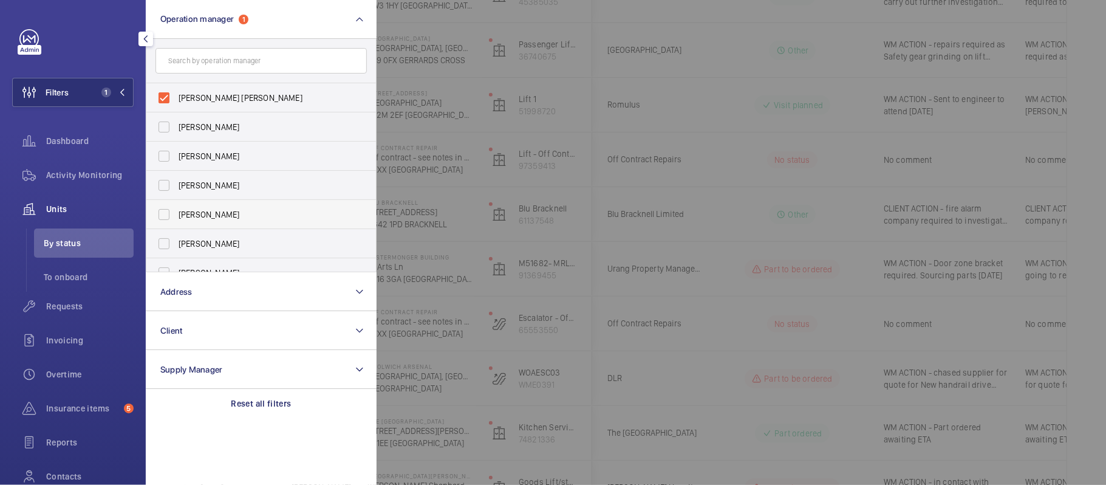
drag, startPoint x: 238, startPoint y: 219, endPoint x: 242, endPoint y: 210, distance: 9.3
click at [239, 216] on span "[PERSON_NAME]" at bounding box center [262, 214] width 167 height 12
click at [176, 216] on input "[PERSON_NAME]" at bounding box center [164, 214] width 24 height 24
checkbox input "true"
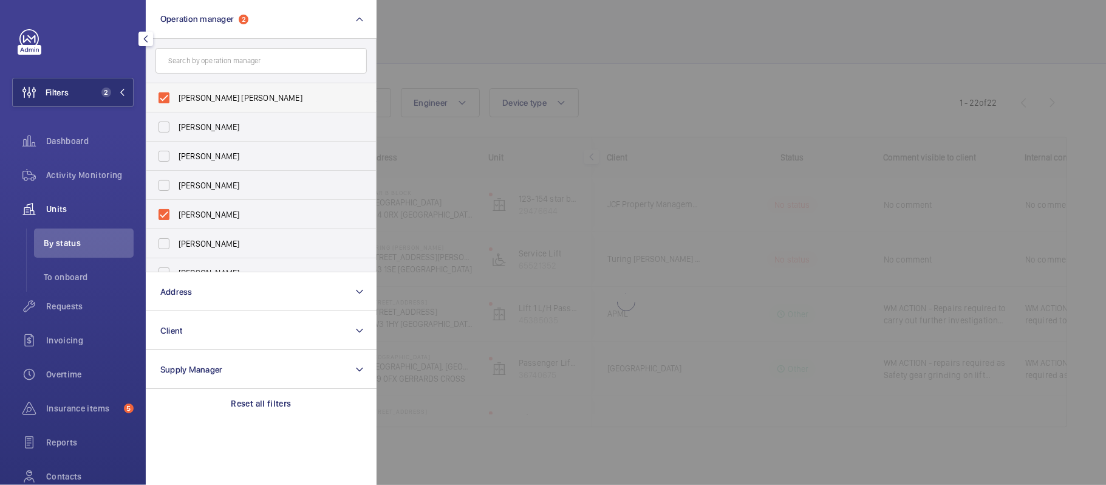
click at [261, 98] on span "[PERSON_NAME] [PERSON_NAME]" at bounding box center [262, 98] width 167 height 12
click at [176, 98] on input "[PERSON_NAME] [PERSON_NAME]" at bounding box center [164, 98] width 24 height 24
checkbox input "false"
click at [540, 161] on div at bounding box center [930, 242] width 1106 height 485
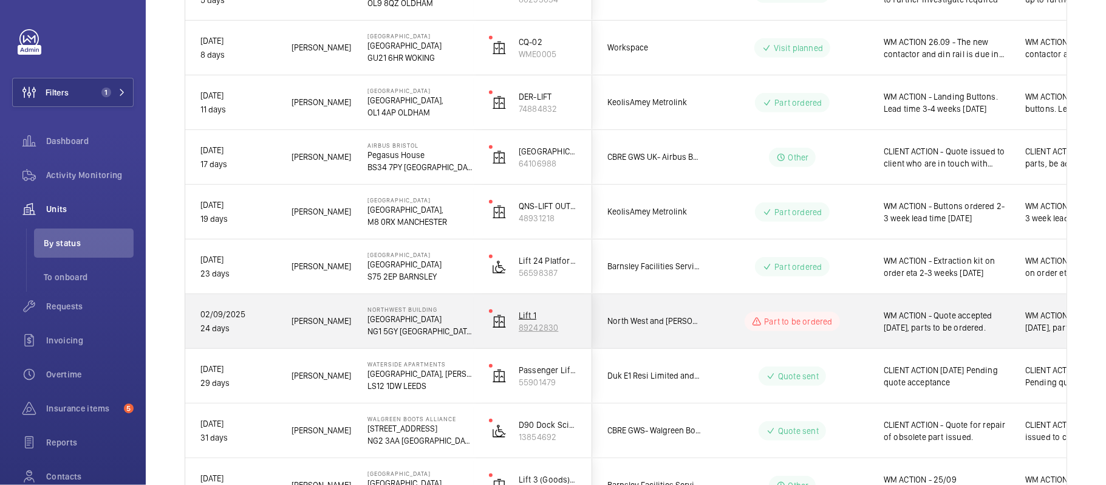
scroll to position [493, 0]
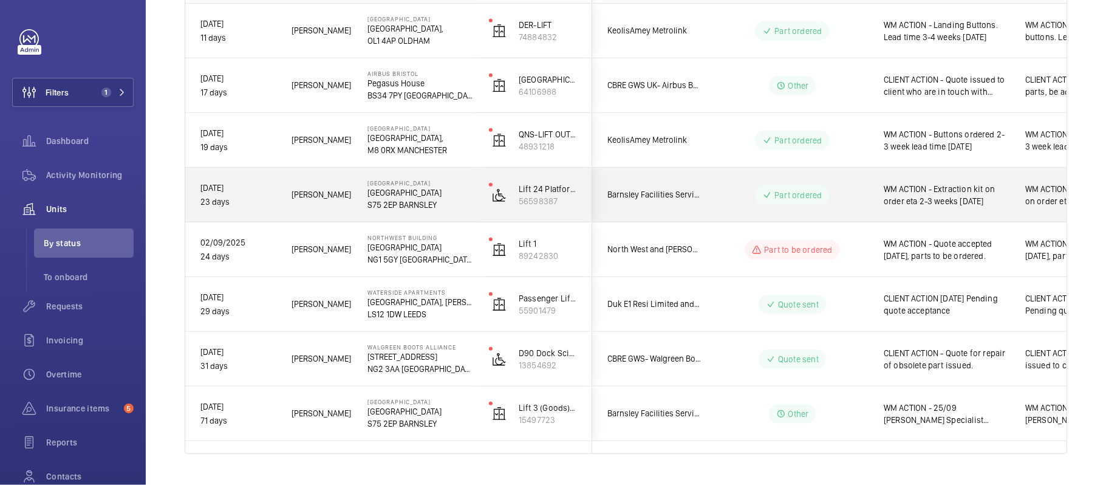
click at [613, 208] on div "Barnsley Facilities Services- Barnsley Hospital" at bounding box center [647, 195] width 108 height 38
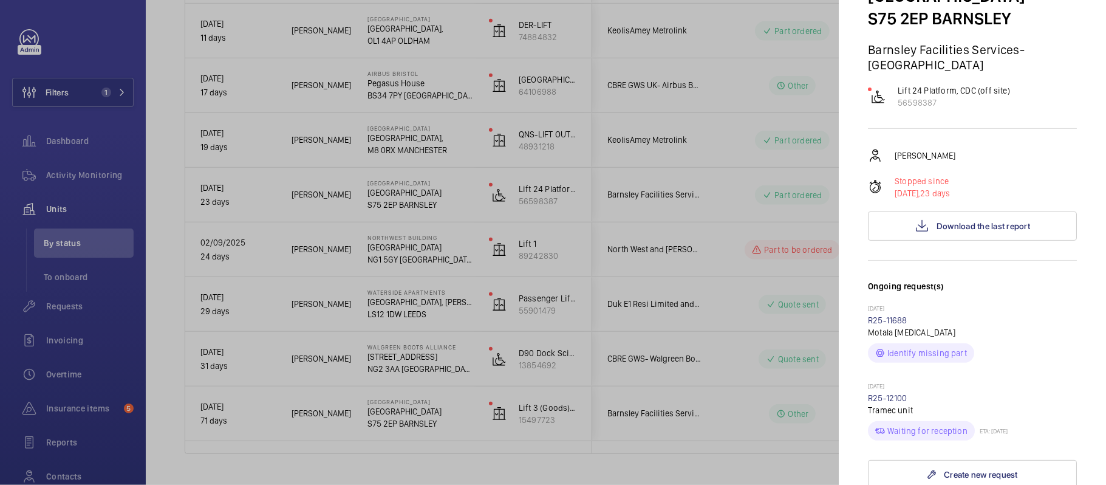
scroll to position [162, 0]
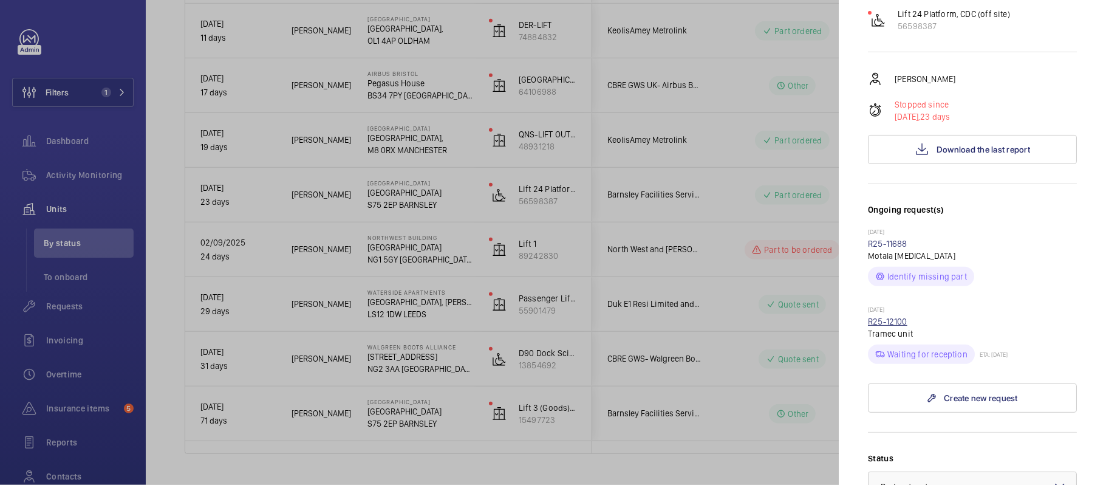
click at [897, 322] on link "R25-12100" at bounding box center [887, 321] width 39 height 10
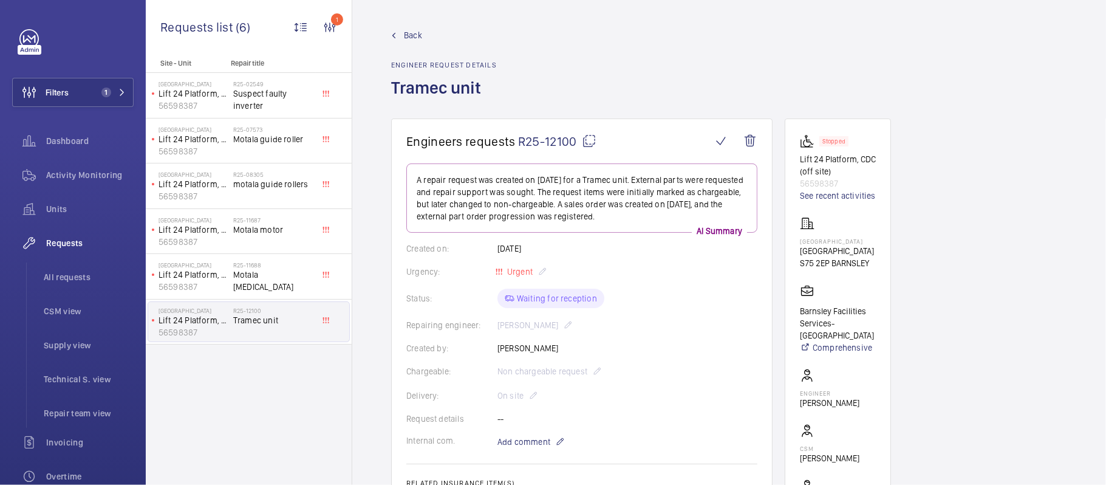
click at [409, 30] on span "Back" at bounding box center [413, 35] width 18 height 12
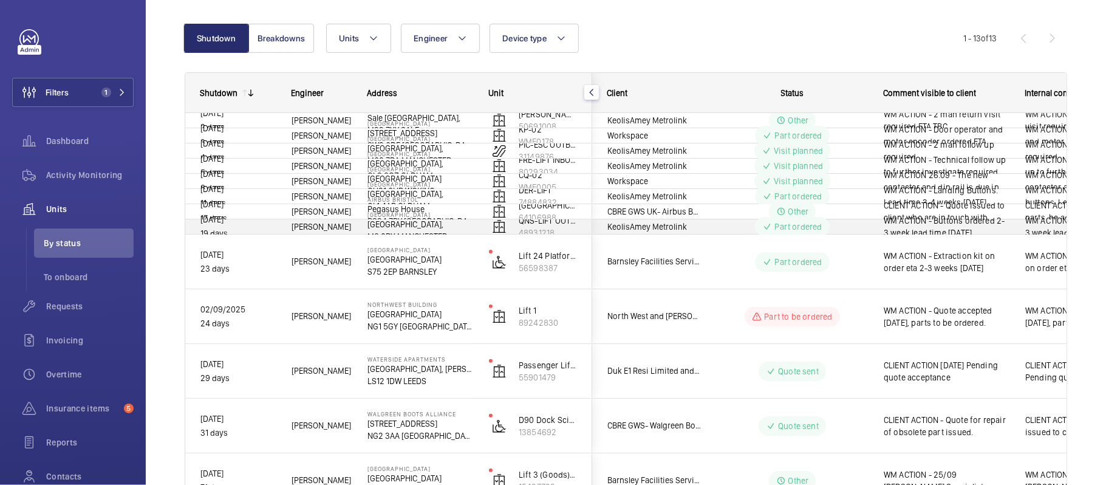
scroll to position [43, 0]
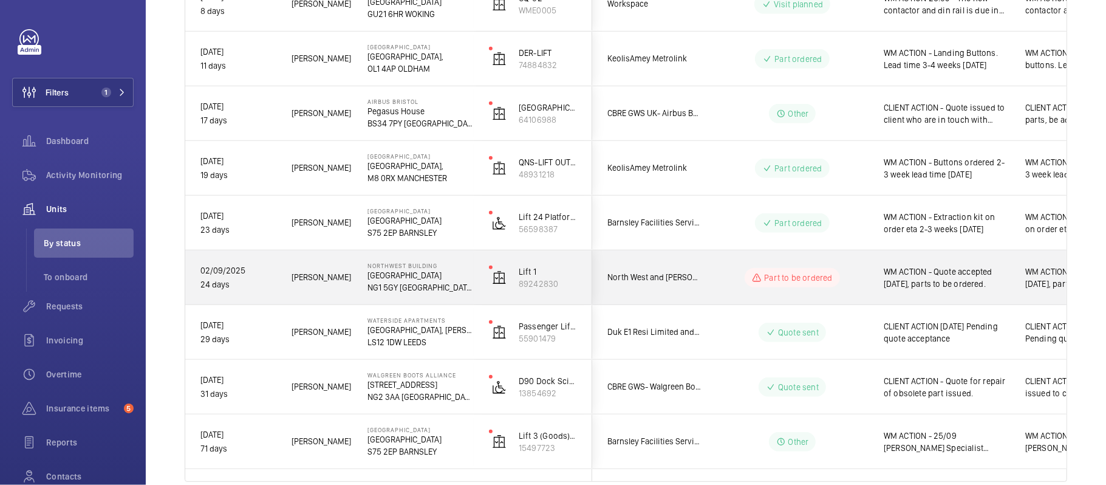
scroll to position [520, 0]
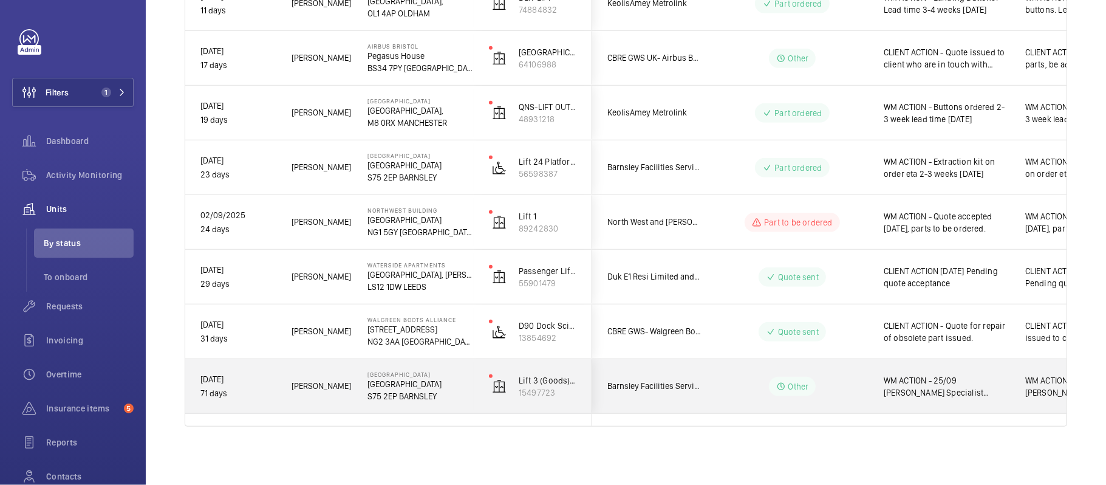
click at [578, 368] on div "Lift 3 (Goods) 5FLR 15497723" at bounding box center [532, 386] width 117 height 55
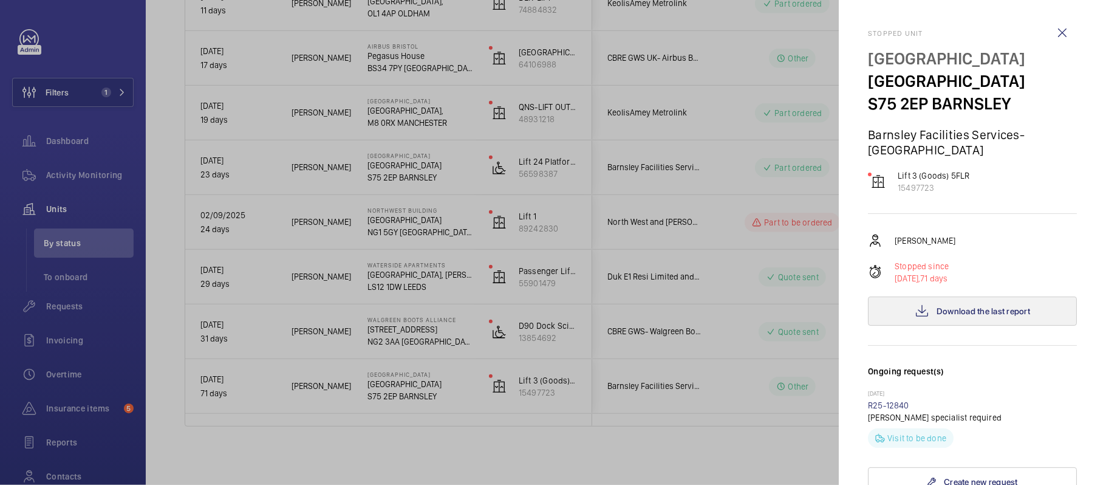
scroll to position [81, 0]
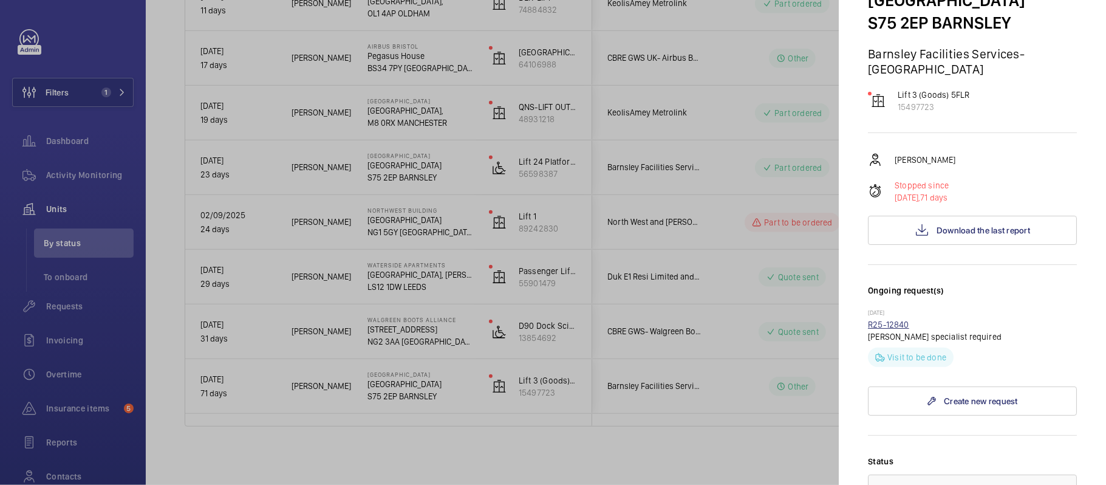
click at [873, 326] on link "R25-12840" at bounding box center [888, 324] width 41 height 10
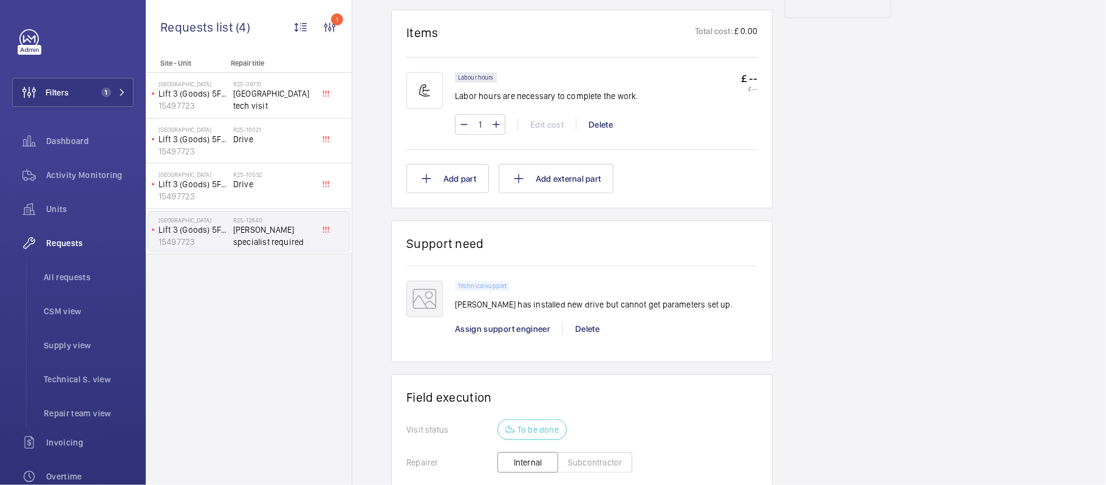
scroll to position [777, 0]
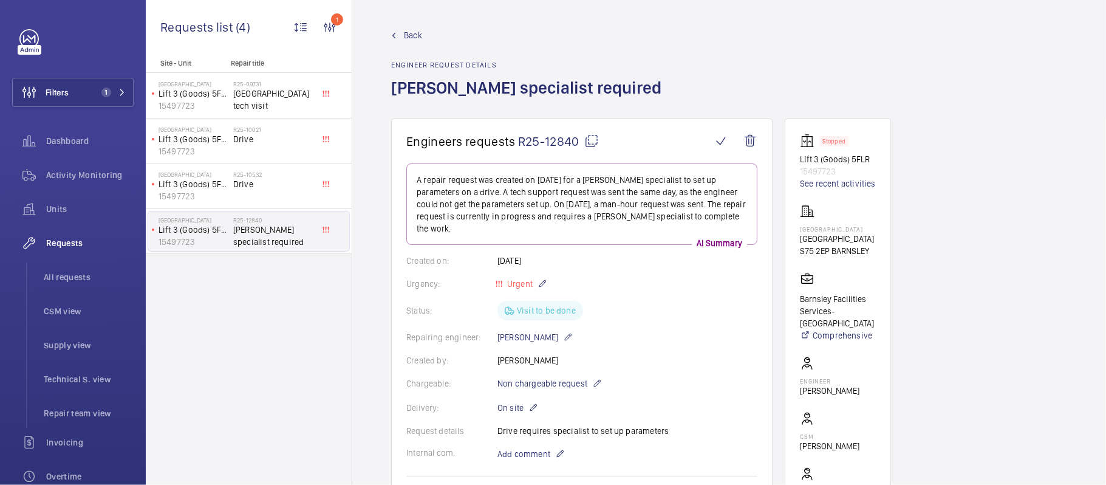
click at [406, 40] on span "Back" at bounding box center [413, 35] width 18 height 12
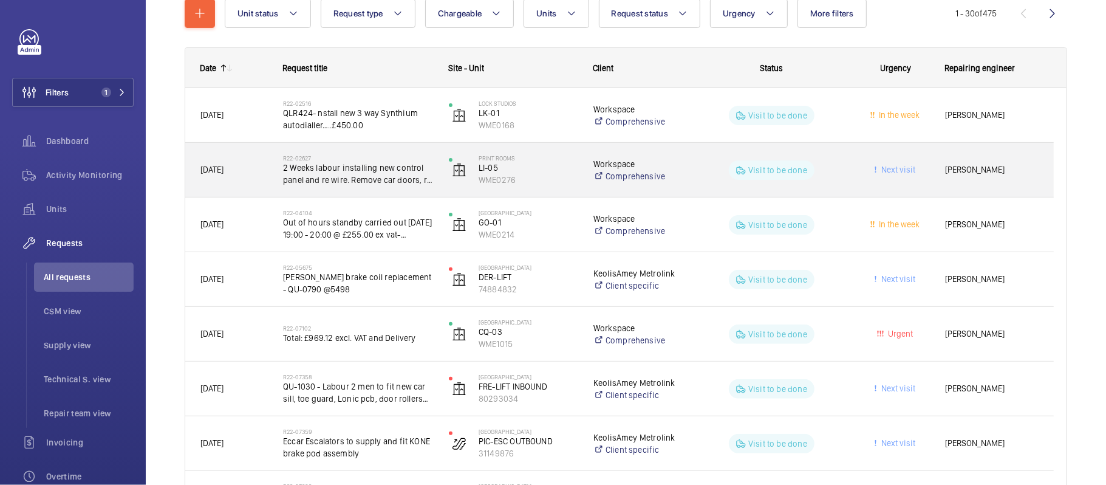
scroll to position [81, 0]
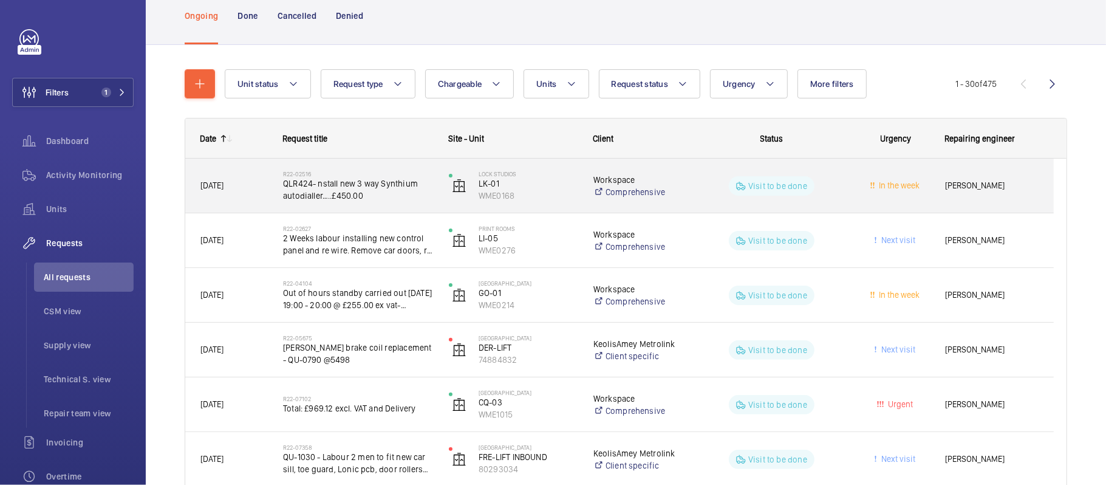
click at [328, 188] on span "QLR424- nstall new 3 way Synthium autodialler…..£450.00" at bounding box center [358, 189] width 150 height 24
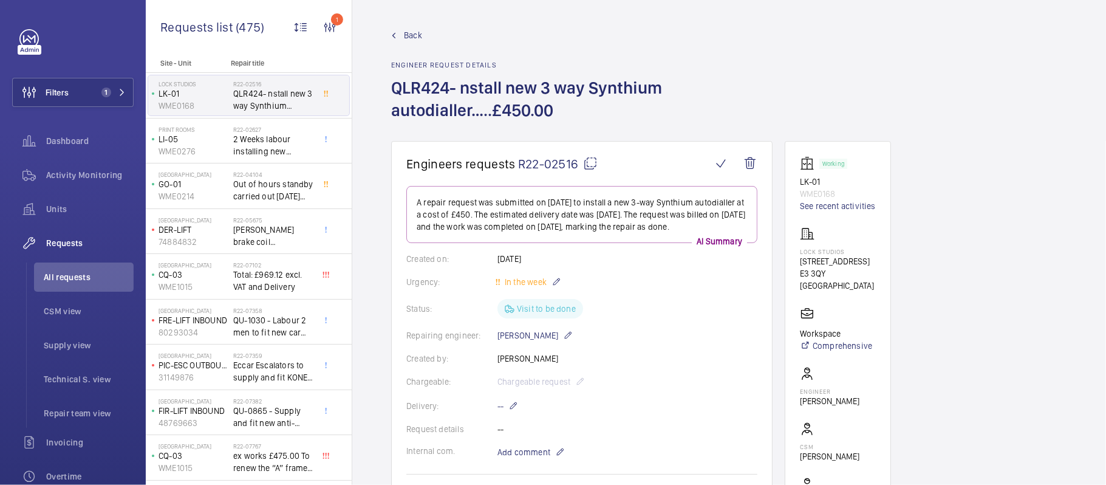
click at [413, 39] on span "Back" at bounding box center [413, 35] width 18 height 12
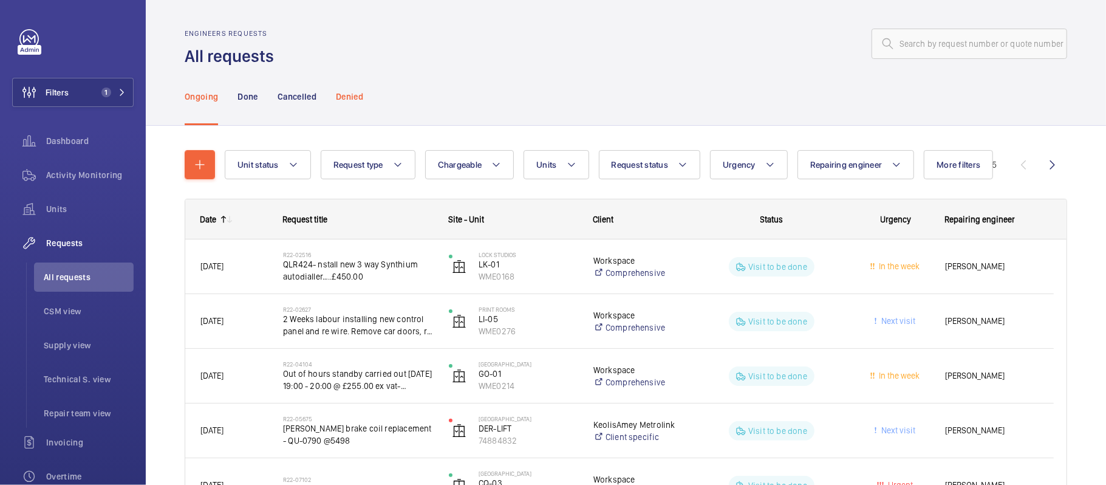
click at [356, 100] on p "Denied" at bounding box center [349, 96] width 27 height 12
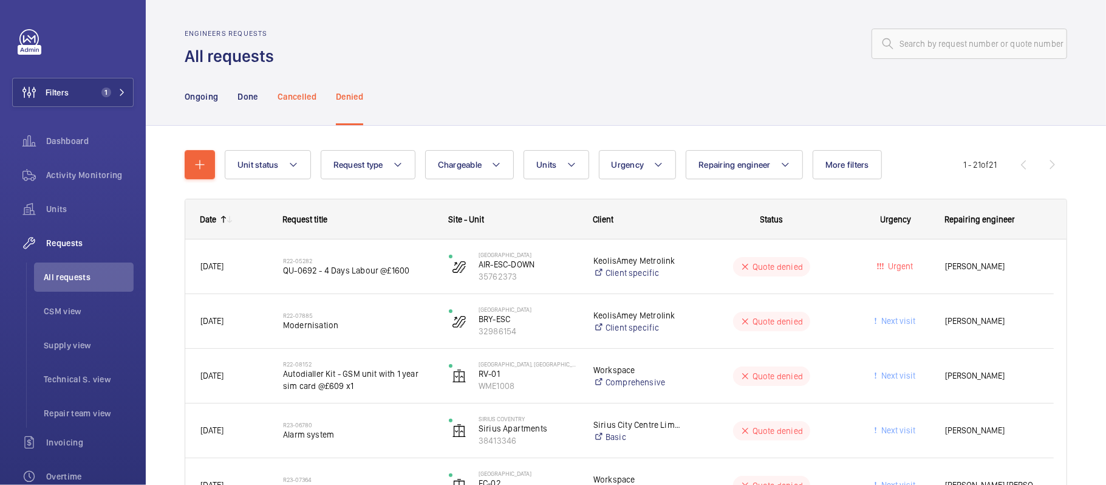
click at [307, 100] on p "Cancelled" at bounding box center [297, 96] width 39 height 12
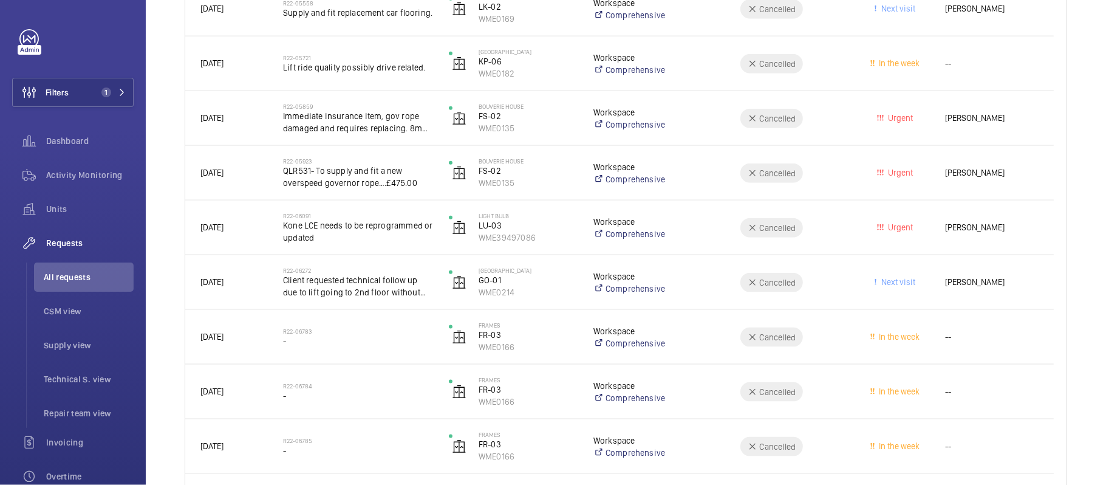
scroll to position [972, 0]
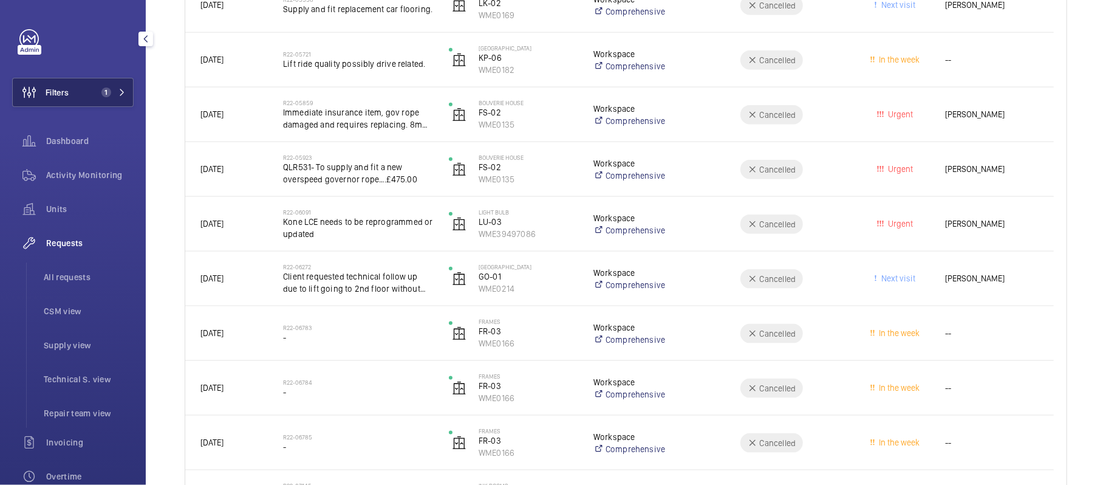
click at [121, 98] on button "Filters 1" at bounding box center [72, 92] width 121 height 29
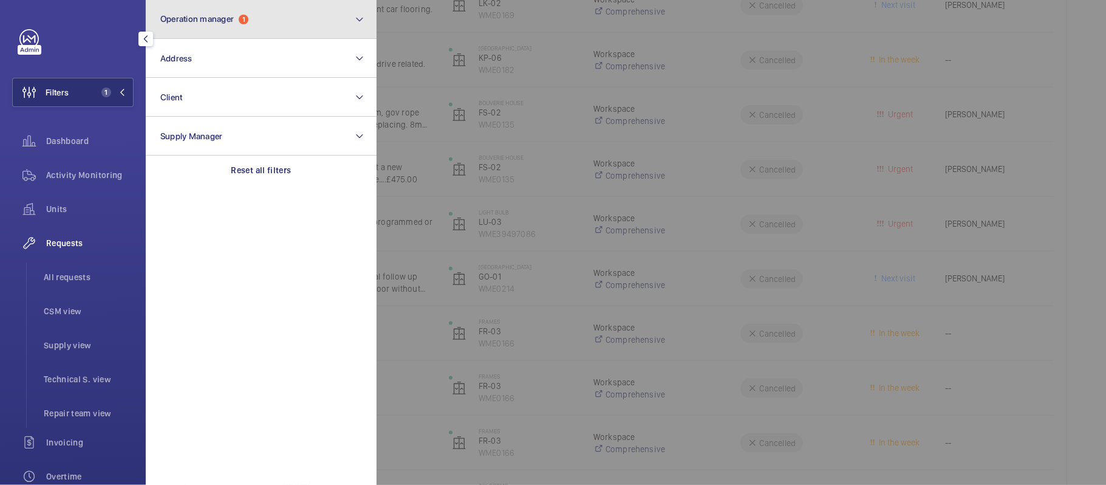
click at [299, 37] on button "Operation manager 1" at bounding box center [261, 19] width 231 height 39
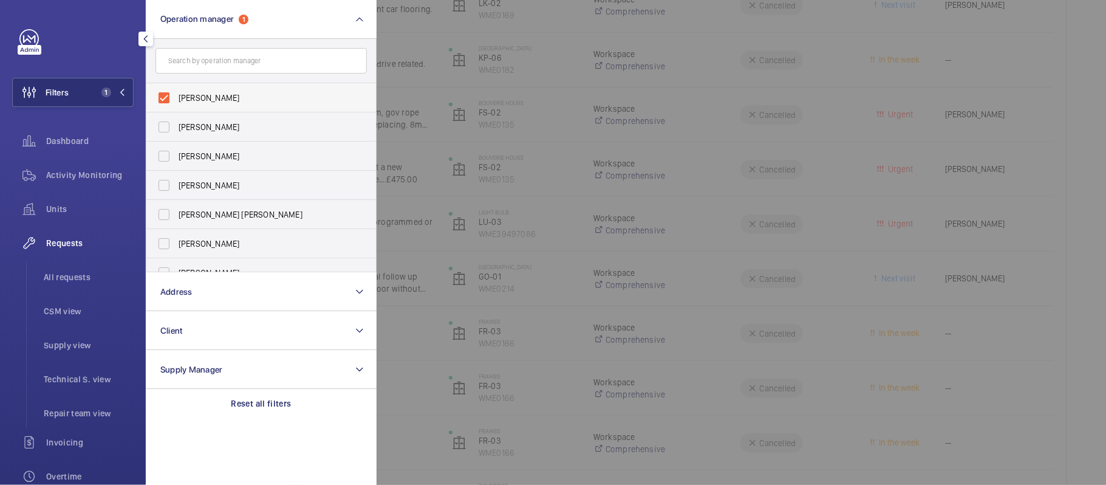
click at [243, 93] on span "[PERSON_NAME]" at bounding box center [262, 98] width 167 height 12
click at [176, 93] on input "[PERSON_NAME]" at bounding box center [164, 98] width 24 height 24
checkbox input "false"
click at [390, 110] on div at bounding box center [930, 242] width 1106 height 485
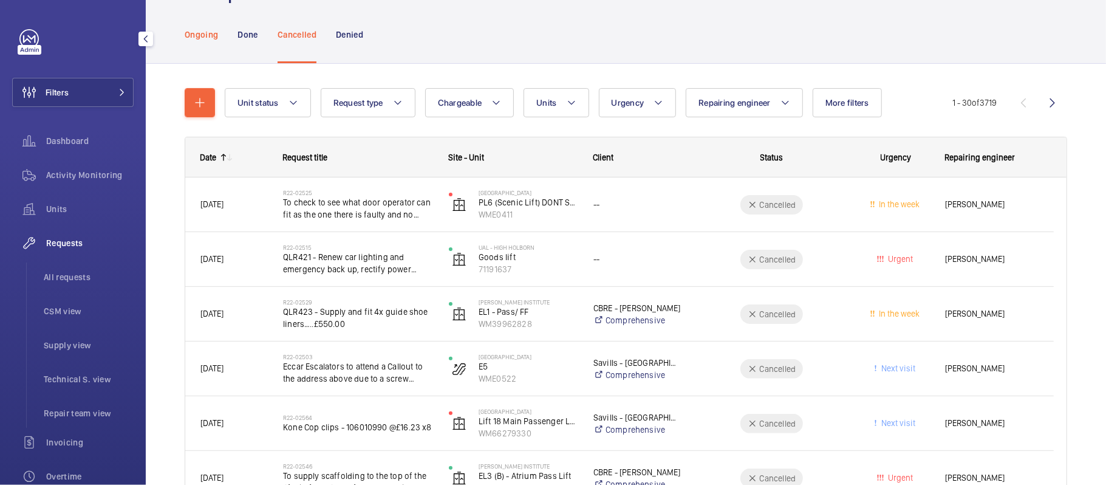
click at [217, 49] on div "Ongoing" at bounding box center [201, 34] width 33 height 58
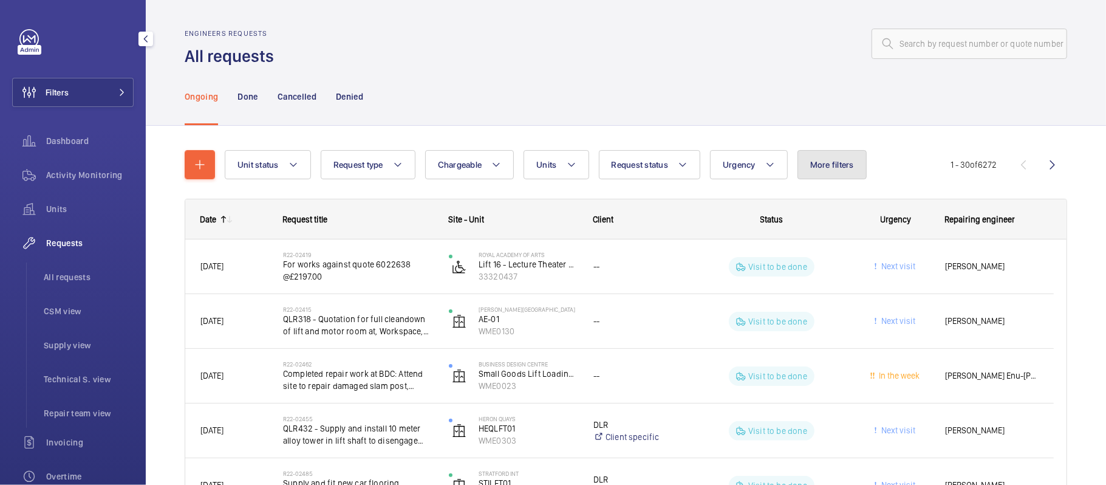
click at [817, 161] on span "More filters" at bounding box center [832, 165] width 44 height 10
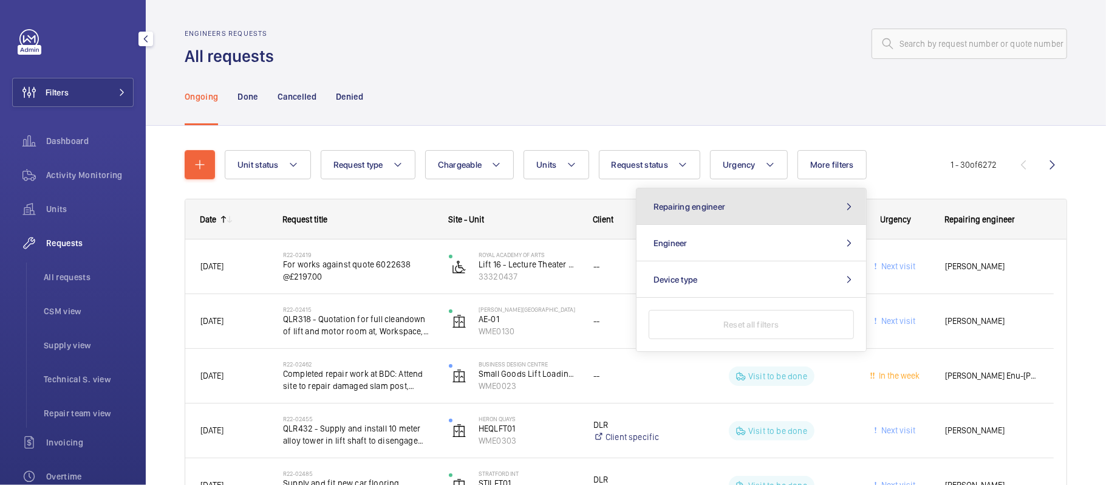
click at [785, 210] on button "Repairing engineer" at bounding box center [751, 206] width 230 height 36
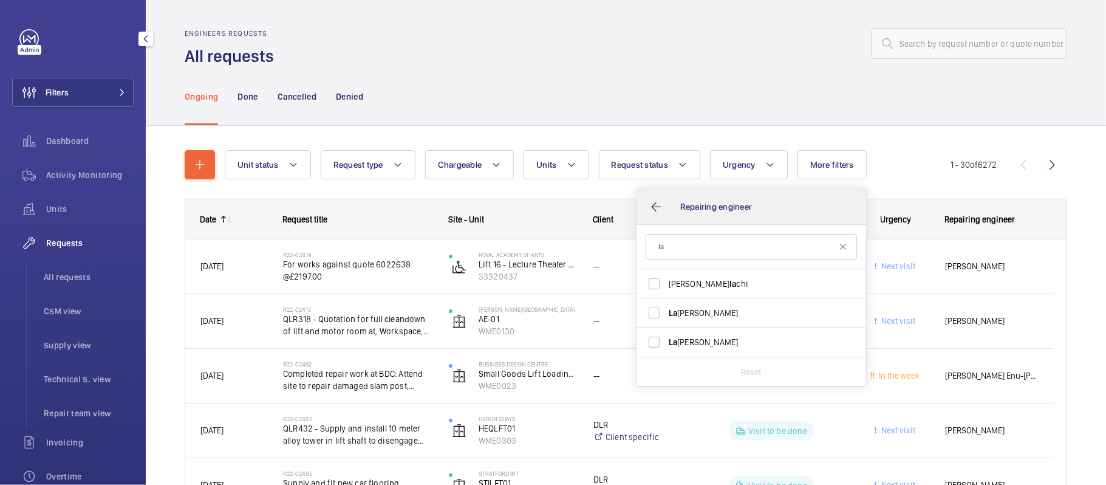
type input "l"
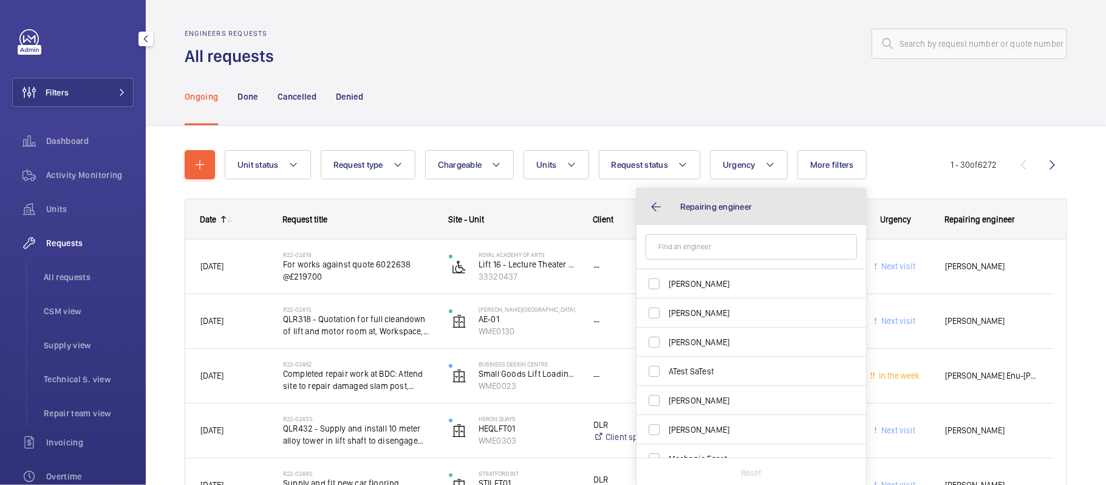
click at [813, 192] on button "Repairing engineer" at bounding box center [751, 206] width 230 height 36
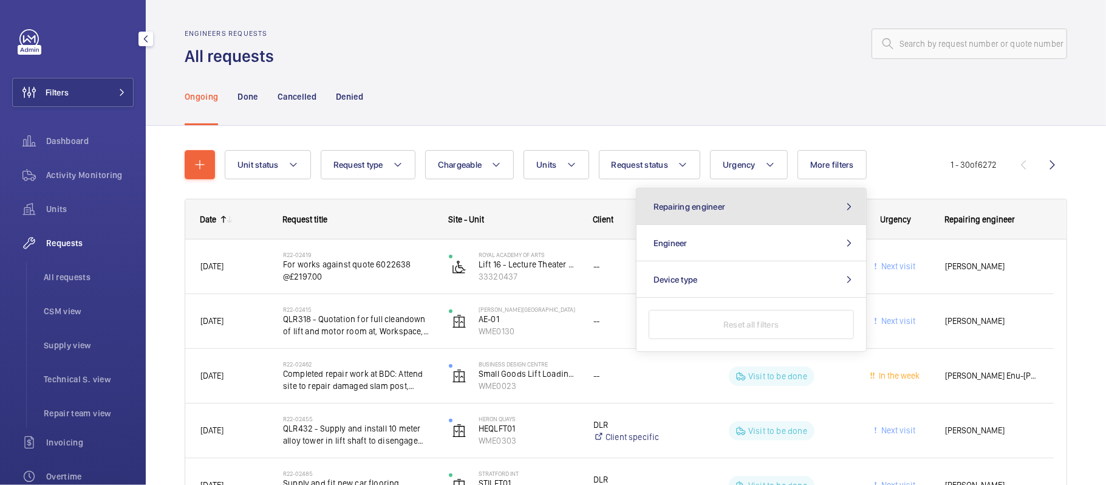
click at [743, 212] on button "Repairing engineer" at bounding box center [751, 206] width 230 height 36
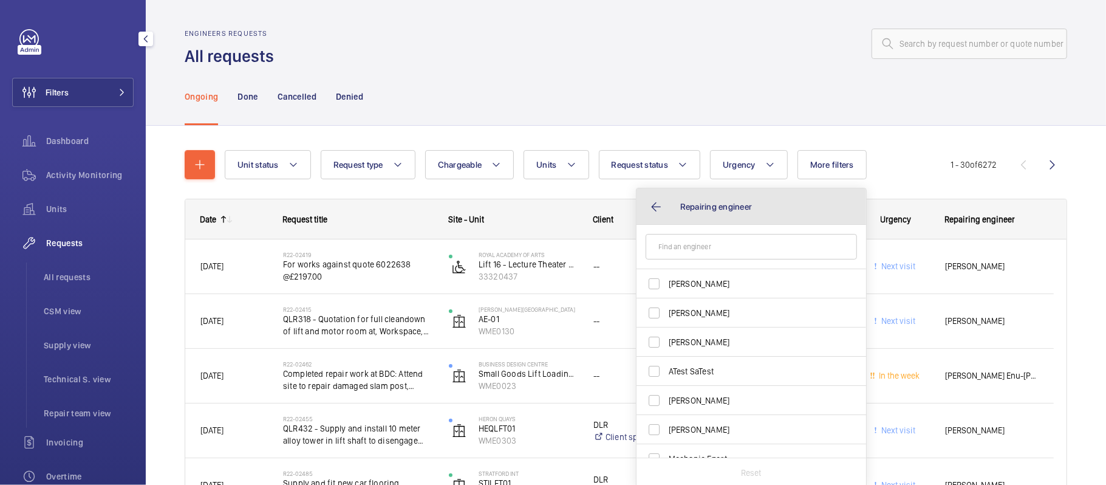
click at [664, 206] on button "Repairing engineer" at bounding box center [751, 206] width 230 height 36
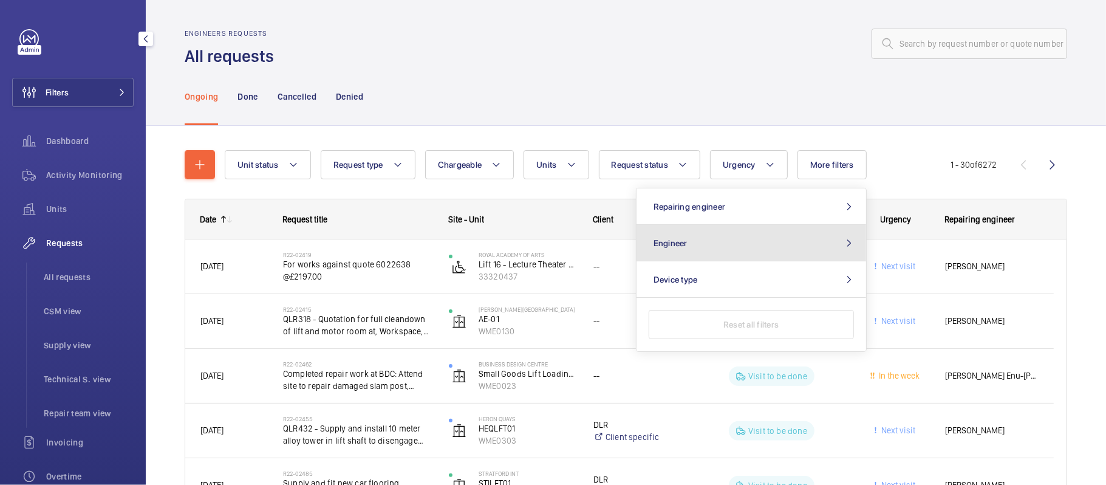
click at [803, 247] on button "Engineer" at bounding box center [751, 243] width 230 height 36
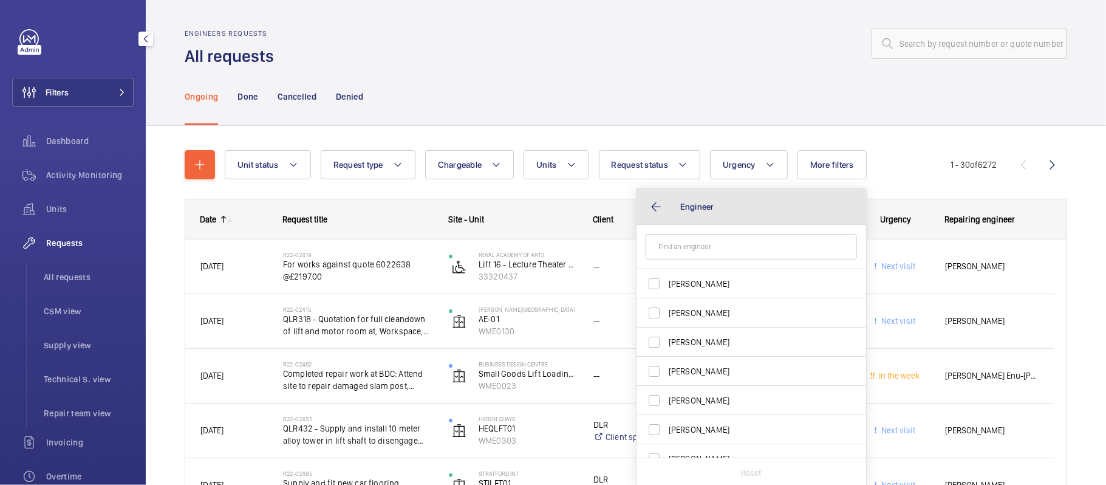
click at [768, 214] on button "Engineer" at bounding box center [751, 206] width 230 height 36
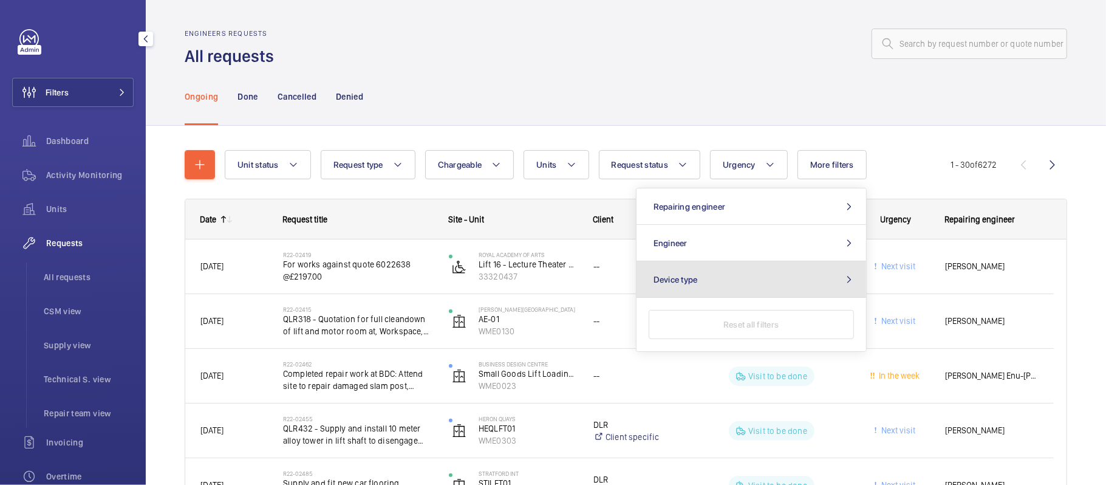
click at [785, 283] on button "Device type" at bounding box center [751, 279] width 230 height 36
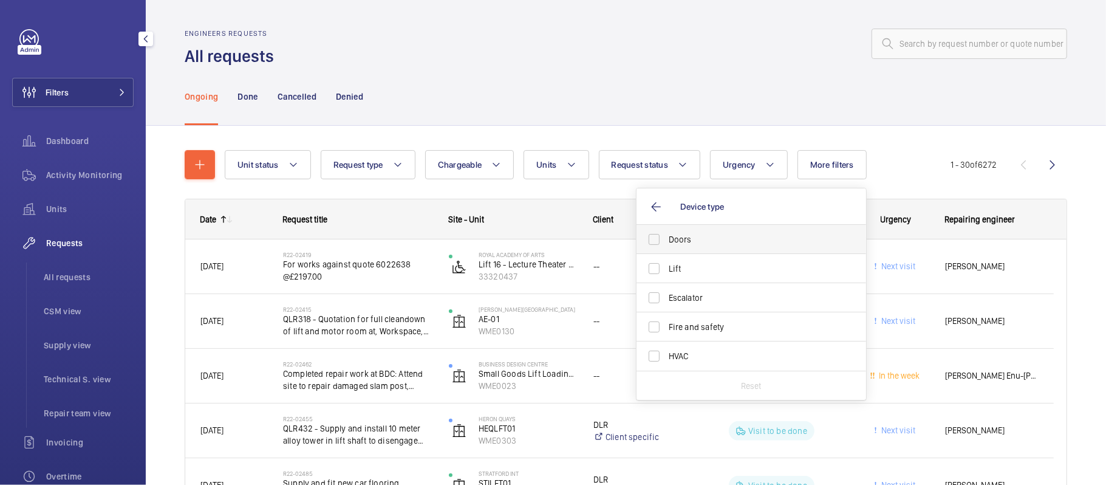
click at [681, 247] on label "Doors" at bounding box center [741, 239] width 211 height 29
click at [666, 247] on input "Doors" at bounding box center [654, 239] width 24 height 24
checkbox input "true"
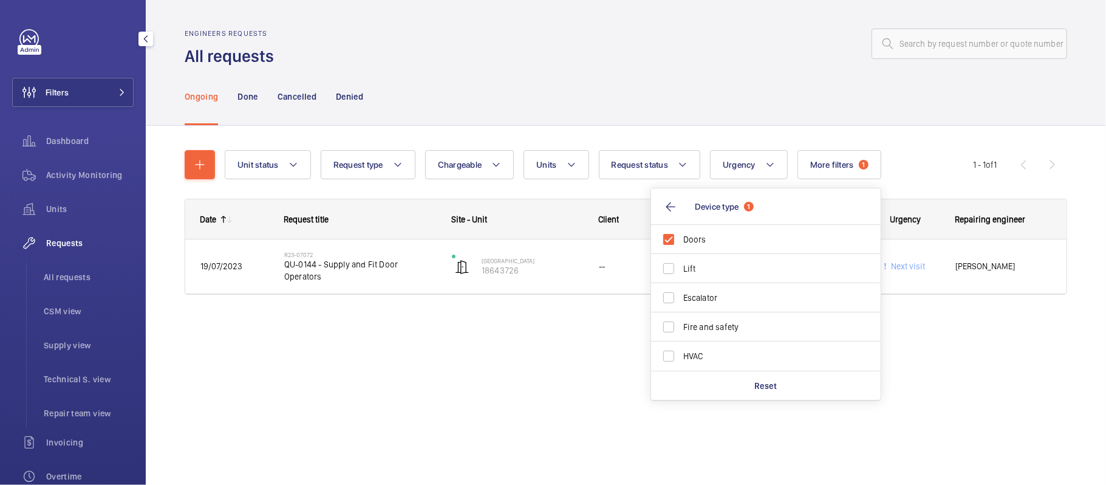
click at [522, 309] on div "Date Request title Site - Unit Client" at bounding box center [626, 261] width 882 height 125
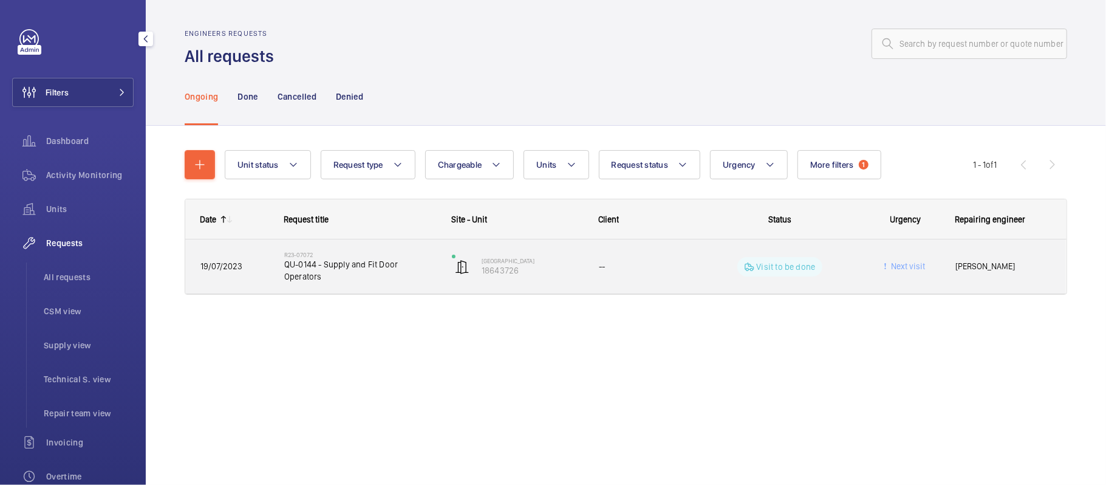
drag, startPoint x: 355, startPoint y: 271, endPoint x: 360, endPoint y: 277, distance: 8.2
click at [360, 277] on div "R23-07072 QU-0144 - Supply and Fit Door Operators" at bounding box center [360, 266] width 152 height 35
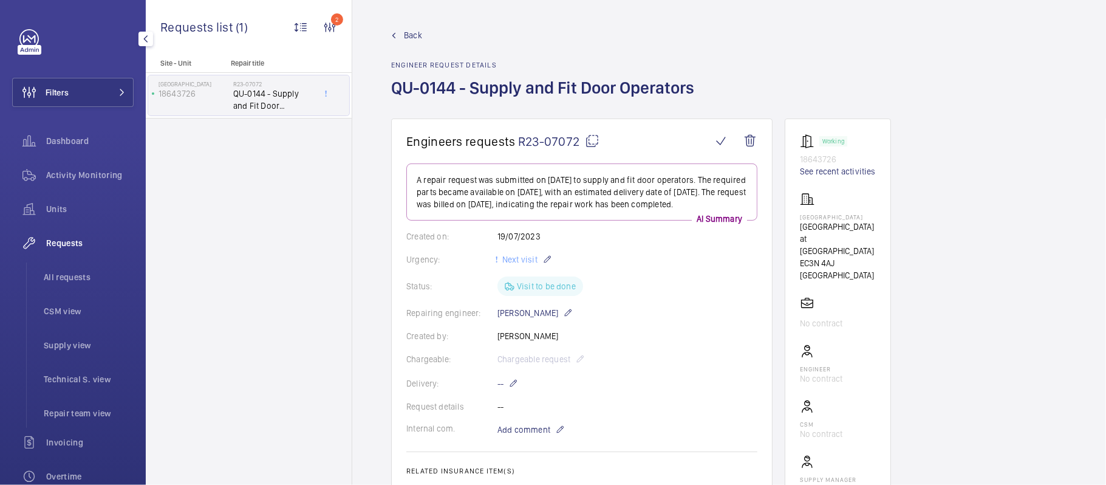
click at [426, 39] on link "Back" at bounding box center [546, 35] width 310 height 12
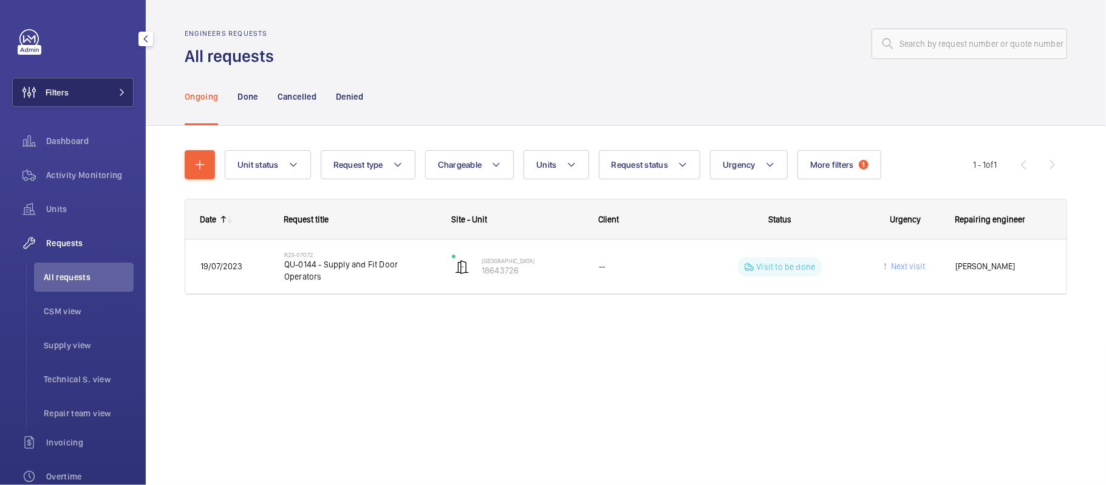
click at [81, 94] on button "Filters" at bounding box center [72, 92] width 121 height 29
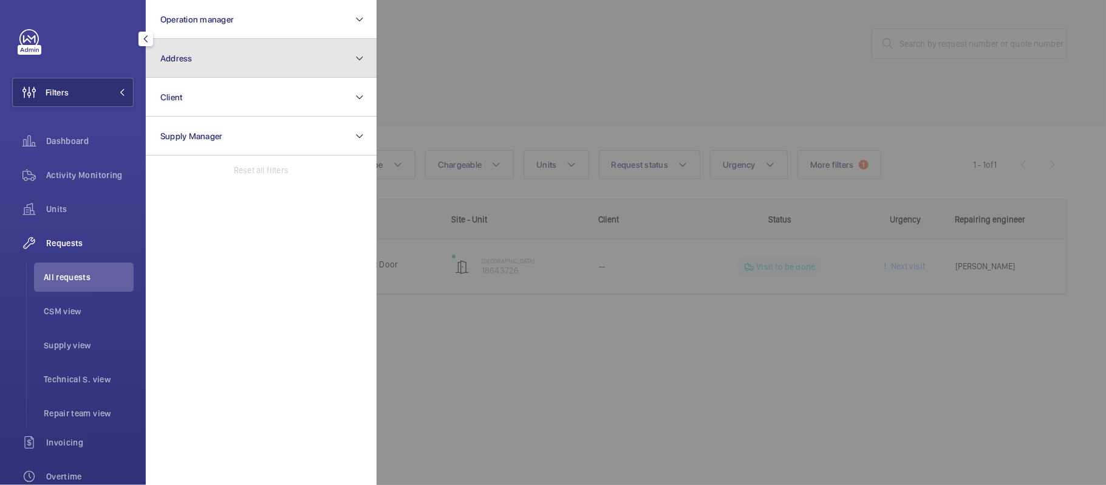
click at [202, 61] on button "Address" at bounding box center [261, 58] width 231 height 39
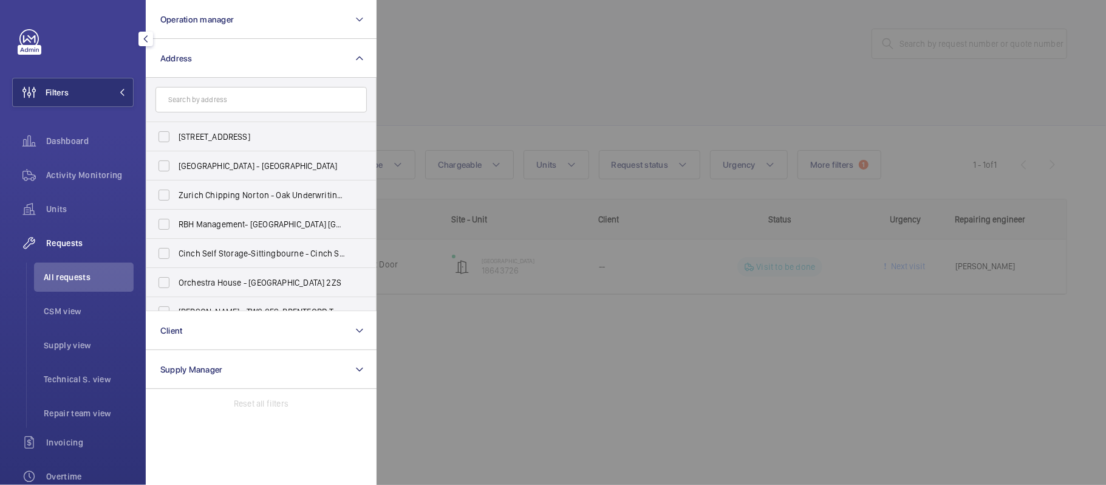
click at [213, 95] on input "text" at bounding box center [260, 100] width 211 height 26
type input "Building [GEOGRAPHIC_DATA]"
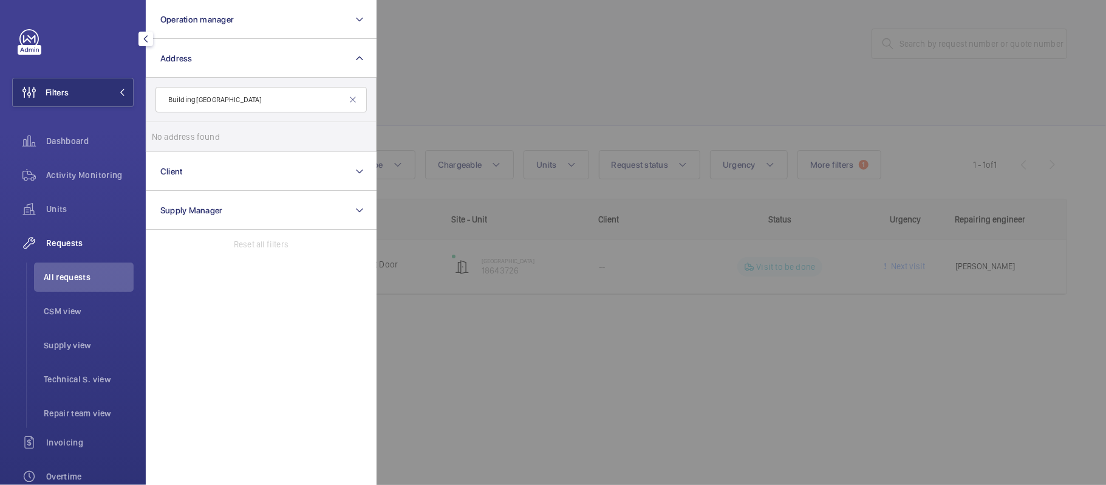
drag, startPoint x: 231, startPoint y: 101, endPoint x: 145, endPoint y: 103, distance: 86.9
click at [145, 103] on div "Filters Operation manager Address Building [GEOGRAPHIC_DATA] No address found R…" at bounding box center [73, 242] width 146 height 485
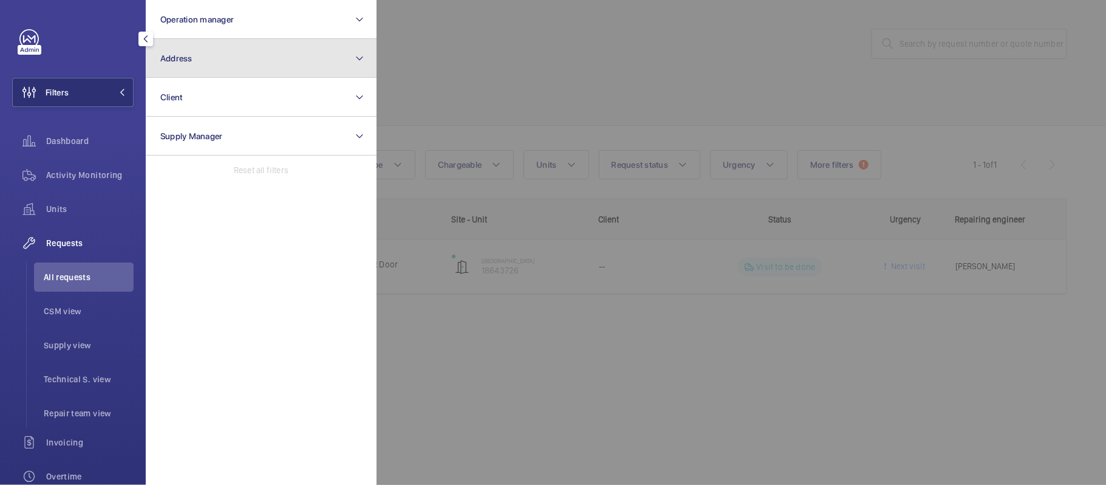
click at [165, 61] on span "Address" at bounding box center [176, 58] width 32 height 10
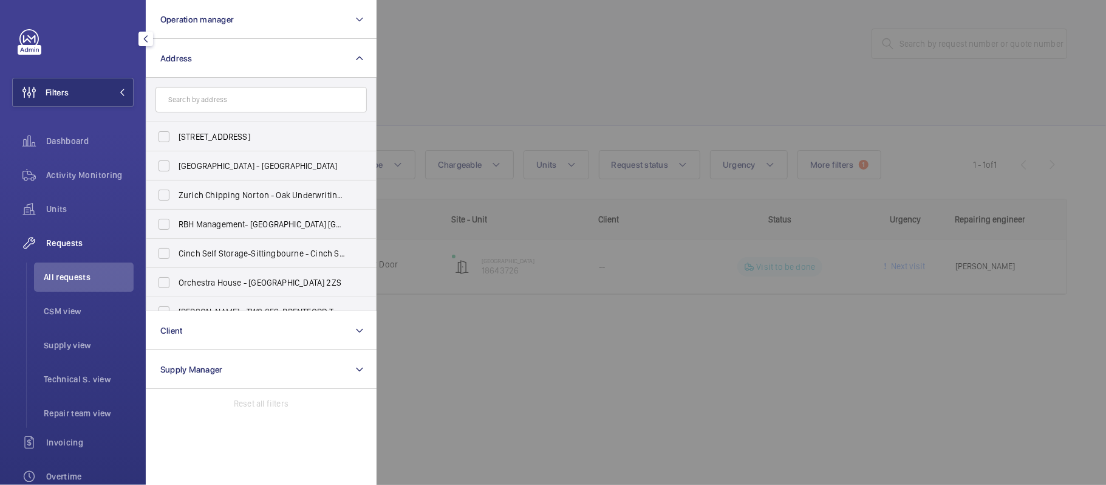
type input "Building [GEOGRAPHIC_DATA]"
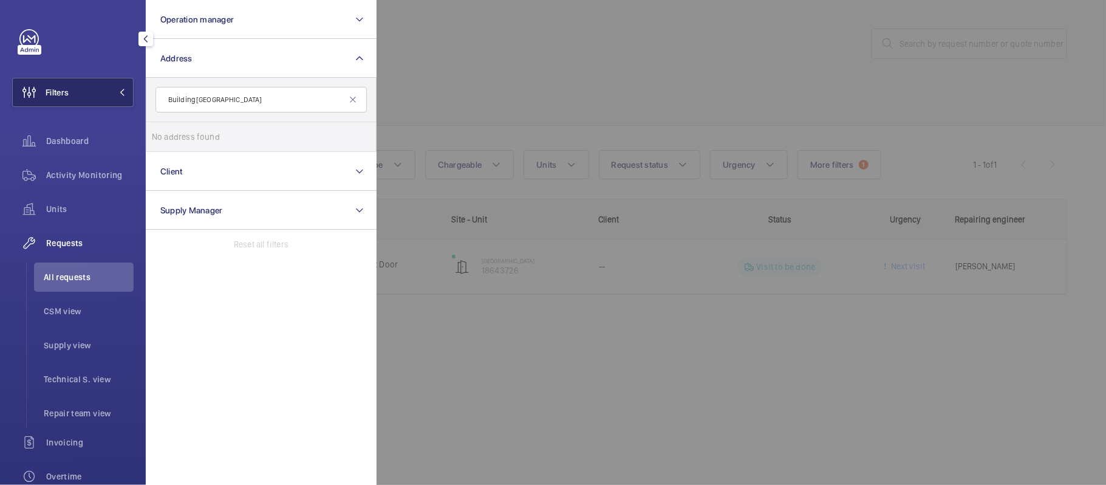
drag, startPoint x: 202, startPoint y: 100, endPoint x: 124, endPoint y: 100, distance: 78.3
click at [124, 100] on wm-front-sidebar-menu-filter "Filters Operation manager Address Building [GEOGRAPHIC_DATA] No address found R…" at bounding box center [72, 92] width 121 height 29
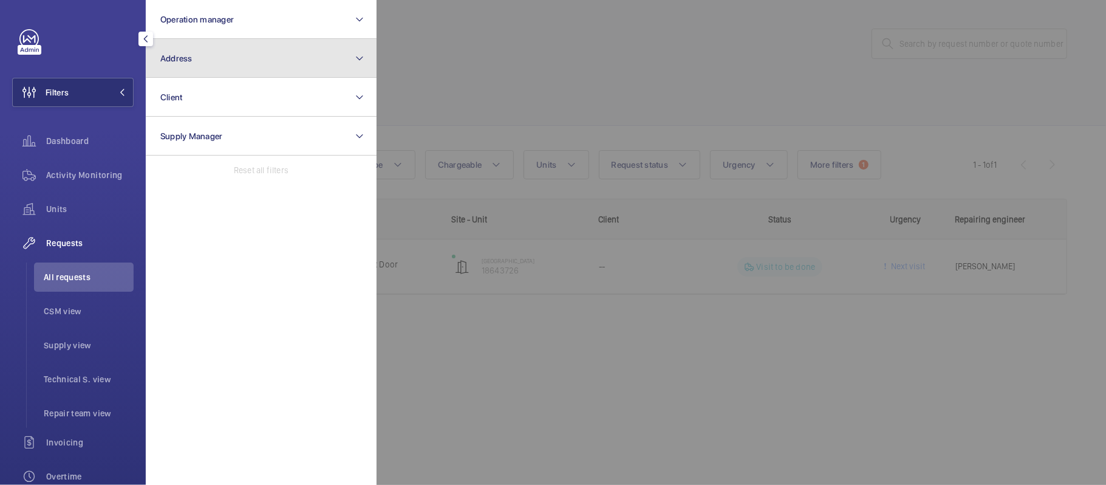
click at [166, 61] on span "Address" at bounding box center [176, 58] width 32 height 10
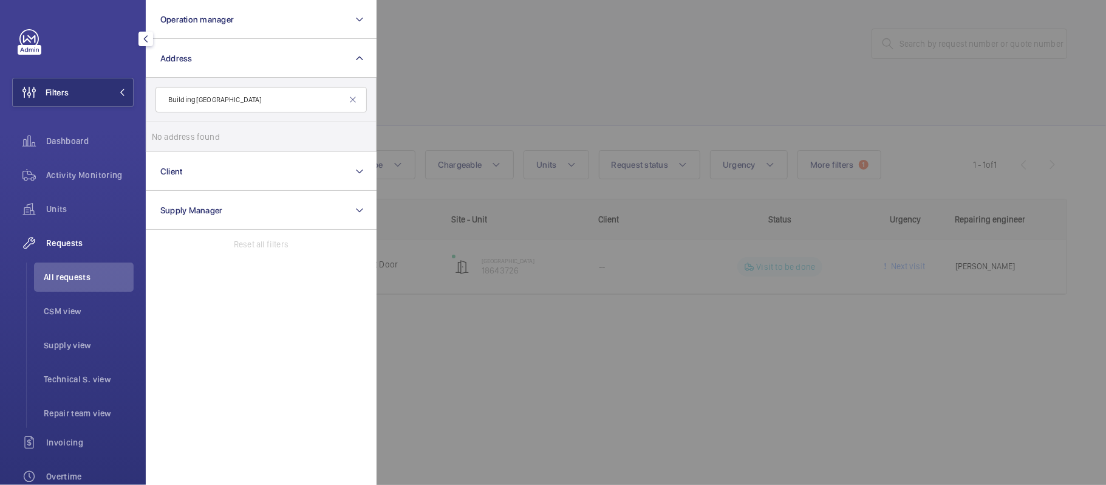
click at [231, 100] on input "Building [GEOGRAPHIC_DATA]" at bounding box center [260, 100] width 211 height 26
type input "[GEOGRAPHIC_DATA]"
click at [268, 141] on span "[GEOGRAPHIC_DATA]" at bounding box center [308, 137] width 80 height 10
click at [176, 141] on input "PI - [GEOGRAPHIC_DATA] [GEOGRAPHIC_DATA] - [STREET_ADDRESS]" at bounding box center [164, 137] width 24 height 24
checkbox input "true"
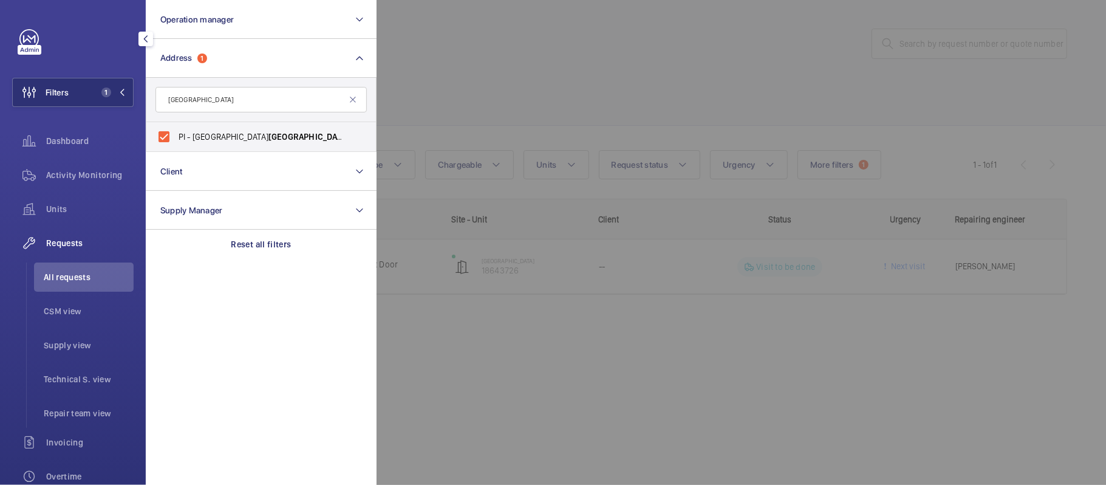
click at [652, 74] on div at bounding box center [930, 242] width 1106 height 485
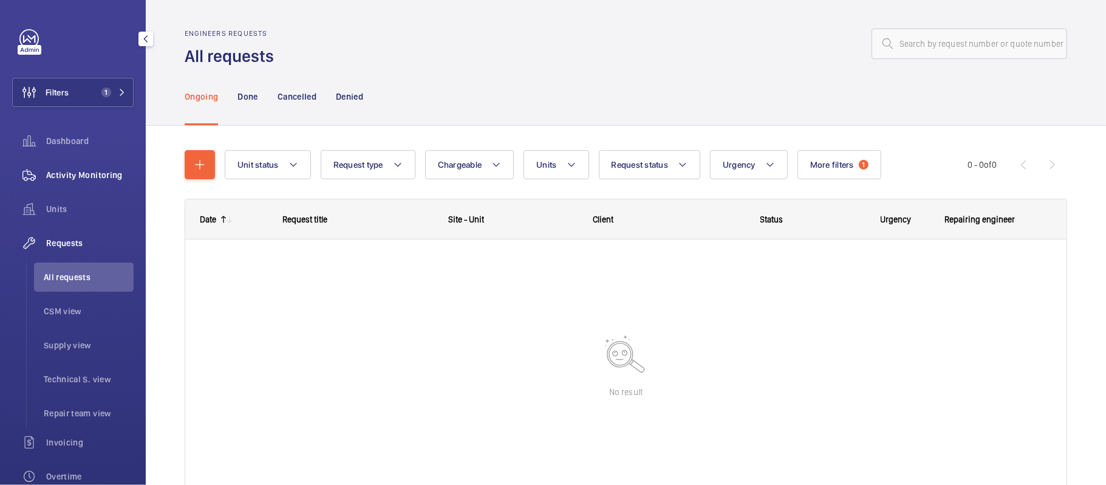
click at [95, 176] on span "Activity Monitoring" at bounding box center [89, 175] width 87 height 12
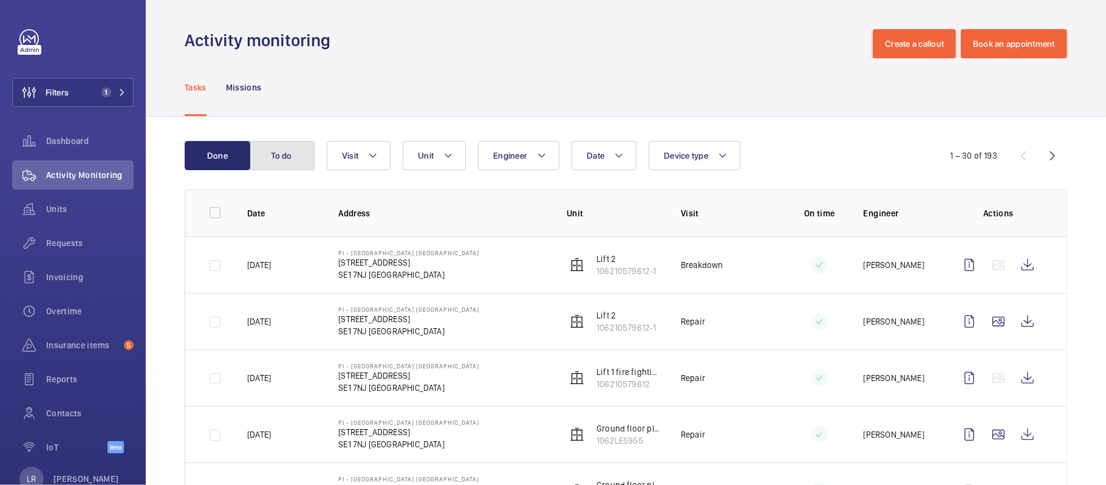
click at [273, 145] on button "To do" at bounding box center [282, 155] width 66 height 29
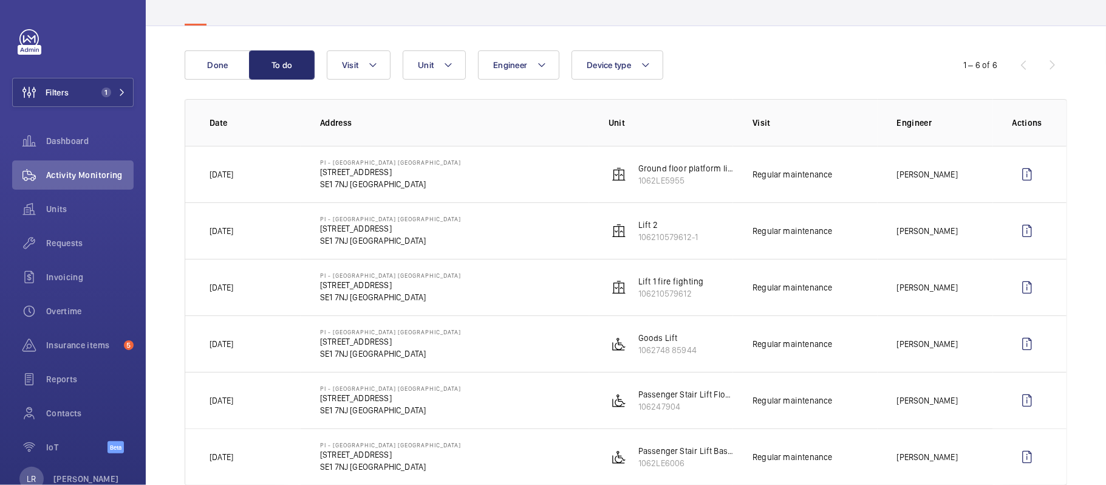
scroll to position [121, 0]
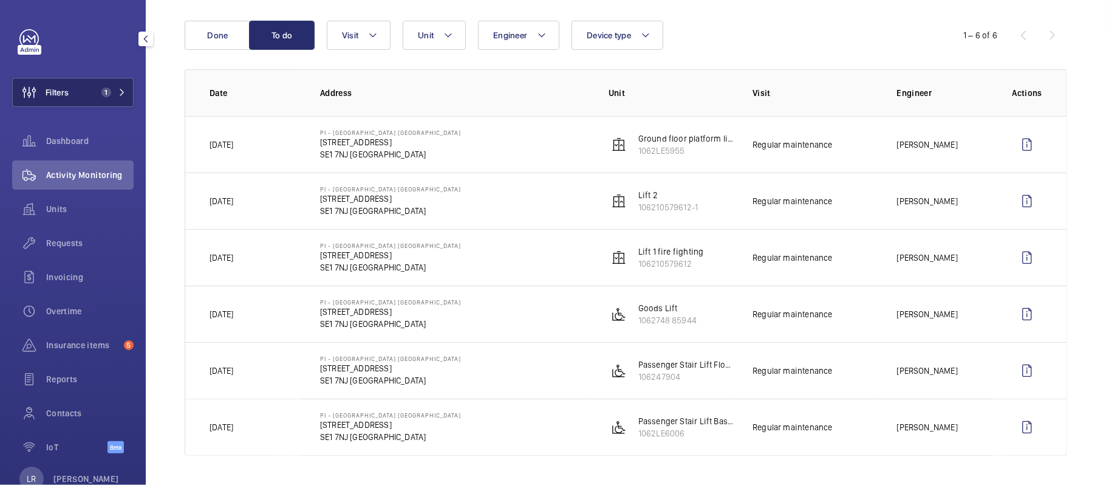
click at [97, 87] on span "1" at bounding box center [104, 92] width 15 height 10
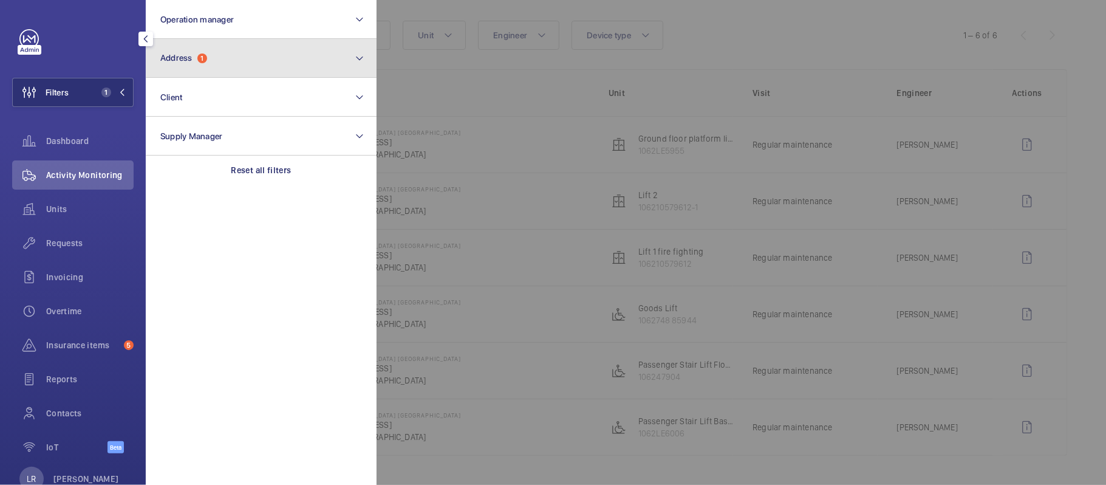
click at [200, 61] on span "1" at bounding box center [202, 58] width 10 height 10
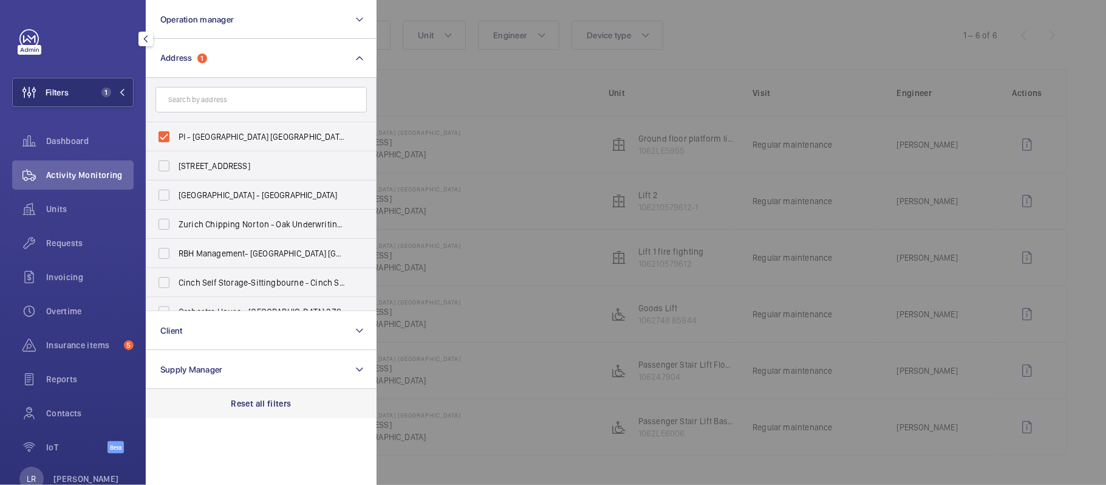
click at [245, 402] on p "Reset all filters" at bounding box center [261, 403] width 60 height 12
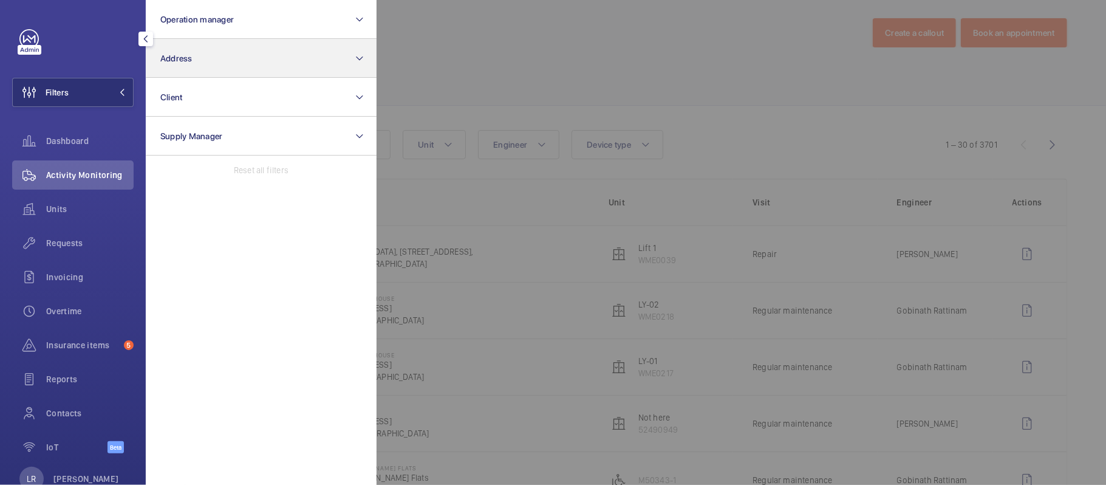
scroll to position [121, 0]
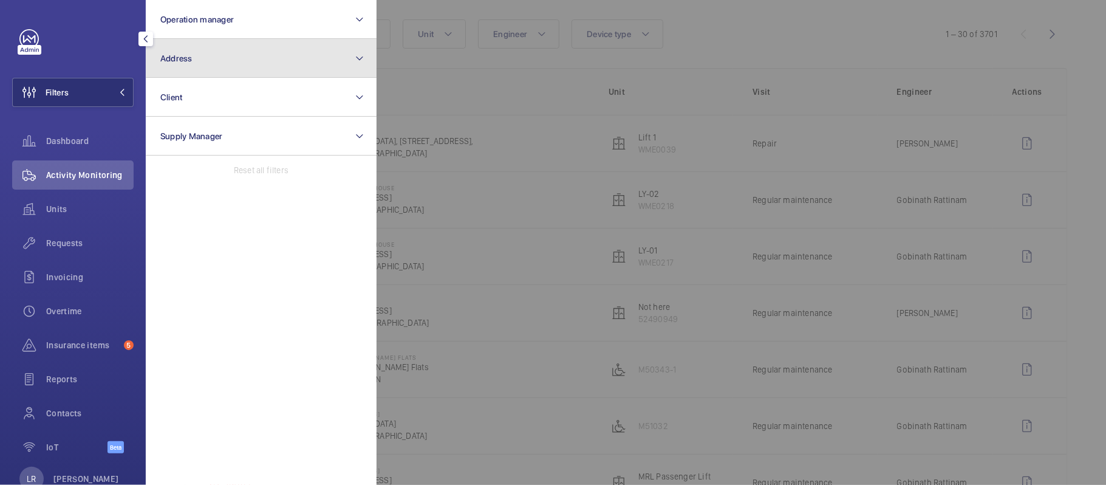
click at [225, 46] on button "Address" at bounding box center [261, 58] width 231 height 39
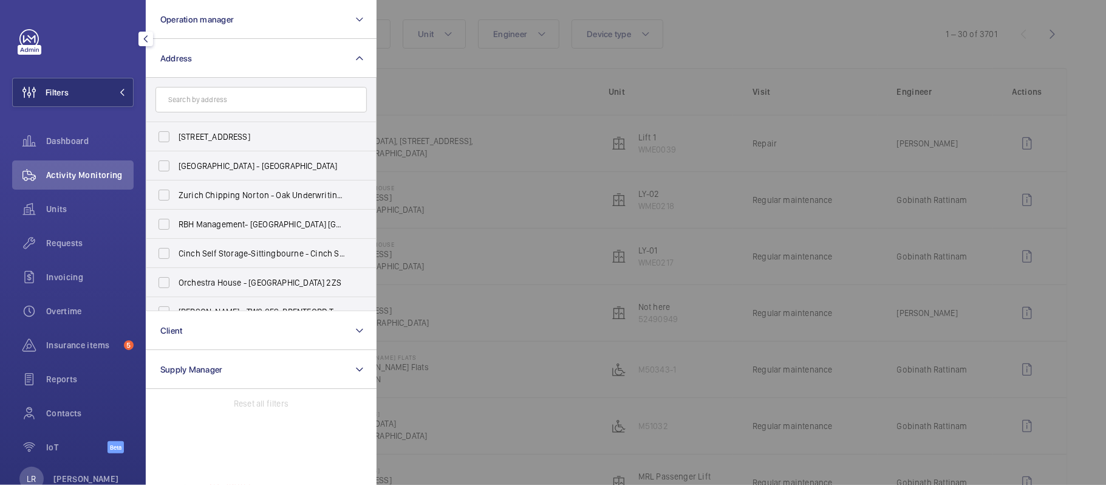
click at [219, 100] on input "text" at bounding box center [260, 100] width 211 height 26
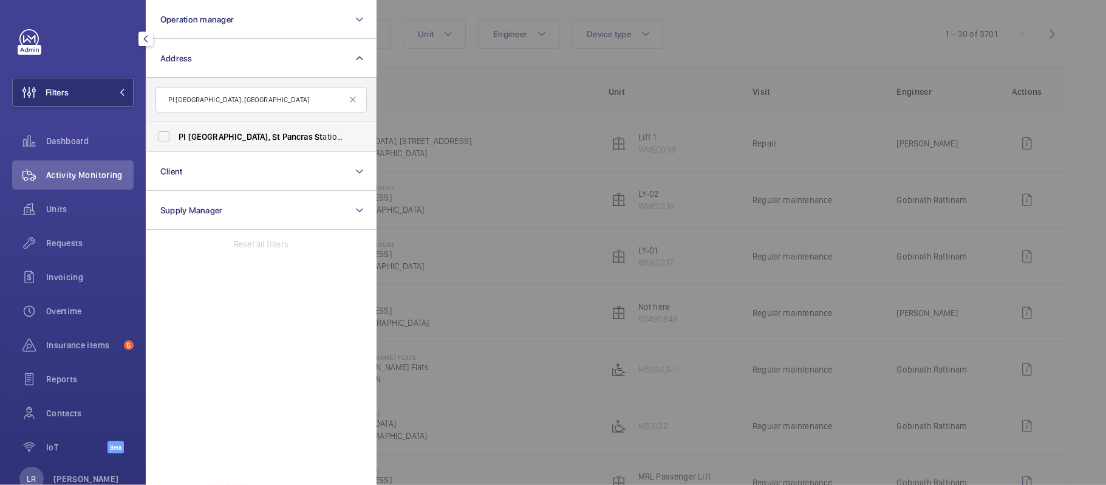
type input "PI [GEOGRAPHIC_DATA], [GEOGRAPHIC_DATA]"
click at [220, 126] on label "PI [GEOGRAPHIC_DATA], [GEOGRAPHIC_DATA][PERSON_NAME], [STREET_ADDRESS]" at bounding box center [251, 136] width 211 height 29
click at [176, 126] on input "PI [GEOGRAPHIC_DATA], [GEOGRAPHIC_DATA][PERSON_NAME], [STREET_ADDRESS]" at bounding box center [164, 137] width 24 height 24
checkbox input "true"
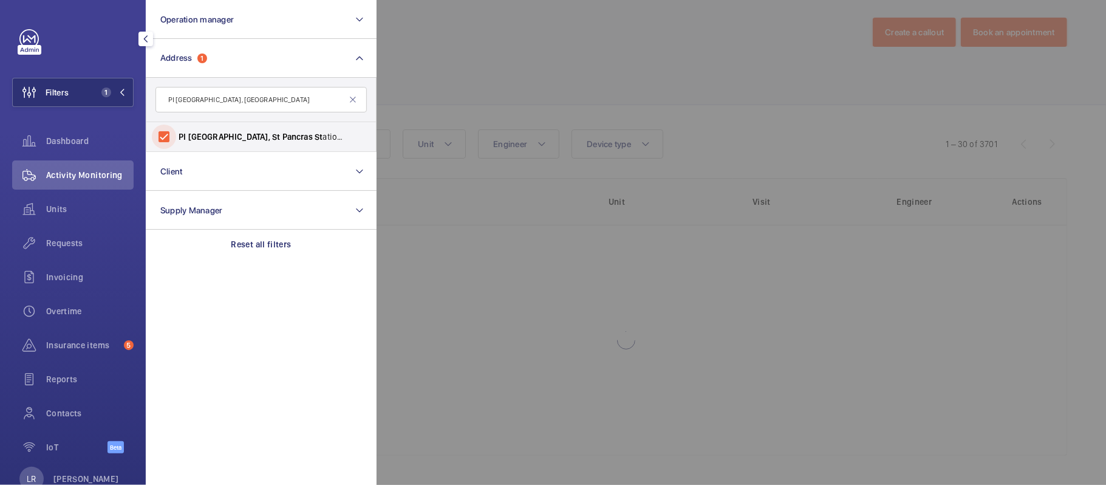
scroll to position [64, 0]
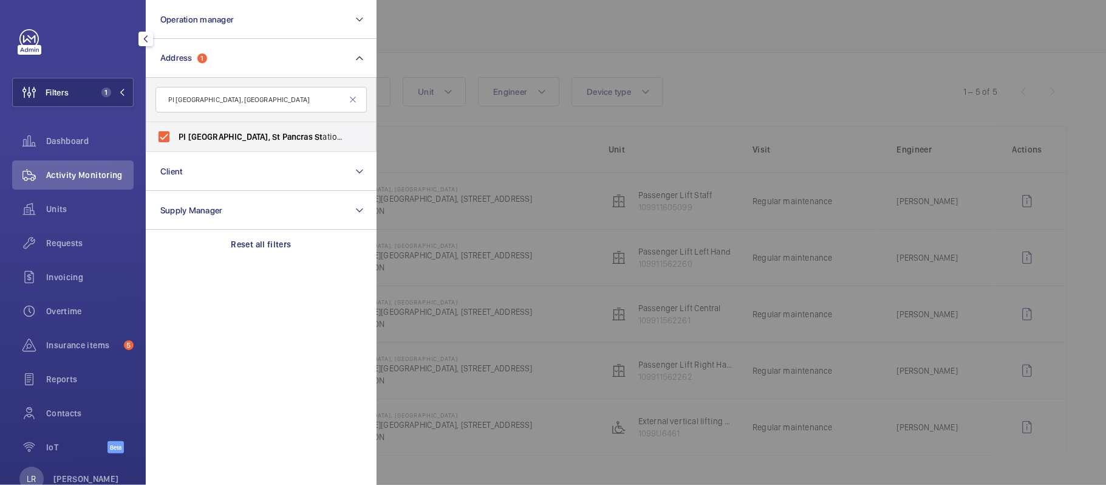
click at [449, 118] on div at bounding box center [930, 242] width 1106 height 485
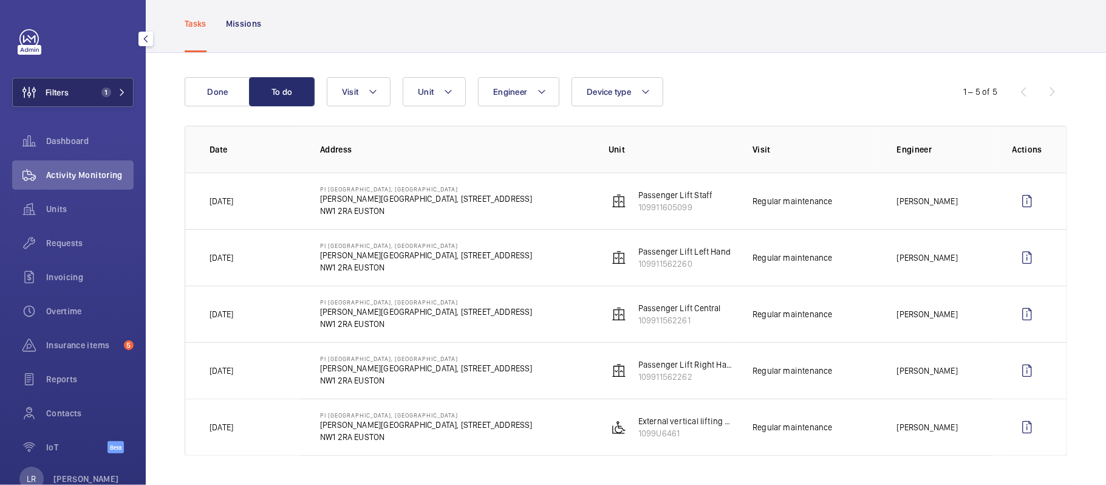
click at [61, 95] on span "Filters" at bounding box center [57, 92] width 23 height 12
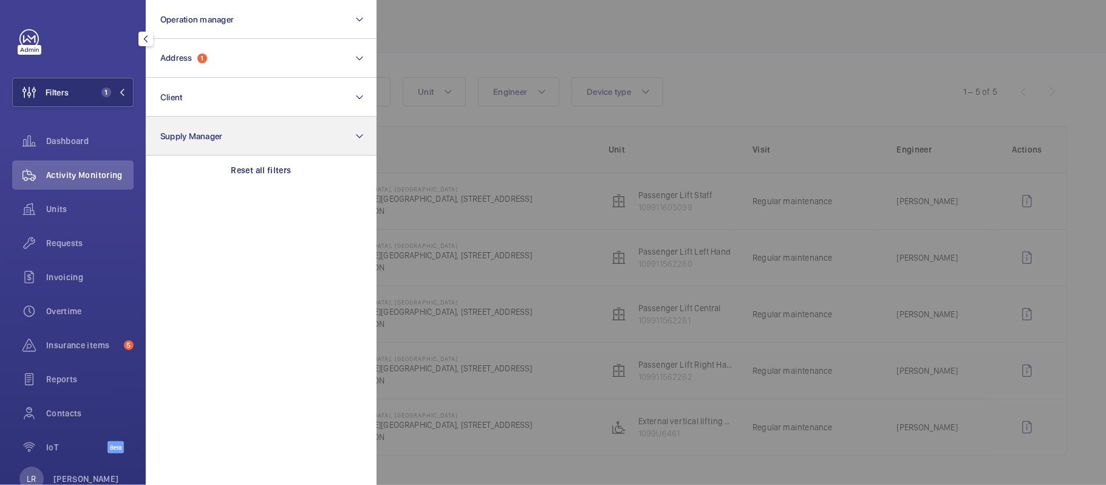
drag, startPoint x: 217, startPoint y: 166, endPoint x: 219, endPoint y: 119, distance: 46.8
click at [219, 165] on div "Reset all filters" at bounding box center [261, 169] width 231 height 29
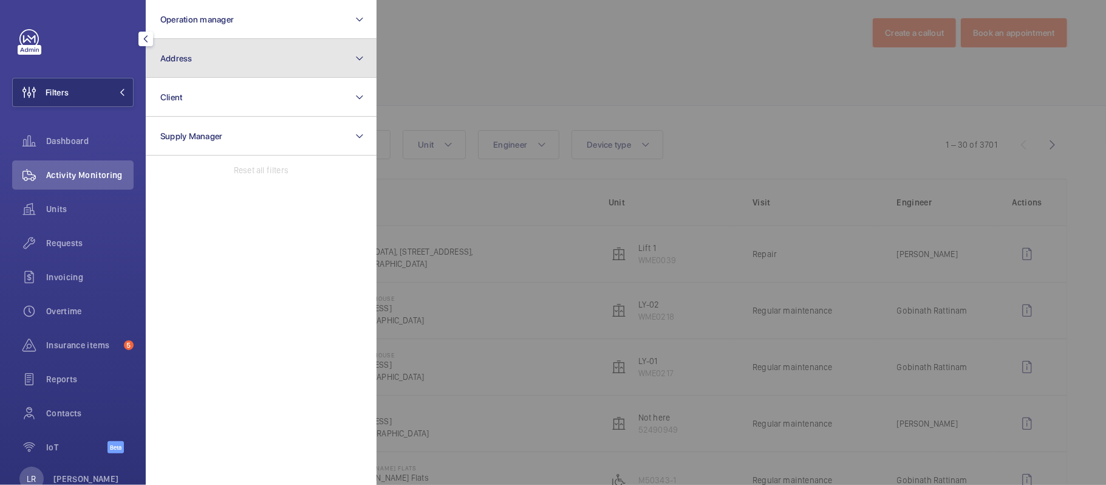
scroll to position [121, 0]
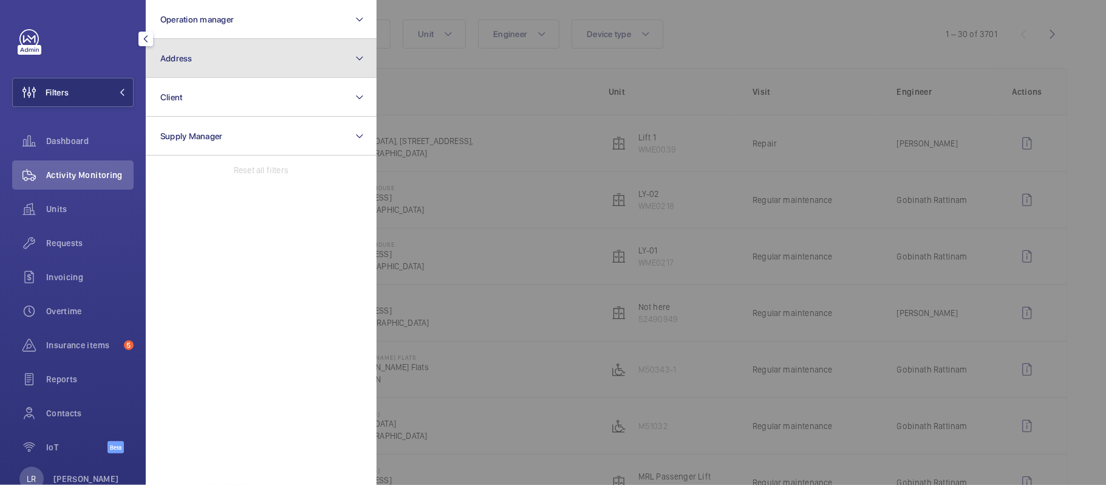
click at [239, 63] on button "Address" at bounding box center [261, 58] width 231 height 39
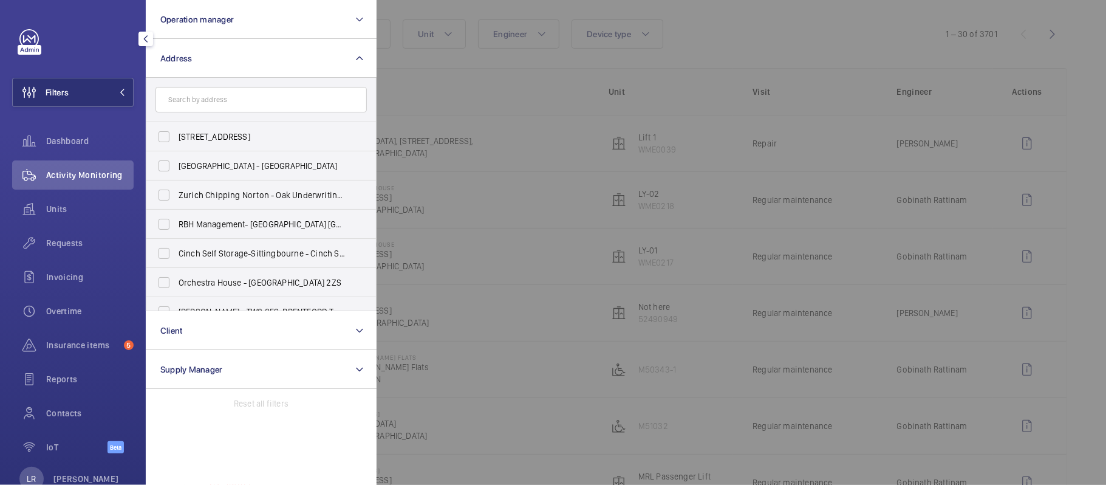
click at [248, 95] on input "text" at bounding box center [260, 100] width 211 height 26
type input "v"
click at [321, 98] on input "text" at bounding box center [260, 100] width 211 height 26
paste input "PI [GEOGRAPHIC_DATA]"
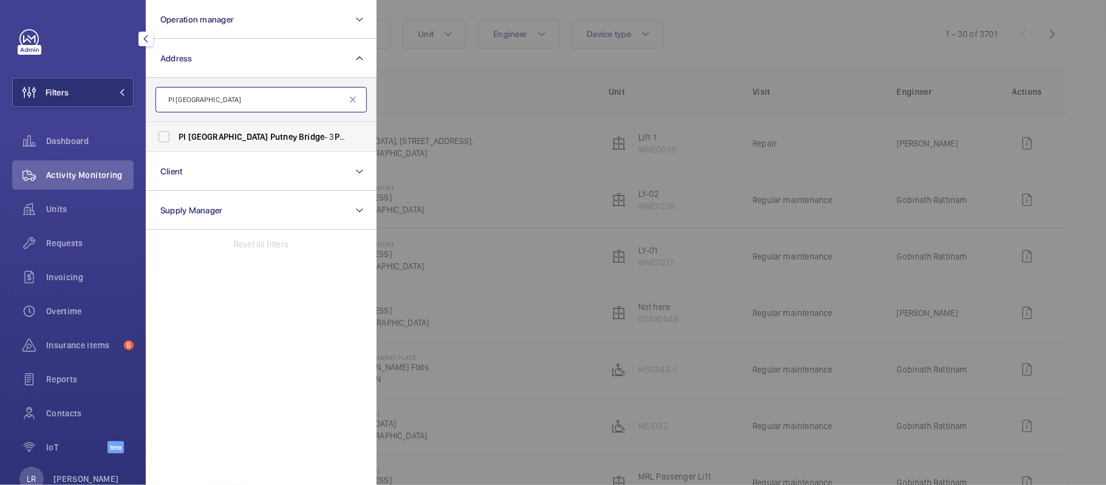
type input "PI [GEOGRAPHIC_DATA]"
click at [335, 136] on span "Putney" at bounding box center [348, 137] width 27 height 10
click at [176, 136] on input "PI [GEOGRAPHIC_DATA] - [STREET_ADDRESS]" at bounding box center [164, 137] width 24 height 24
checkbox input "true"
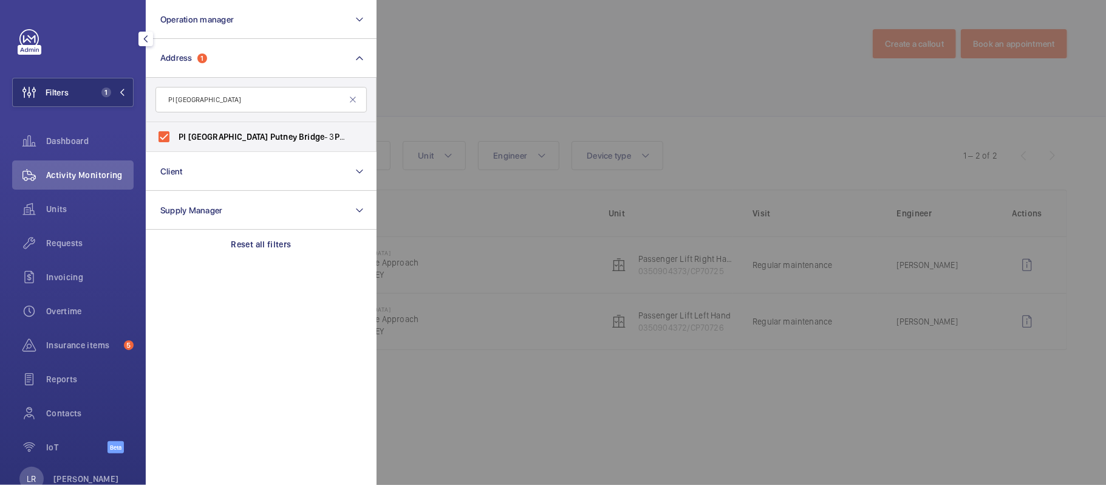
click at [468, 129] on div at bounding box center [930, 242] width 1106 height 485
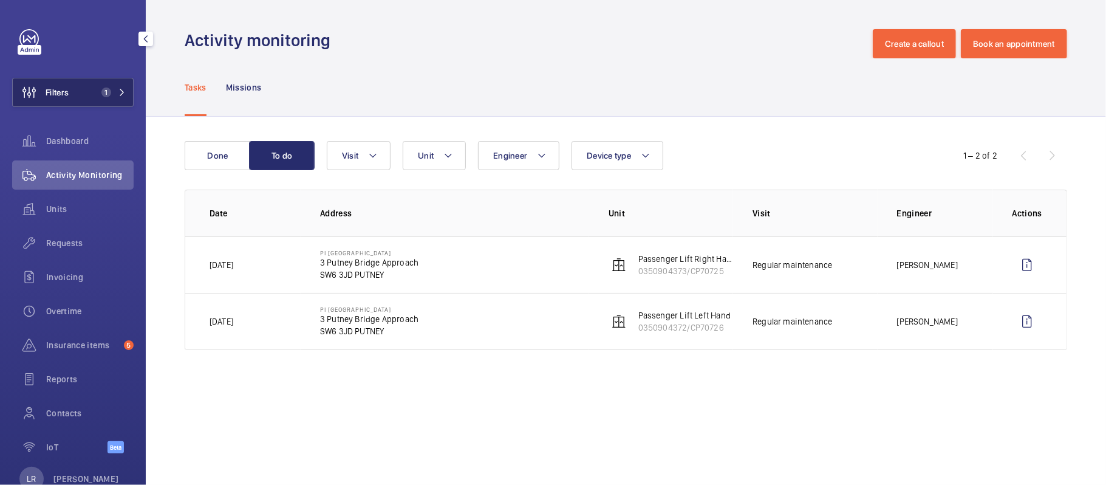
click at [101, 86] on button "Filters 1" at bounding box center [72, 92] width 121 height 29
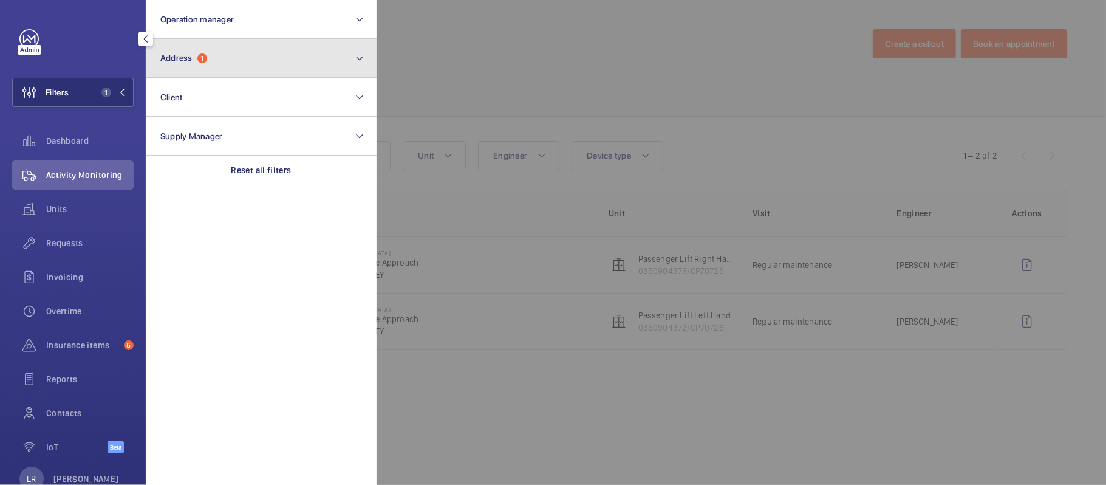
click at [217, 56] on button "Address 1" at bounding box center [261, 58] width 231 height 39
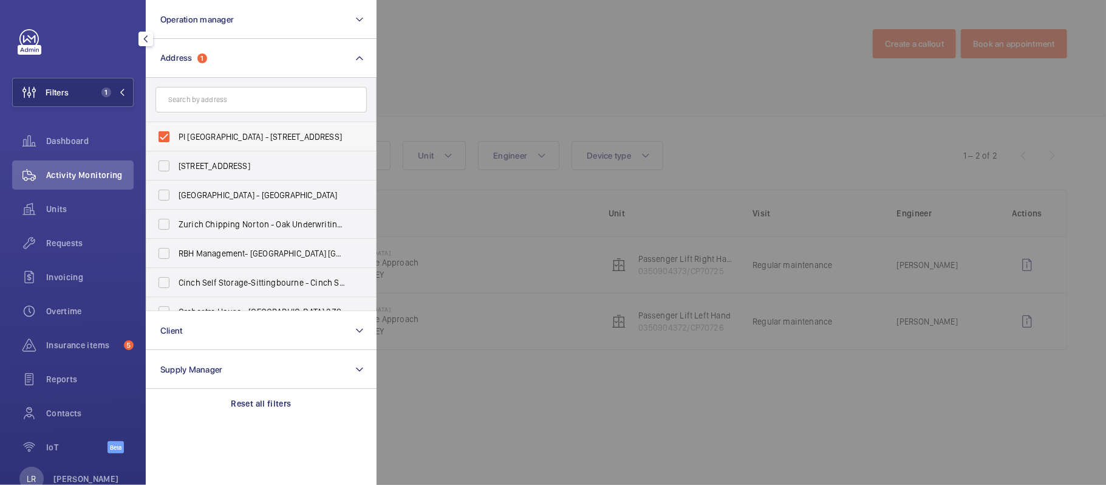
click at [244, 142] on span "PI [GEOGRAPHIC_DATA] - [STREET_ADDRESS]" at bounding box center [262, 137] width 167 height 12
click at [176, 142] on input "PI [GEOGRAPHIC_DATA] - [STREET_ADDRESS]" at bounding box center [164, 137] width 24 height 24
checkbox input "false"
click at [248, 101] on input "text" at bounding box center [260, 100] width 211 height 26
paste input "PI London Kings Cross"
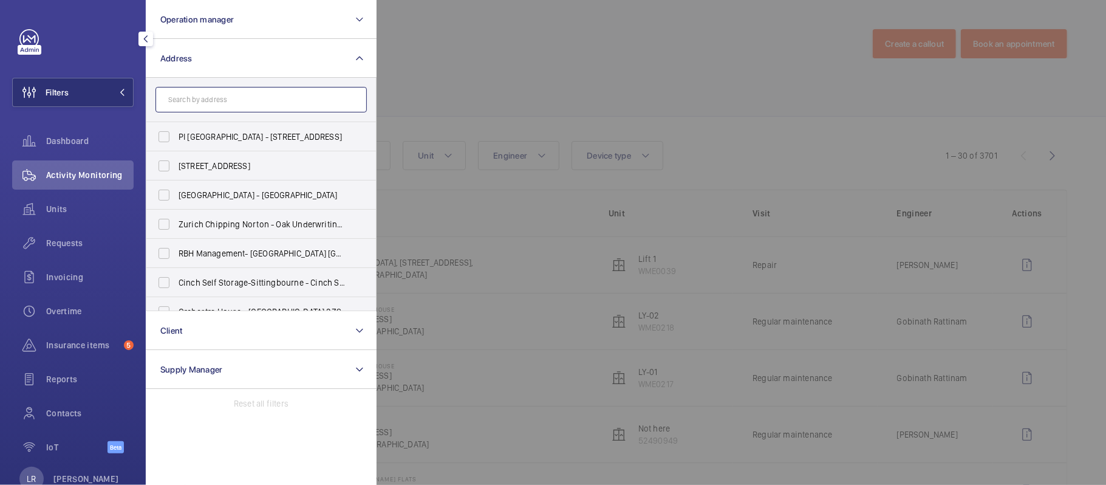
type input "PI London Kings Cross"
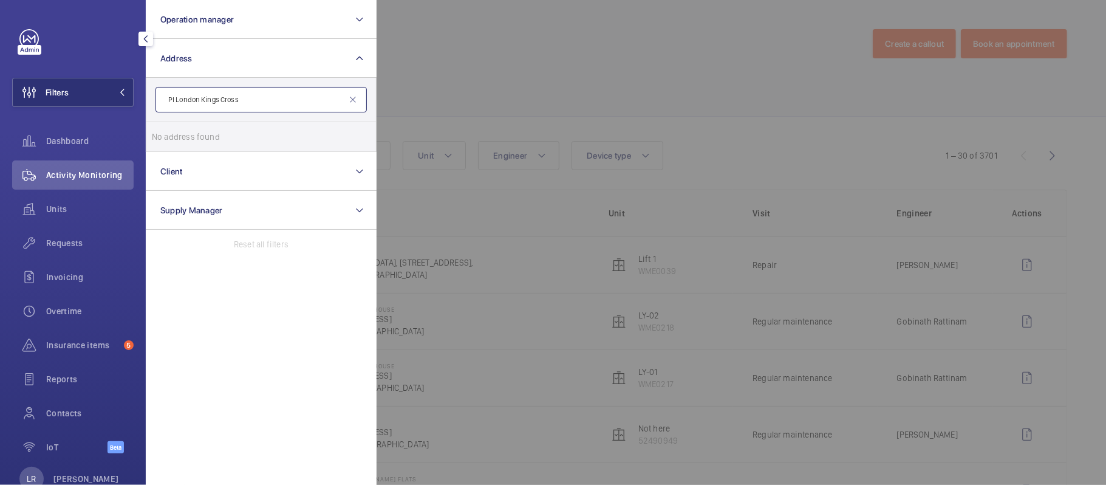
drag, startPoint x: 200, startPoint y: 101, endPoint x: 144, endPoint y: 106, distance: 56.1
click at [144, 106] on div "Filters Operation manager Address PI [GEOGRAPHIC_DATA] No address found Reset C…" at bounding box center [73, 242] width 146 height 485
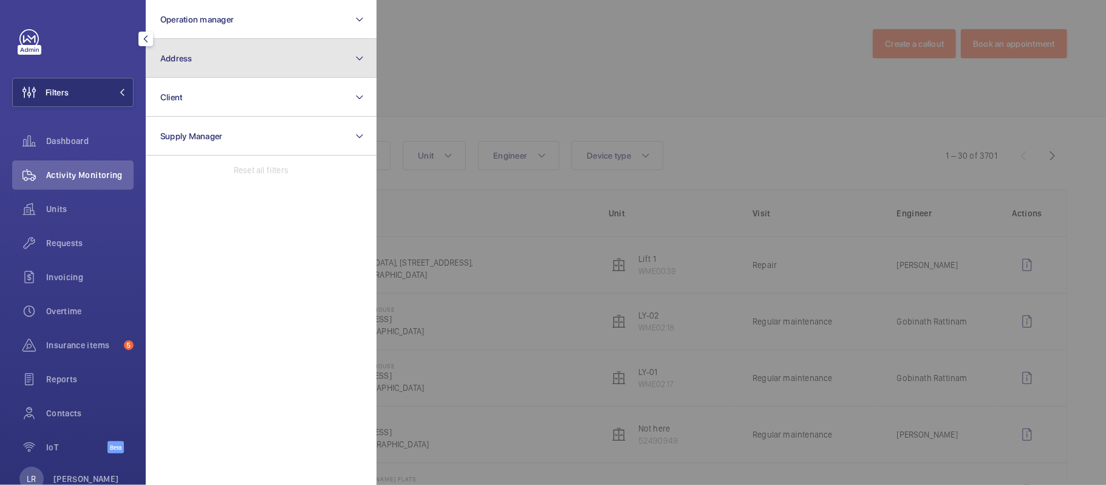
click at [276, 56] on button "Address" at bounding box center [261, 58] width 231 height 39
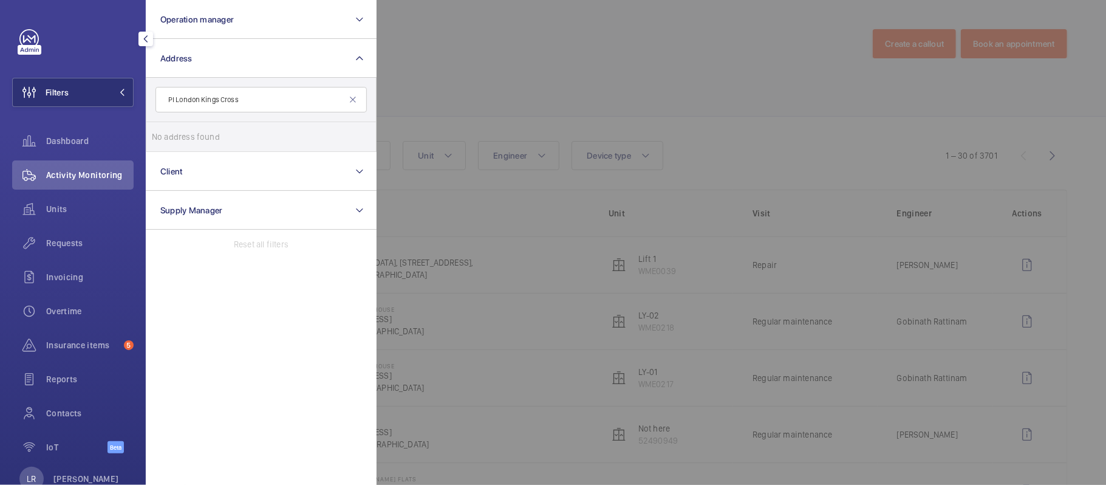
click at [200, 100] on input "PI London Kings Cross" at bounding box center [260, 100] width 211 height 26
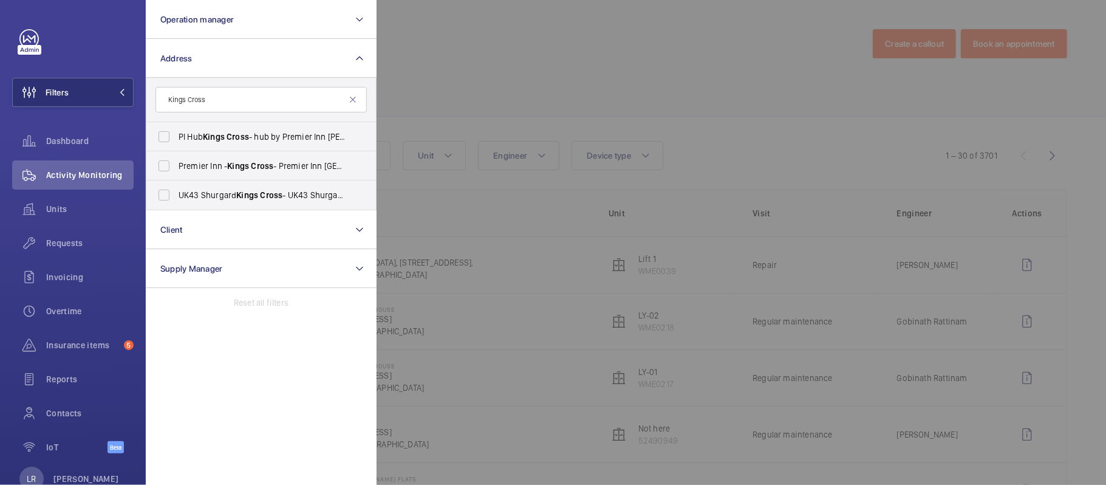
type input "Kings Cross"
click at [248, 158] on label "Premier Inn - [GEOGRAPHIC_DATA] - [GEOGRAPHIC_DATA] [GEOGRAPHIC_DATA], [GEOGRAP…" at bounding box center [251, 165] width 211 height 29
click at [176, 158] on input "Premier Inn - [GEOGRAPHIC_DATA] - [GEOGRAPHIC_DATA] [GEOGRAPHIC_DATA], [GEOGRAP…" at bounding box center [164, 166] width 24 height 24
checkbox input "true"
click at [530, 39] on div at bounding box center [930, 242] width 1106 height 485
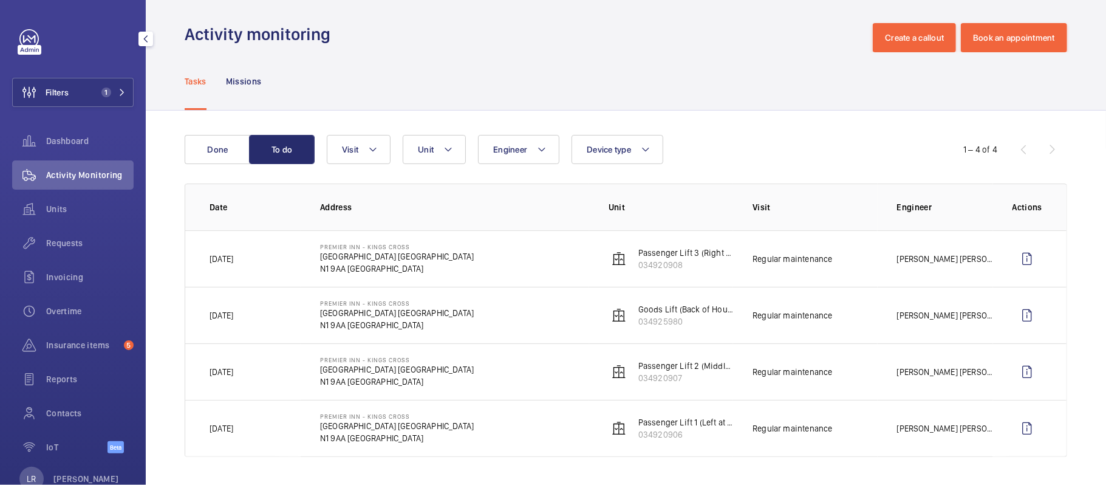
scroll to position [8, 0]
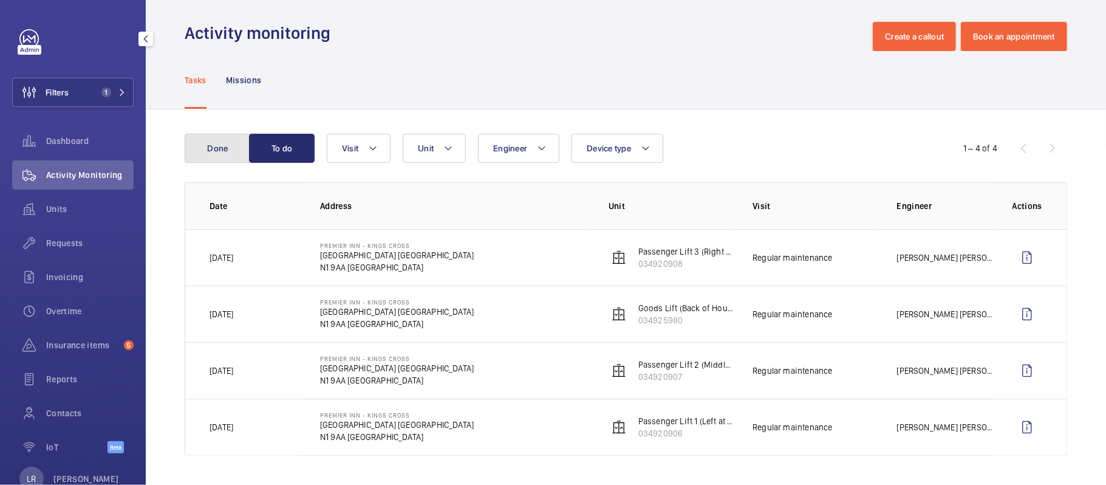
click at [217, 146] on button "Done" at bounding box center [218, 148] width 66 height 29
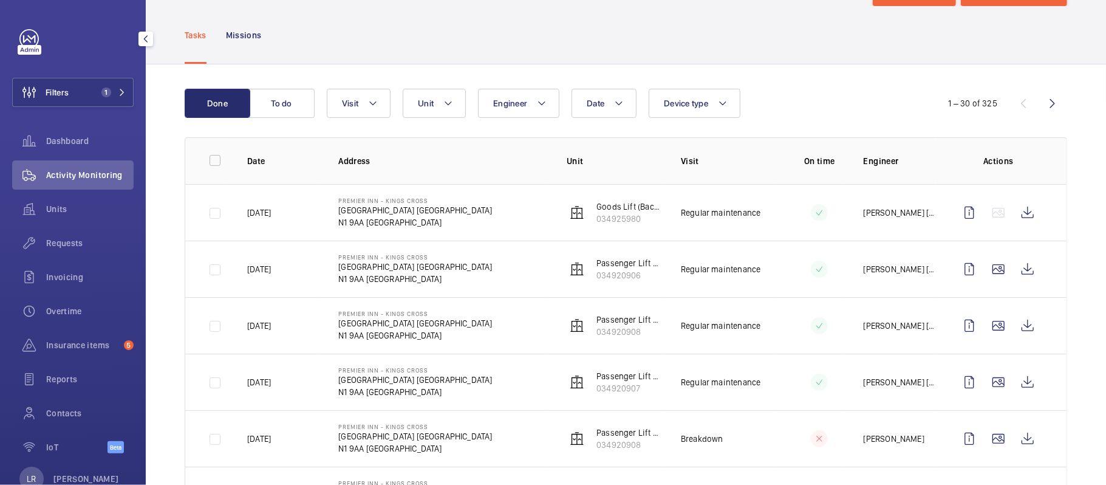
scroll to position [81, 0]
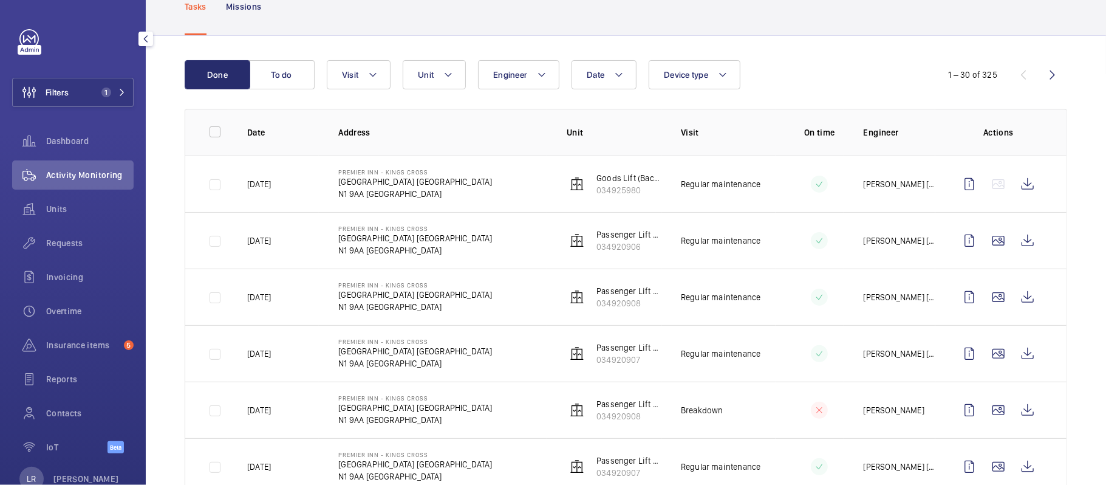
click at [49, 118] on div "Filters 1 Dashboard Activity Monitoring Units Requests Invoicing Overtime Insur…" at bounding box center [72, 247] width 121 height 437
click at [64, 90] on span "Filters" at bounding box center [57, 92] width 23 height 12
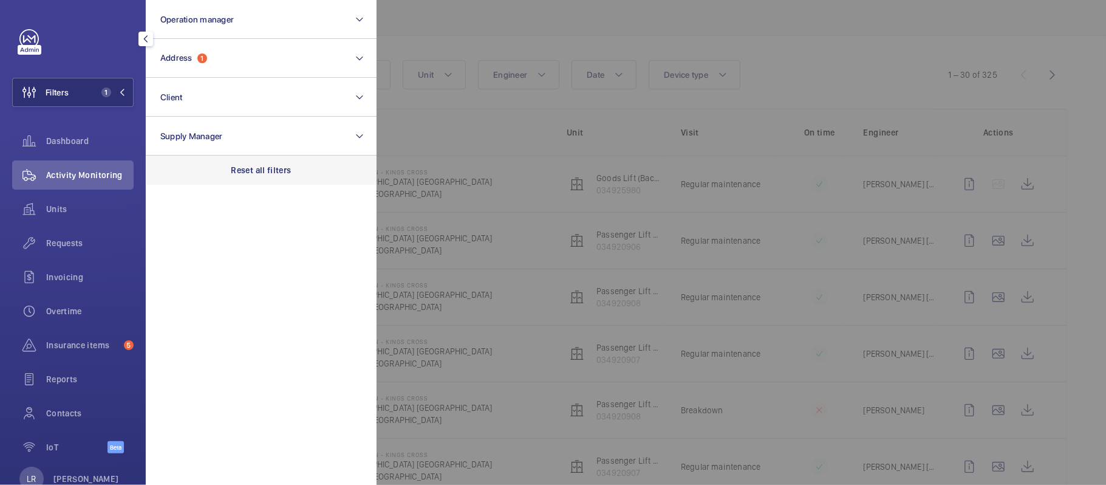
click at [227, 163] on div "Reset all filters" at bounding box center [261, 169] width 231 height 29
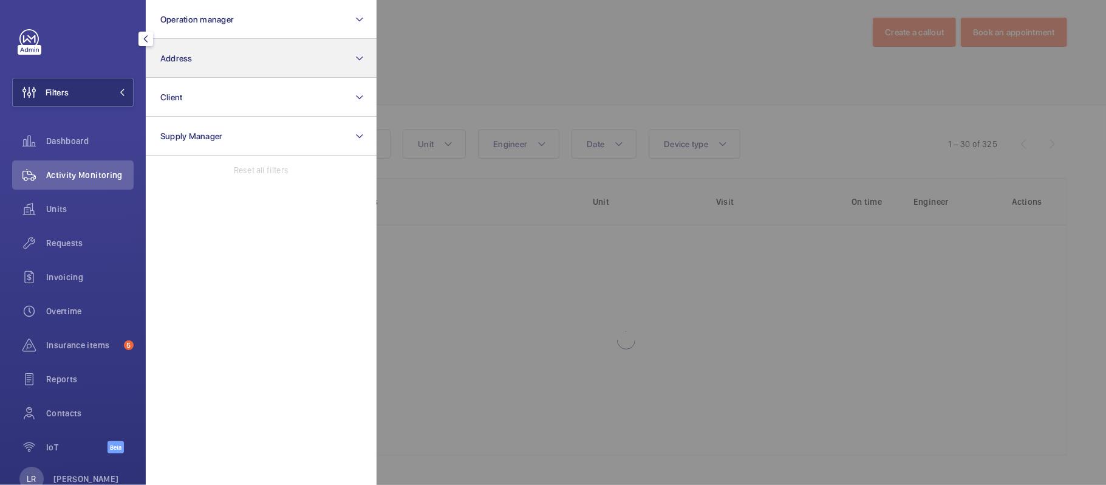
scroll to position [11, 0]
click at [228, 56] on button "Address" at bounding box center [261, 58] width 231 height 39
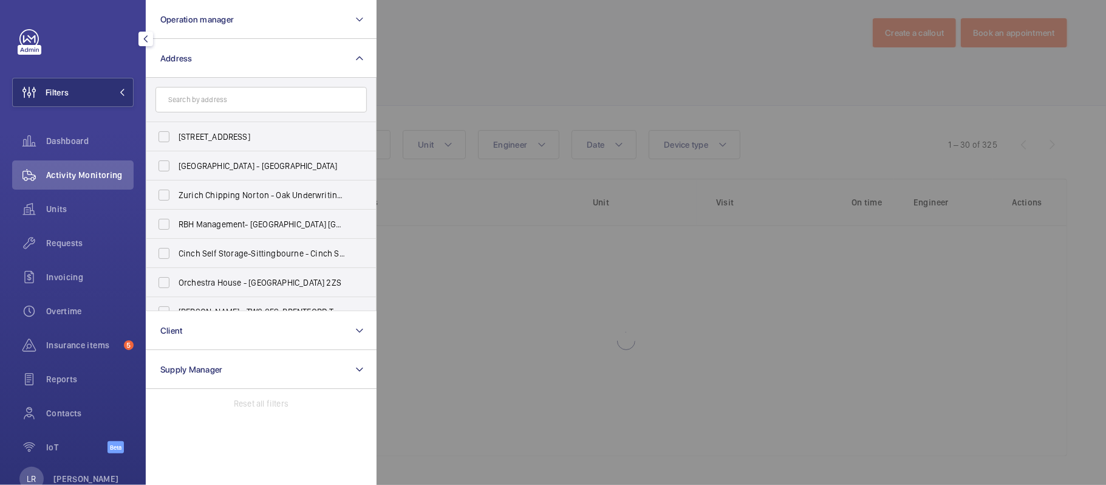
click at [231, 108] on input "text" at bounding box center [260, 100] width 211 height 26
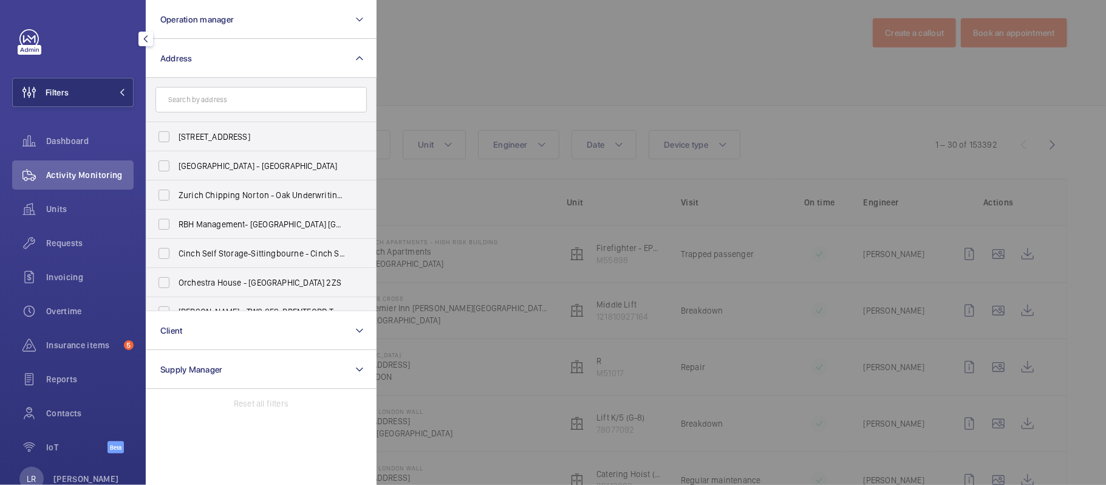
scroll to position [81, 0]
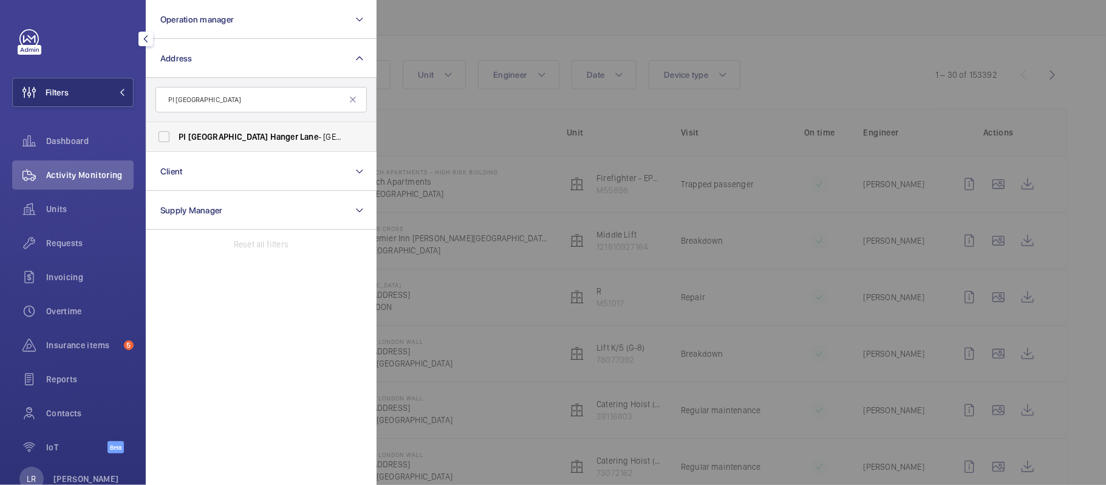
type input "PI [GEOGRAPHIC_DATA]"
click at [239, 122] on label "PI [GEOGRAPHIC_DATA] - [GEOGRAPHIC_DATA], [STREET_ADDRESS]" at bounding box center [251, 136] width 211 height 29
click at [176, 125] on input "PI [GEOGRAPHIC_DATA] - [GEOGRAPHIC_DATA], [STREET_ADDRESS]" at bounding box center [164, 137] width 24 height 24
checkbox input "true"
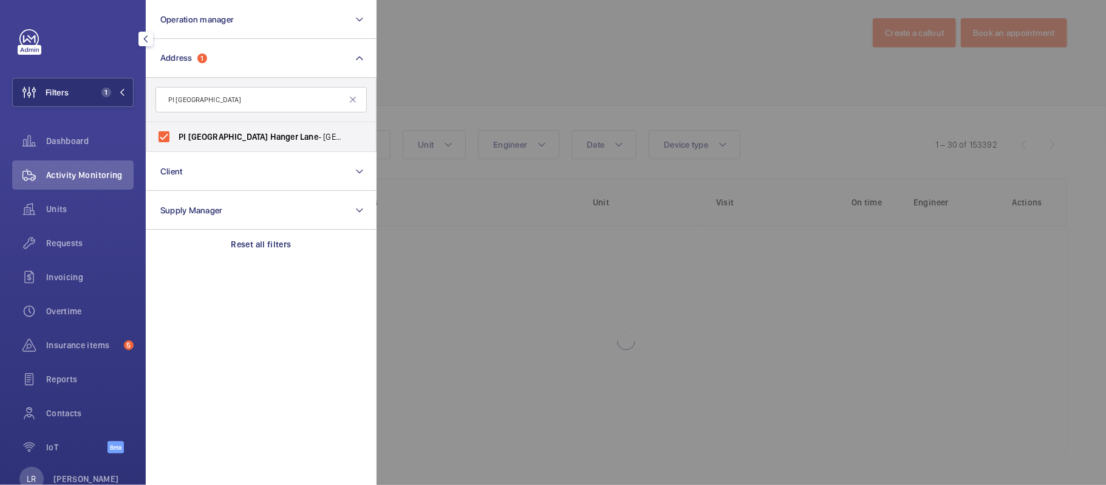
click at [443, 129] on div at bounding box center [930, 242] width 1106 height 485
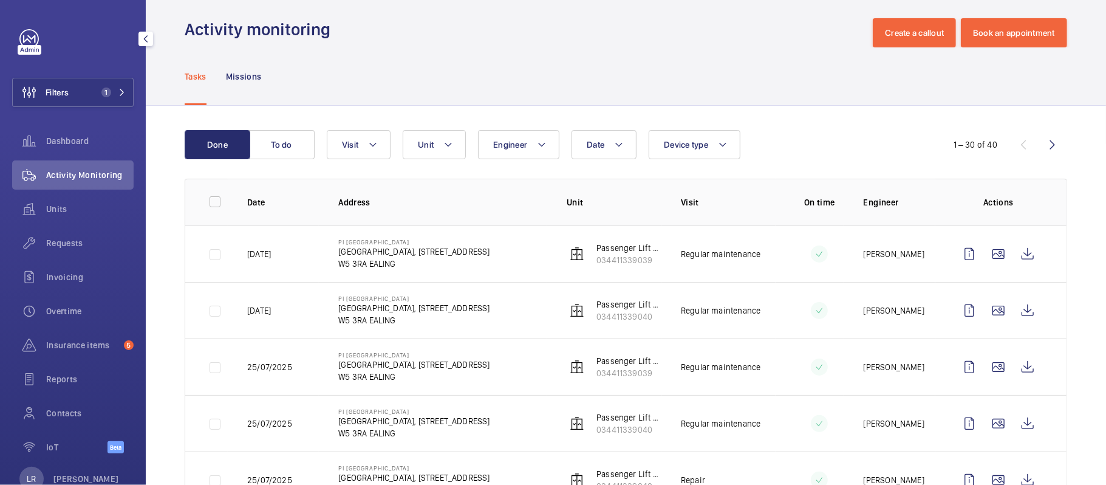
scroll to position [81, 0]
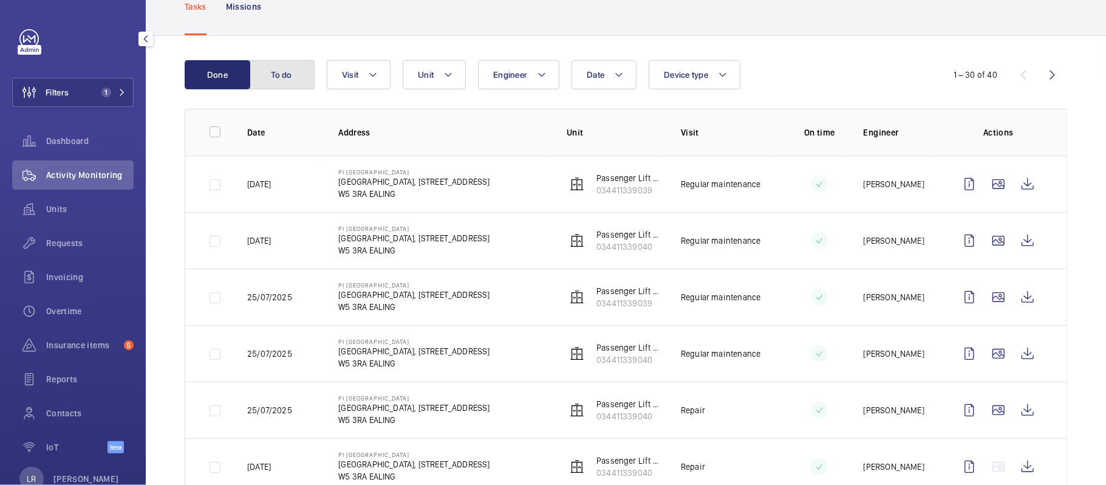
click at [290, 77] on button "To do" at bounding box center [282, 74] width 66 height 29
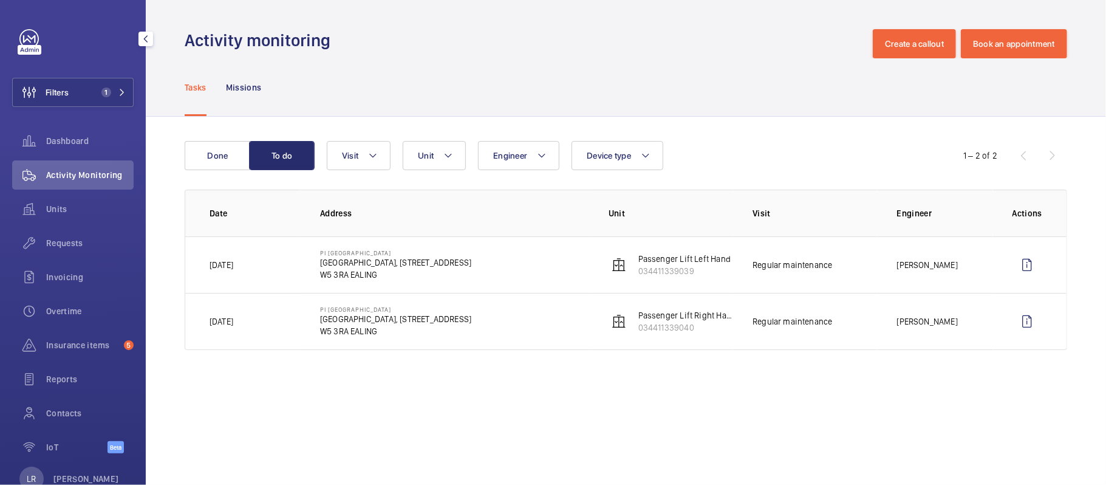
click at [109, 73] on div "Filters 1 Dashboard Activity Monitoring Units Requests Invoicing Overtime Insur…" at bounding box center [72, 247] width 121 height 437
click at [67, 86] on span "Filters" at bounding box center [57, 92] width 23 height 12
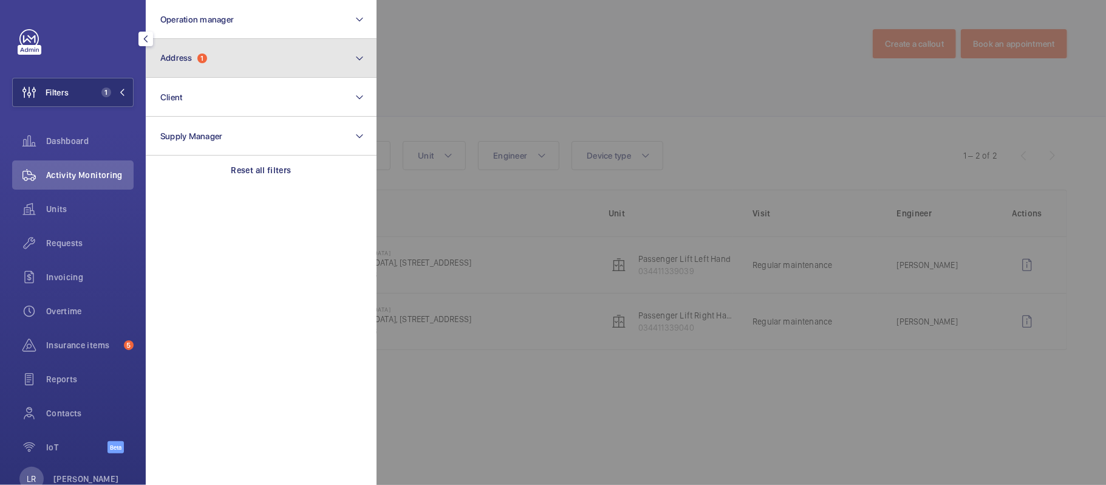
click at [196, 44] on button "Address 1" at bounding box center [261, 58] width 231 height 39
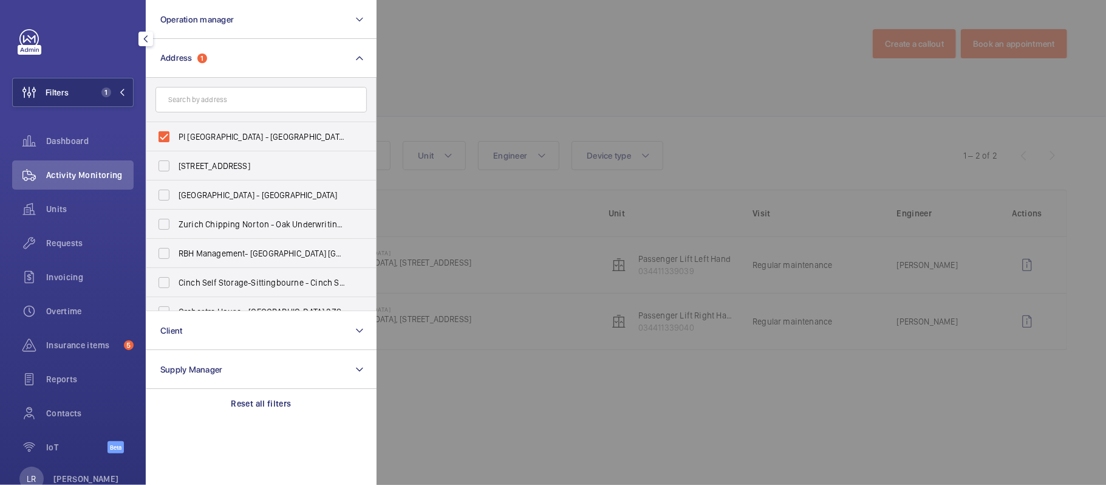
click at [245, 131] on span "PI [GEOGRAPHIC_DATA] - [GEOGRAPHIC_DATA], [STREET_ADDRESS]" at bounding box center [262, 137] width 167 height 12
click at [176, 131] on input "PI [GEOGRAPHIC_DATA] - [GEOGRAPHIC_DATA], [STREET_ADDRESS]" at bounding box center [164, 137] width 24 height 24
checkbox input "false"
click at [272, 98] on input "text" at bounding box center [260, 100] width 211 height 26
paste input "PI London Brixton"
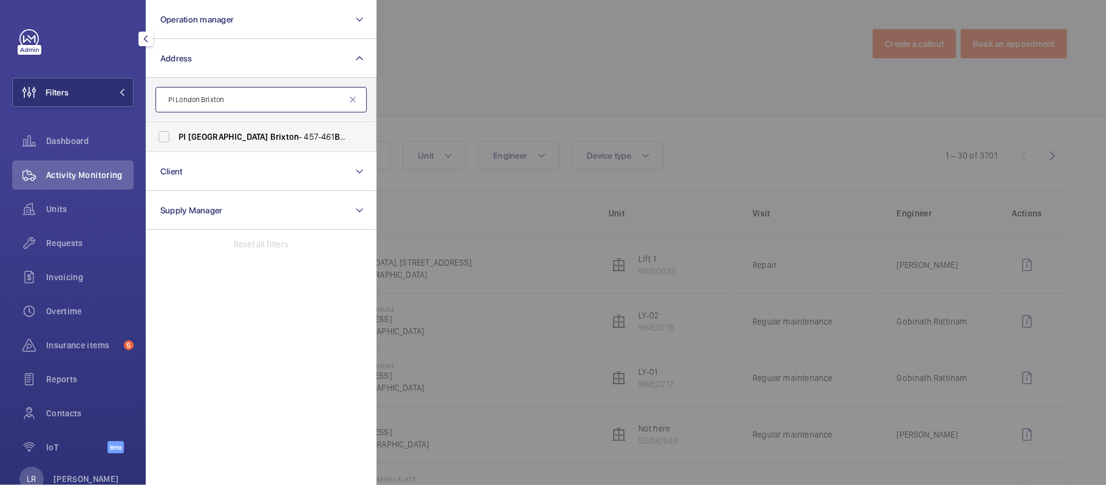
type input "PI London Brixton"
click at [276, 134] on span "PI [GEOGRAPHIC_DATA] Brixton - [STREET_ADDRESS]" at bounding box center [262, 137] width 167 height 12
click at [176, 134] on input "PI [GEOGRAPHIC_DATA] Brixton - [STREET_ADDRESS]" at bounding box center [164, 137] width 24 height 24
checkbox input "true"
click at [564, 120] on div at bounding box center [930, 242] width 1106 height 485
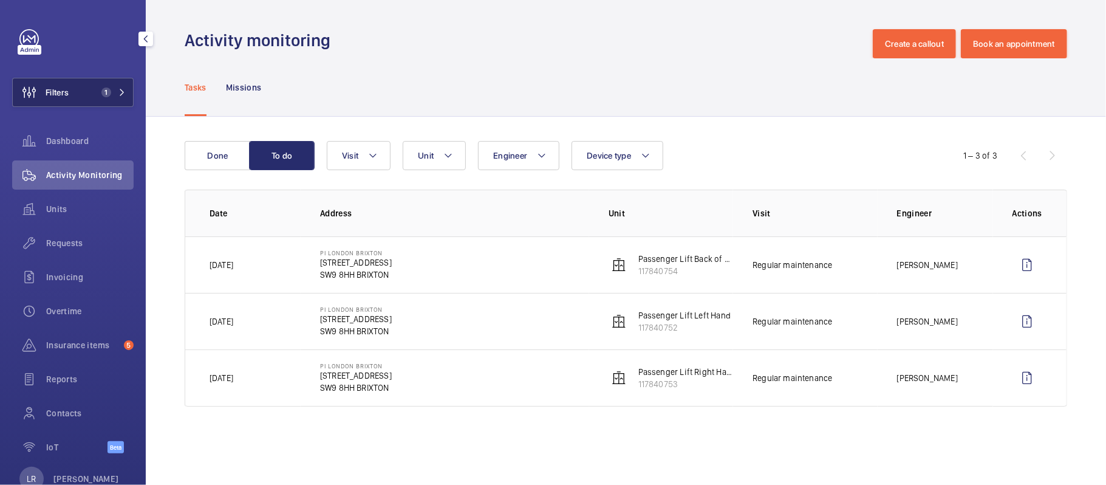
click at [56, 98] on span "Filters" at bounding box center [41, 92] width 56 height 29
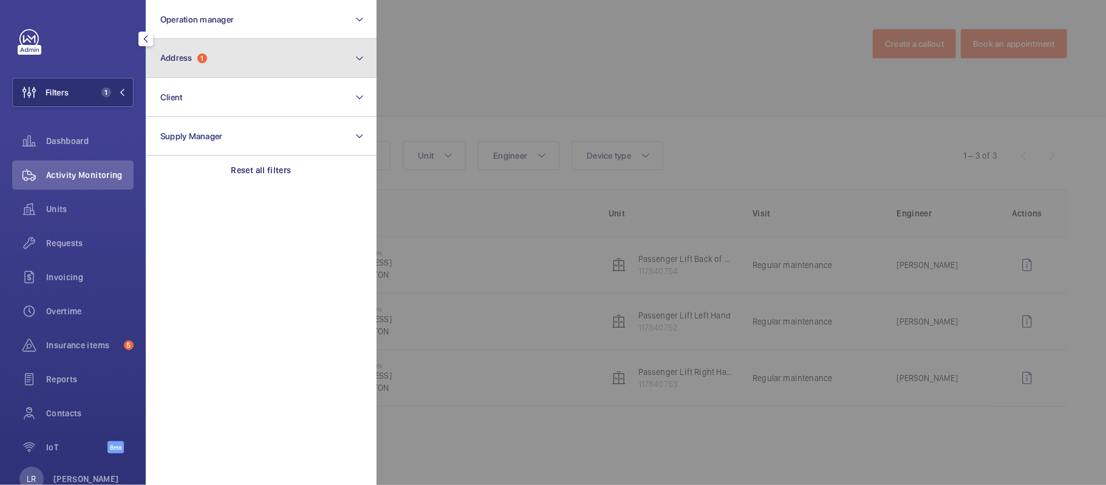
click at [210, 49] on button "Address 1" at bounding box center [261, 58] width 231 height 39
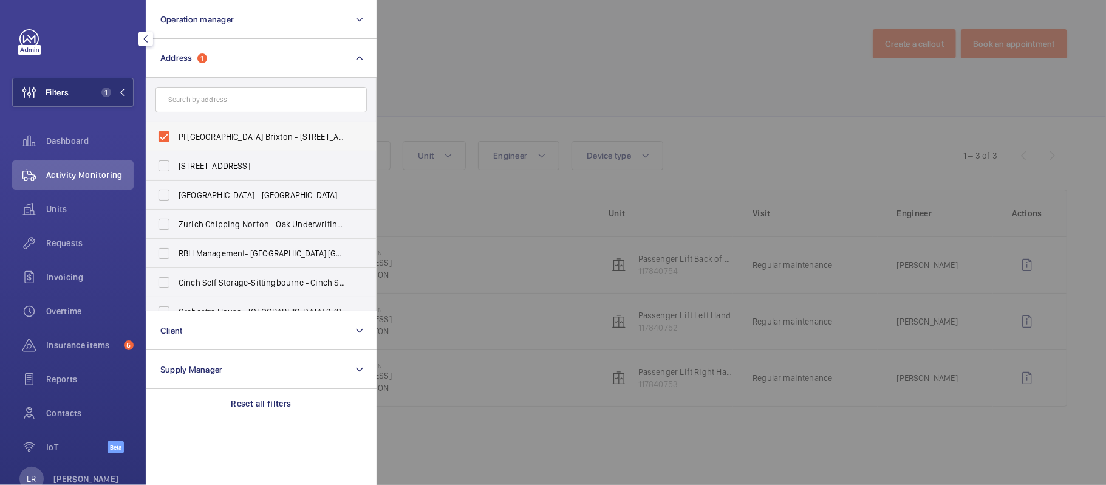
click at [233, 135] on span "PI [GEOGRAPHIC_DATA] Brixton - [STREET_ADDRESS]" at bounding box center [262, 137] width 167 height 12
click at [176, 135] on input "PI [GEOGRAPHIC_DATA] Brixton - [STREET_ADDRESS]" at bounding box center [164, 137] width 24 height 24
checkbox input "false"
click at [261, 81] on form at bounding box center [261, 100] width 230 height 44
click at [255, 107] on input "text" at bounding box center [260, 100] width 211 height 26
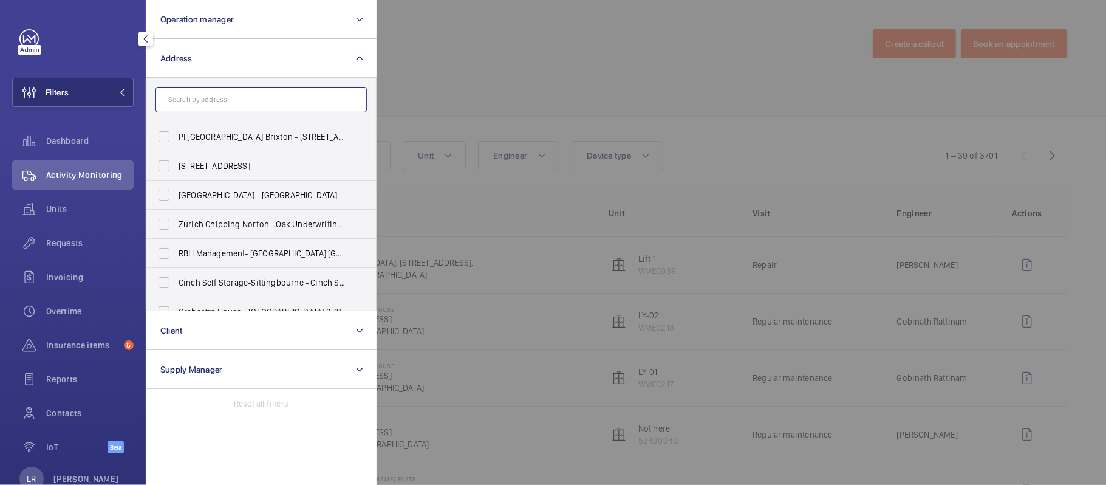
paste input "PI London Clapham"
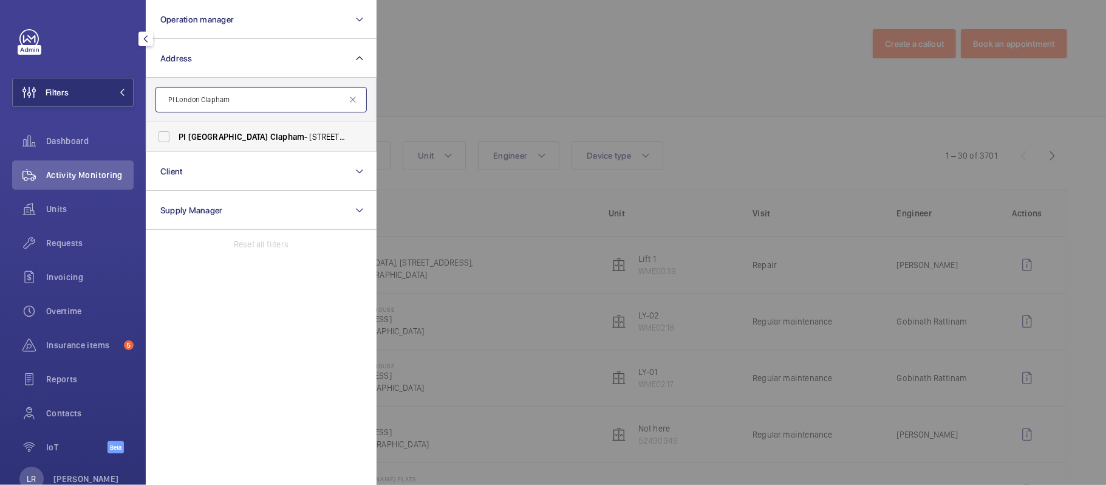
type input "PI London Clapham"
click at [270, 141] on span "Clapham" at bounding box center [287, 137] width 34 height 10
click at [176, 141] on input "PI [GEOGRAPHIC_DATA] Clapham - [STREET_ADDRESS]" at bounding box center [164, 137] width 24 height 24
checkbox input "true"
click at [394, 100] on div at bounding box center [930, 242] width 1106 height 485
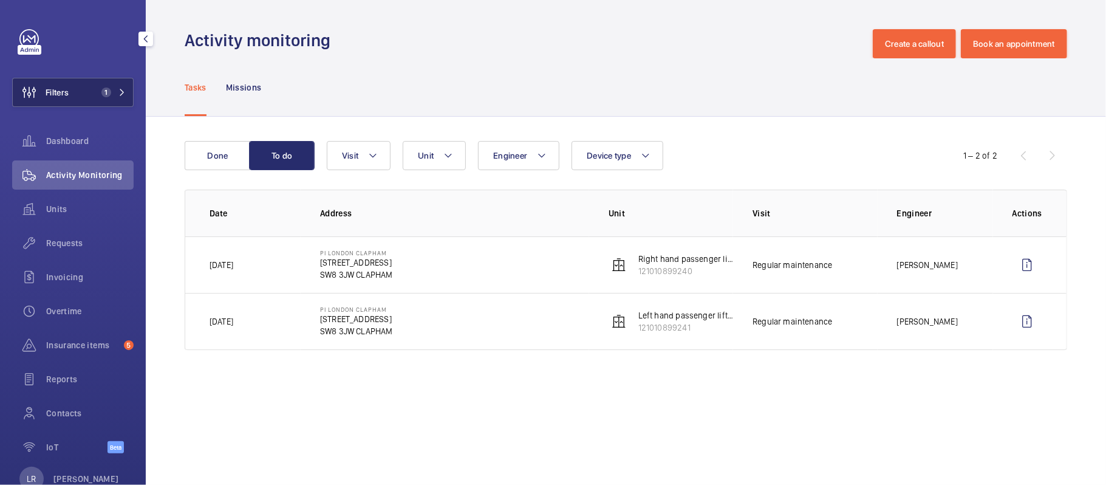
click at [120, 95] on mat-icon at bounding box center [121, 92] width 7 height 7
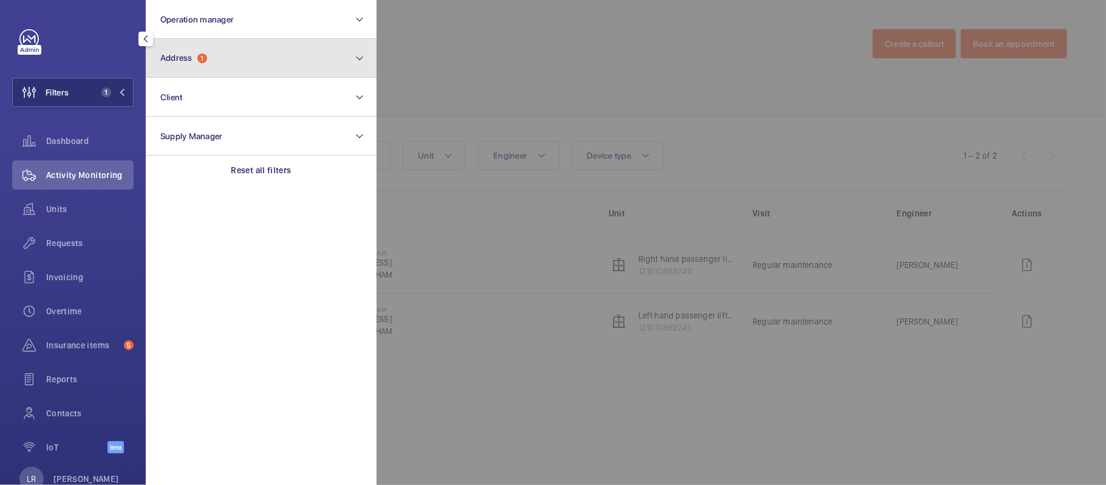
click at [230, 63] on button "Address 1" at bounding box center [261, 58] width 231 height 39
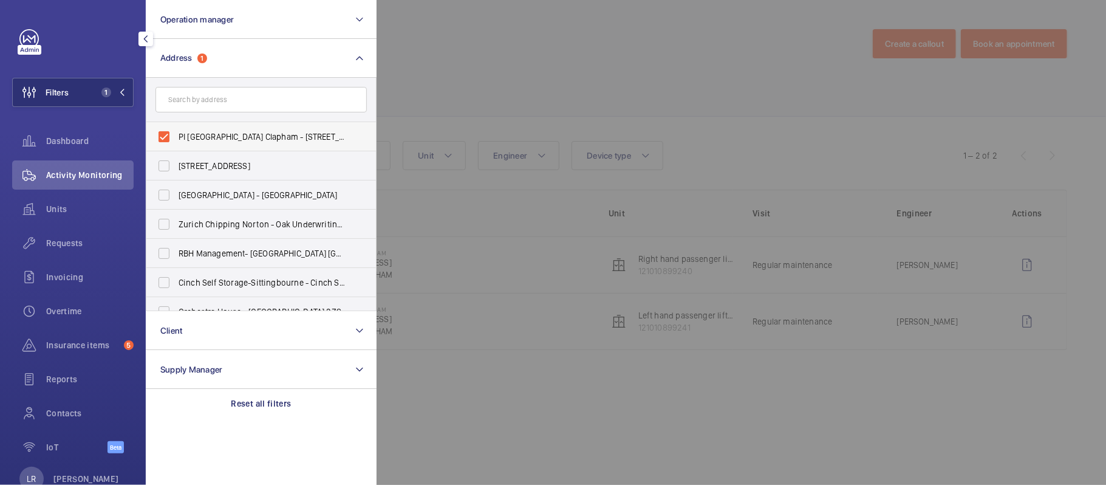
click at [242, 141] on span "PI [GEOGRAPHIC_DATA] Clapham - [STREET_ADDRESS]" at bounding box center [262, 137] width 167 height 12
click at [176, 141] on input "PI [GEOGRAPHIC_DATA] Clapham - [STREET_ADDRESS]" at bounding box center [164, 137] width 24 height 24
checkbox input "false"
click at [264, 110] on input "text" at bounding box center [260, 100] width 211 height 26
paste input "PI Hub London - Kings Cross"
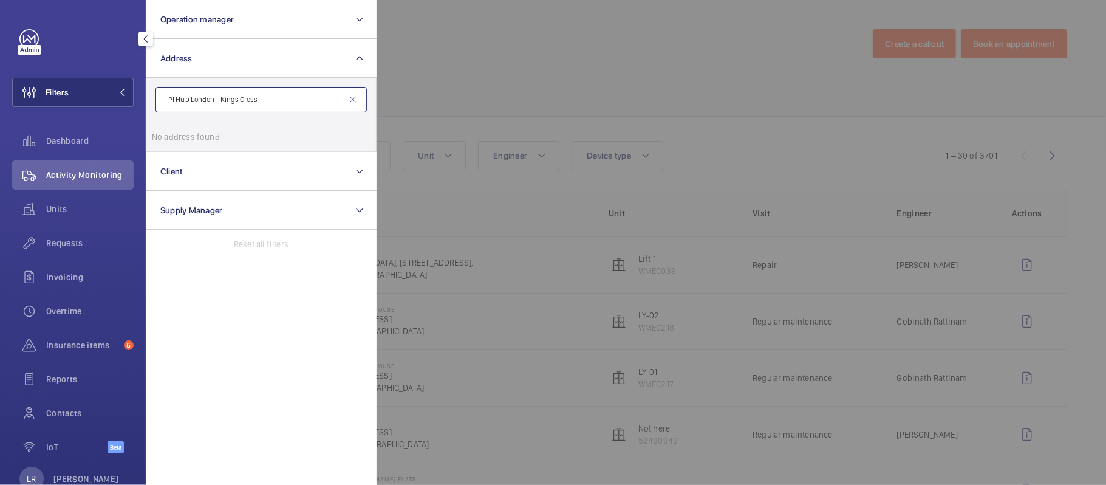
drag, startPoint x: 221, startPoint y: 100, endPoint x: 159, endPoint y: 107, distance: 62.4
click at [159, 107] on input "PI Hub London - Kings Cross" at bounding box center [260, 100] width 211 height 26
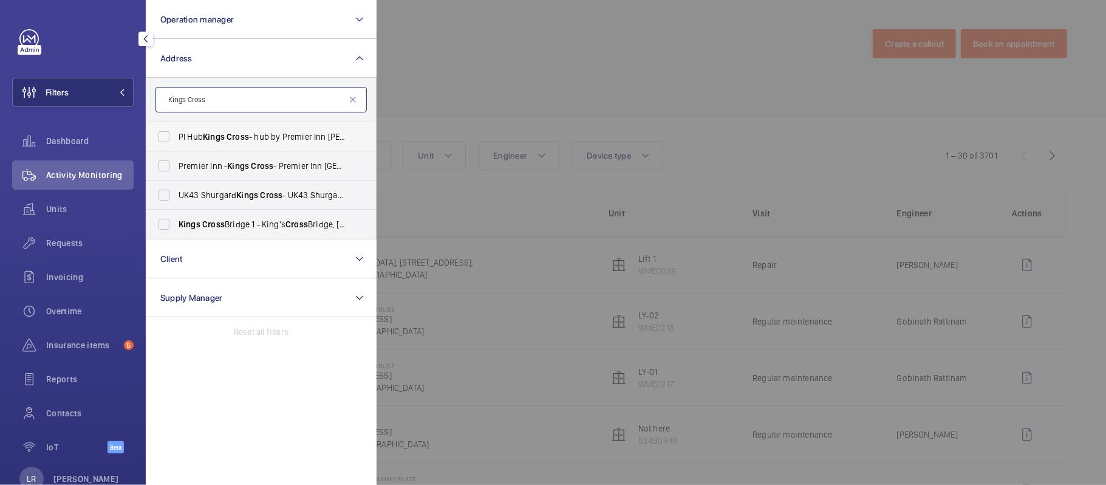
type input "Kings Cross"
click at [238, 140] on span "Cross" at bounding box center [238, 137] width 22 height 10
click at [176, 140] on input "PI Hub Kings Cross - hub by Premier Inn [PERSON_NAME][GEOGRAPHIC_DATA], [GEOGRA…" at bounding box center [164, 137] width 24 height 24
checkbox input "true"
click at [530, 217] on div at bounding box center [930, 242] width 1106 height 485
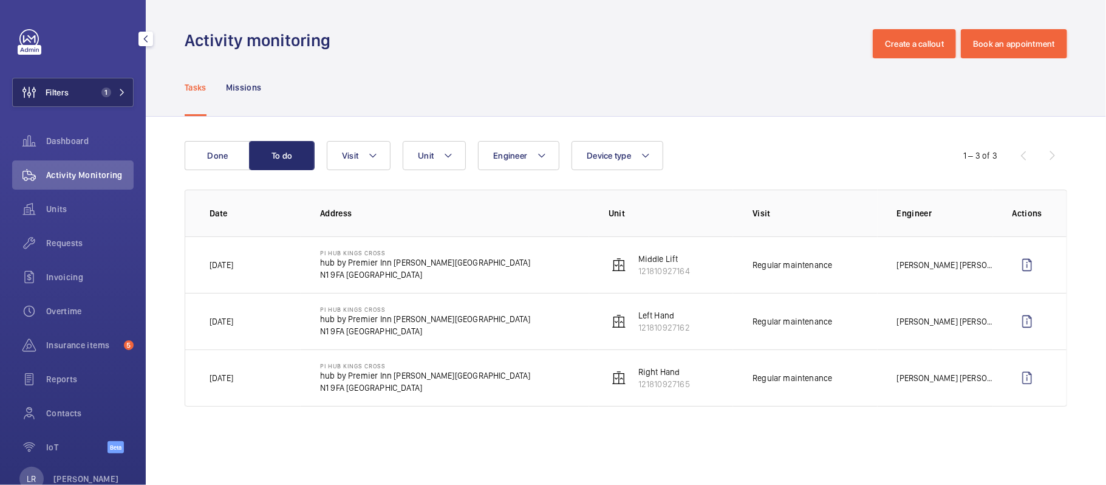
click at [64, 103] on span "Filters" at bounding box center [41, 92] width 56 height 29
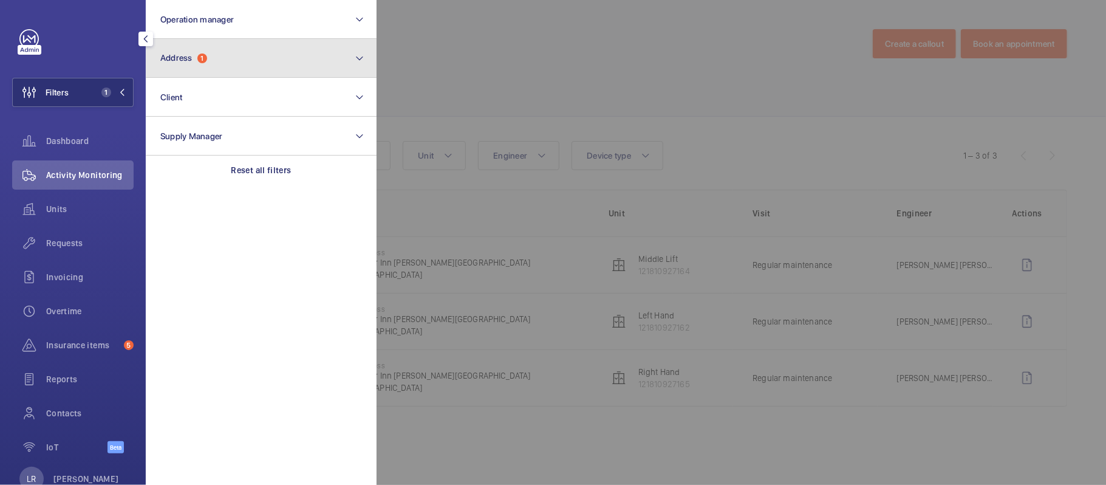
click at [211, 52] on button "Address 1" at bounding box center [261, 58] width 231 height 39
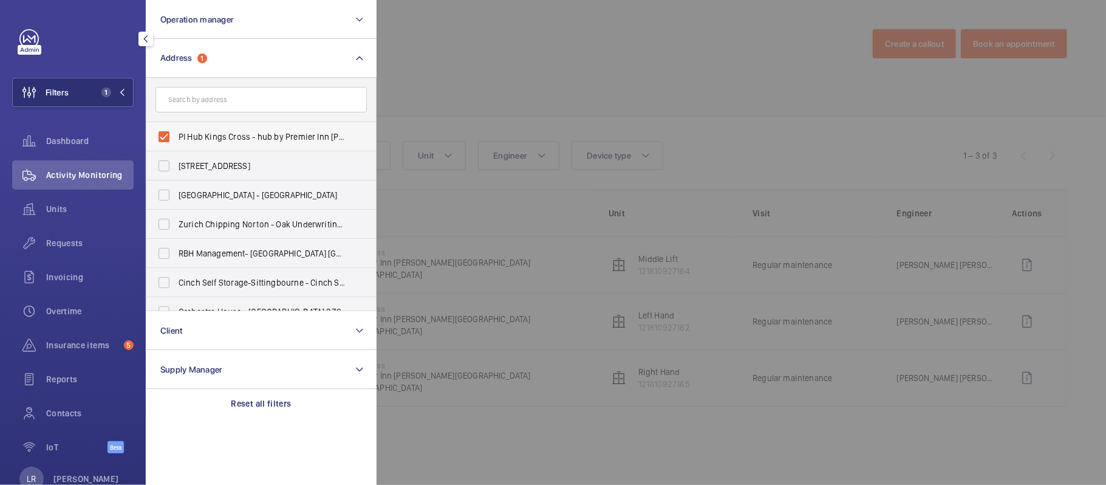
click at [253, 140] on span "PI Hub Kings Cross - hub by Premier Inn [PERSON_NAME][GEOGRAPHIC_DATA], [GEOGRA…" at bounding box center [262, 137] width 167 height 12
click at [176, 140] on input "PI Hub Kings Cross - hub by Premier Inn [PERSON_NAME][GEOGRAPHIC_DATA], [GEOGRA…" at bounding box center [164, 137] width 24 height 24
checkbox input "false"
click at [282, 98] on input "text" at bounding box center [260, 100] width 211 height 26
paste input "PI Hub [GEOGRAPHIC_DATA]"
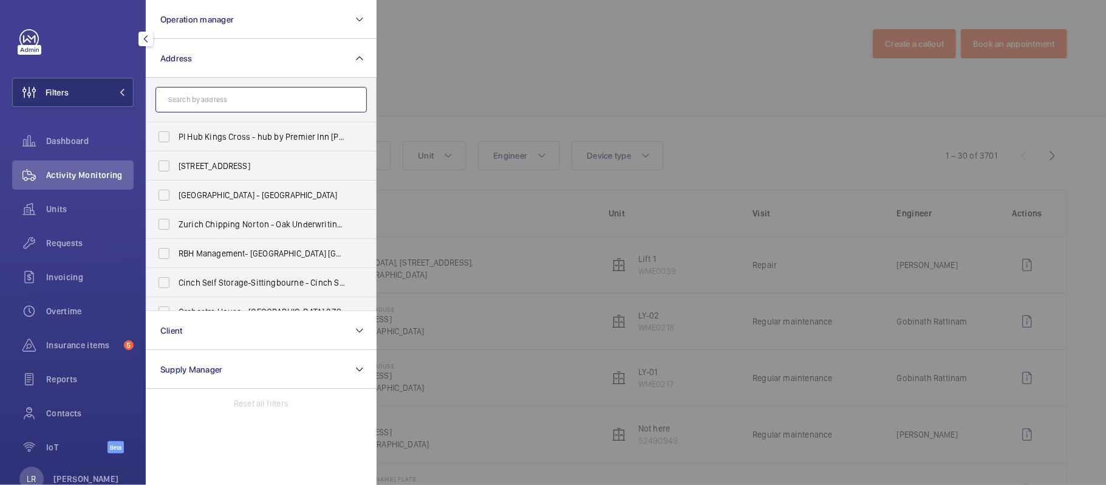
type input "PI Hub [GEOGRAPHIC_DATA]"
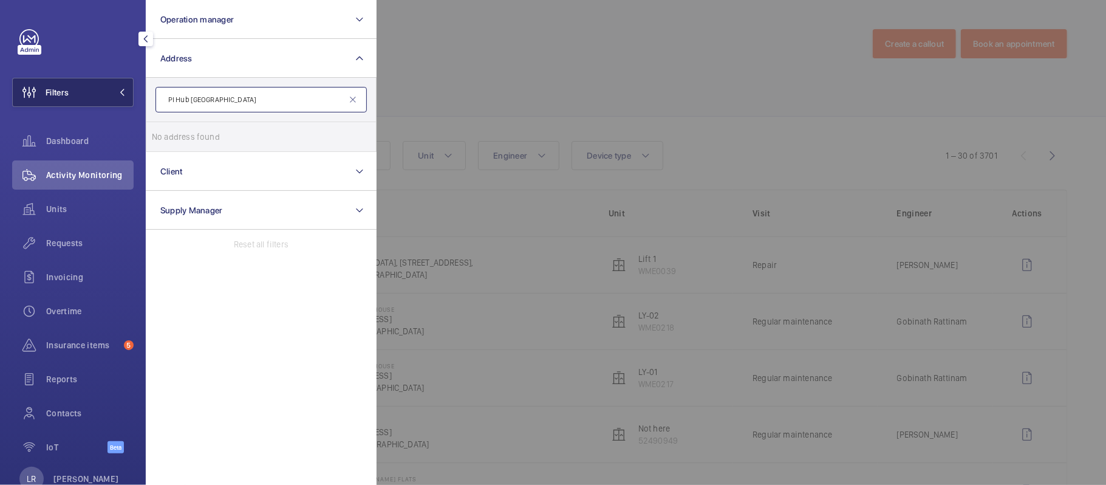
drag, startPoint x: 219, startPoint y: 98, endPoint x: 72, endPoint y: 103, distance: 147.7
click at [72, 103] on wm-front-sidebar-menu-filter "Filters Operation manager Address PI Hub [GEOGRAPHIC_DATA] - [GEOGRAPHIC_DATA] …" at bounding box center [72, 92] width 121 height 29
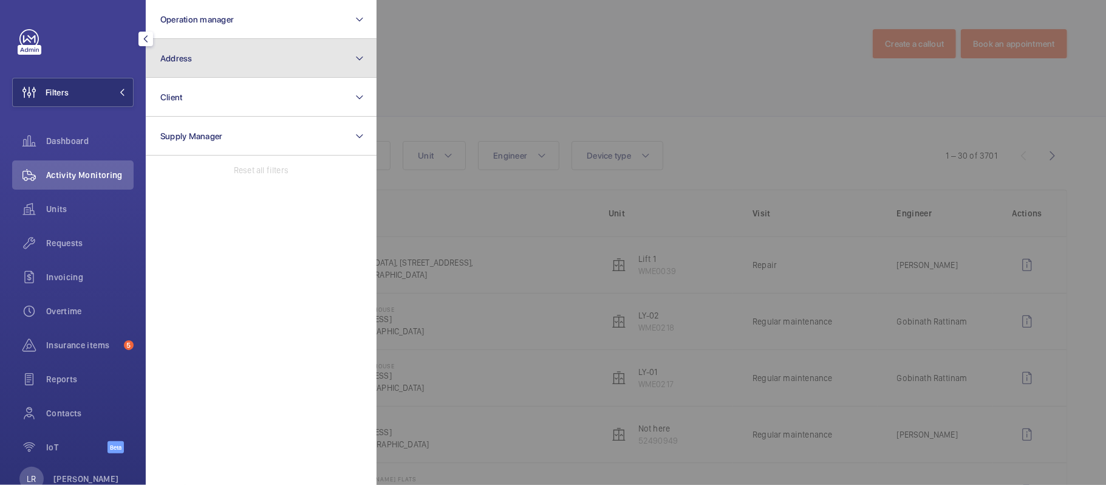
click at [158, 56] on button "Address" at bounding box center [261, 58] width 231 height 39
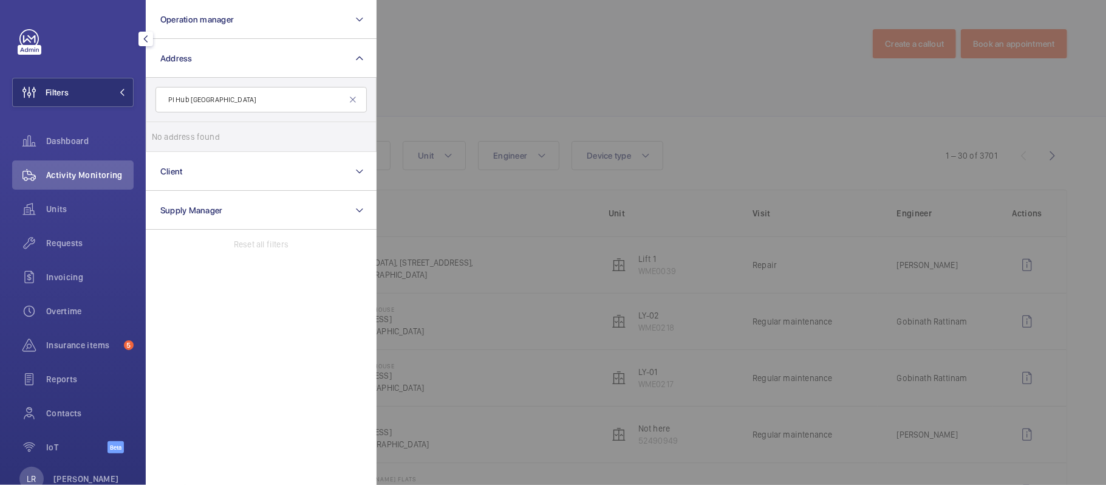
click at [219, 103] on input "PI Hub [GEOGRAPHIC_DATA]" at bounding box center [260, 100] width 211 height 26
type input "[GEOGRAPHIC_DATA]"
click at [229, 128] on label "Hub - [GEOGRAPHIC_DATA] - hub by [GEOGRAPHIC_DATA] [GEOGRAPHIC_DATA]" at bounding box center [251, 136] width 211 height 29
click at [176, 128] on input "Hub - [GEOGRAPHIC_DATA] - hub by [GEOGRAPHIC_DATA] [GEOGRAPHIC_DATA]" at bounding box center [164, 137] width 24 height 24
checkbox input "true"
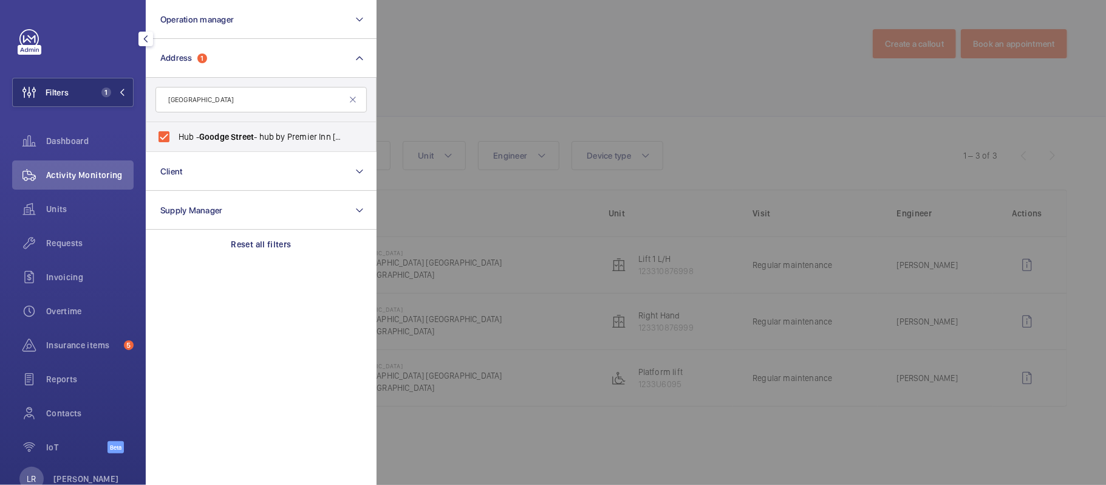
click at [590, 120] on div at bounding box center [930, 242] width 1106 height 485
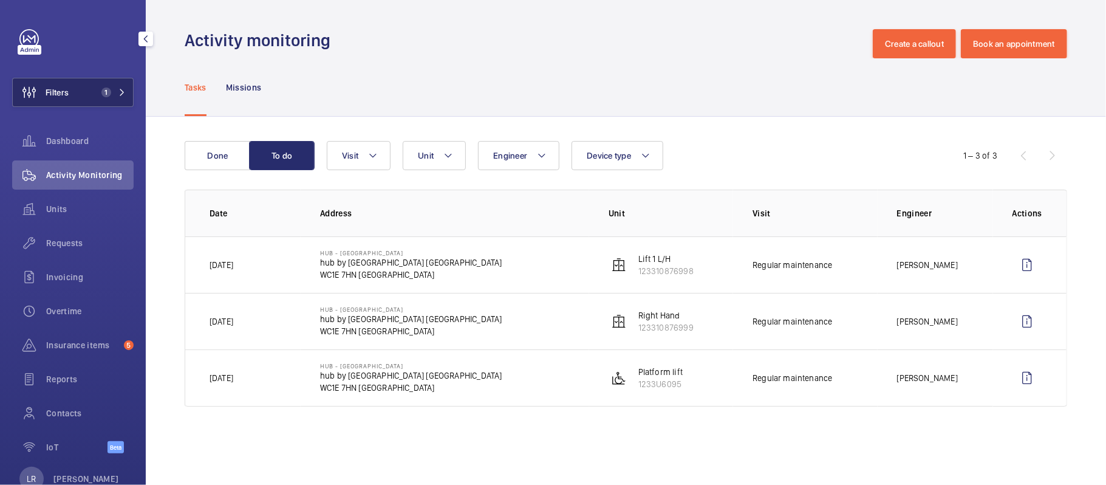
click at [101, 90] on span "1" at bounding box center [106, 92] width 10 height 10
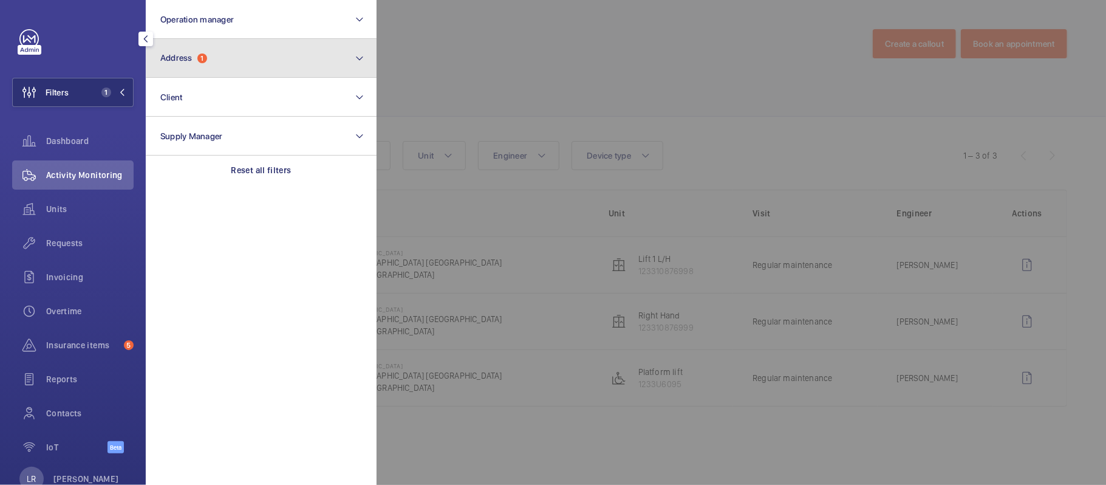
click at [193, 53] on span "Address" at bounding box center [176, 58] width 32 height 10
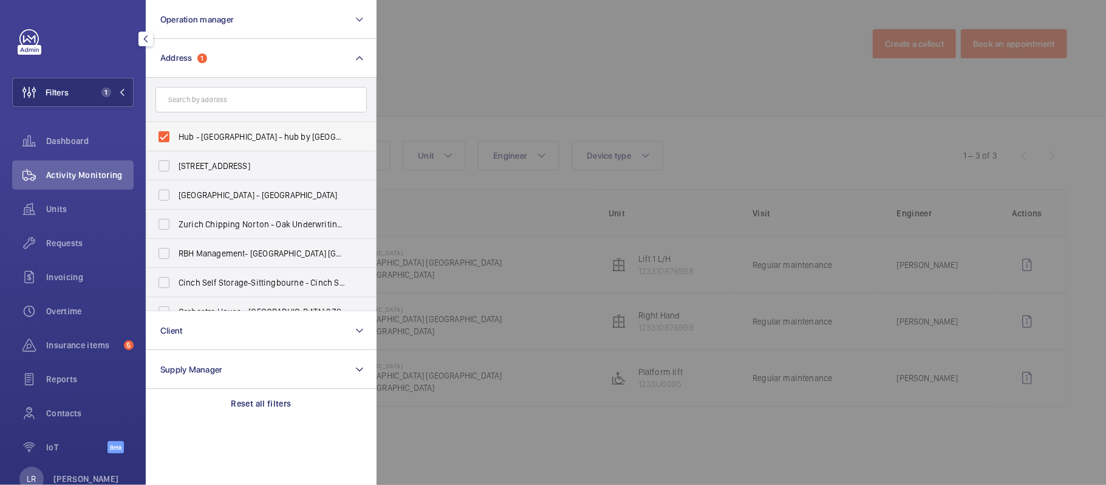
click at [215, 135] on span "Hub - [GEOGRAPHIC_DATA] - hub by [GEOGRAPHIC_DATA] [GEOGRAPHIC_DATA]" at bounding box center [262, 137] width 167 height 12
click at [176, 135] on input "Hub - [GEOGRAPHIC_DATA] - hub by [GEOGRAPHIC_DATA] [GEOGRAPHIC_DATA]" at bounding box center [164, 137] width 24 height 24
checkbox input "false"
click at [227, 101] on input "text" at bounding box center [260, 100] width 211 height 26
paste input "PI [GEOGRAPHIC_DATA] [GEOGRAPHIC_DATA]"
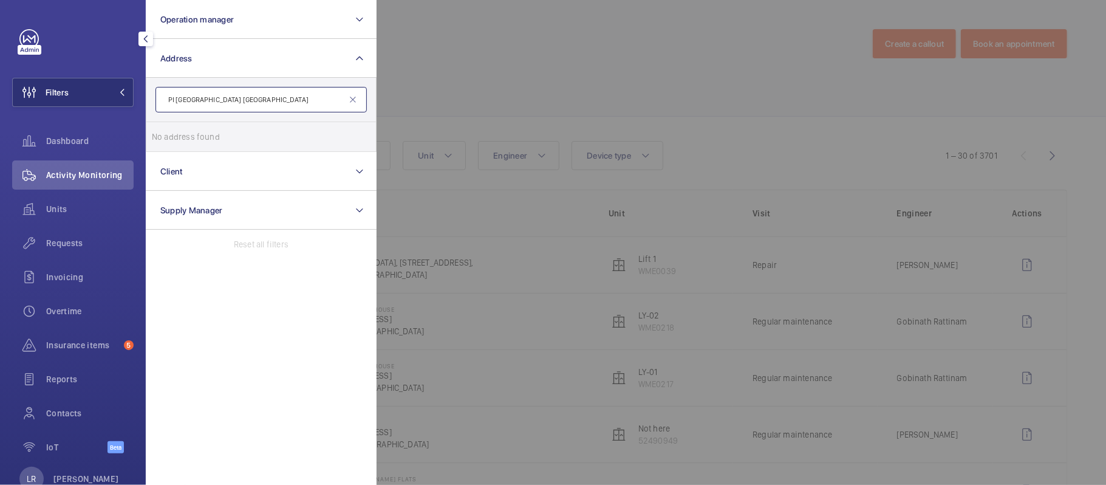
click at [200, 100] on input "PI [GEOGRAPHIC_DATA] [GEOGRAPHIC_DATA]" at bounding box center [260, 100] width 211 height 26
type input "[GEOGRAPHIC_DATA]"
click at [213, 134] on span "Southgate" at bounding box center [228, 137] width 40 height 10
click at [176, 134] on input "PI - New [STREET_ADDRESS]" at bounding box center [164, 137] width 24 height 24
checkbox input "true"
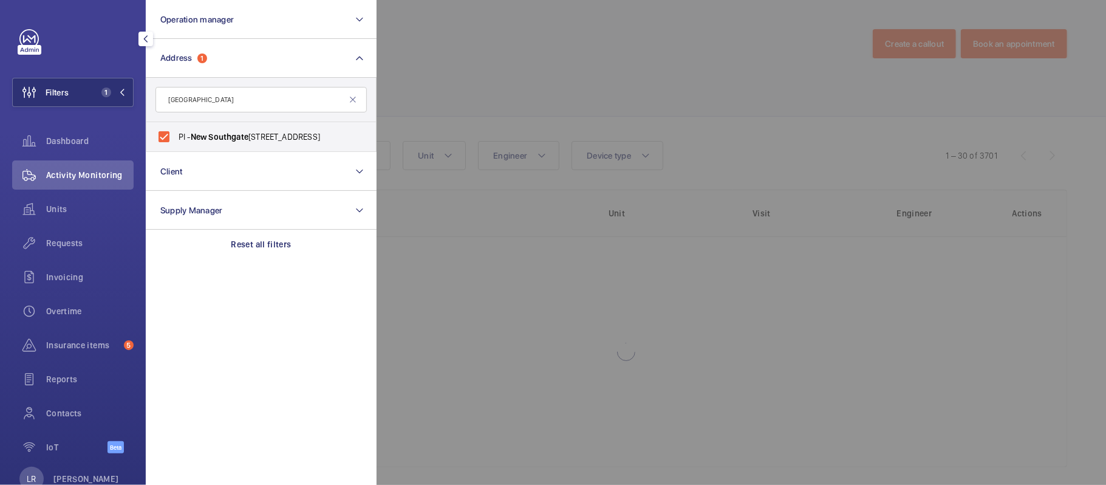
click at [508, 84] on div at bounding box center [930, 242] width 1106 height 485
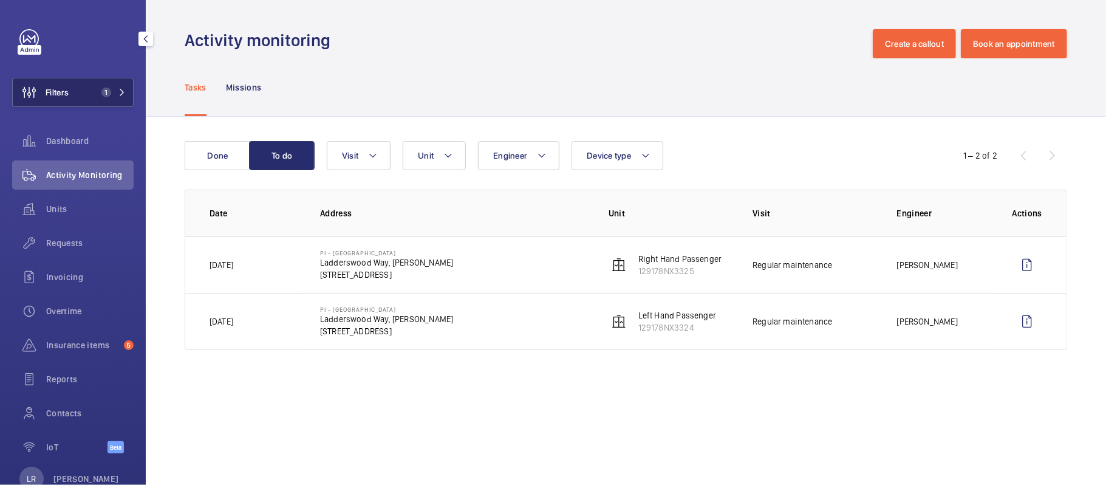
click at [104, 94] on span "1" at bounding box center [106, 92] width 10 height 10
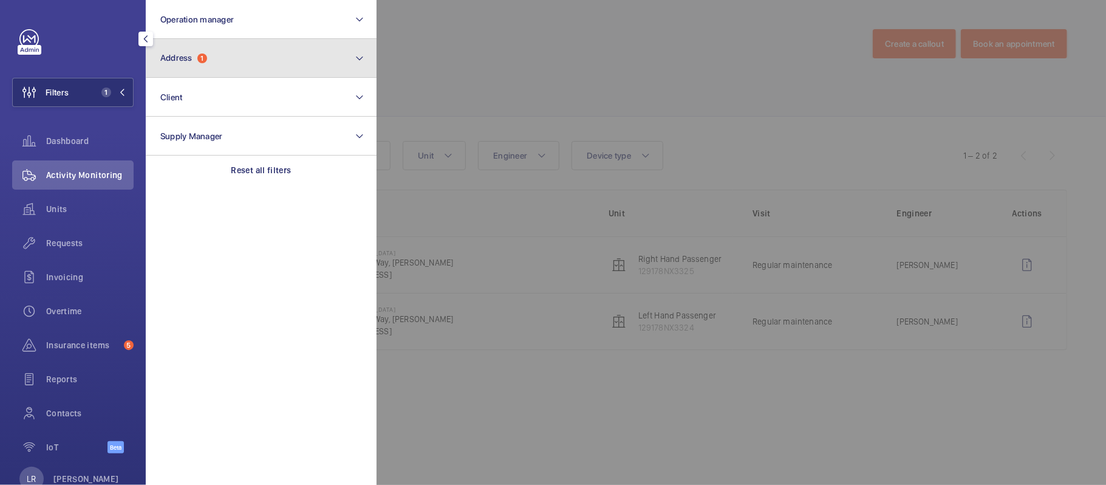
click at [270, 47] on button "Address 1" at bounding box center [261, 58] width 231 height 39
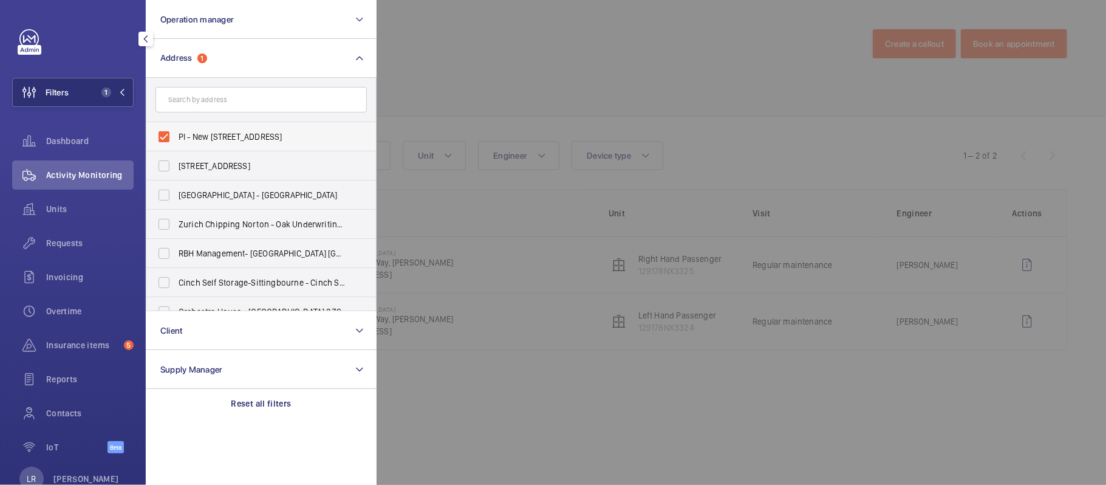
click at [237, 131] on span "PI - New [STREET_ADDRESS]" at bounding box center [262, 137] width 167 height 12
click at [176, 130] on input "PI - New [STREET_ADDRESS]" at bounding box center [164, 137] width 24 height 24
checkbox input "false"
click at [251, 84] on form at bounding box center [261, 100] width 230 height 44
click at [248, 101] on input "text" at bounding box center [260, 100] width 211 height 26
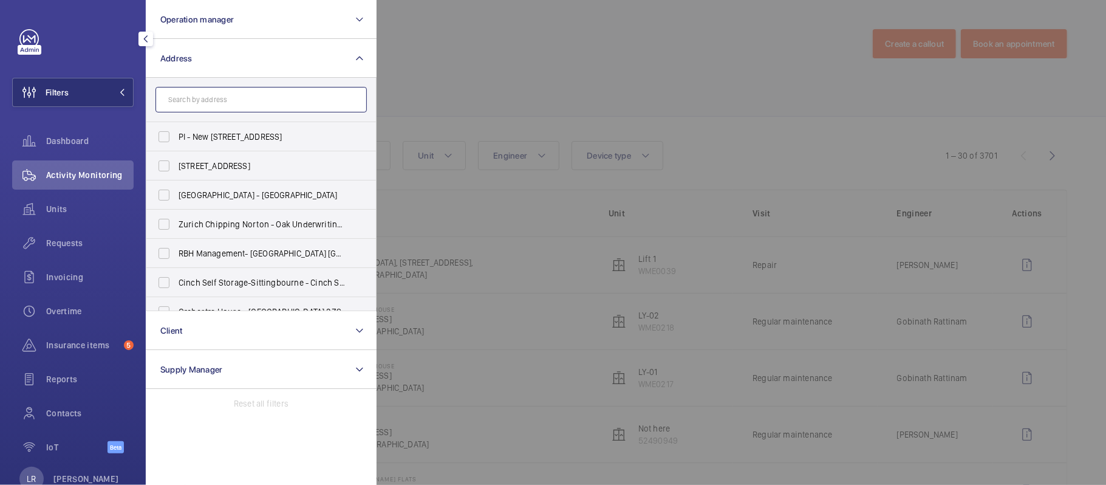
paste input "PI [GEOGRAPHIC_DATA] ([GEOGRAPHIC_DATA])"
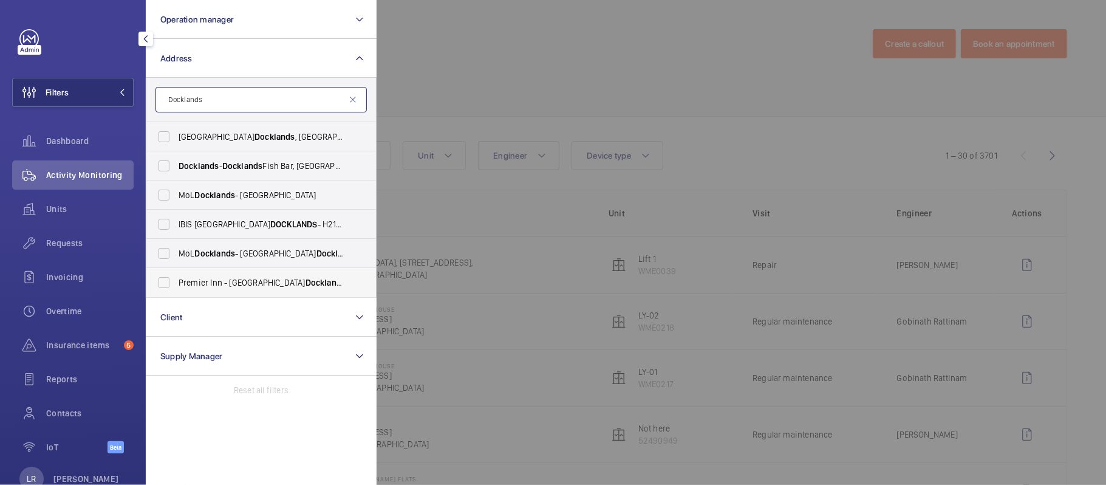
type input "Docklands"
click at [333, 285] on span "[GEOGRAPHIC_DATA] - [GEOGRAPHIC_DATA] ([GEOGRAPHIC_DATA]) - [GEOGRAPHIC_DATA] -…" at bounding box center [262, 282] width 167 height 12
click at [176, 285] on input "[GEOGRAPHIC_DATA] - [GEOGRAPHIC_DATA] ([GEOGRAPHIC_DATA]) - [GEOGRAPHIC_DATA] -…" at bounding box center [164, 282] width 24 height 24
checkbox input "true"
click at [424, 217] on div at bounding box center [930, 242] width 1106 height 485
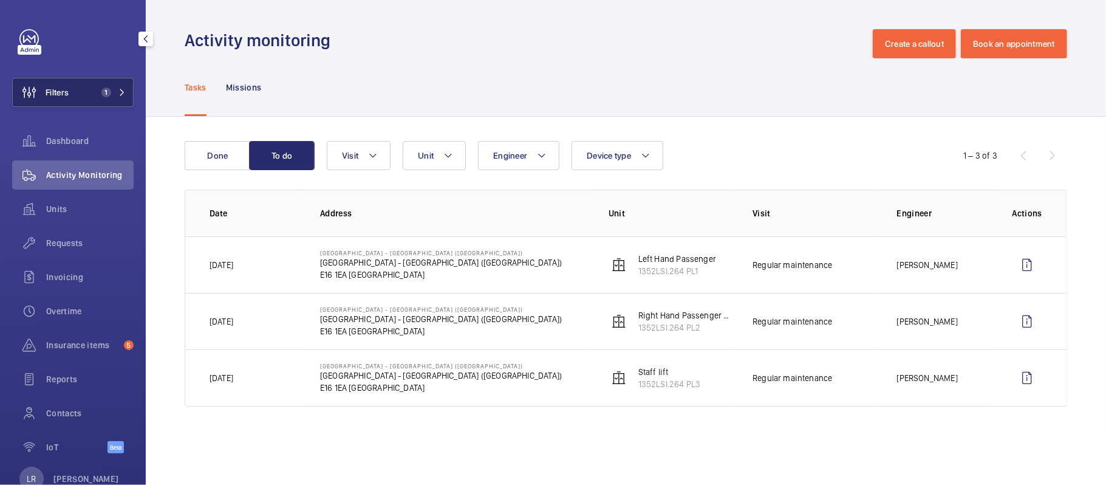
click at [78, 79] on button "Filters 1" at bounding box center [72, 92] width 121 height 29
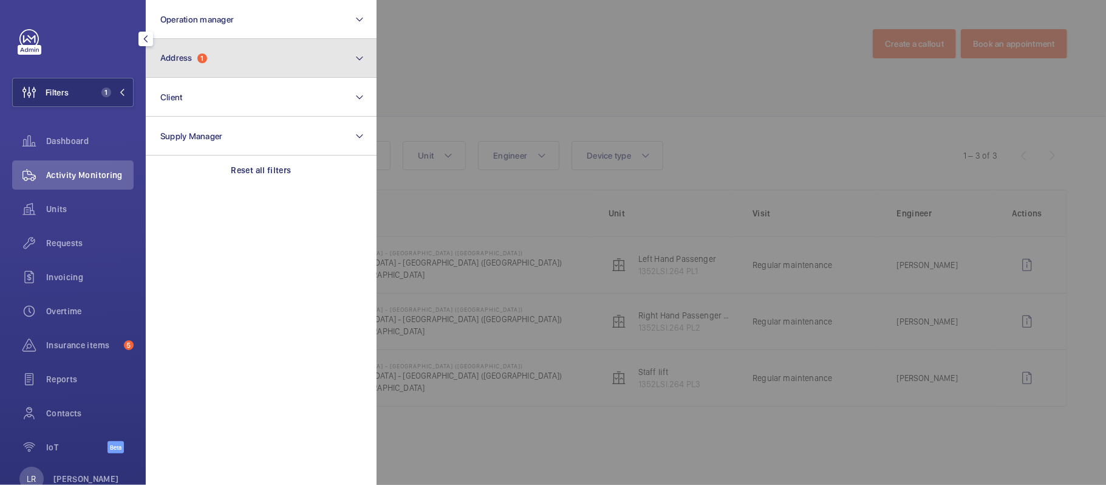
click at [168, 44] on button "Address 1" at bounding box center [261, 58] width 231 height 39
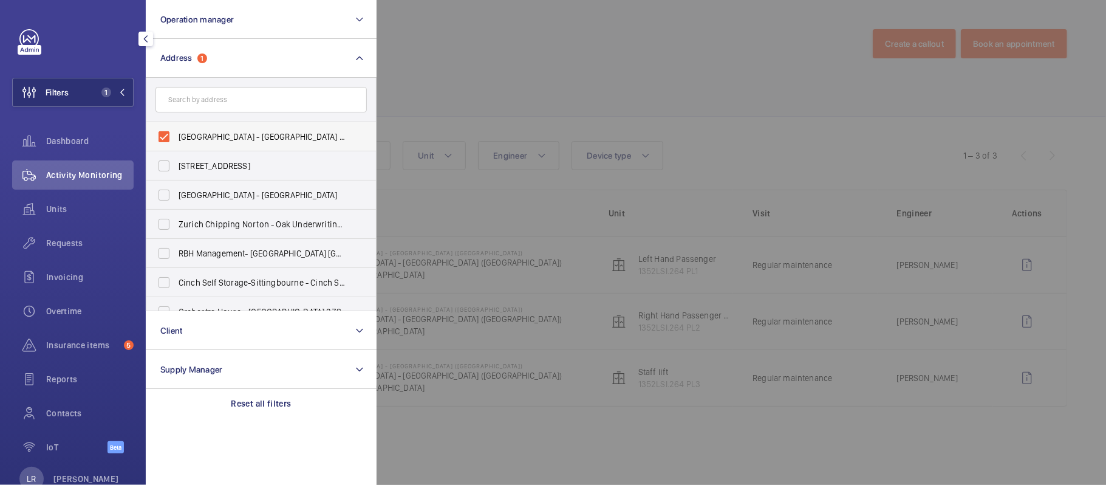
click at [239, 136] on span "[GEOGRAPHIC_DATA] - [GEOGRAPHIC_DATA] ([GEOGRAPHIC_DATA]) - [GEOGRAPHIC_DATA] -…" at bounding box center [262, 137] width 167 height 12
click at [176, 136] on input "[GEOGRAPHIC_DATA] - [GEOGRAPHIC_DATA] ([GEOGRAPHIC_DATA]) - [GEOGRAPHIC_DATA] -…" at bounding box center [164, 137] width 24 height 24
checkbox input "false"
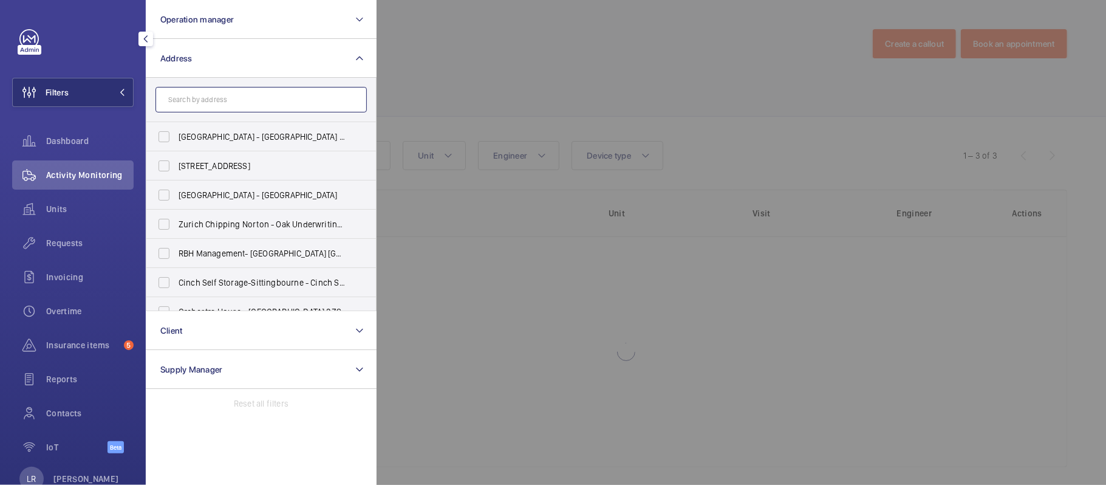
click at [247, 105] on input "text" at bounding box center [260, 100] width 211 height 26
paste input "PI Hub [GEOGRAPHIC_DATA] - Marylebone"
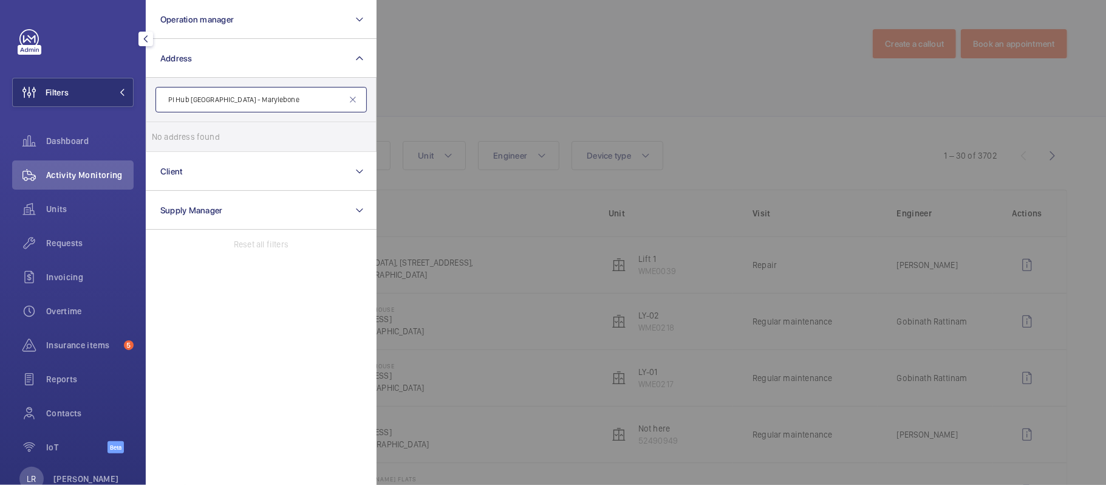
click at [219, 100] on input "PI Hub [GEOGRAPHIC_DATA] - Marylebone" at bounding box center [260, 100] width 211 height 26
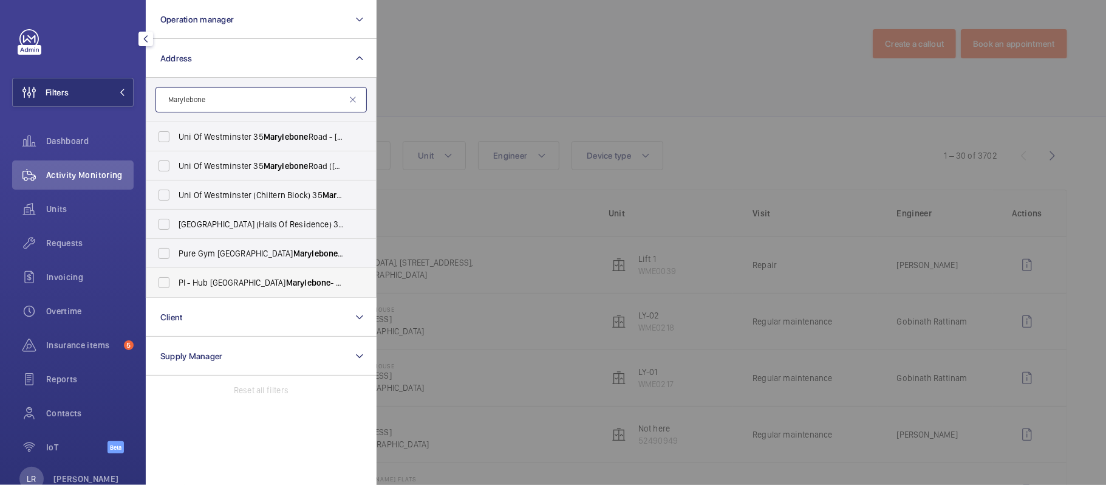
type input "Marylebone"
click at [273, 276] on span "PI - Hub [GEOGRAPHIC_DATA] Marylebone - Proximity [GEOGRAPHIC_DATA]" at bounding box center [262, 282] width 167 height 12
click at [176, 276] on input "PI - Hub [GEOGRAPHIC_DATA] Marylebone - Proximity [GEOGRAPHIC_DATA]" at bounding box center [164, 282] width 24 height 24
checkbox input "true"
click at [534, 282] on div at bounding box center [930, 242] width 1106 height 485
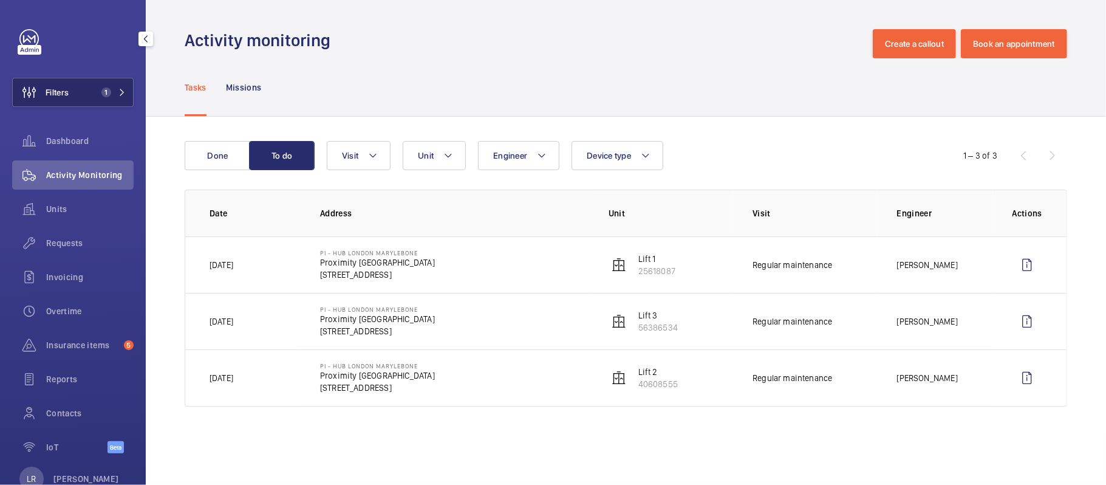
click at [114, 100] on button "Filters 1" at bounding box center [72, 92] width 121 height 29
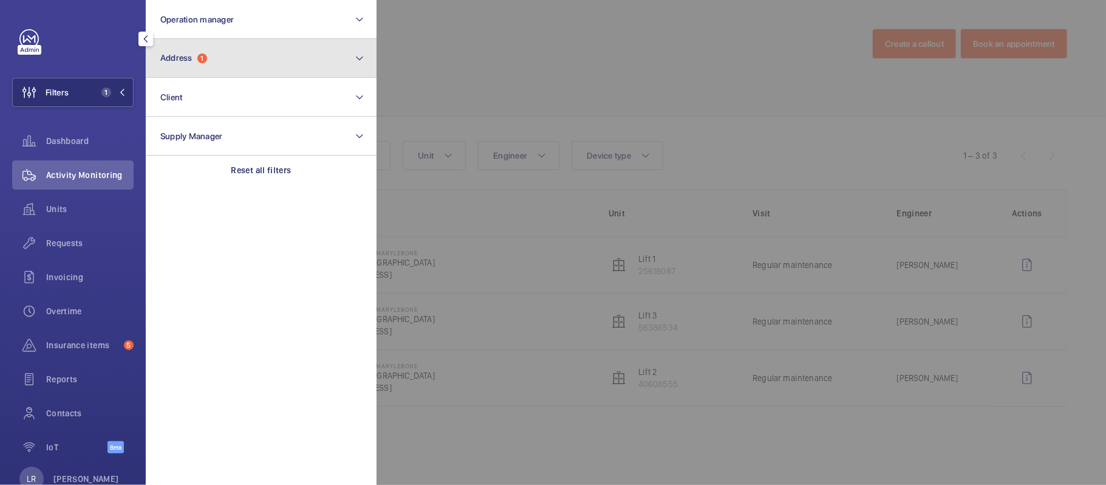
click at [242, 56] on button "Address 1" at bounding box center [261, 58] width 231 height 39
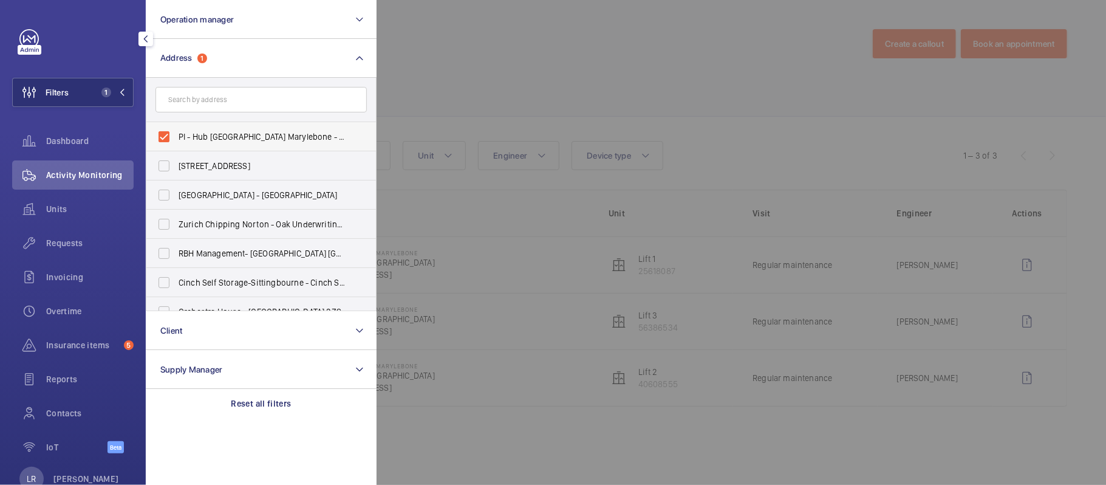
click at [239, 138] on span "PI - Hub [GEOGRAPHIC_DATA] Marylebone - Proximity [GEOGRAPHIC_DATA]" at bounding box center [262, 137] width 167 height 12
click at [176, 138] on input "PI - Hub [GEOGRAPHIC_DATA] Marylebone - Proximity [GEOGRAPHIC_DATA]" at bounding box center [164, 137] width 24 height 24
checkbox input "false"
click at [254, 95] on input "text" at bounding box center [260, 100] width 211 height 26
paste input "PI [GEOGRAPHIC_DATA] ([GEOGRAPHIC_DATA])"
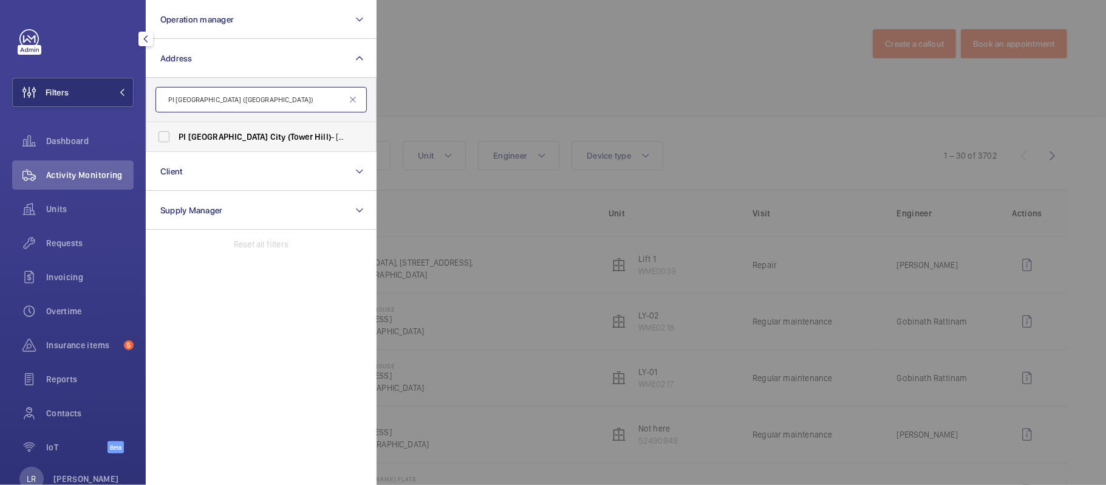
type input "PI [GEOGRAPHIC_DATA] ([GEOGRAPHIC_DATA])"
click at [288, 137] on span "(Tower" at bounding box center [300, 137] width 25 height 10
click at [176, 137] on input "PI [GEOGRAPHIC_DATA] ([GEOGRAPHIC_DATA]) - [STREET_ADDRESS]" at bounding box center [164, 137] width 24 height 24
checkbox input "true"
click at [500, 113] on div at bounding box center [930, 242] width 1106 height 485
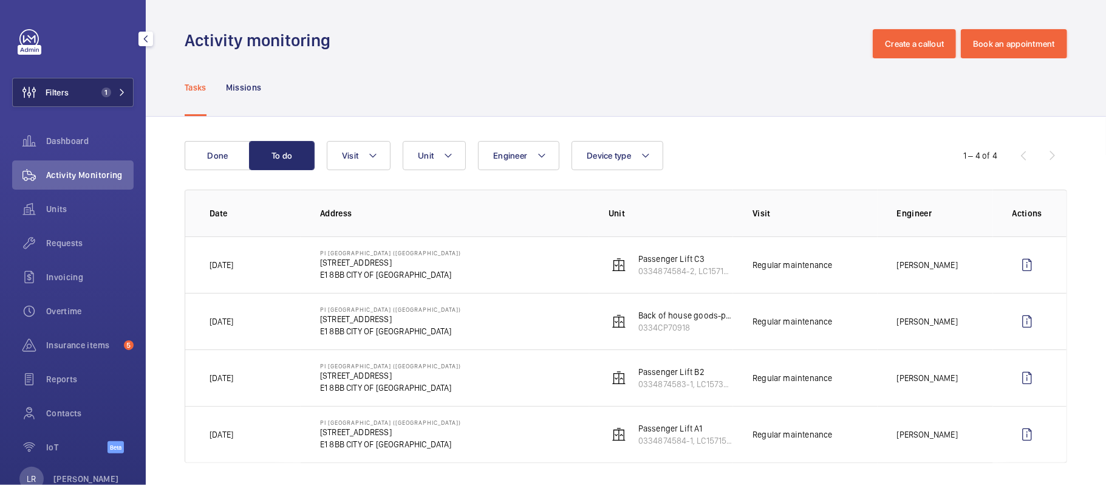
click at [97, 95] on span "1" at bounding box center [104, 92] width 15 height 10
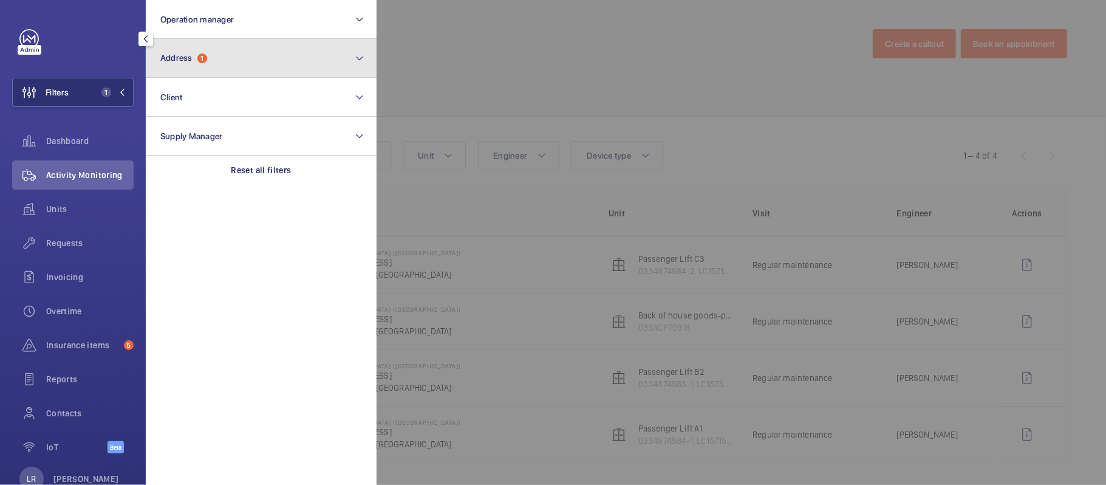
click at [185, 54] on span "Address" at bounding box center [176, 58] width 32 height 10
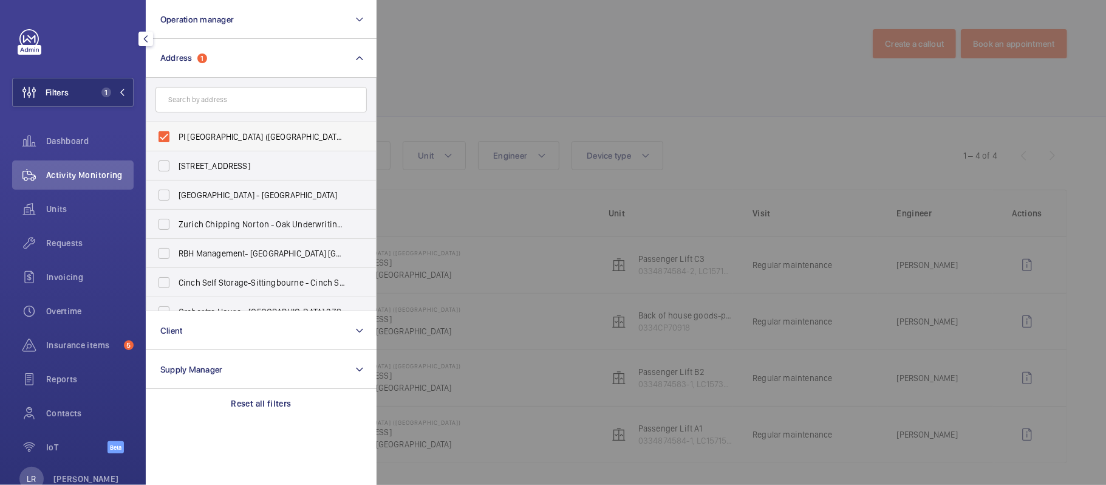
click at [231, 131] on span "PI [GEOGRAPHIC_DATA] ([GEOGRAPHIC_DATA]) - [STREET_ADDRESS]" at bounding box center [262, 137] width 167 height 12
click at [176, 131] on input "PI [GEOGRAPHIC_DATA] ([GEOGRAPHIC_DATA]) - [STREET_ADDRESS]" at bounding box center [164, 137] width 24 height 24
checkbox input "false"
click at [244, 97] on input "text" at bounding box center [260, 100] width 211 height 26
paste input "PI London Tooting"
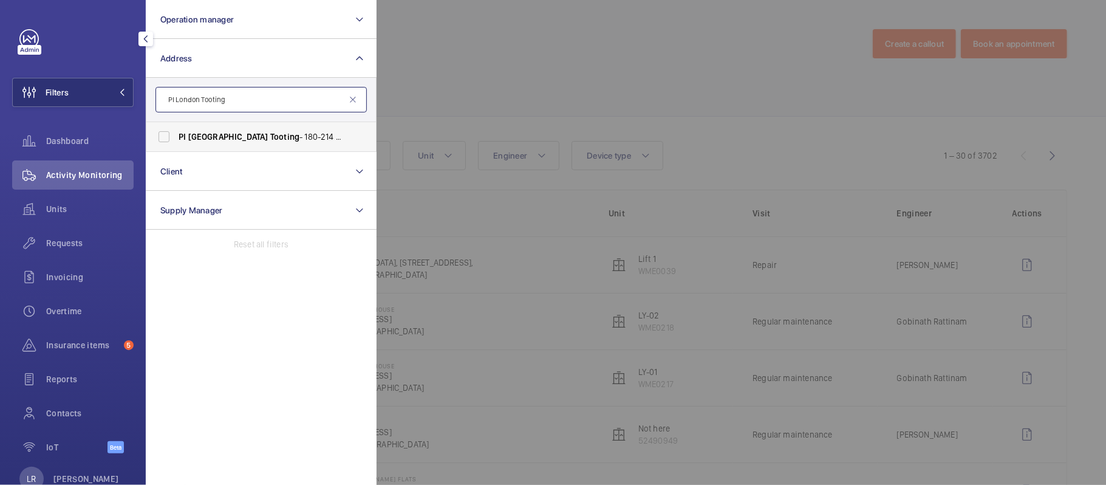
type input "PI London Tooting"
click at [270, 137] on span "Tooting" at bounding box center [284, 137] width 29 height 10
click at [176, 137] on input "PI London Tooting - [STREET_ADDRESS]" at bounding box center [164, 137] width 24 height 24
checkbox input "true"
click at [457, 108] on div at bounding box center [930, 242] width 1106 height 485
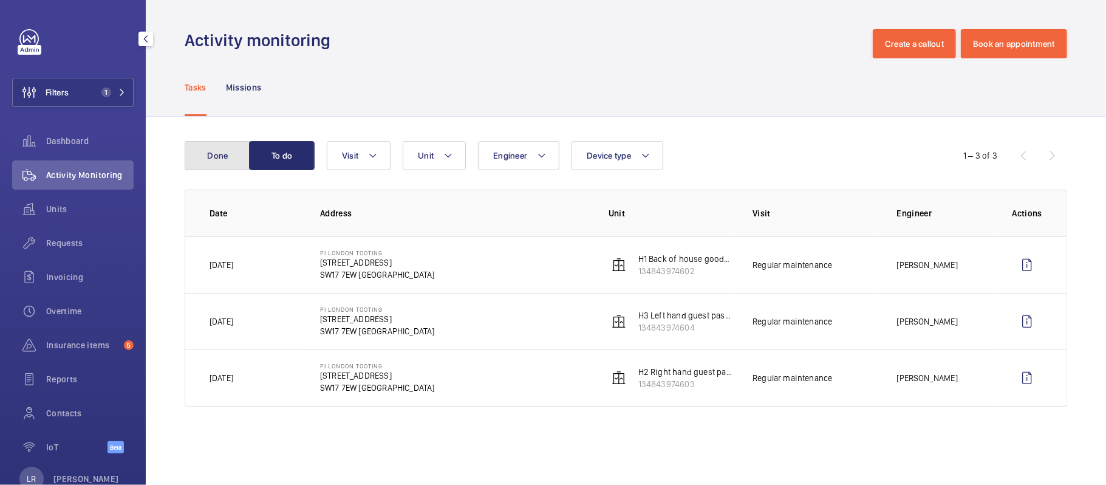
click at [210, 145] on button "Done" at bounding box center [218, 155] width 66 height 29
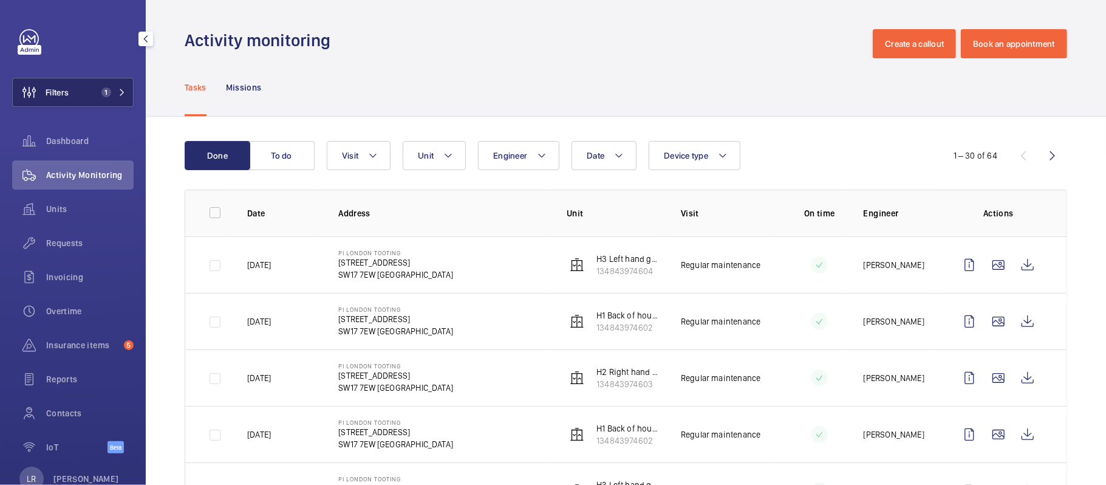
click at [113, 81] on button "Filters 1" at bounding box center [72, 92] width 121 height 29
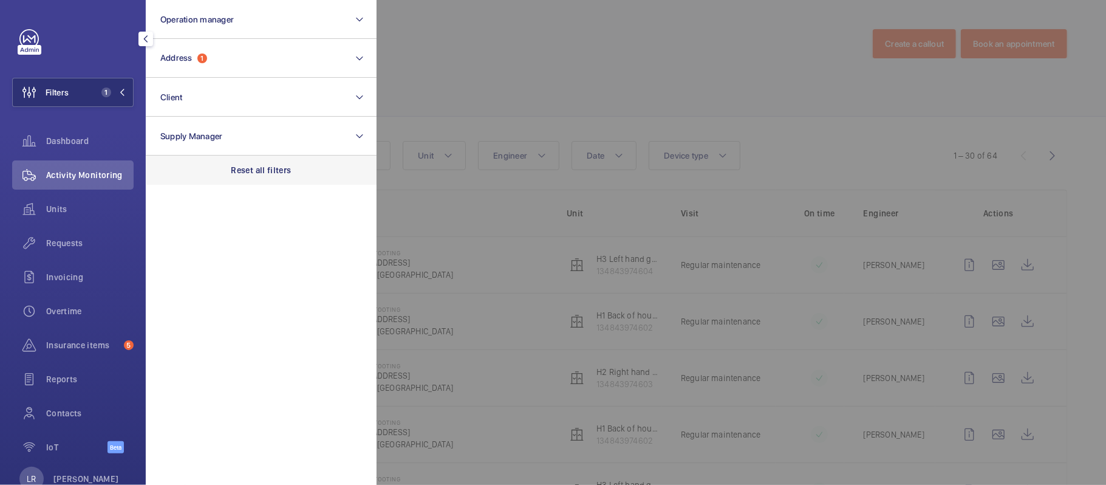
click at [258, 179] on div "Reset all filters" at bounding box center [261, 169] width 231 height 29
